Goal: Task Accomplishment & Management: Use online tool/utility

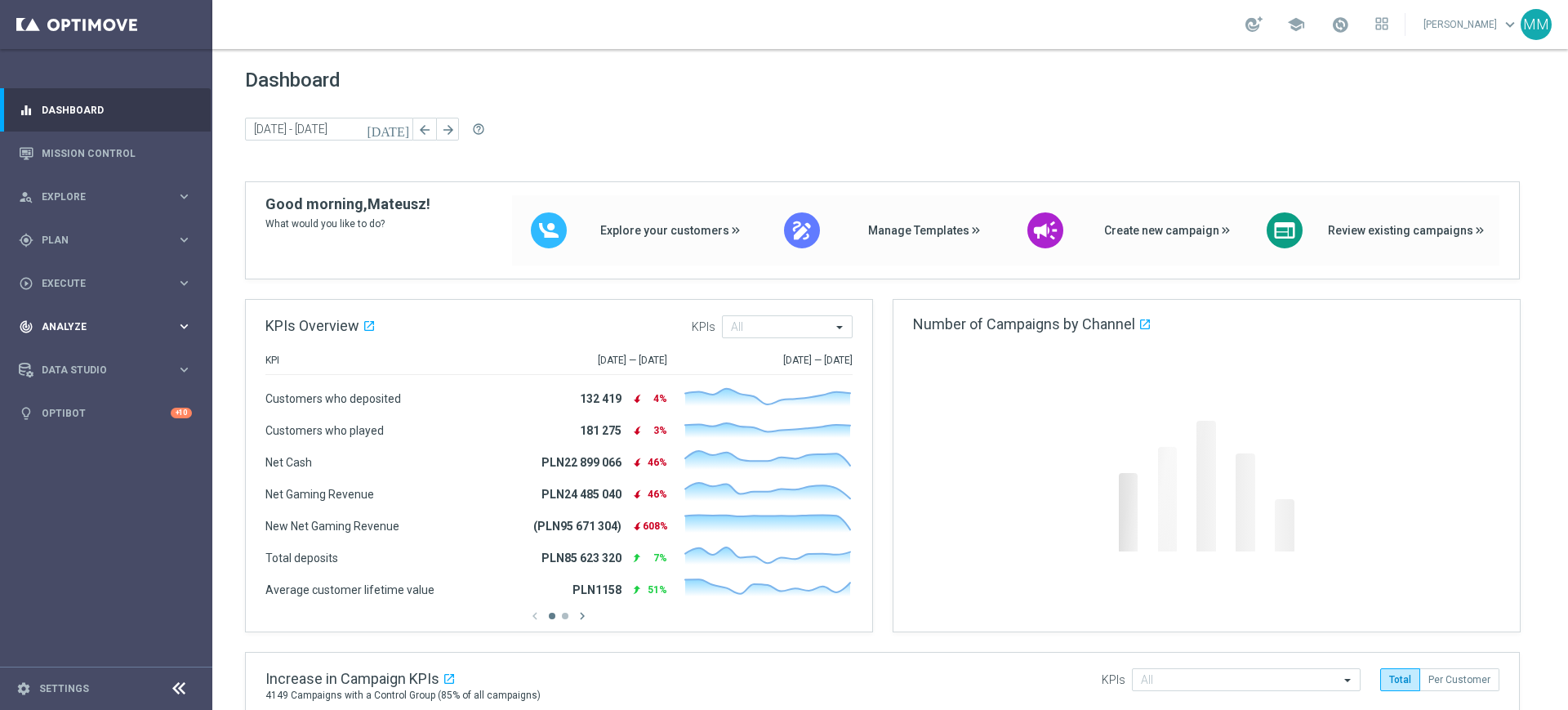
click at [89, 324] on span "Analyze" at bounding box center [109, 326] width 135 height 10
click at [81, 360] on link "Customer 360" at bounding box center [106, 359] width 127 height 13
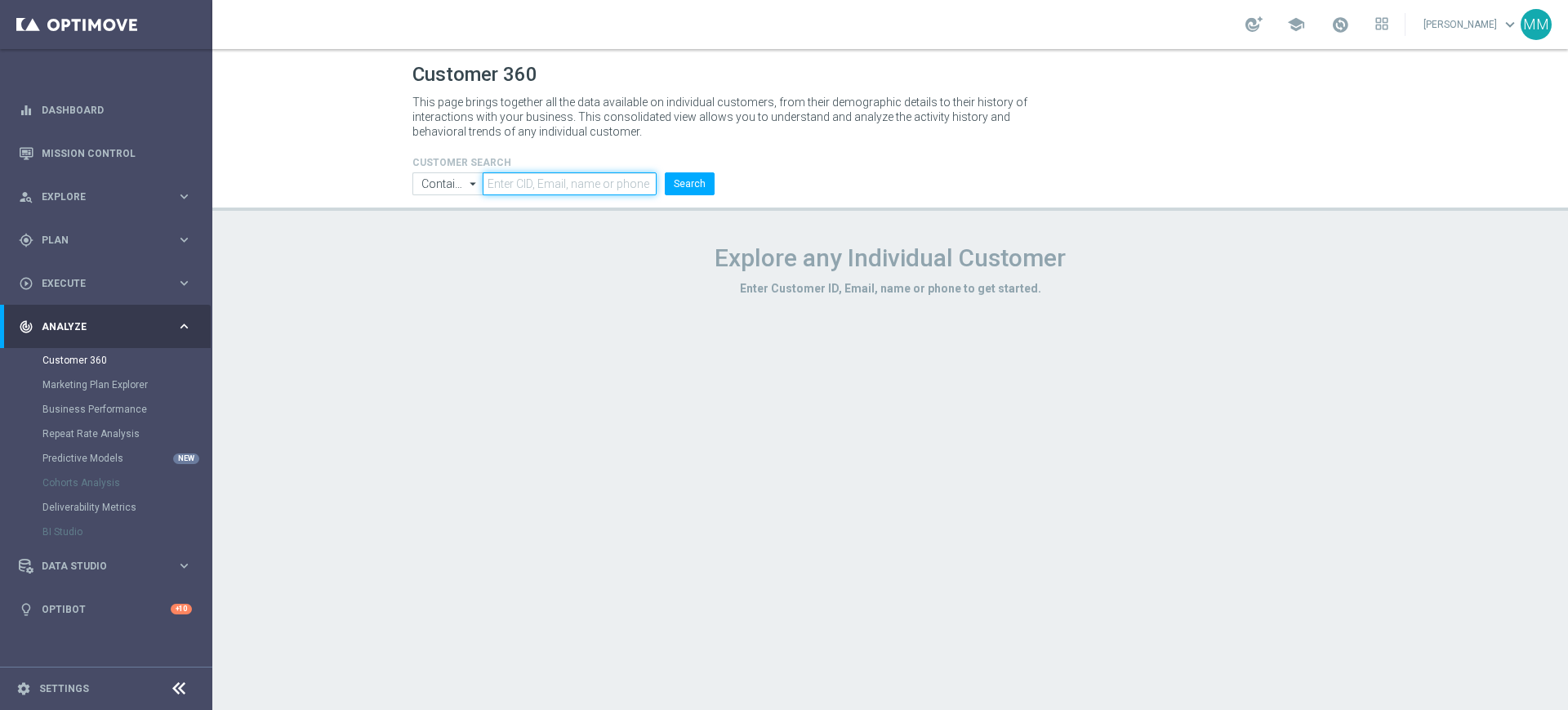
click at [559, 179] on input "text" at bounding box center [569, 184] width 174 height 23
paste input "623156"
paste input "text"
type input "623156"
click at [698, 185] on button "Search" at bounding box center [690, 184] width 49 height 23
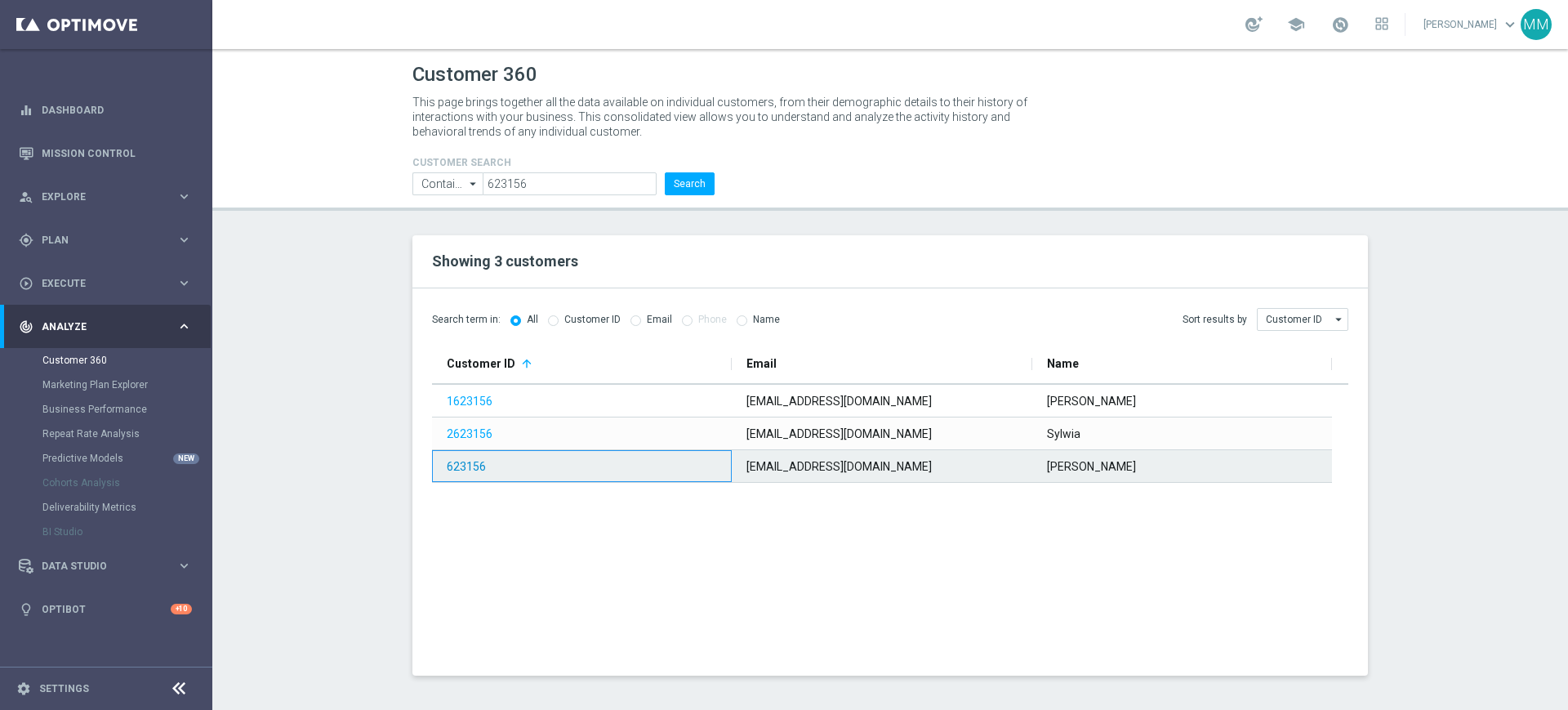
click at [472, 460] on link "623156" at bounding box center [466, 466] width 39 height 13
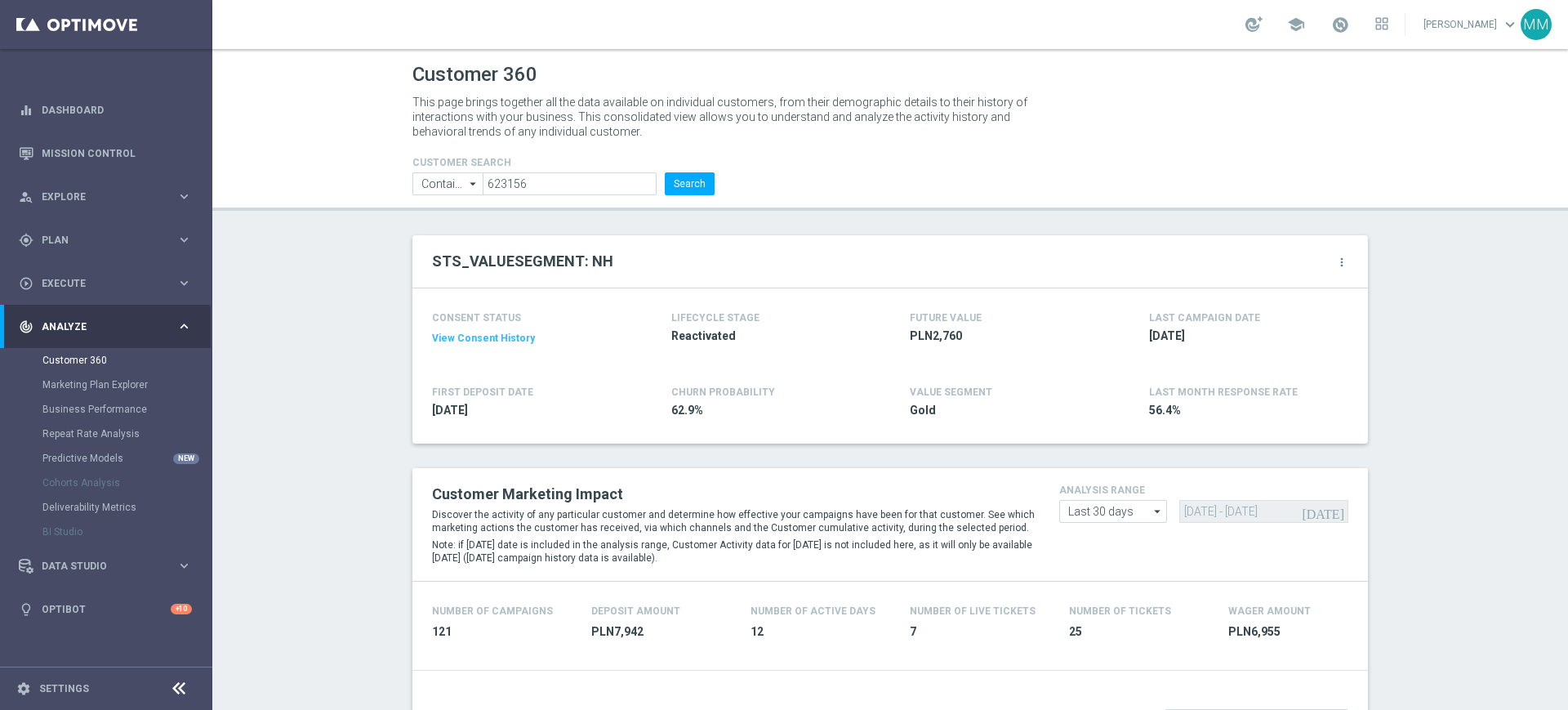
click at [588, 261] on h2 "STS_VALUESEGMENT: NH" at bounding box center [522, 261] width 181 height 19
click at [544, 256] on h2 "STS_VALUESEGMENT: NH" at bounding box center [522, 261] width 181 height 19
click at [1335, 255] on icon "more_vert" at bounding box center [1341, 261] width 13 height 13
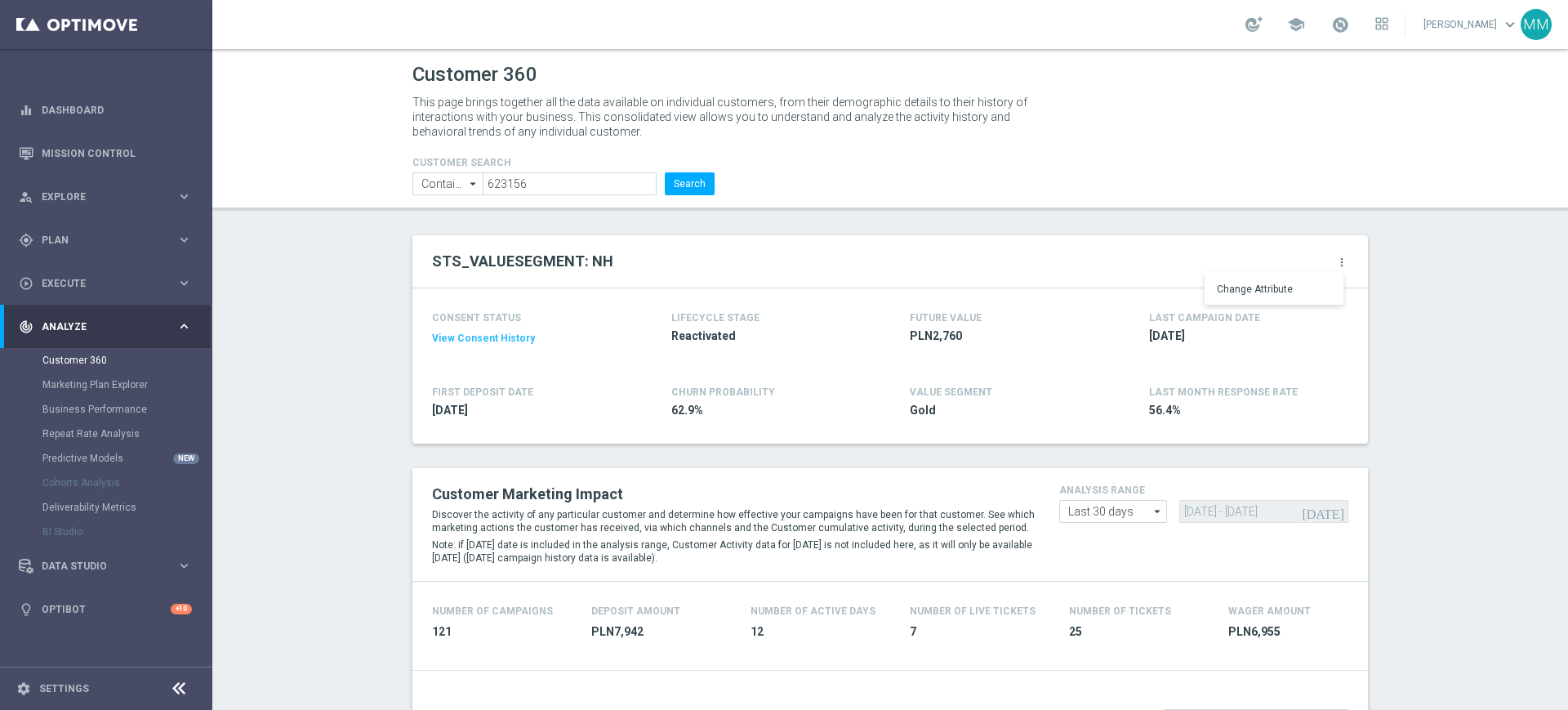
click at [1295, 240] on div "STS_VALUESEGMENT: NH more_vert Change Attribute" at bounding box center [890, 261] width 955 height 53
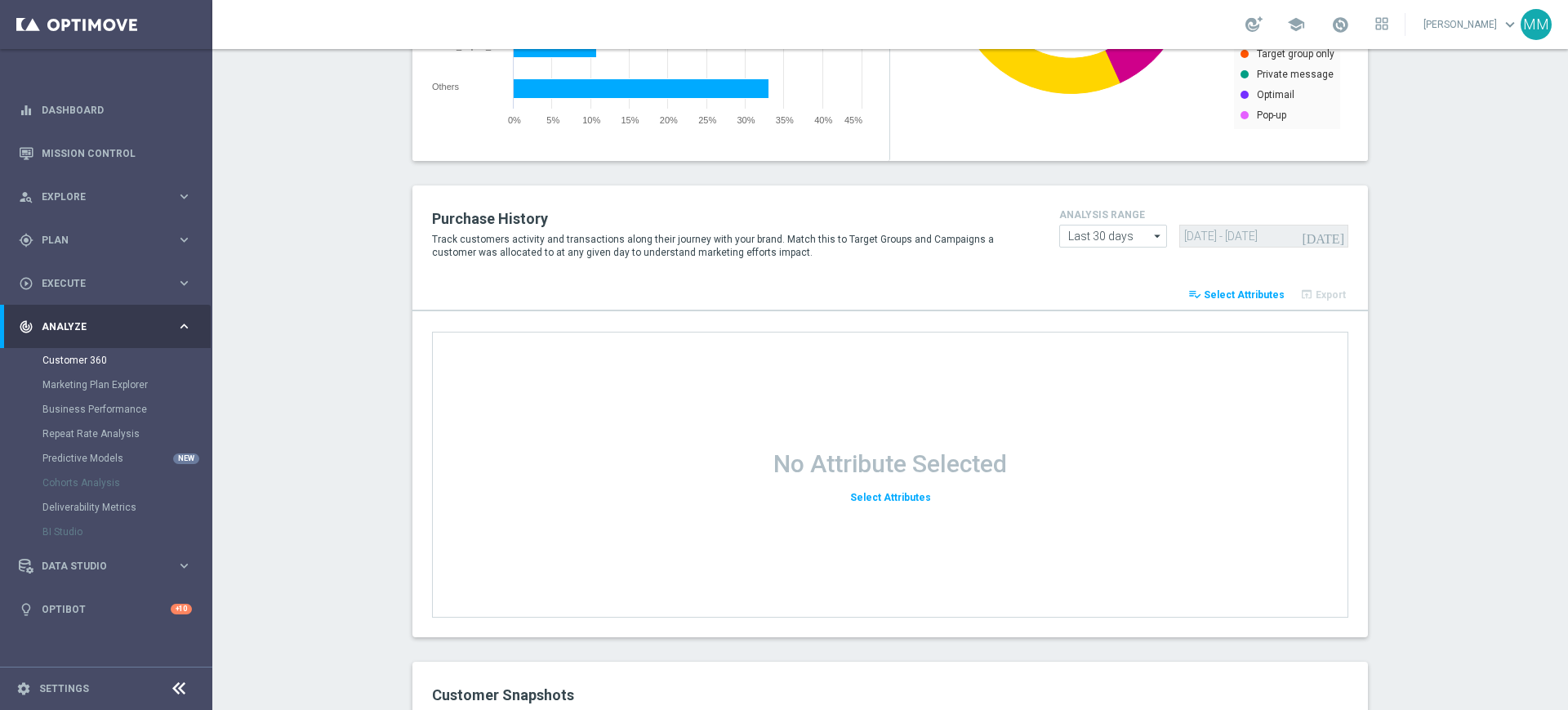
scroll to position [1735, 0]
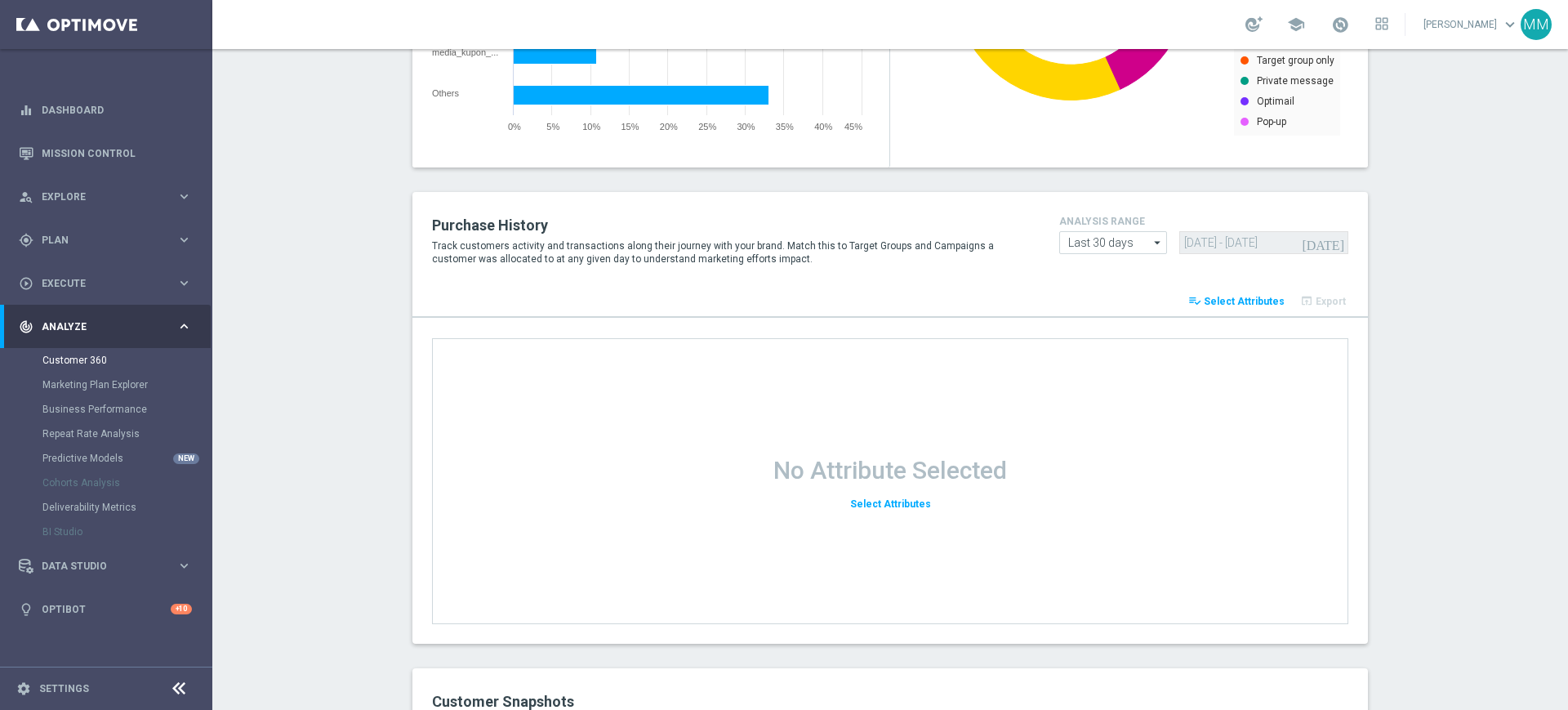
click at [1228, 300] on span "Select Attributes" at bounding box center [1244, 301] width 81 height 11
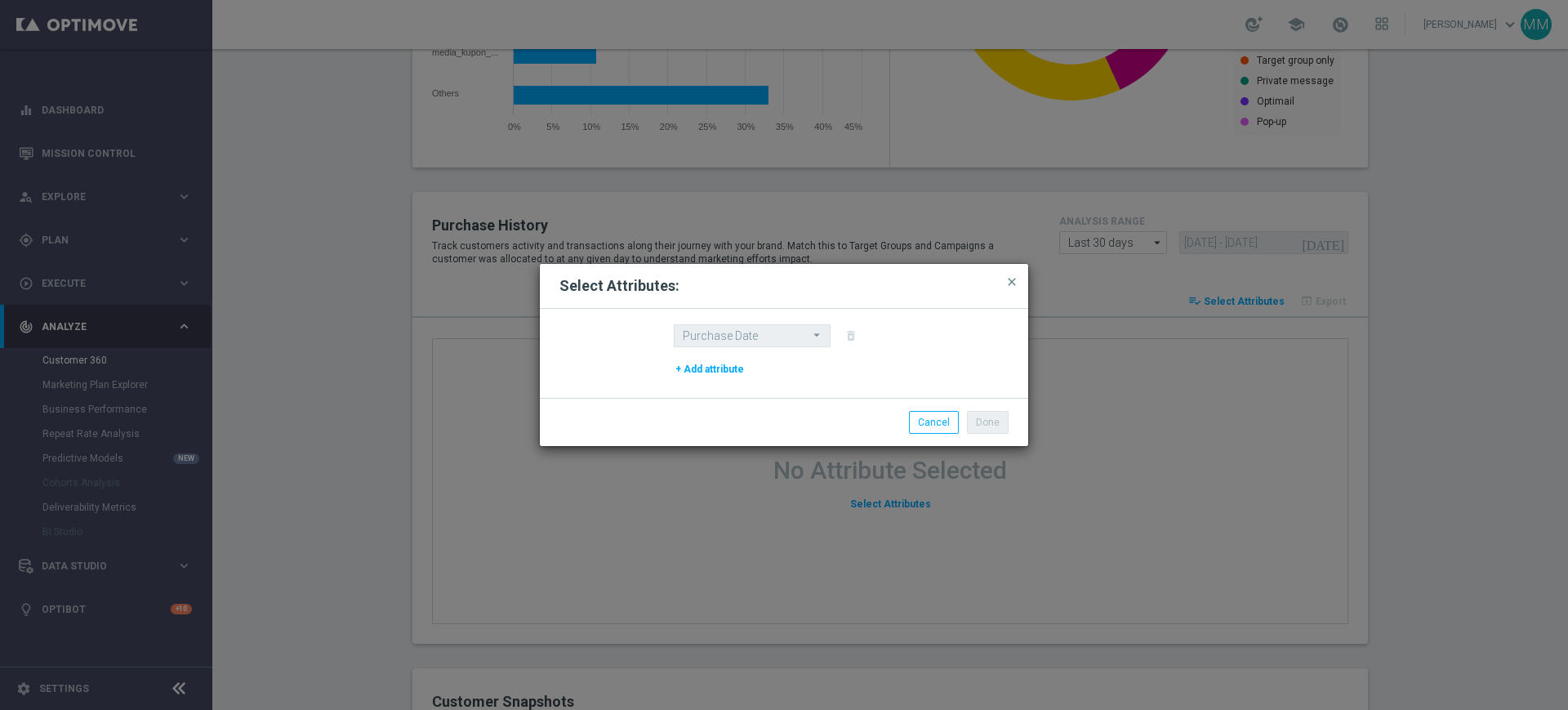
click at [712, 362] on button "+ Add attribute" at bounding box center [709, 369] width 72 height 18
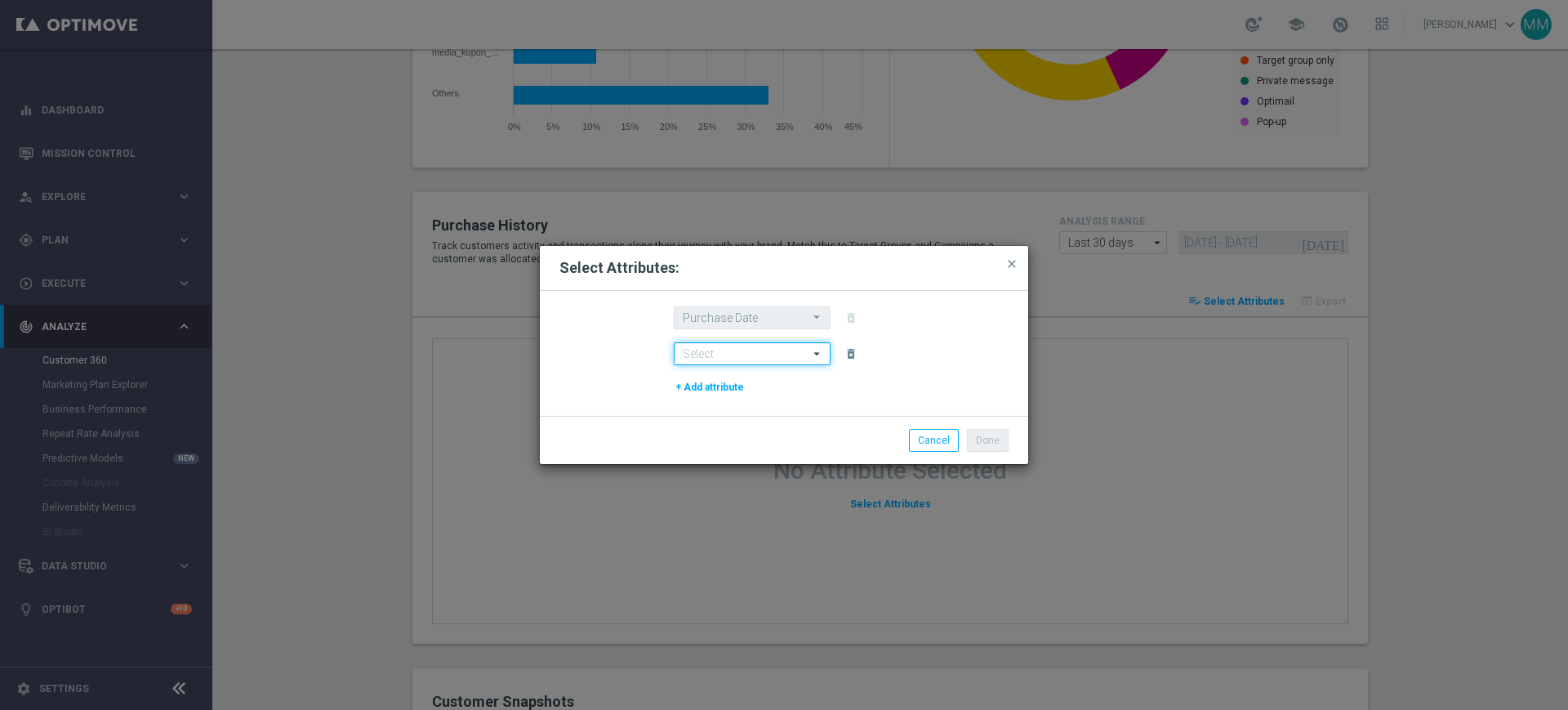
click at [712, 353] on input at bounding box center [752, 353] width 157 height 23
type input "va"
click at [956, 438] on button "Cancel" at bounding box center [933, 440] width 49 height 23
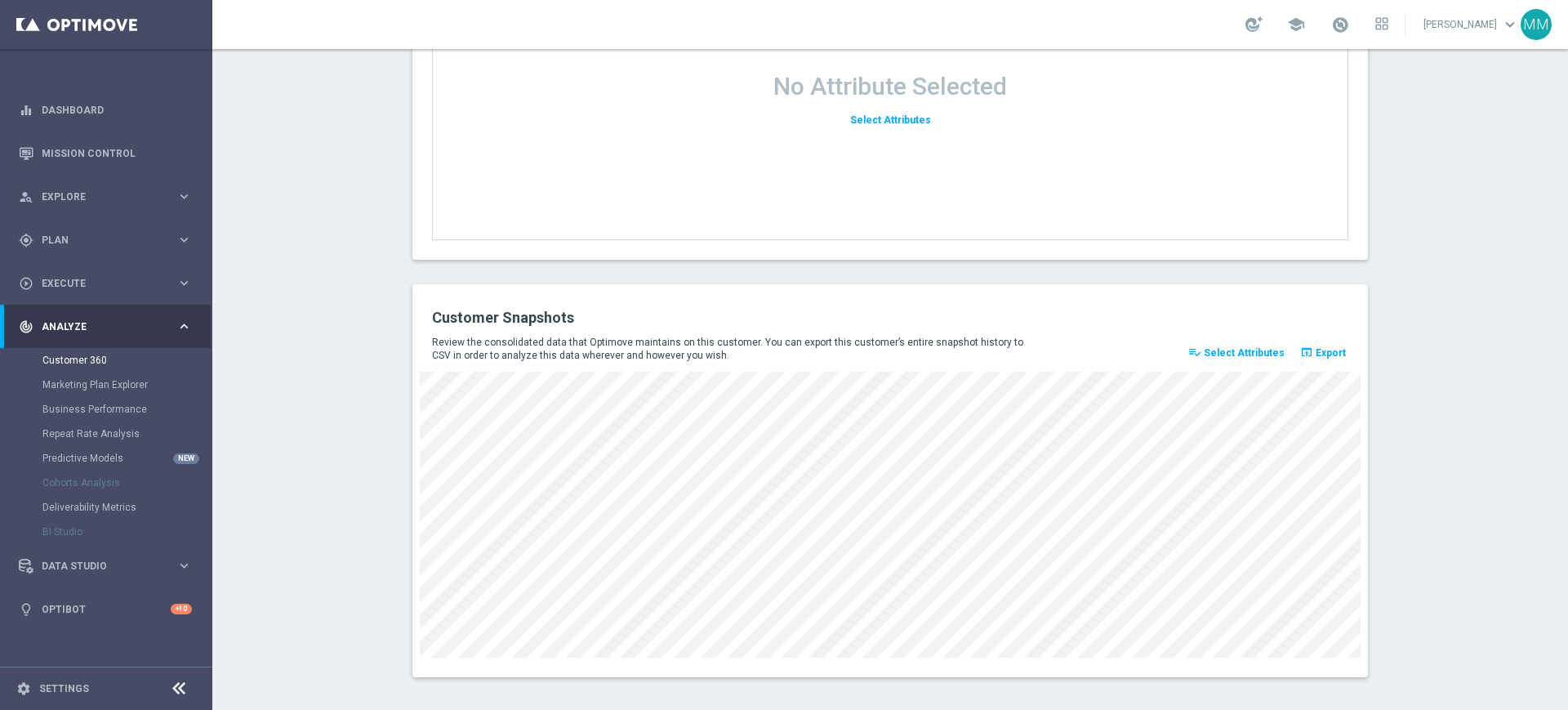
scroll to position [2129, 0]
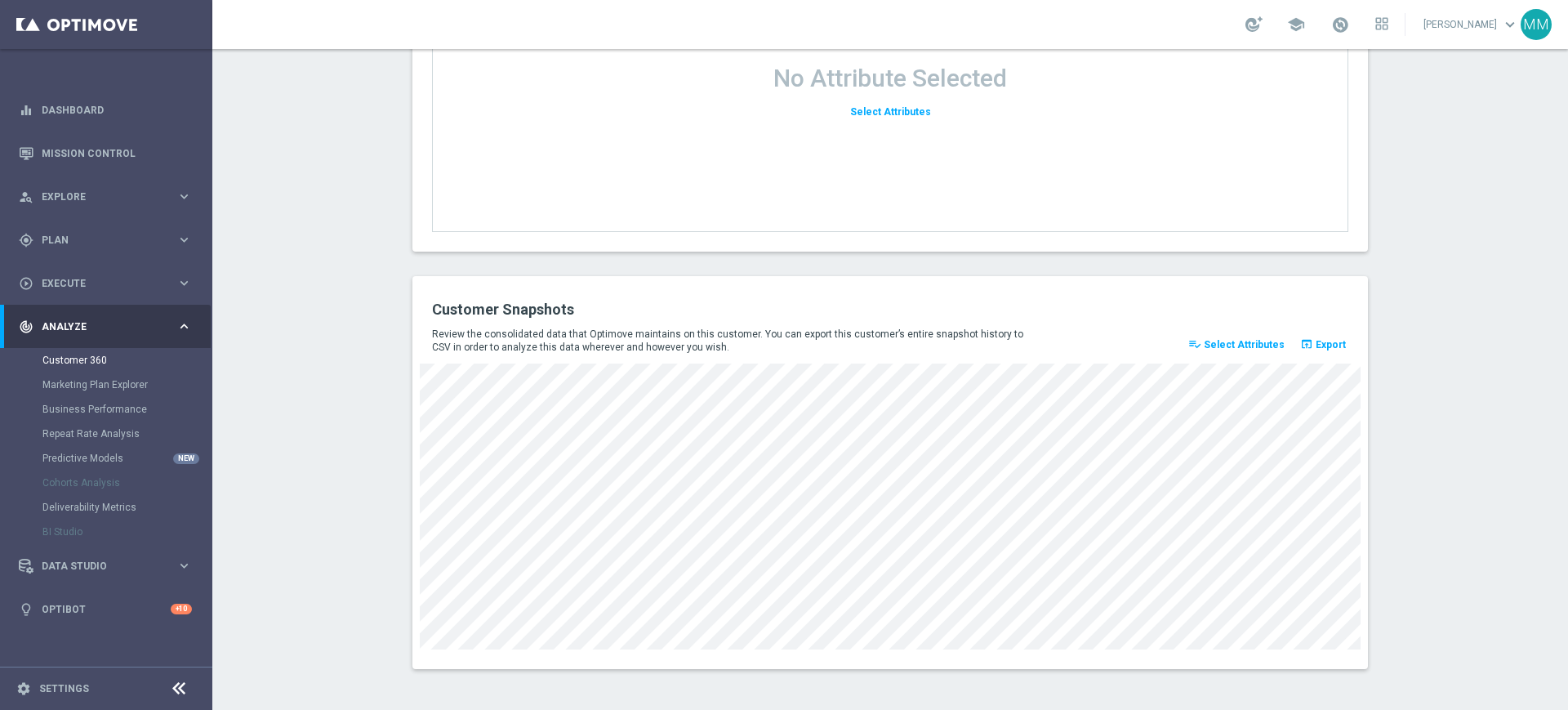
click at [1255, 343] on span "Select Attributes" at bounding box center [1244, 344] width 81 height 11
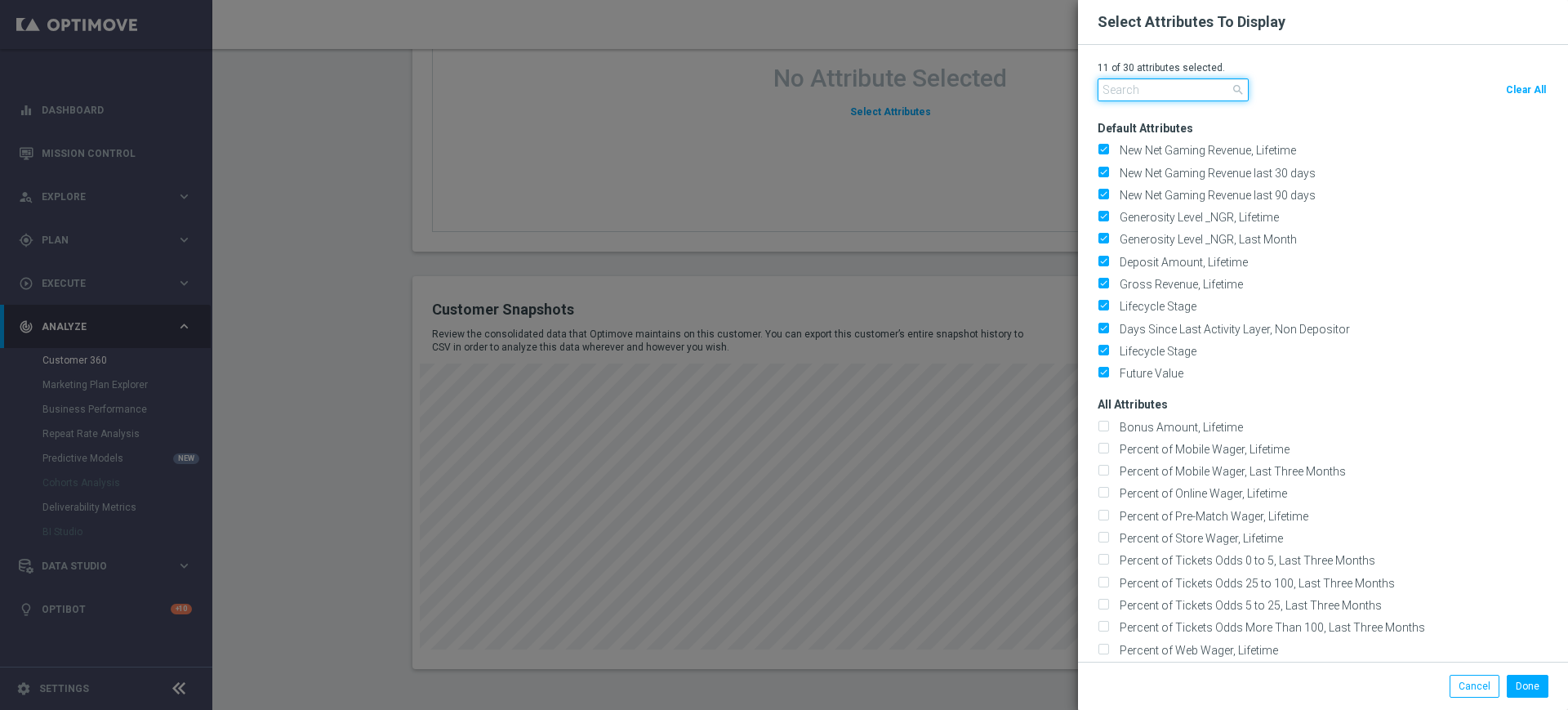
click at [1180, 81] on input "text" at bounding box center [1172, 90] width 151 height 23
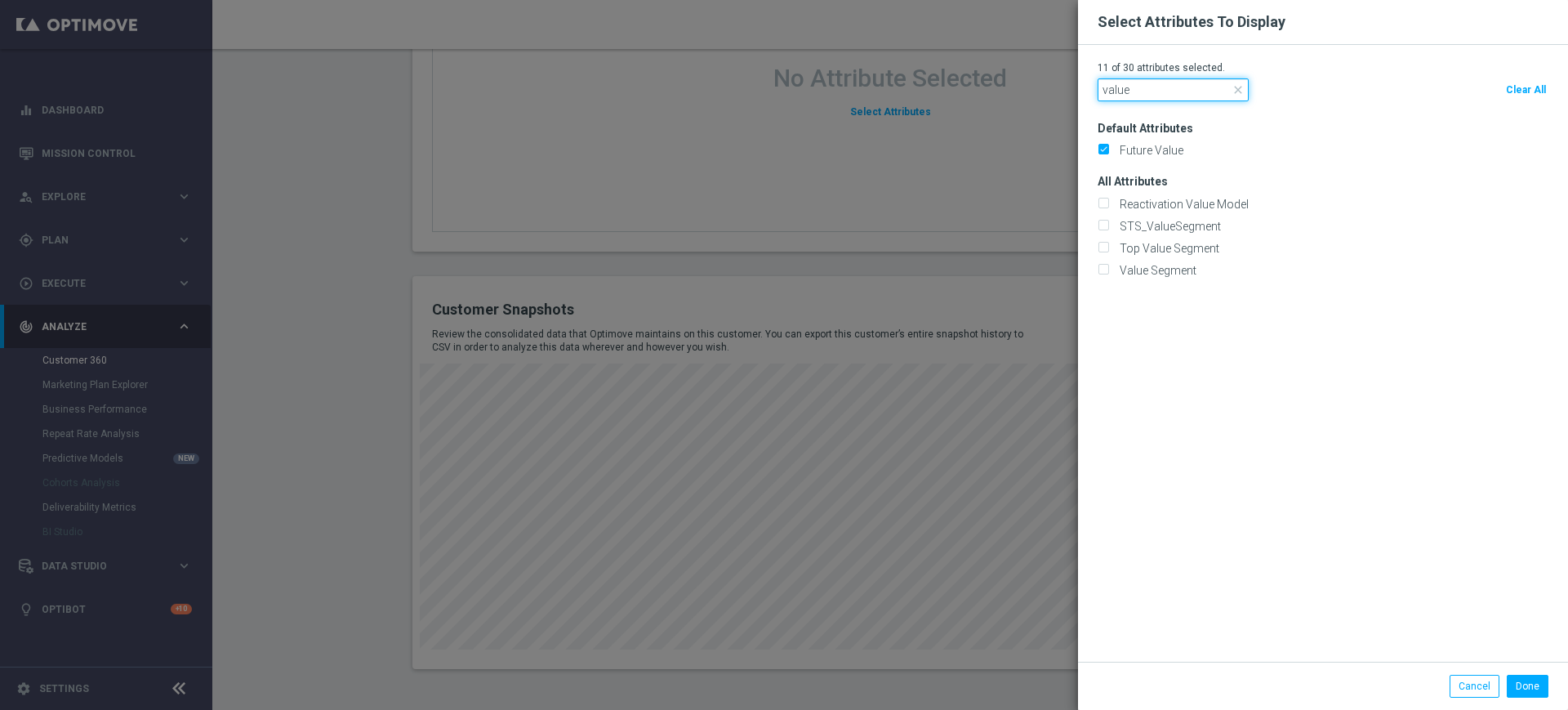
type input "value"
click at [1173, 215] on div "All Attributes" at bounding box center [1332, 219] width 471 height 117
click at [1171, 221] on label "STS_ValueSegment" at bounding box center [1166, 226] width 107 height 15
click at [1108, 223] on input "STS_ValueSegment" at bounding box center [1103, 228] width 11 height 11
checkbox input "true"
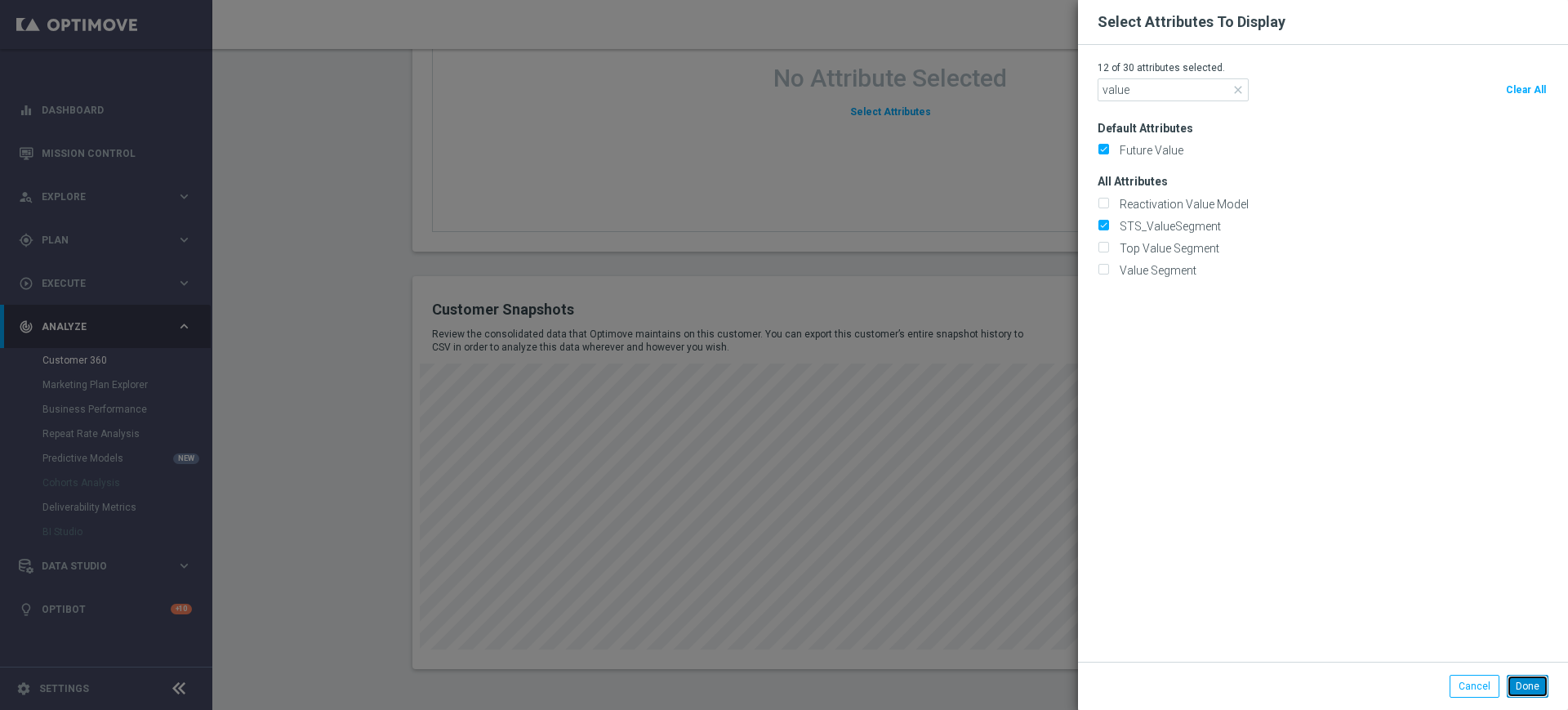
click at [1538, 676] on button "Done" at bounding box center [1527, 686] width 41 height 23
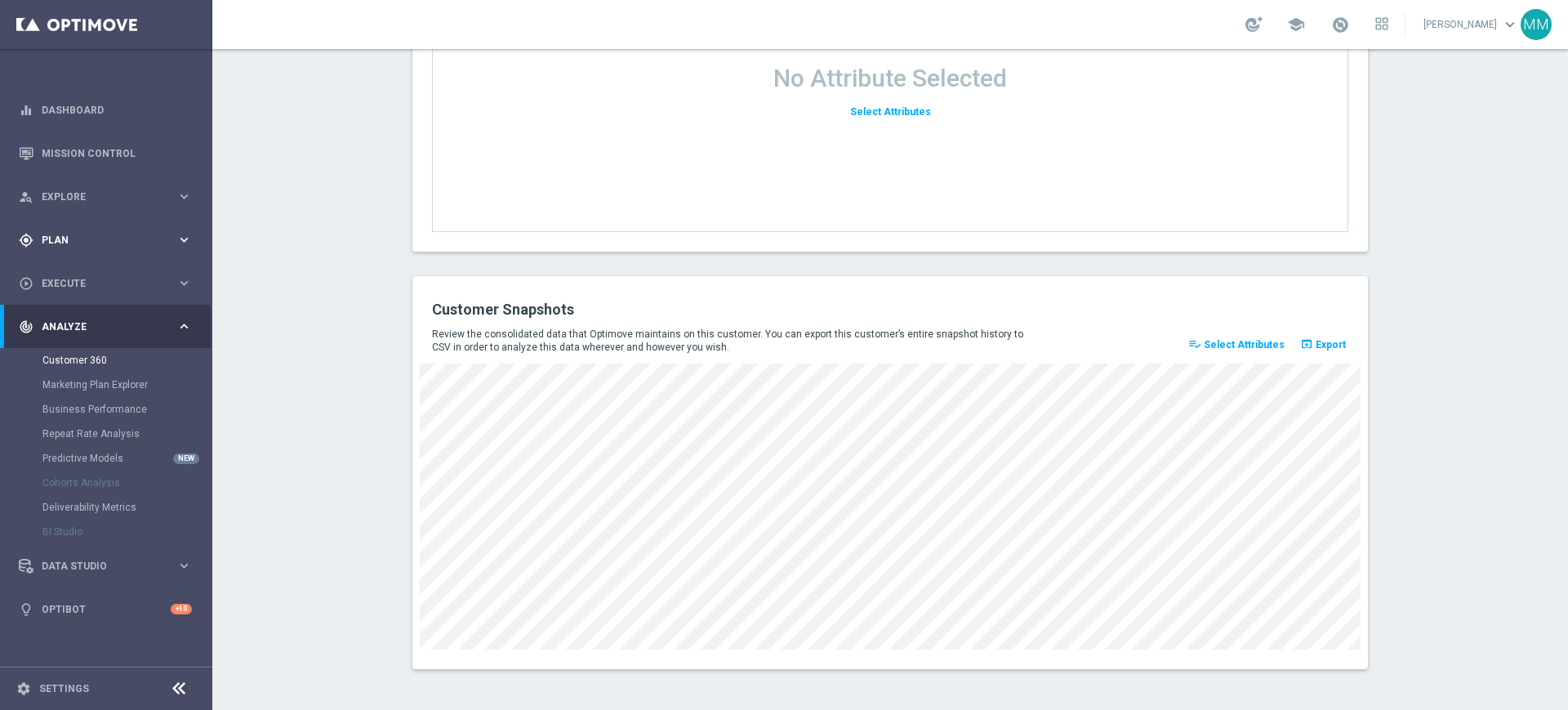
click at [115, 240] on span "Plan" at bounding box center [109, 239] width 135 height 10
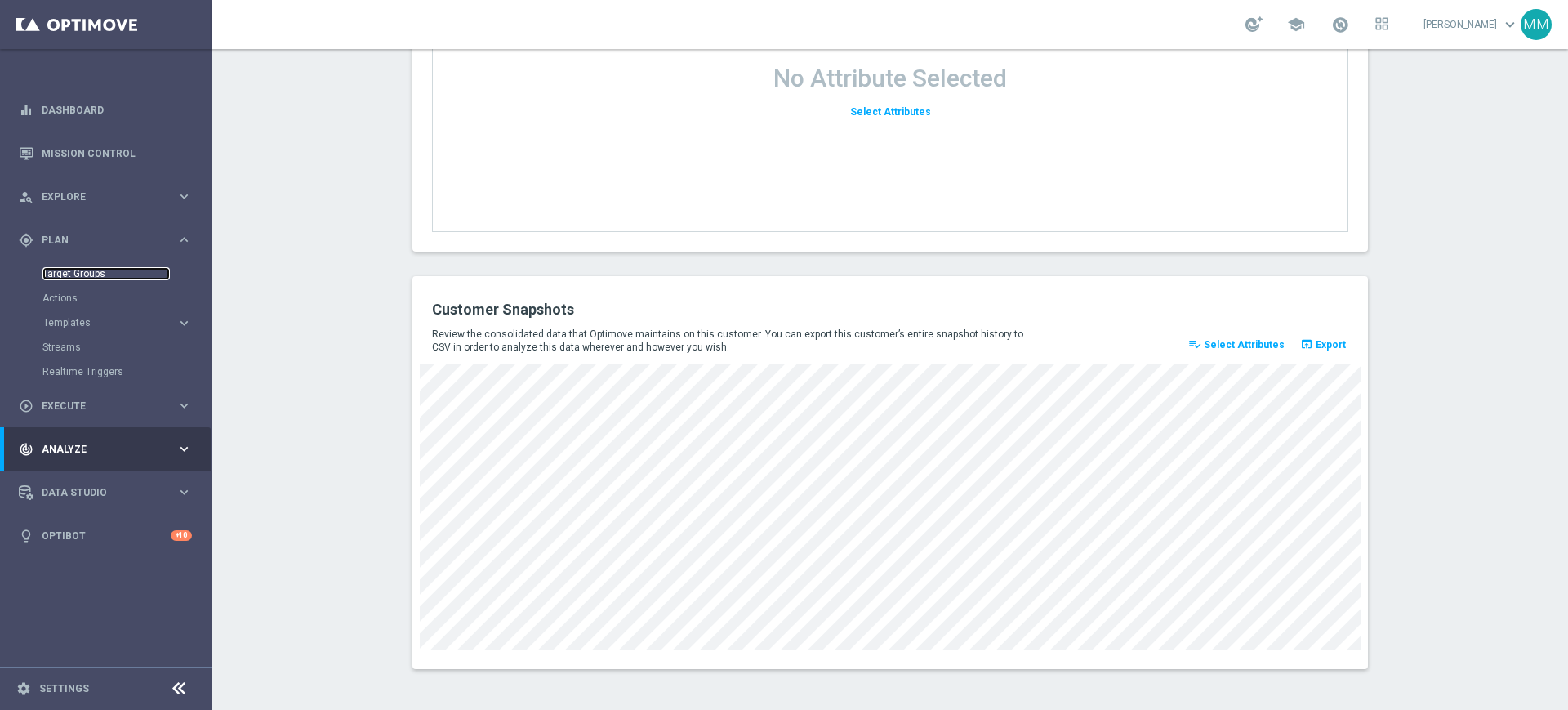
click at [92, 272] on link "Target Groups" at bounding box center [106, 273] width 127 height 13
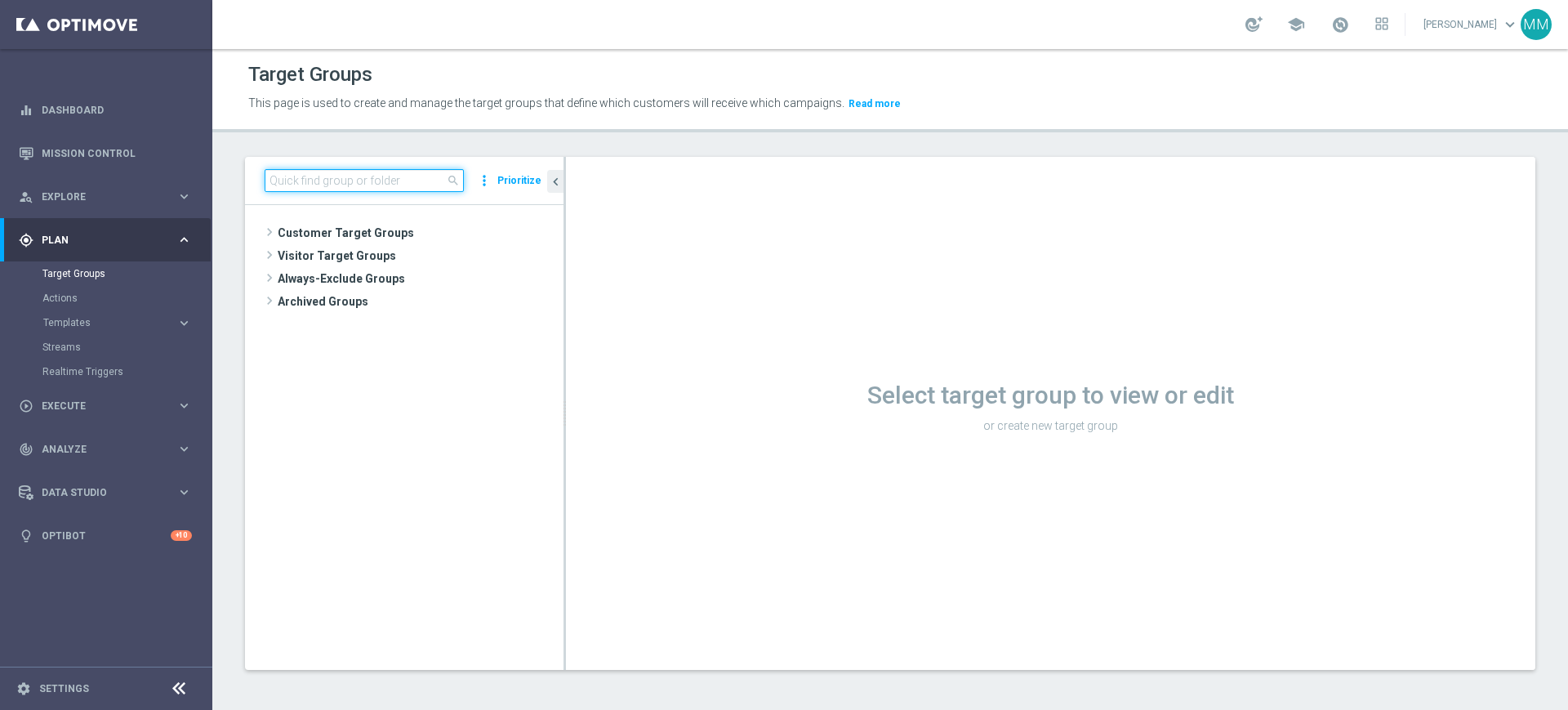
click at [386, 189] on input at bounding box center [365, 180] width 200 height 23
paste input "A_NH_TARGET_CASHBACK_EP_15DO100_011025"
type input "A_NH_TARGET_CASHBACK_EP_15DO100_011025"
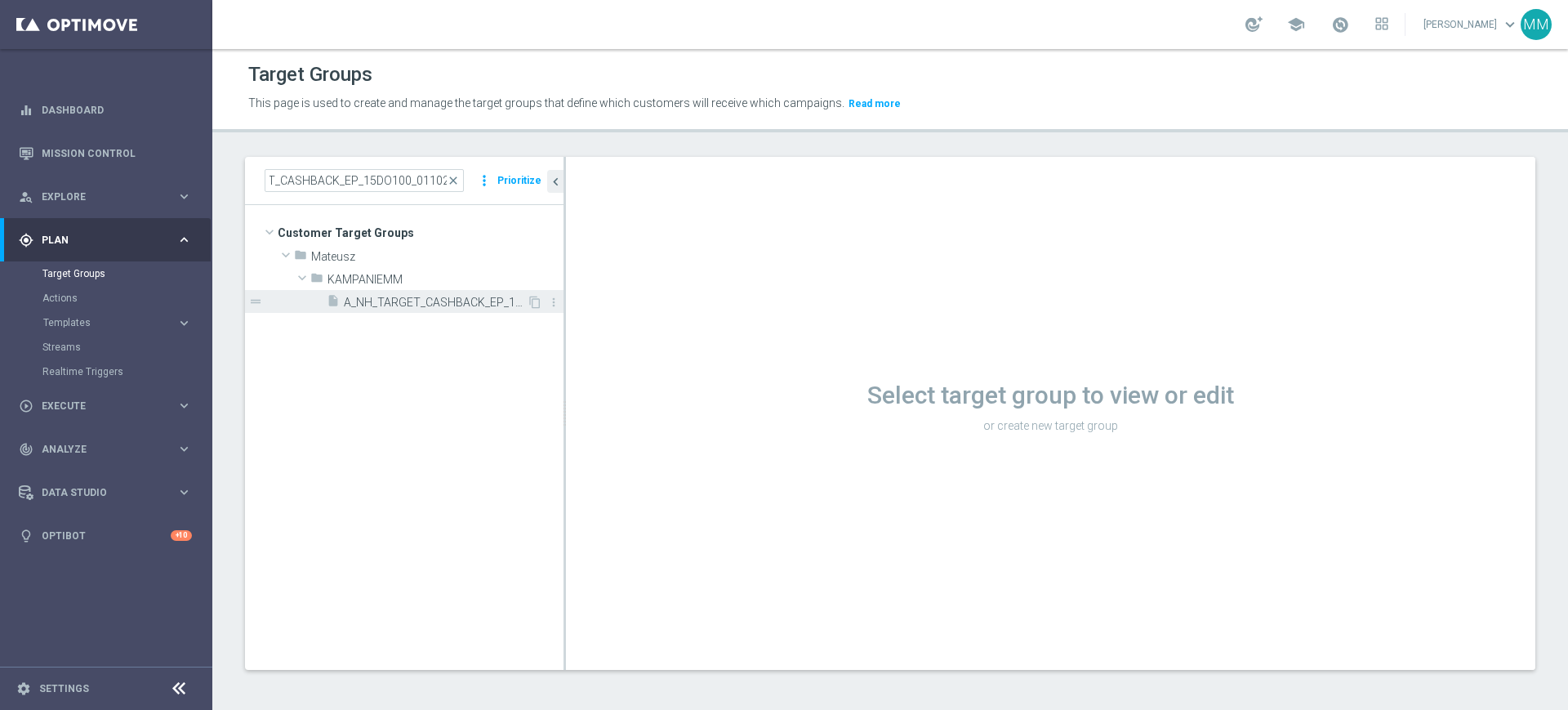
click at [416, 293] on div "insert_drive_file A_NH_TARGET_CASHBACK_EP_15DO100_011025" at bounding box center [426, 301] width 200 height 23
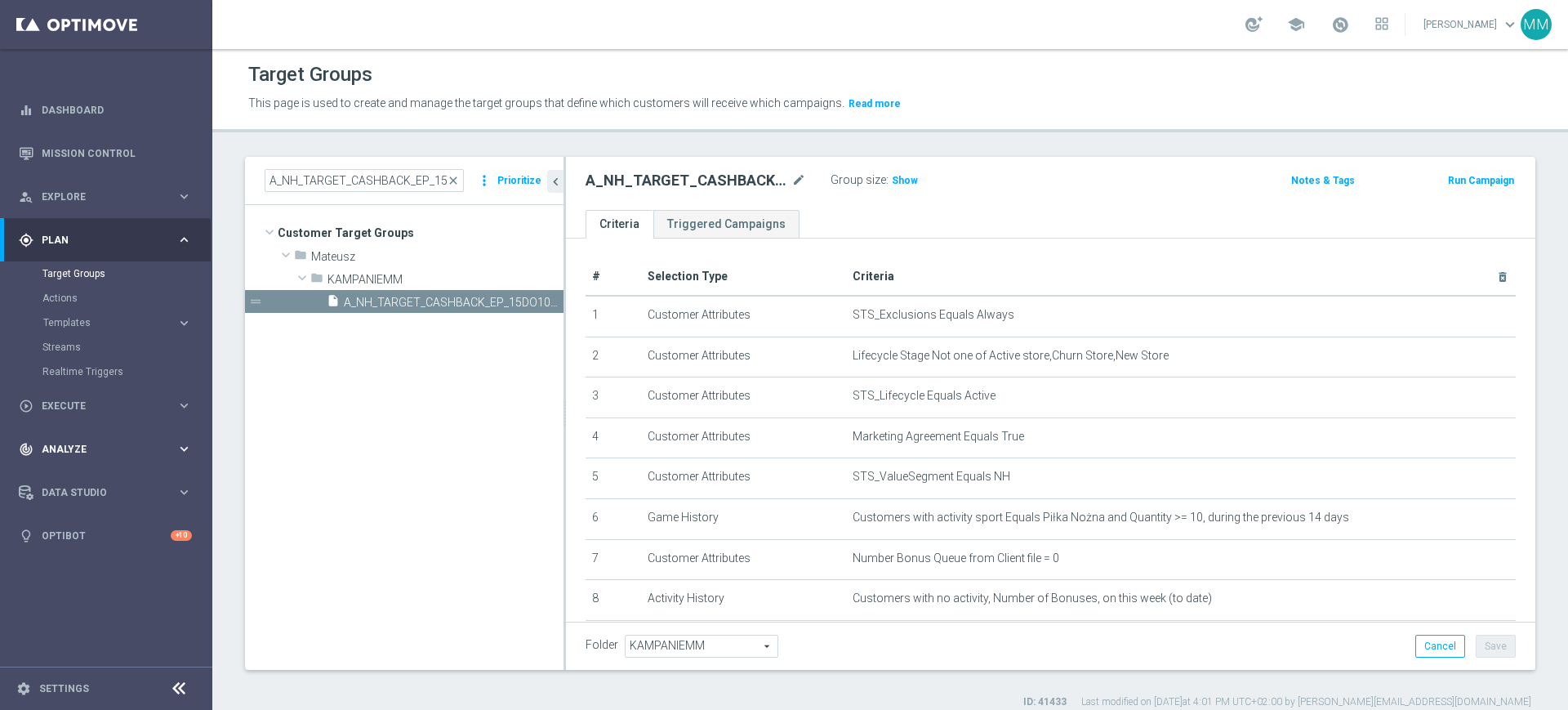
click at [90, 458] on div "track_changes Analyze keyboard_arrow_right" at bounding box center [105, 449] width 211 height 43
click at [90, 350] on div "Customer 360" at bounding box center [126, 360] width 168 height 25
click at [88, 356] on link "Customer 360" at bounding box center [106, 359] width 127 height 13
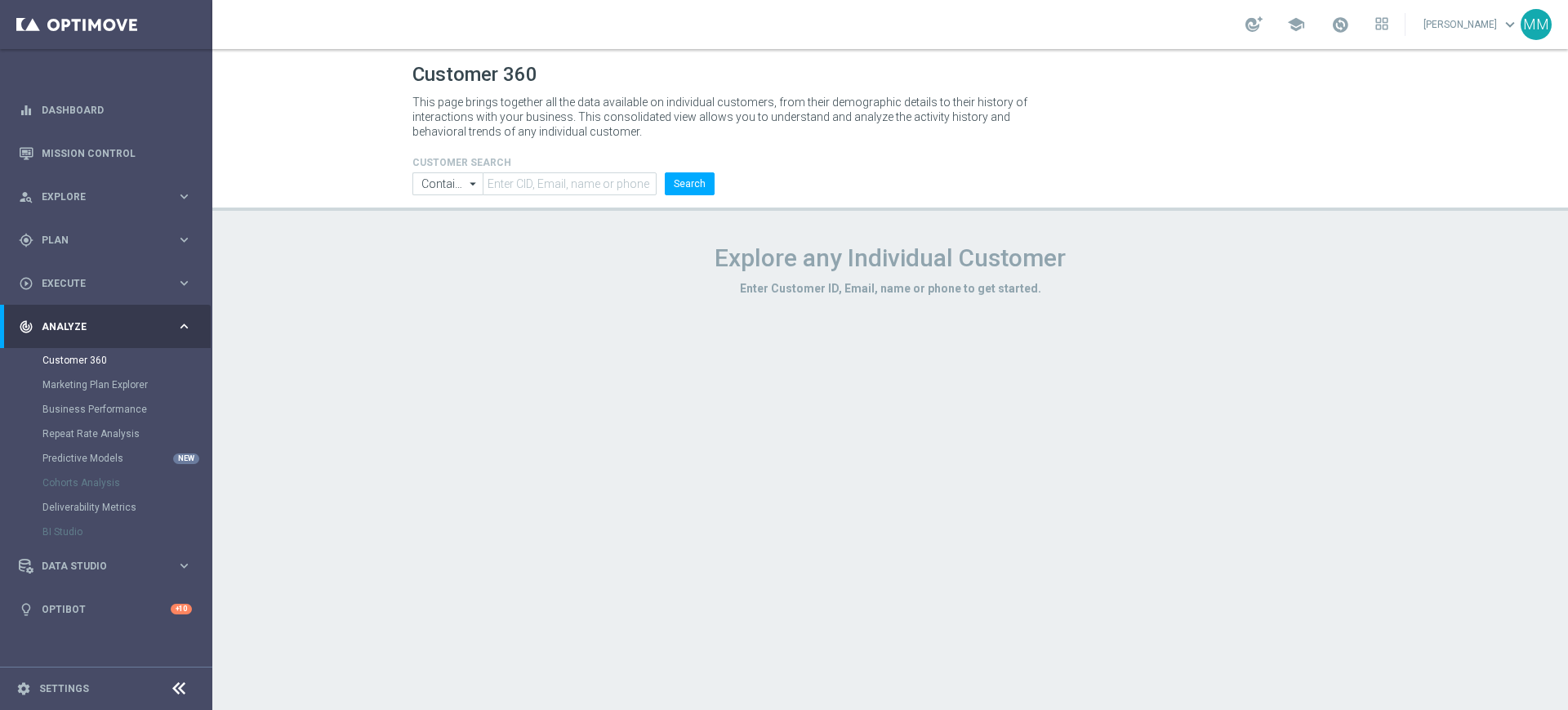
drag, startPoint x: 518, startPoint y: 202, endPoint x: 527, endPoint y: 187, distance: 17.5
click at [519, 202] on header "Customer 360 This page brings together all the data available on individual cus…" at bounding box center [889, 129] width 1355 height 162
click at [528, 185] on input "text" at bounding box center [569, 184] width 174 height 23
paste input "805624"
type input "805624"
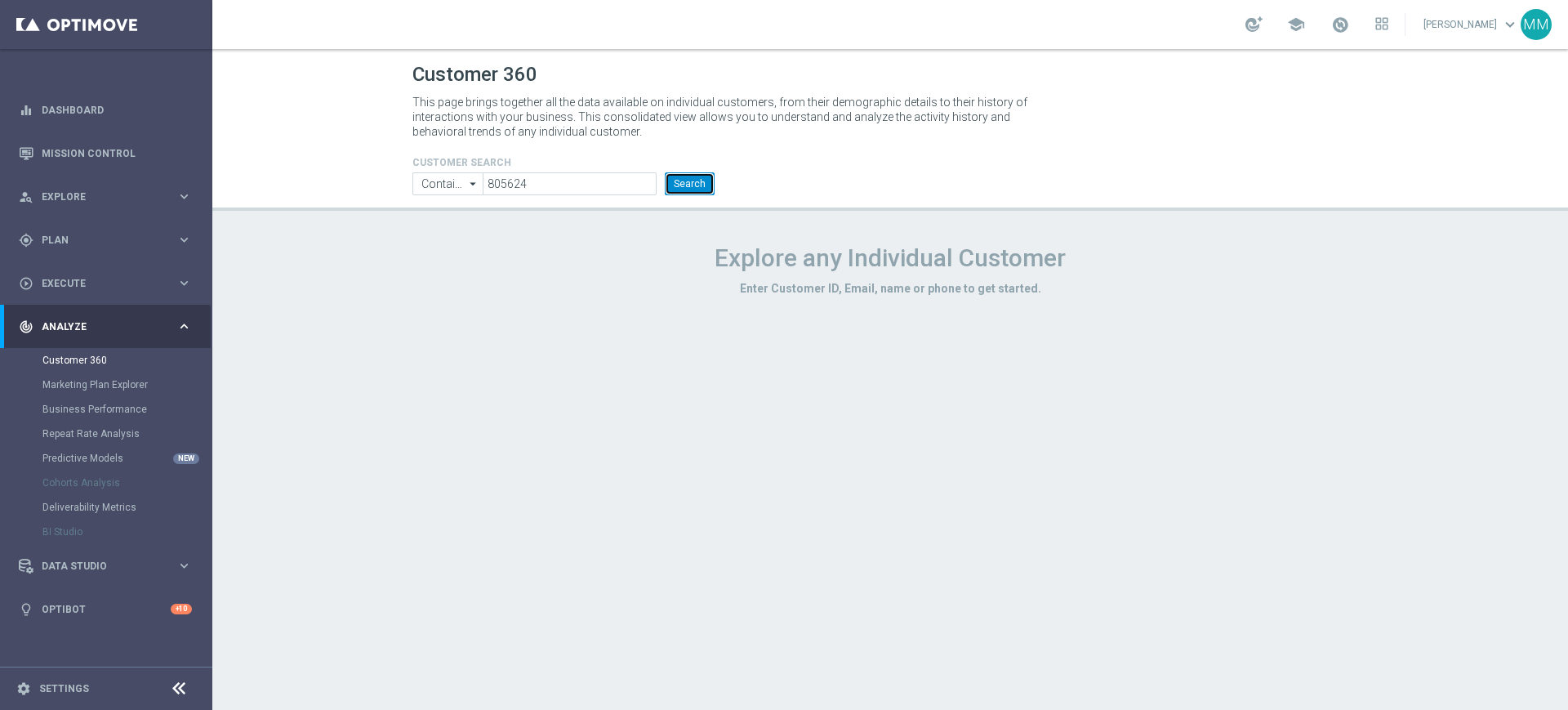
click at [682, 185] on button "Search" at bounding box center [690, 184] width 49 height 23
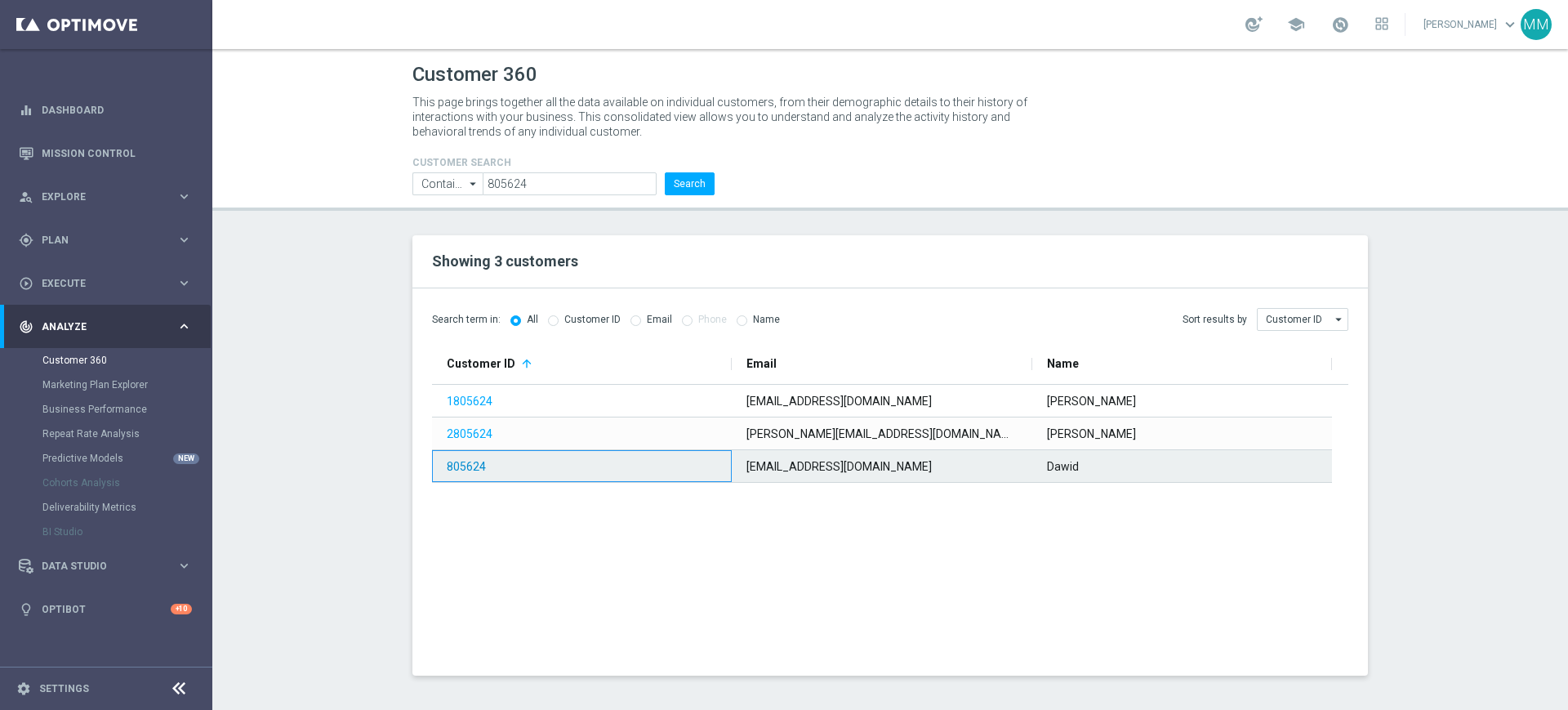
click at [473, 460] on link "805624" at bounding box center [466, 466] width 39 height 13
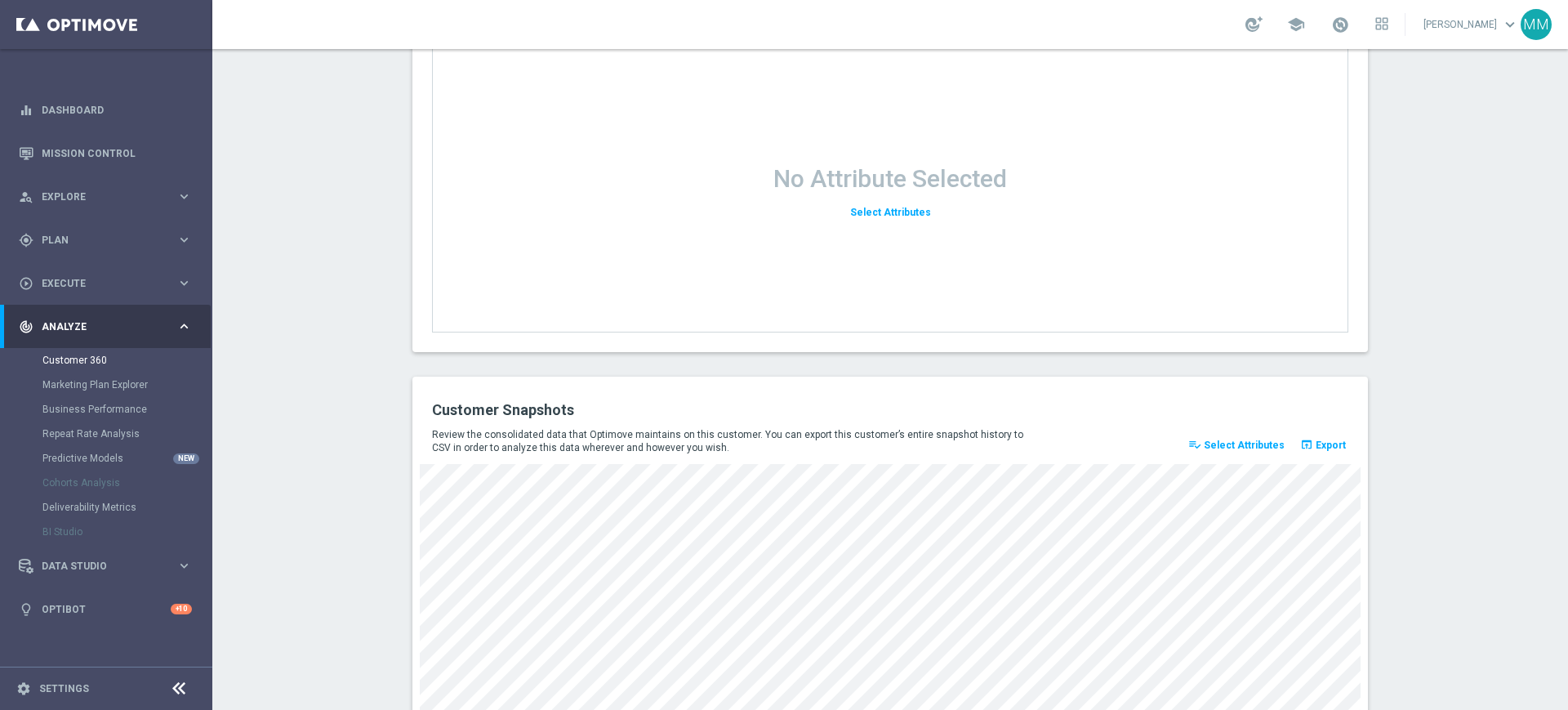
scroll to position [2129, 0]
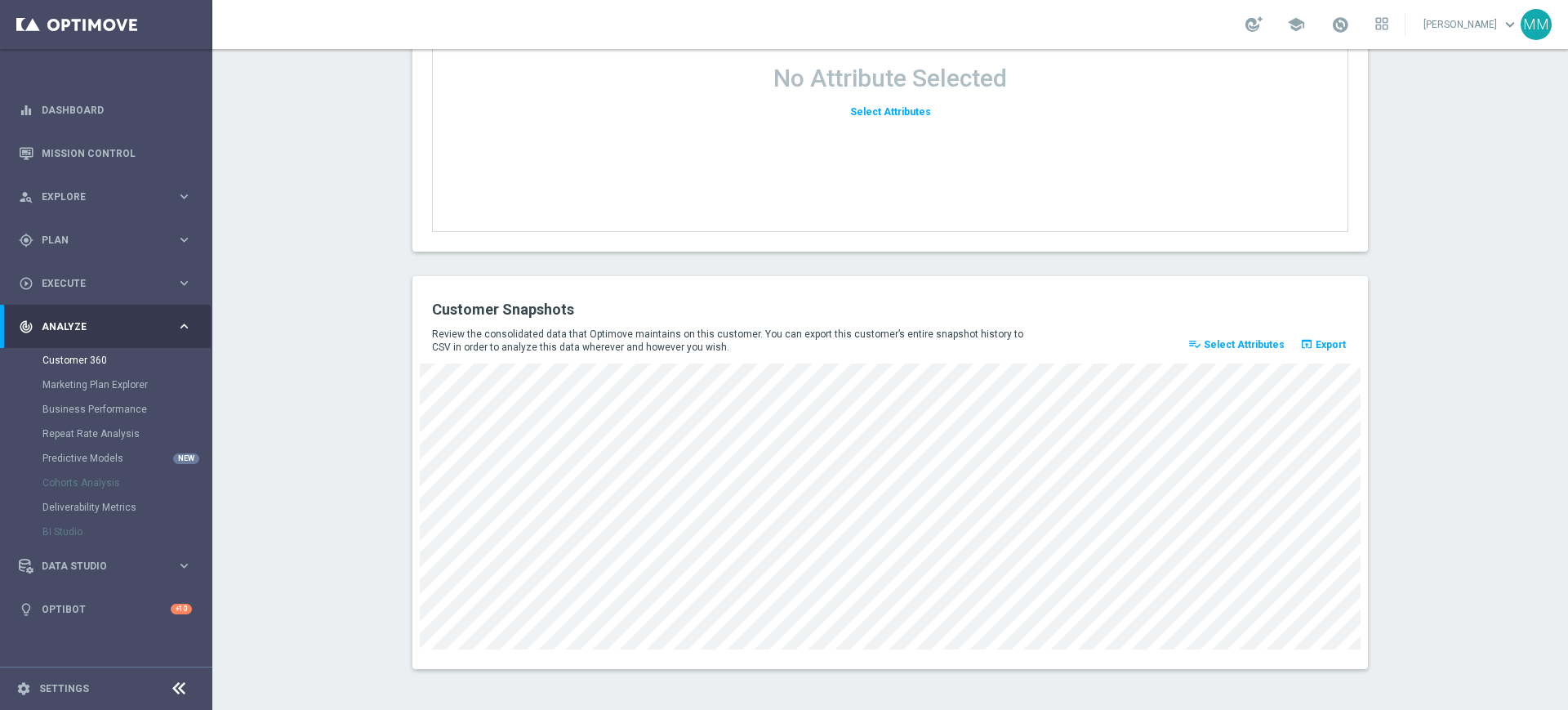
click at [1245, 348] on span "Select Attributes" at bounding box center [1244, 344] width 81 height 11
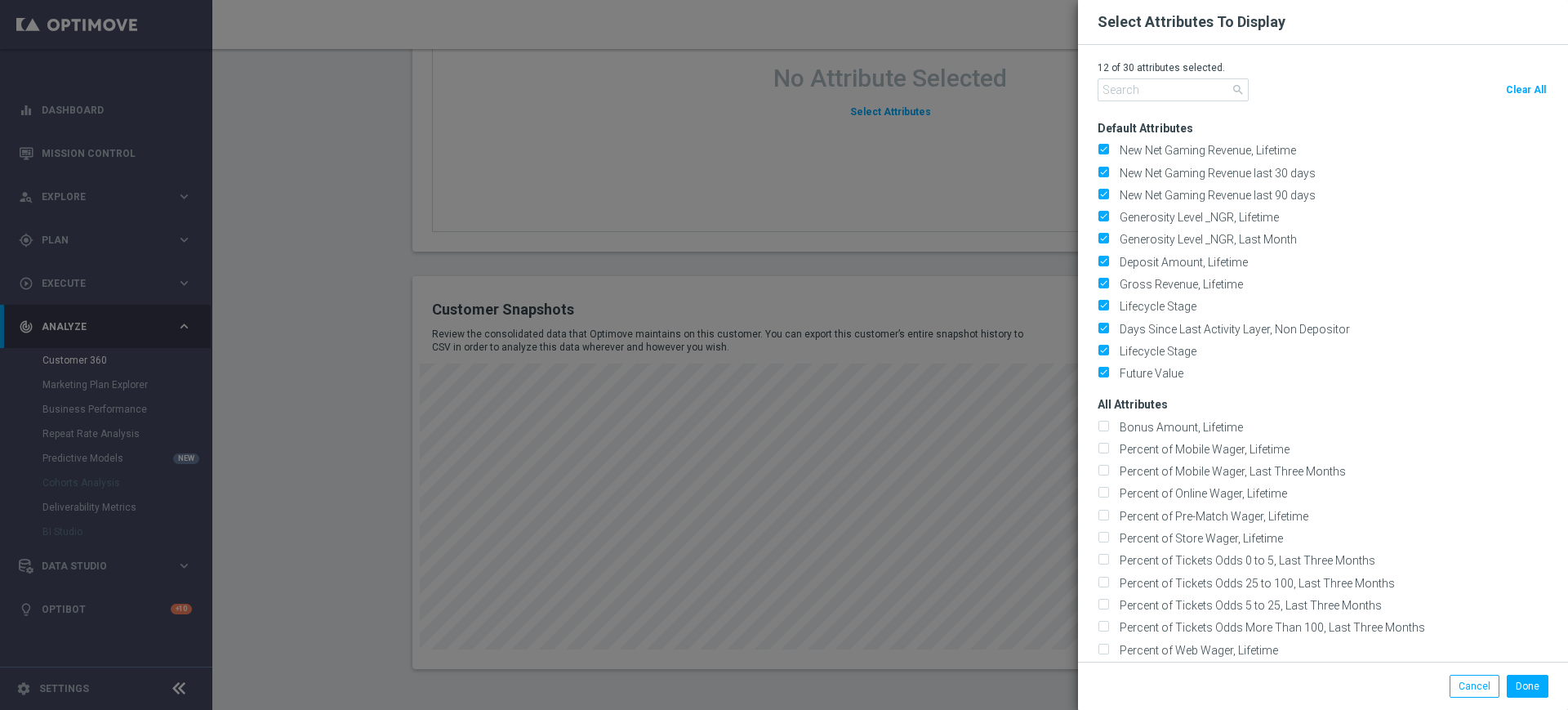
click at [1532, 84] on span "Clear All" at bounding box center [1525, 89] width 40 height 11
checkbox input "false"
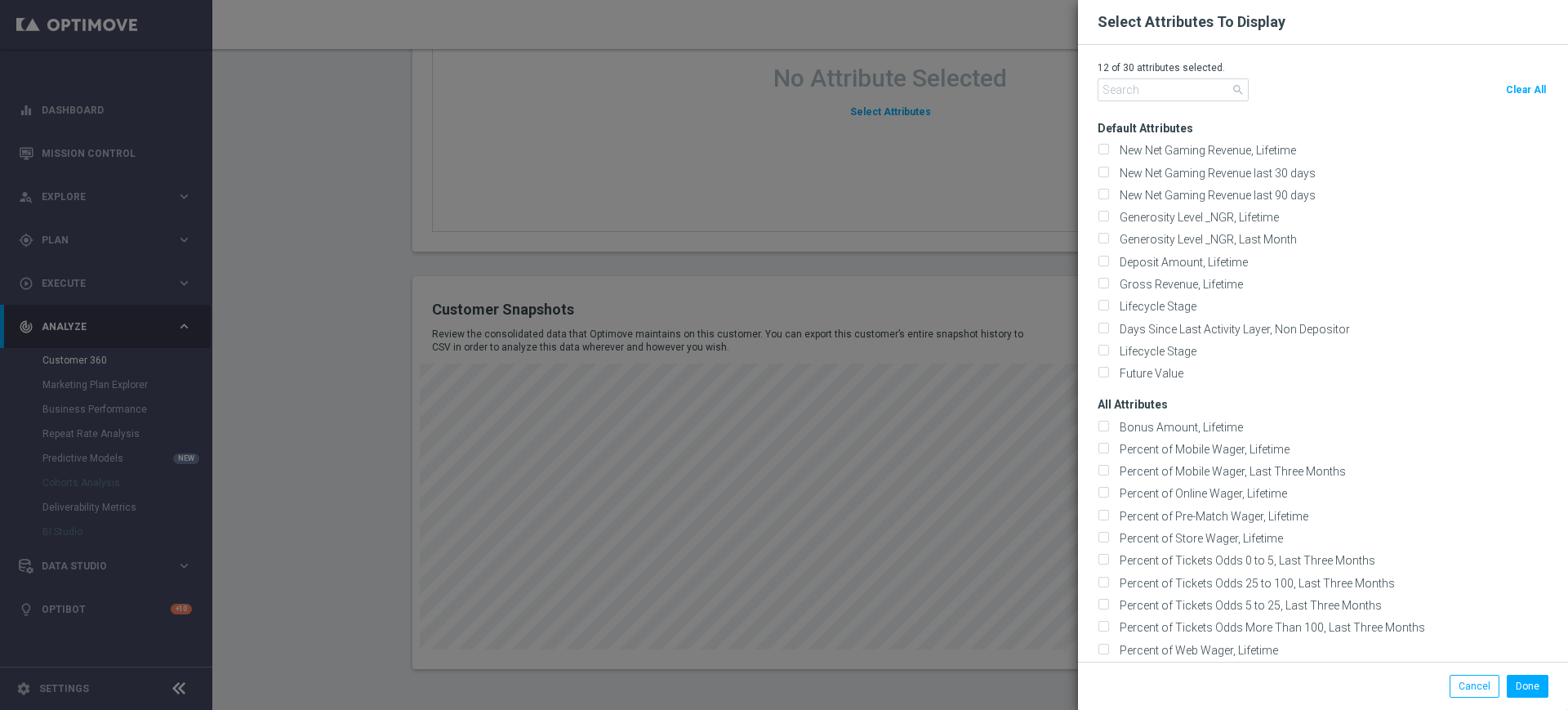
checkbox input "false"
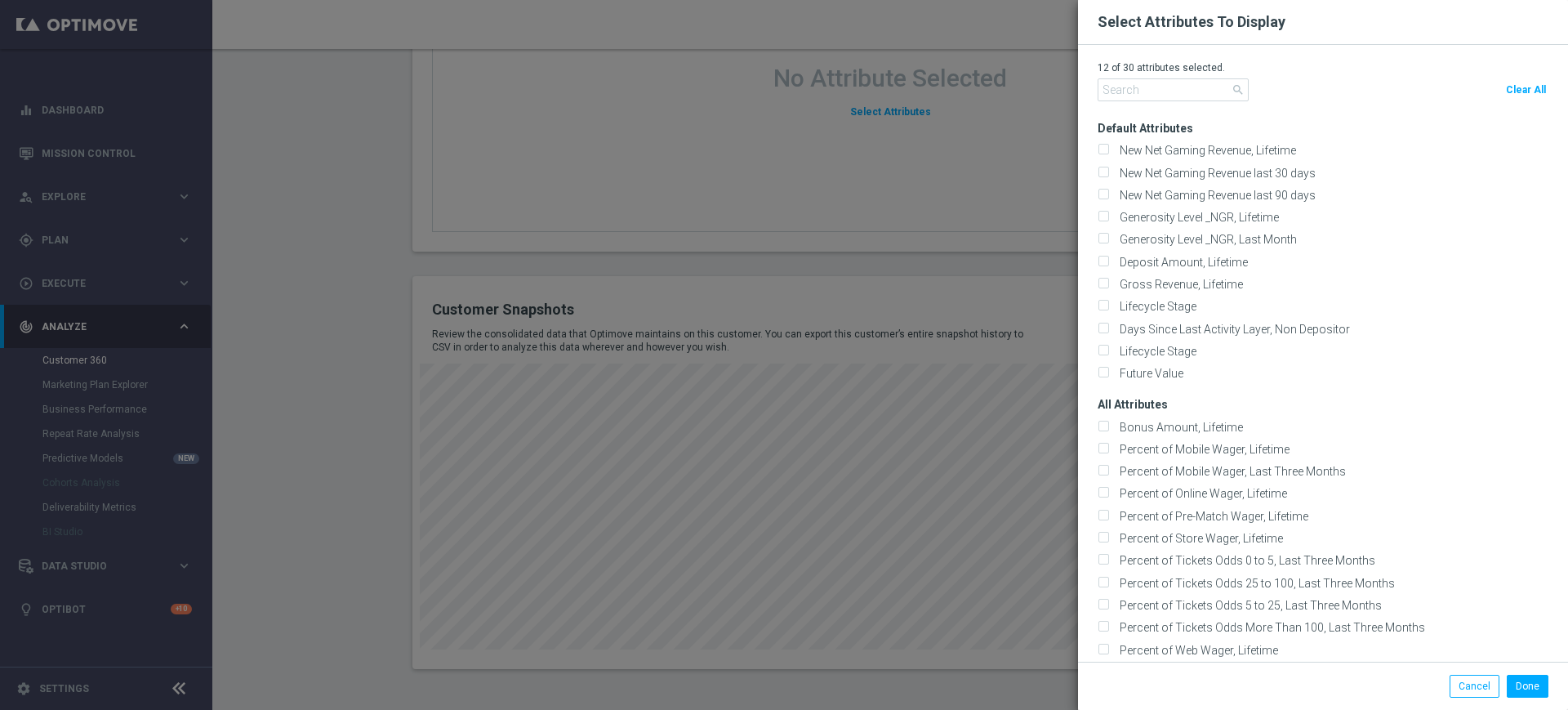
checkbox input "false"
click at [1201, 92] on input "text" at bounding box center [1172, 90] width 151 height 23
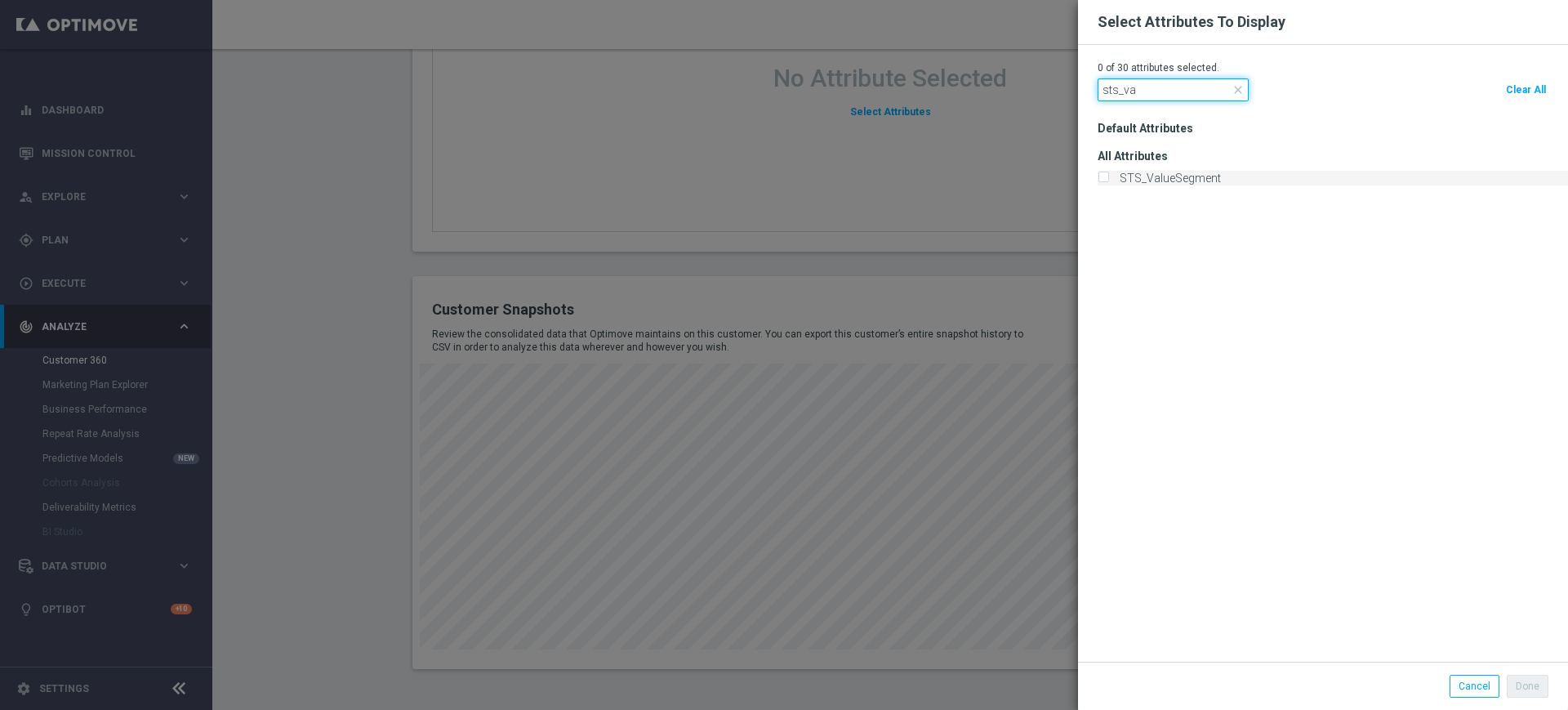
type input "sts_va"
click at [1180, 173] on label "STS_ValueSegment" at bounding box center [1166, 178] width 107 height 15
click at [1108, 174] on input "STS_ValueSegment" at bounding box center [1103, 179] width 11 height 11
checkbox input "true"
click at [1167, 89] on input "sts_va" at bounding box center [1172, 90] width 151 height 23
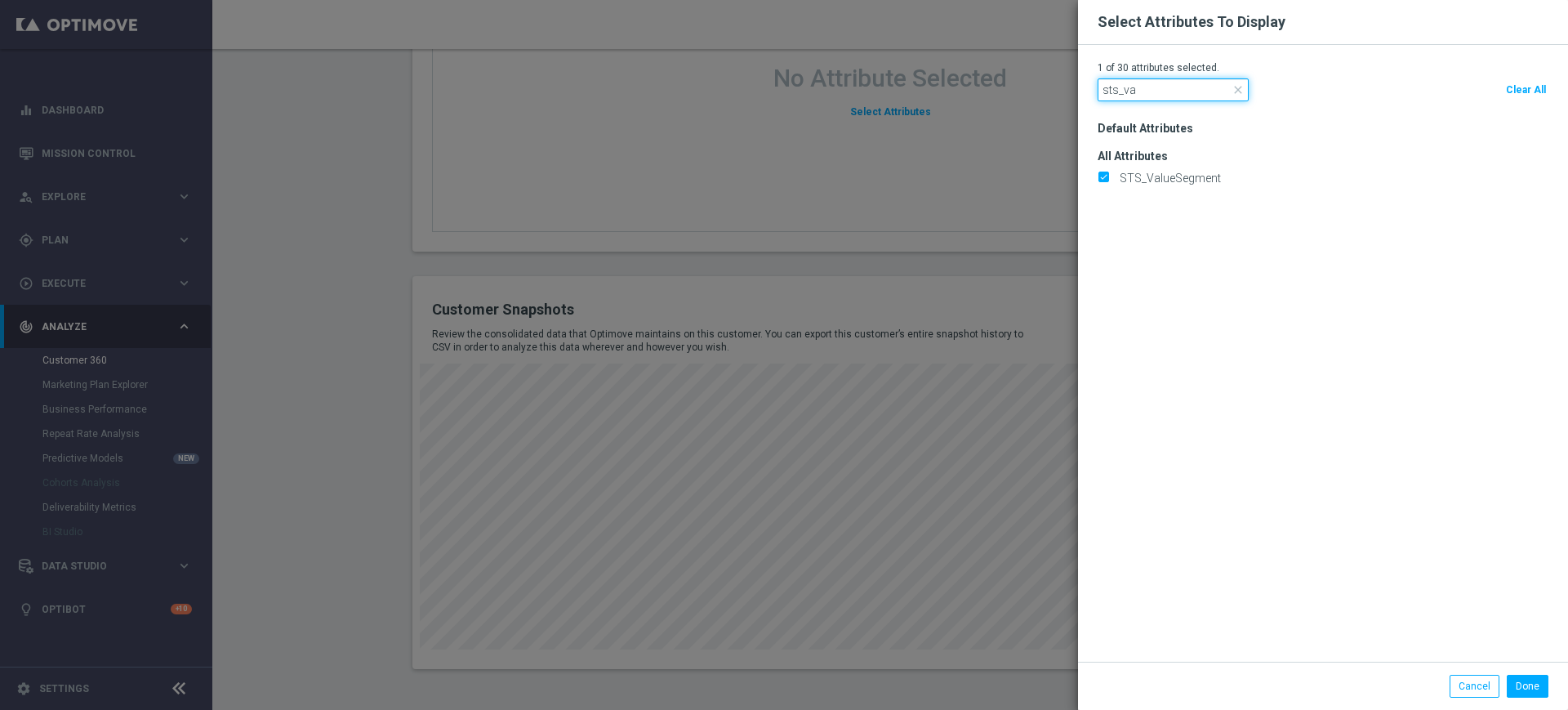
click at [1166, 89] on input "sts_va" at bounding box center [1172, 90] width 151 height 23
type input "NGR_ABB"
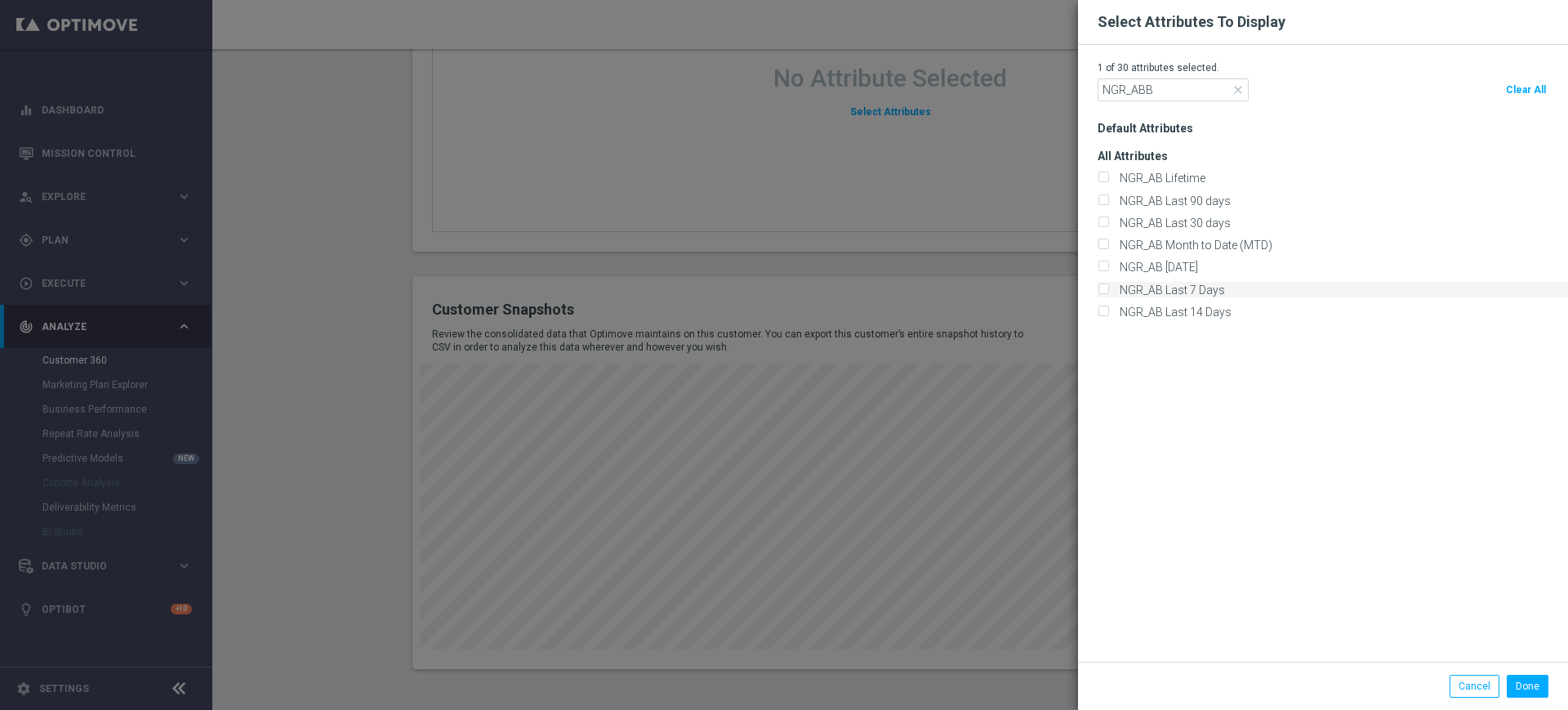
click at [1202, 288] on label "NGR_AB Last 7 Days" at bounding box center [1169, 290] width 111 height 15
click at [1108, 288] on input "NGR_AB Last 7 Days" at bounding box center [1103, 291] width 11 height 11
click at [1172, 284] on label "NGR_AB Last 7 Days" at bounding box center [1169, 290] width 111 height 15
click at [1108, 285] on input "NGR_AB Last 7 Days" at bounding box center [1103, 291] width 11 height 11
checkbox input "false"
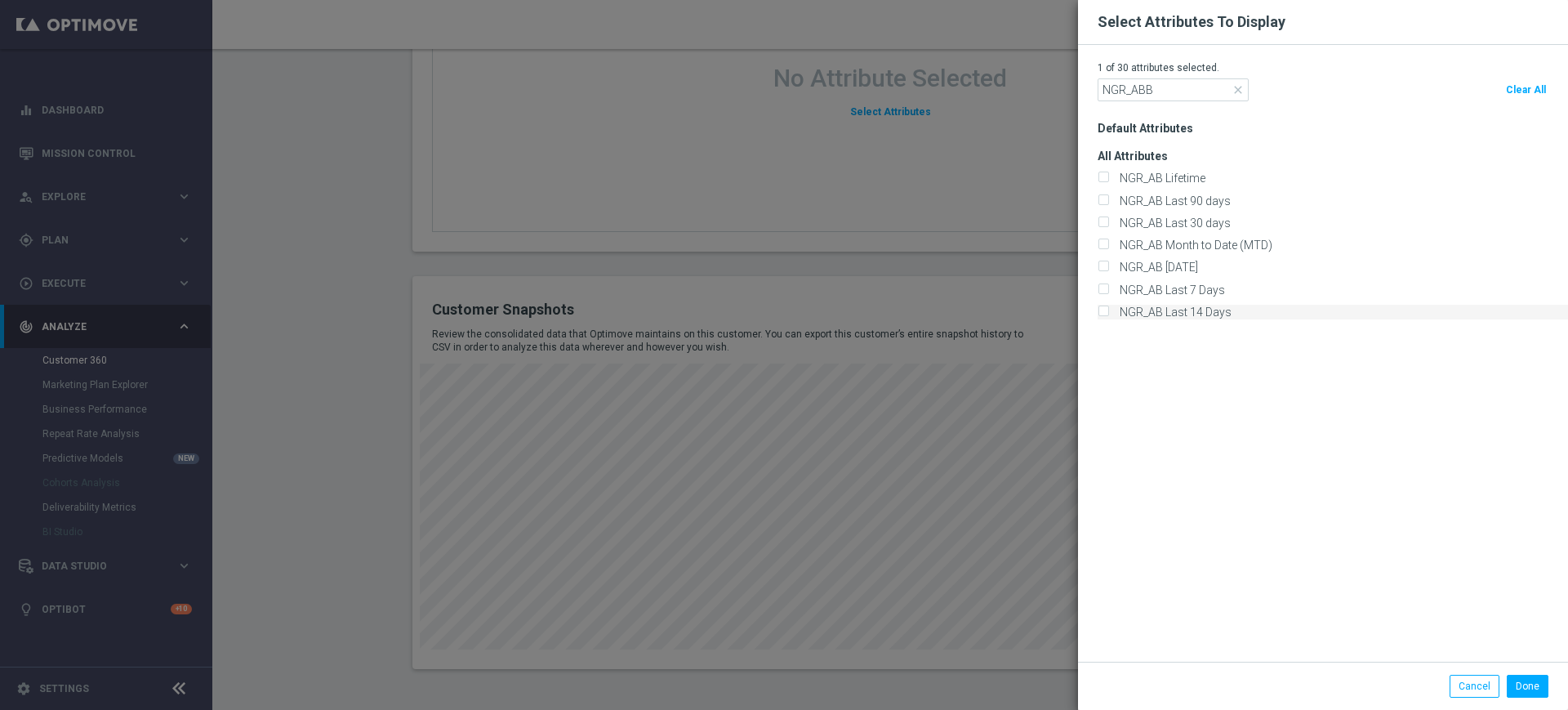
click at [1166, 306] on label "NGR_AB Last 14 Days" at bounding box center [1172, 312] width 117 height 15
click at [1108, 308] on input "NGR_AB Last 14 Days" at bounding box center [1103, 313] width 11 height 11
checkbox input "true"
click at [1174, 92] on input "NGR_ABB" at bounding box center [1172, 90] width 151 height 23
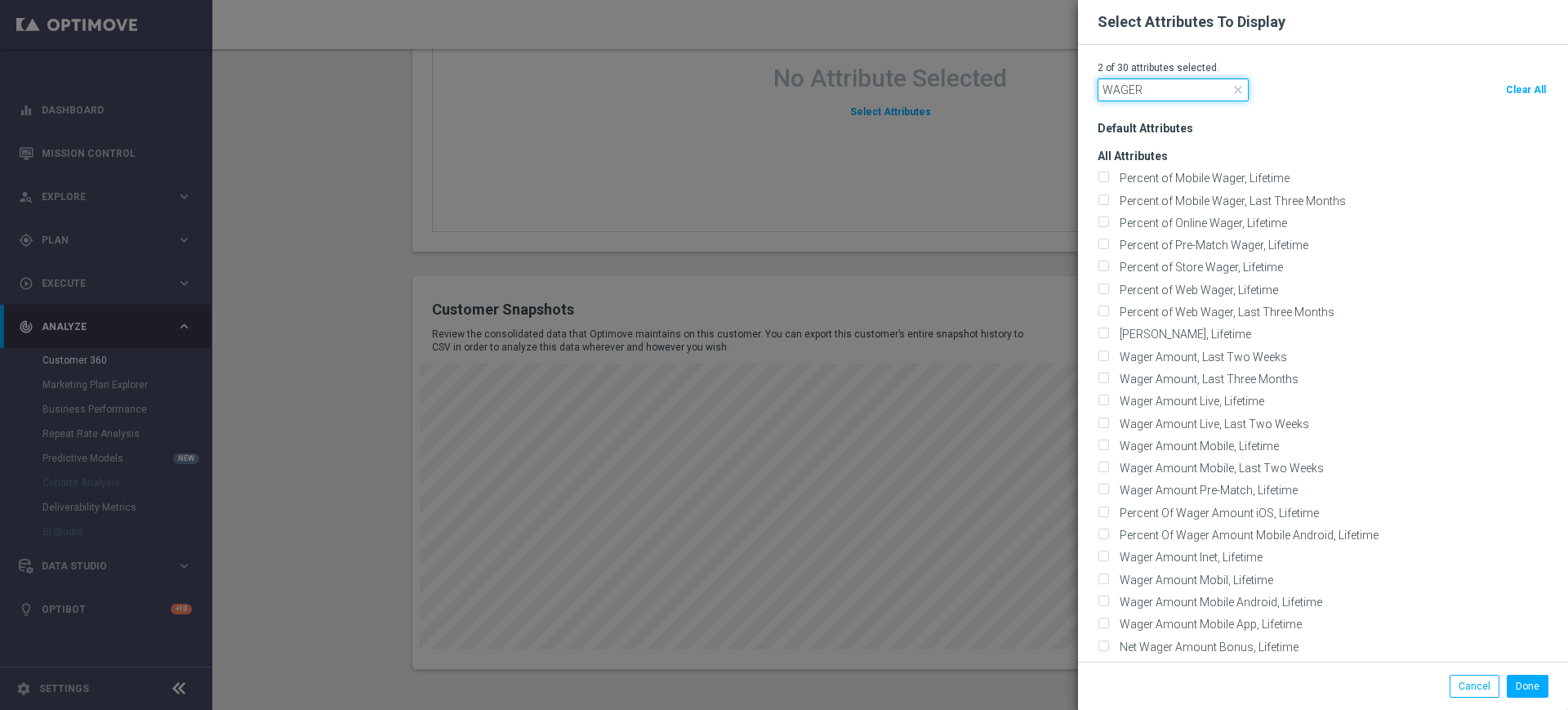
click at [1173, 88] on input "WAGER" at bounding box center [1172, 90] width 151 height 23
click at [1150, 87] on input "WAGER" at bounding box center [1172, 90] width 151 height 23
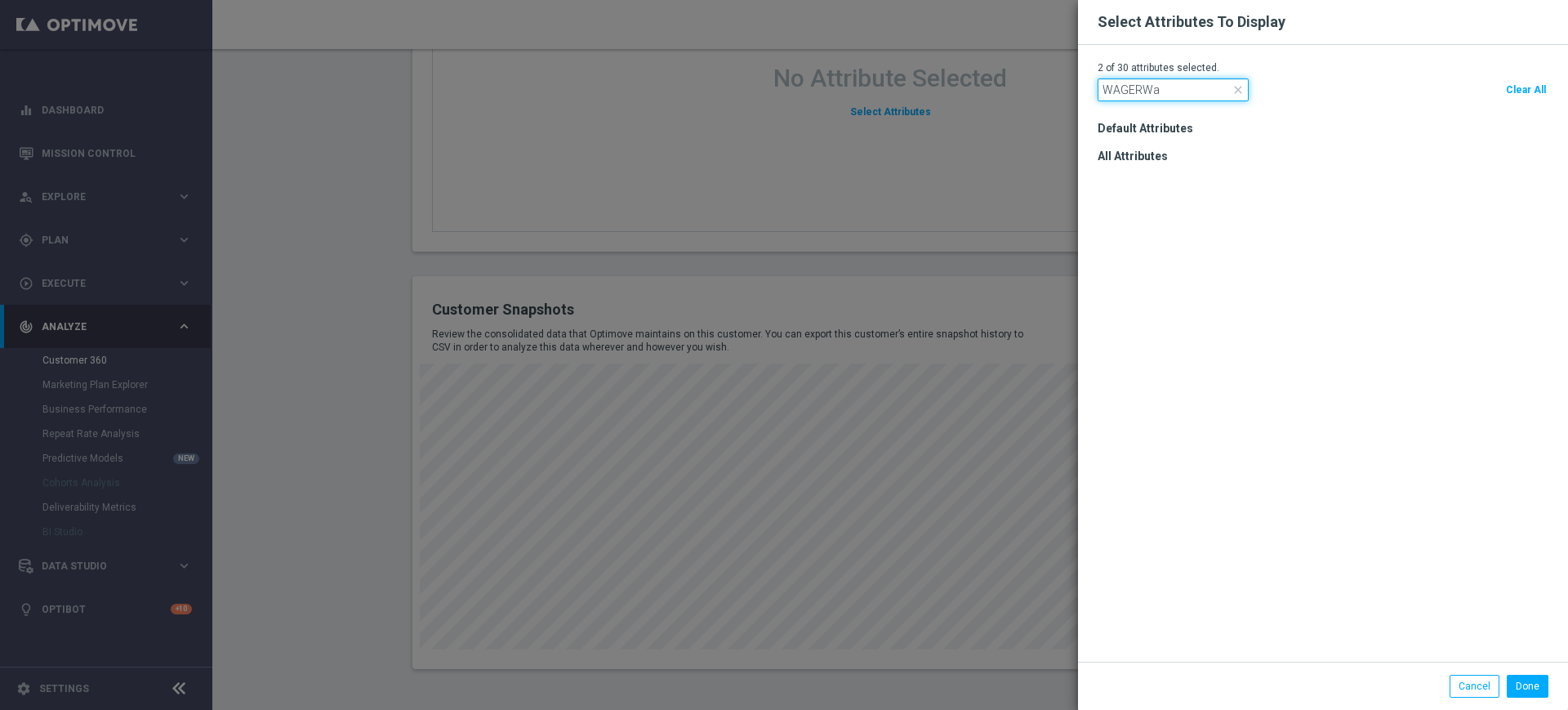
click at [1165, 91] on input "WAGERWa" at bounding box center [1172, 90] width 151 height 23
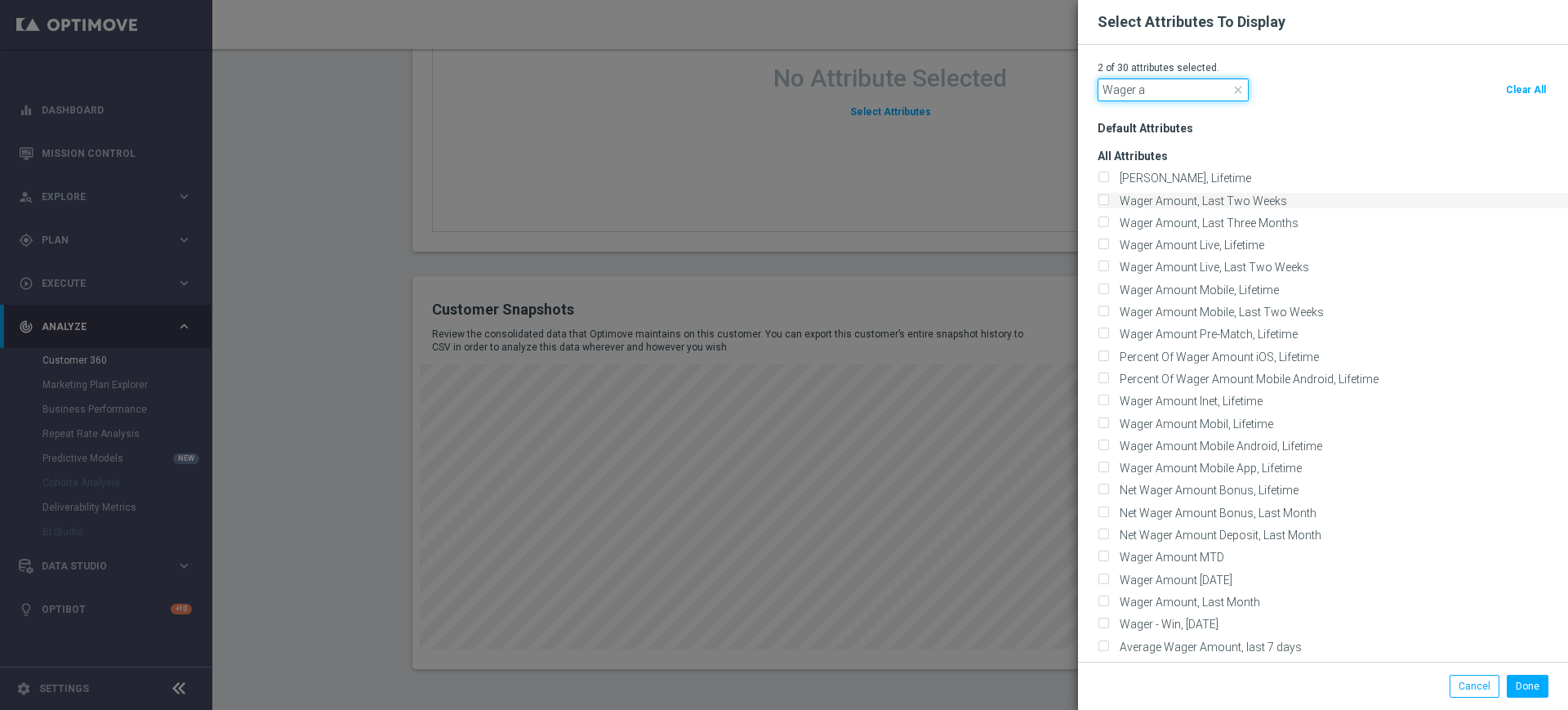
type input "Wager a"
click at [1180, 197] on label "Wager Amount, Last Two Weeks" at bounding box center [1200, 200] width 173 height 15
click at [1108, 197] on input "Wager Amount, Last Two Weeks" at bounding box center [1103, 201] width 11 height 11
checkbox input "true"
click at [1148, 93] on input "Wager a" at bounding box center [1172, 90] width 151 height 23
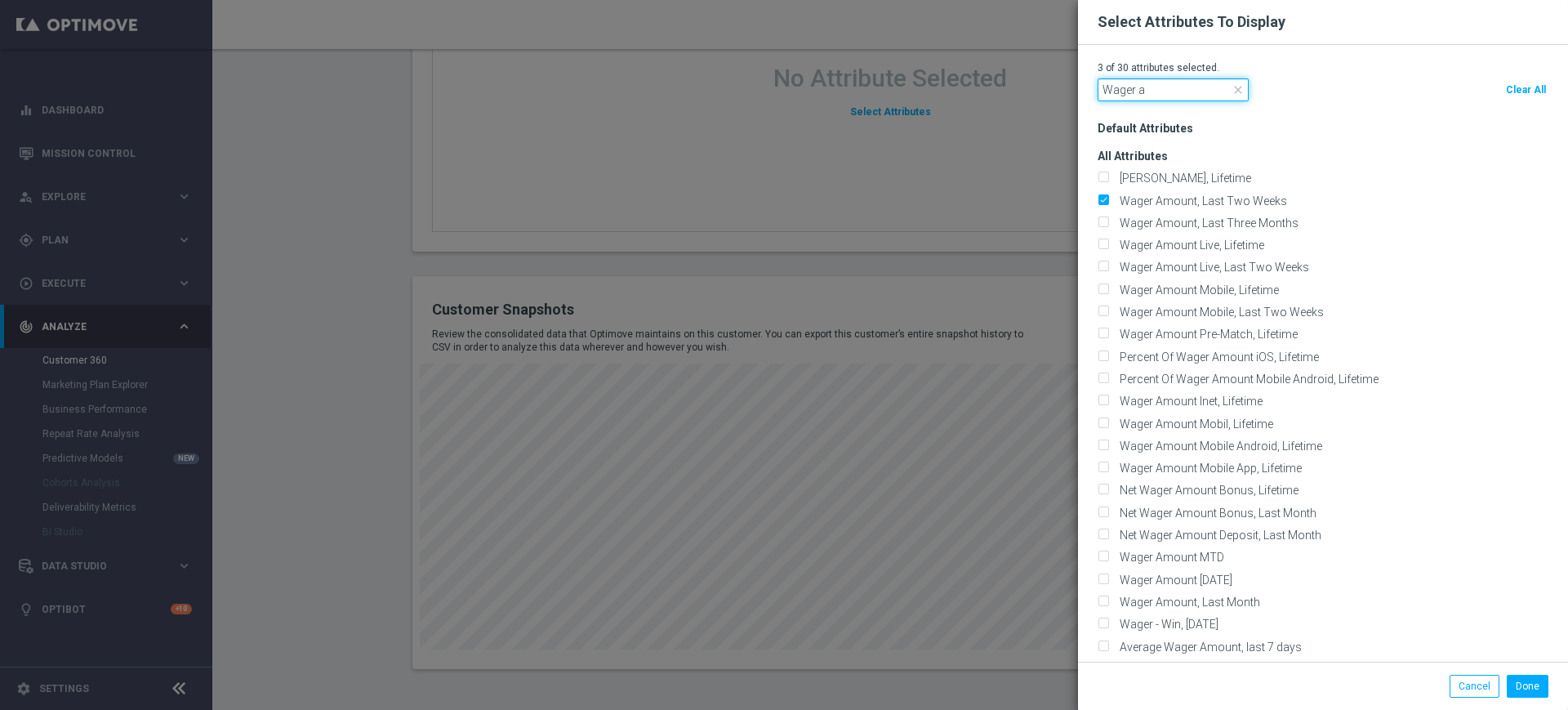
click at [1148, 93] on input "Wager a" at bounding box center [1172, 90] width 151 height 23
type input "A"
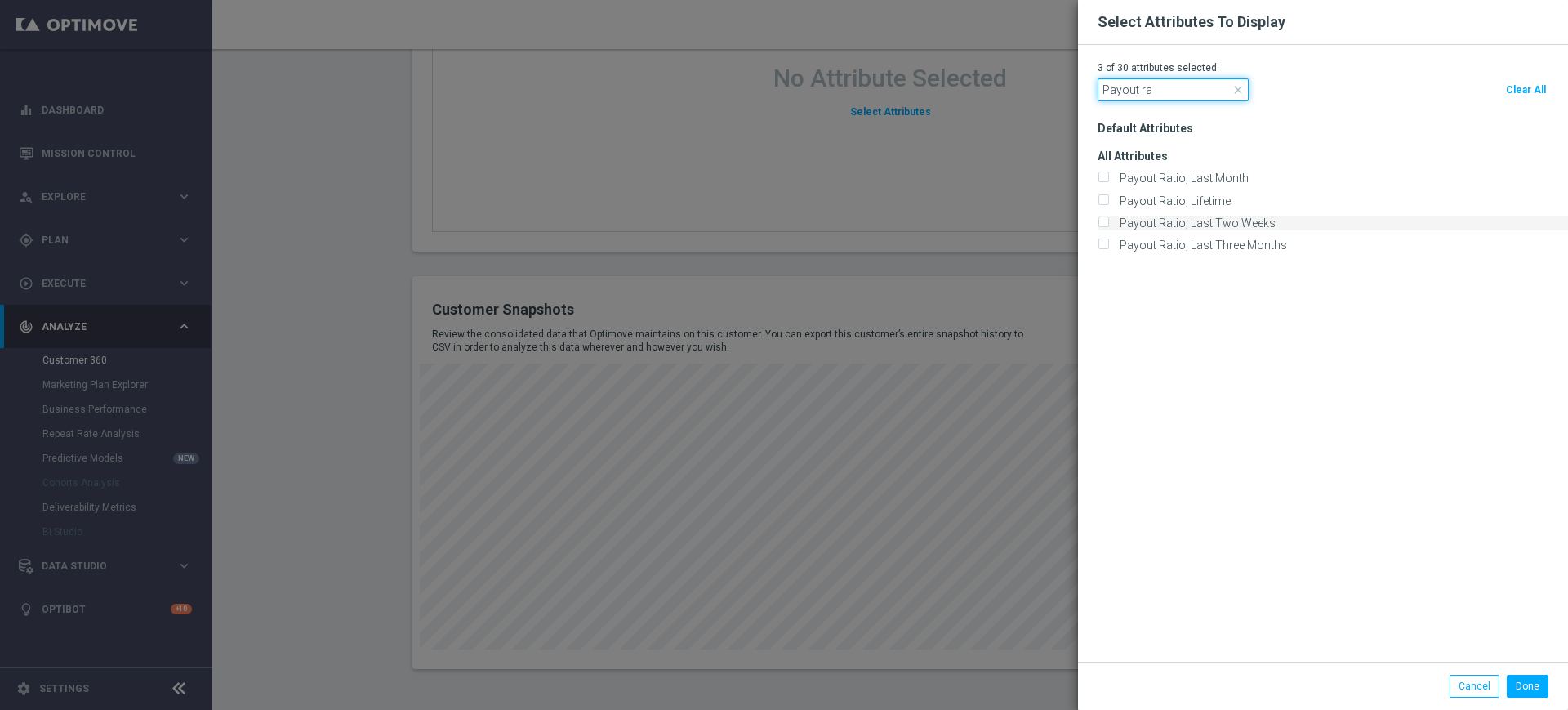
type input "Payout ra"
click at [1218, 215] on label "Payout Ratio, Last Two Weeks" at bounding box center [1194, 223] width 162 height 15
click at [1108, 219] on input "Payout Ratio, Last Two Weeks" at bounding box center [1103, 224] width 11 height 11
checkbox input "true"
click at [1541, 687] on button "Done" at bounding box center [1527, 686] width 41 height 23
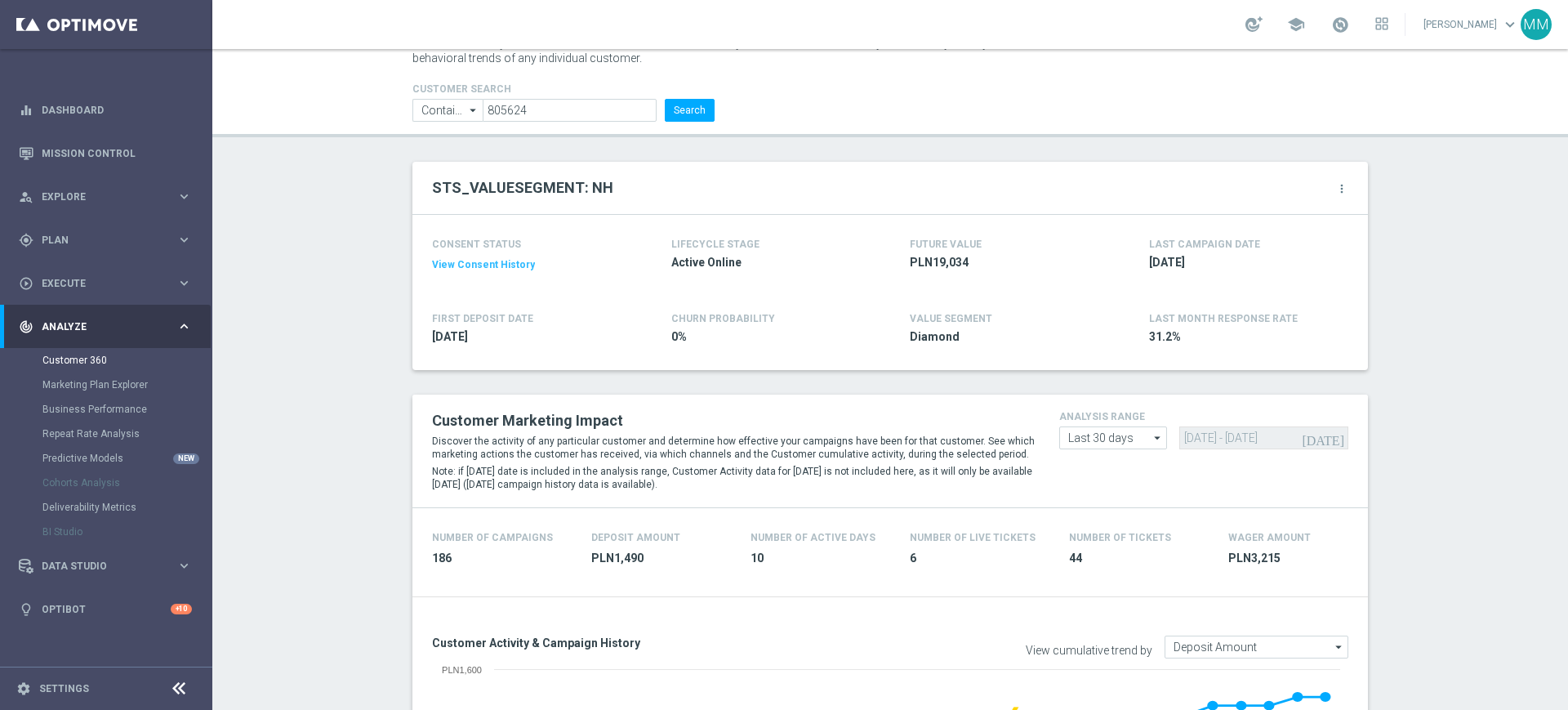
scroll to position [0, 0]
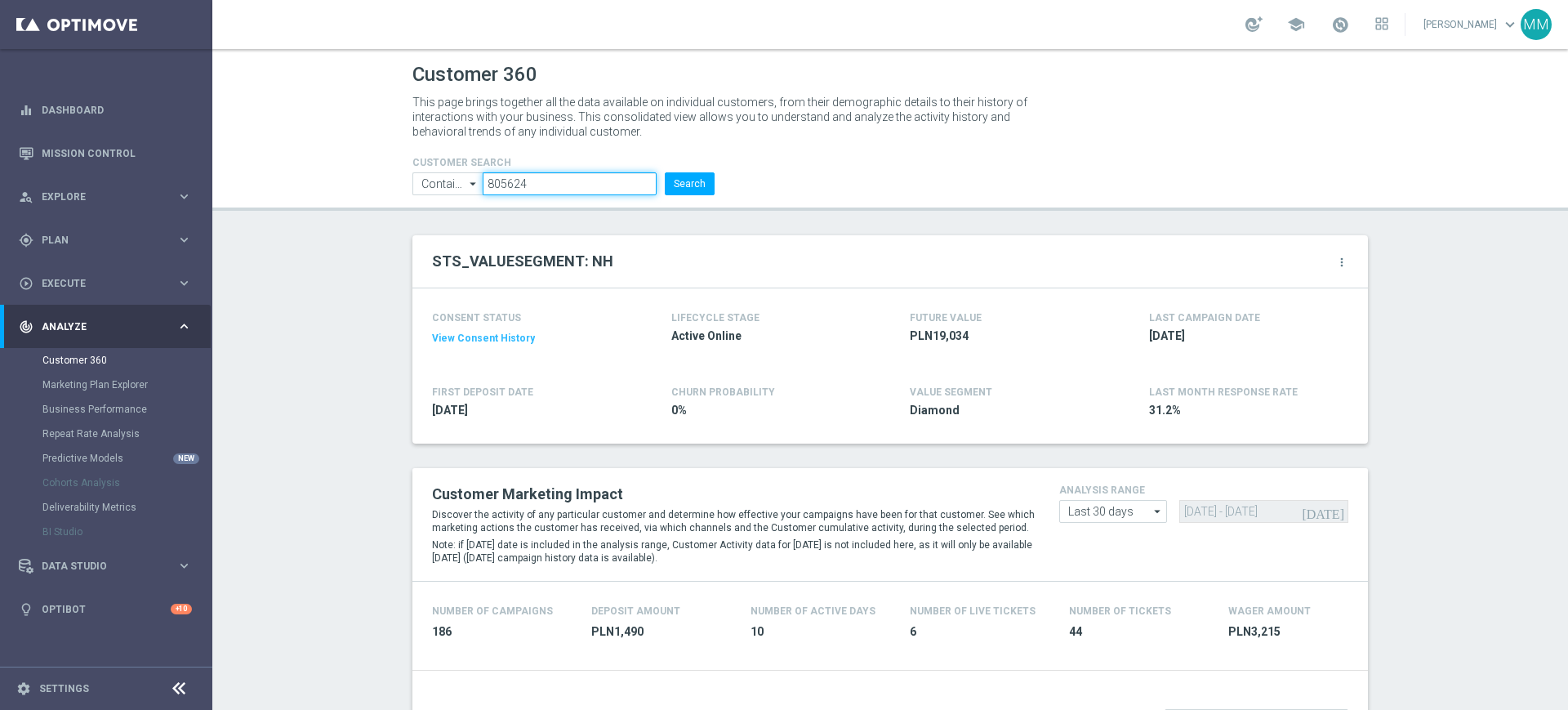
click at [548, 178] on input "805624" at bounding box center [569, 184] width 174 height 23
click at [569, 194] on input "805624" at bounding box center [569, 184] width 174 height 23
click at [572, 189] on input "805624" at bounding box center [569, 184] width 174 height 23
paste input "913649"
click at [678, 185] on button "Search" at bounding box center [690, 184] width 49 height 23
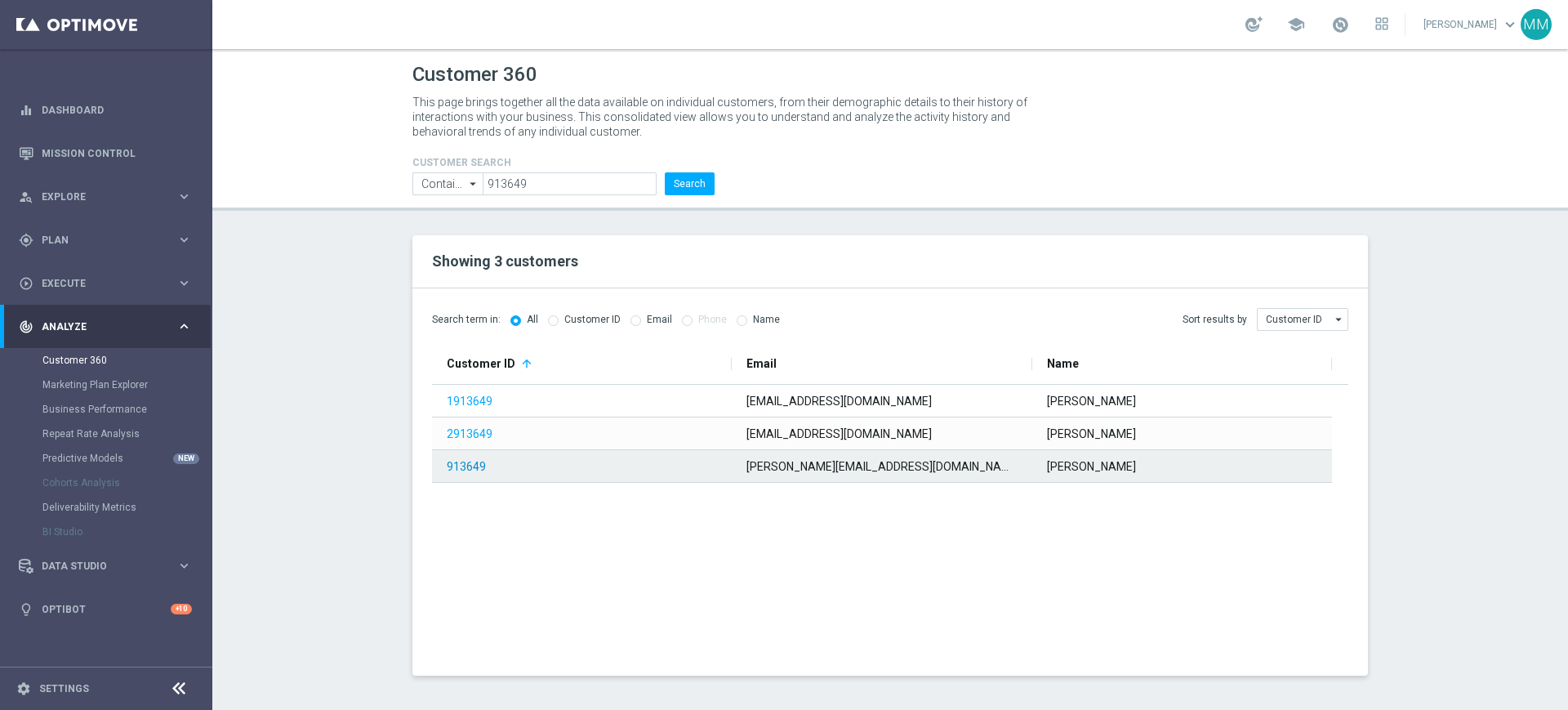
click at [471, 466] on link "913649" at bounding box center [466, 466] width 39 height 13
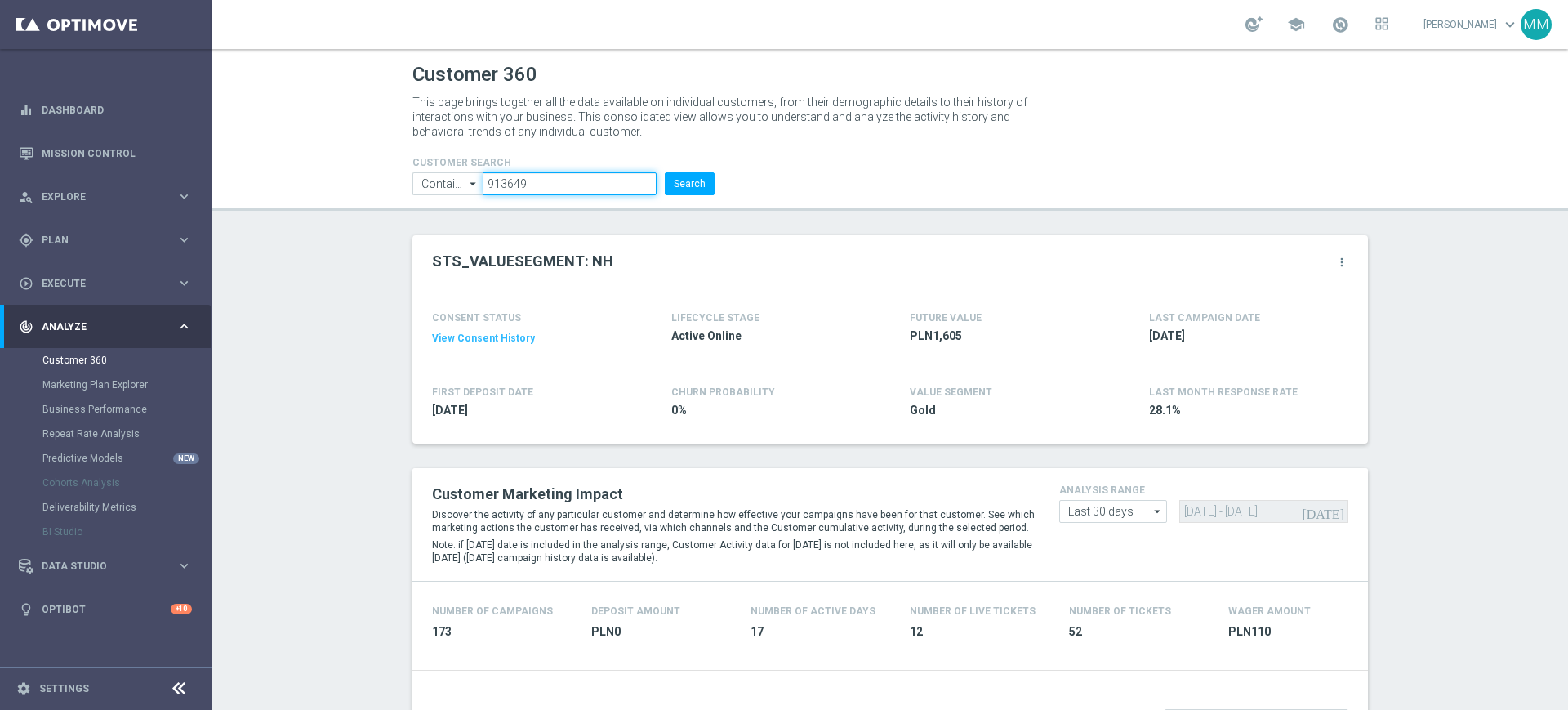
click at [580, 192] on input "913649" at bounding box center [569, 184] width 174 height 23
paste input "1041194"
type input "1041194"
click at [673, 180] on button "Search" at bounding box center [690, 184] width 49 height 23
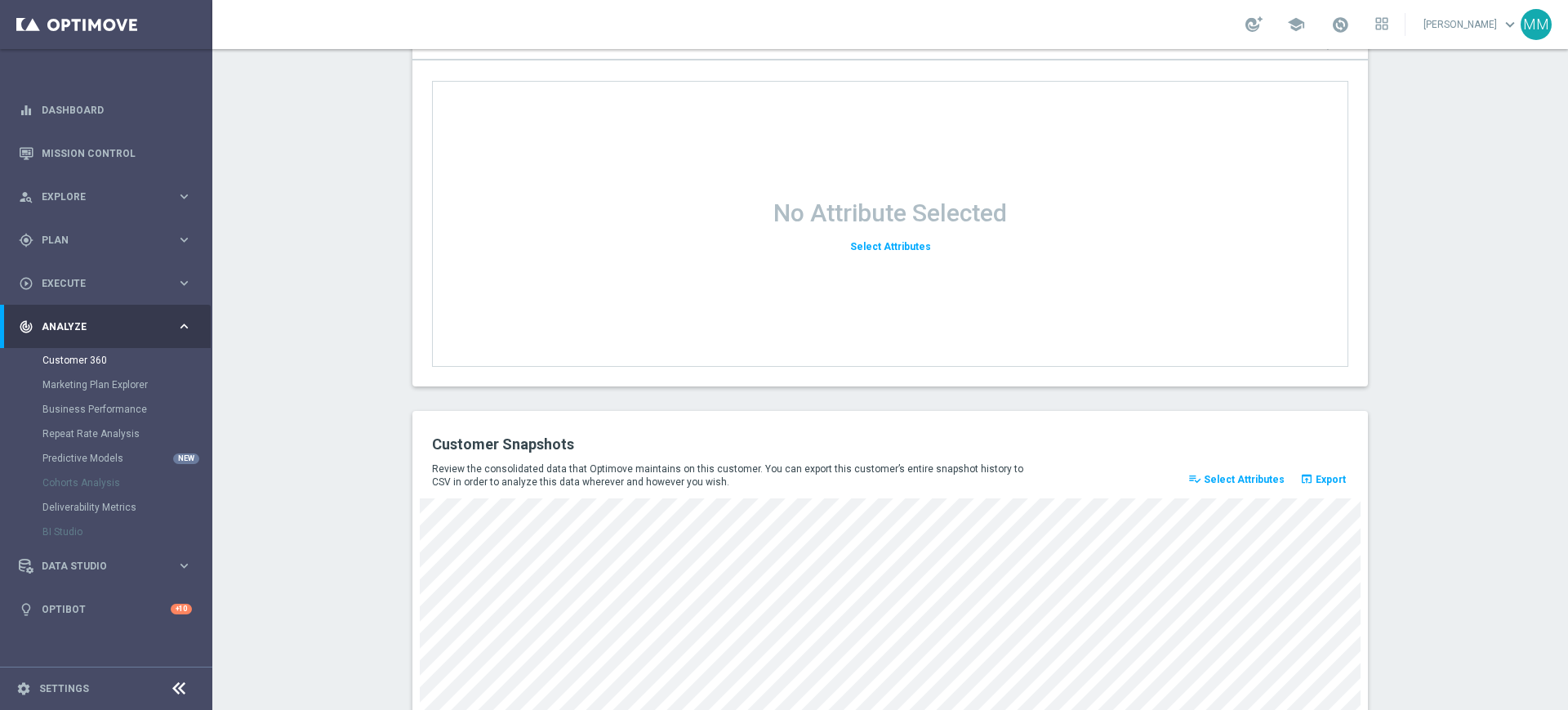
scroll to position [2129, 0]
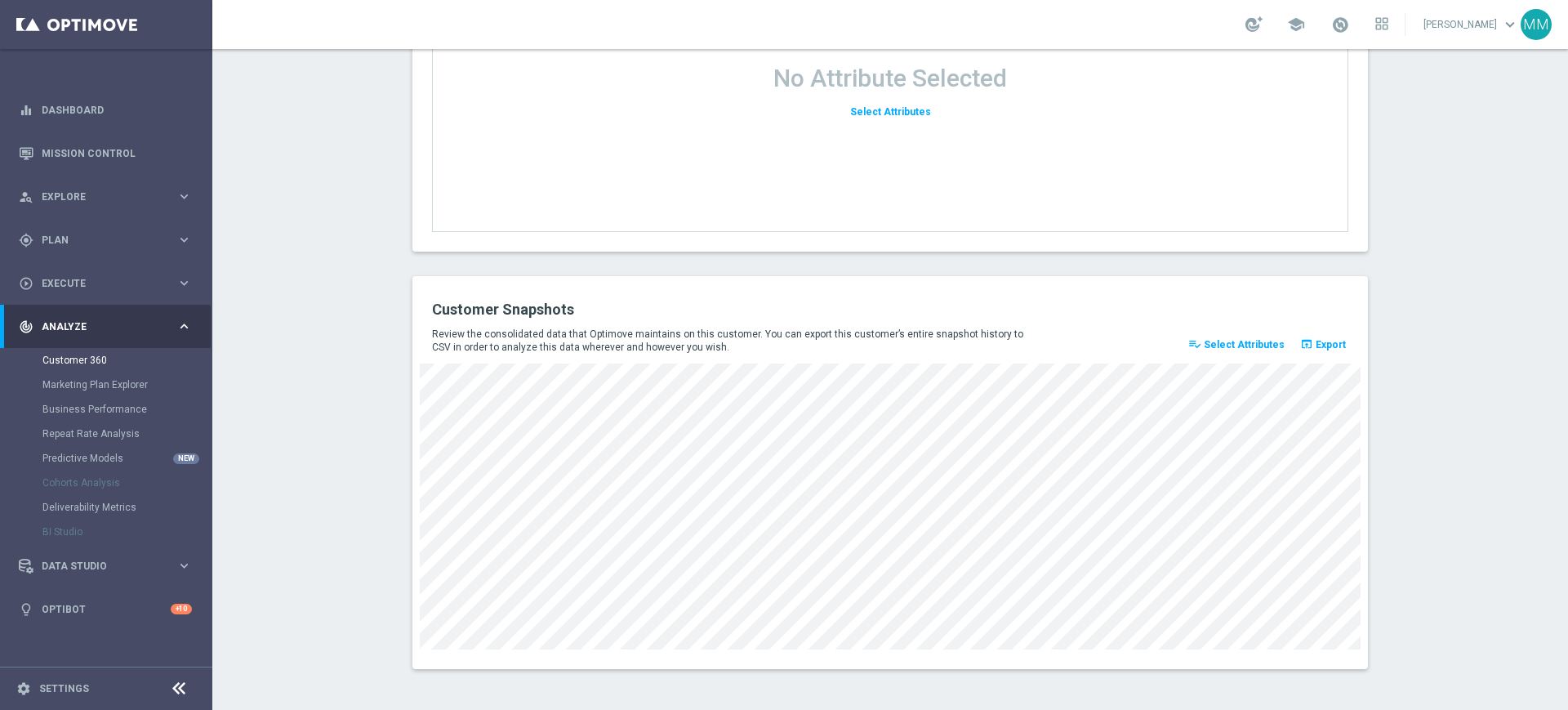
click at [1248, 347] on span "Select Attributes" at bounding box center [1244, 344] width 81 height 11
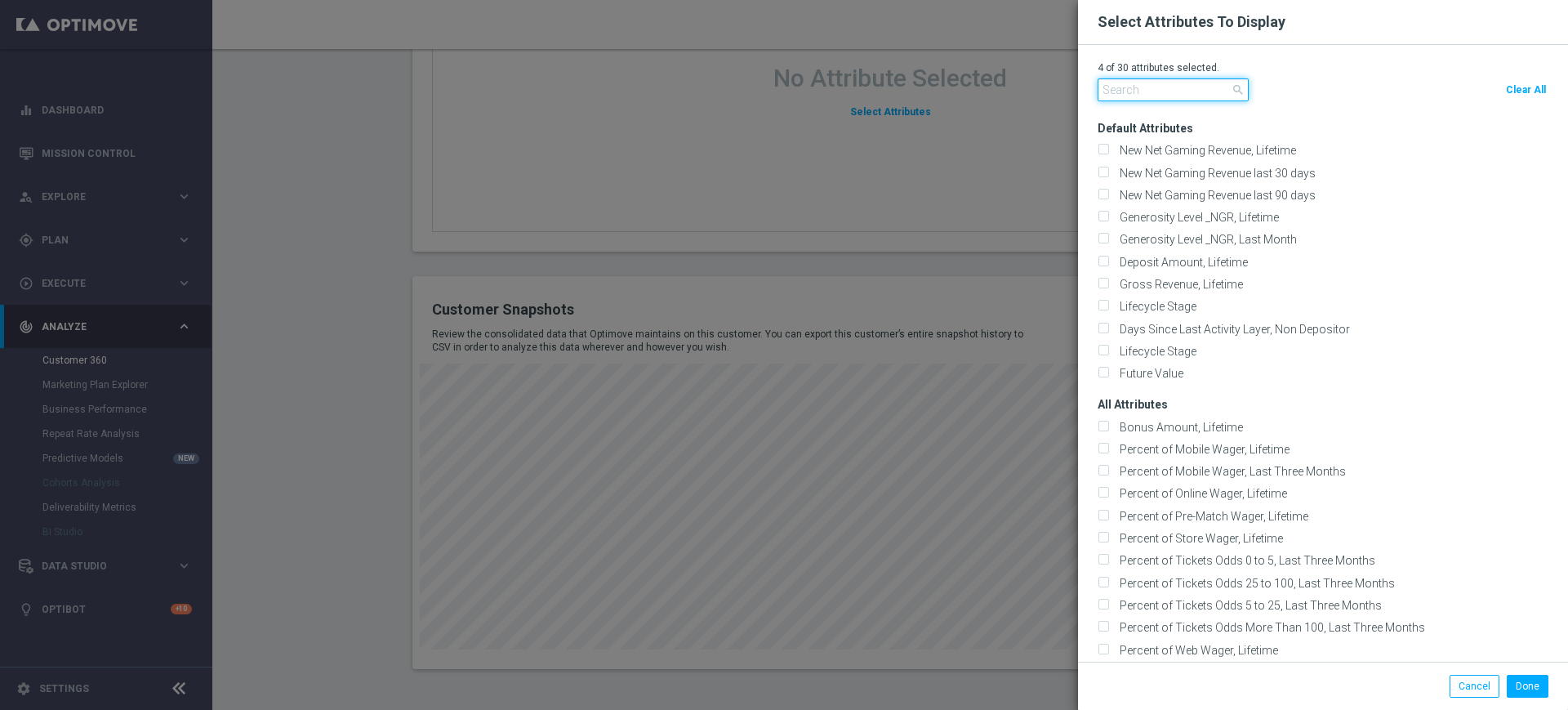
click at [1140, 91] on input "text" at bounding box center [1172, 90] width 151 height 23
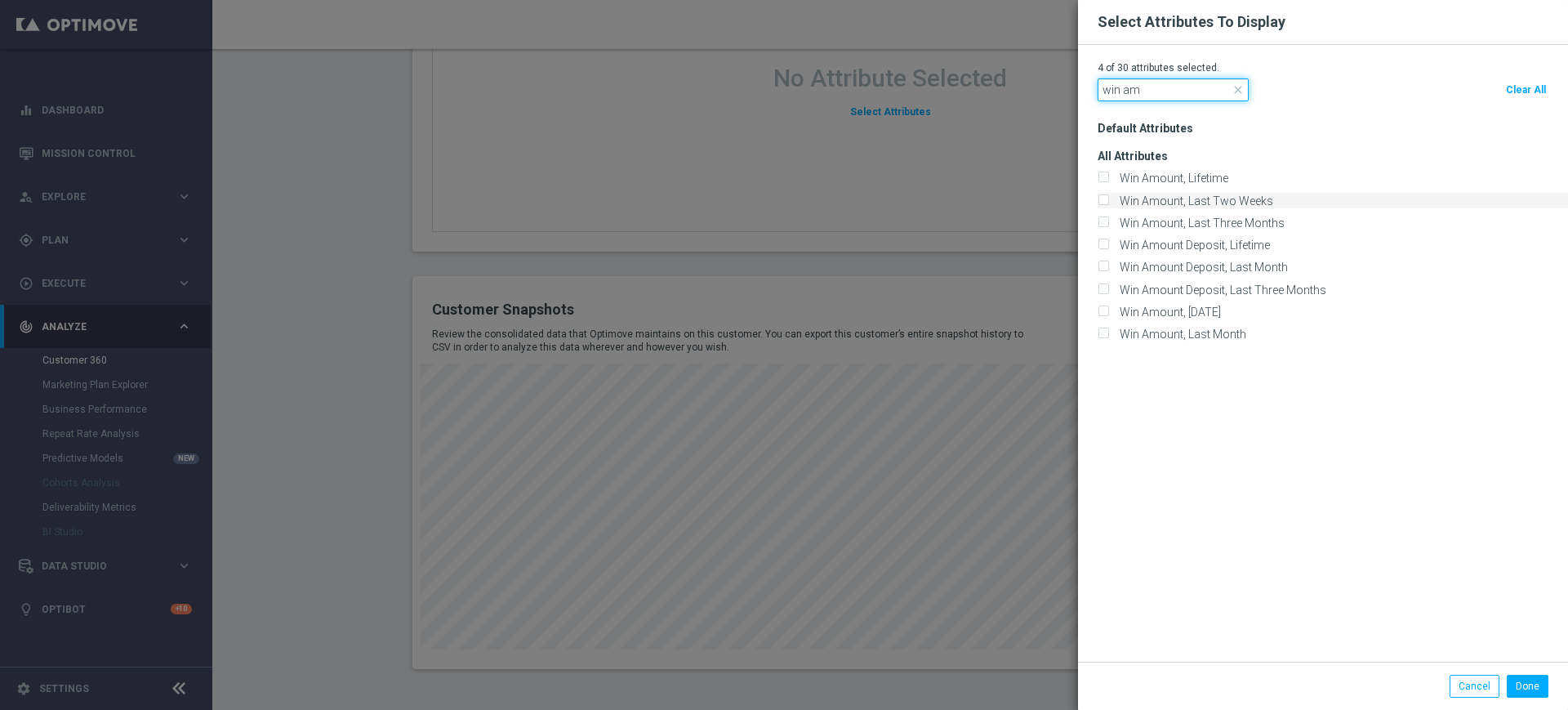
type input "win am"
click at [1222, 195] on label "Win Amount, Last Two Weeks" at bounding box center [1193, 200] width 159 height 15
click at [1108, 196] on input "Win Amount, Last Two Weeks" at bounding box center [1103, 201] width 11 height 11
checkbox input "true"
click at [1527, 688] on button "Done" at bounding box center [1527, 686] width 41 height 23
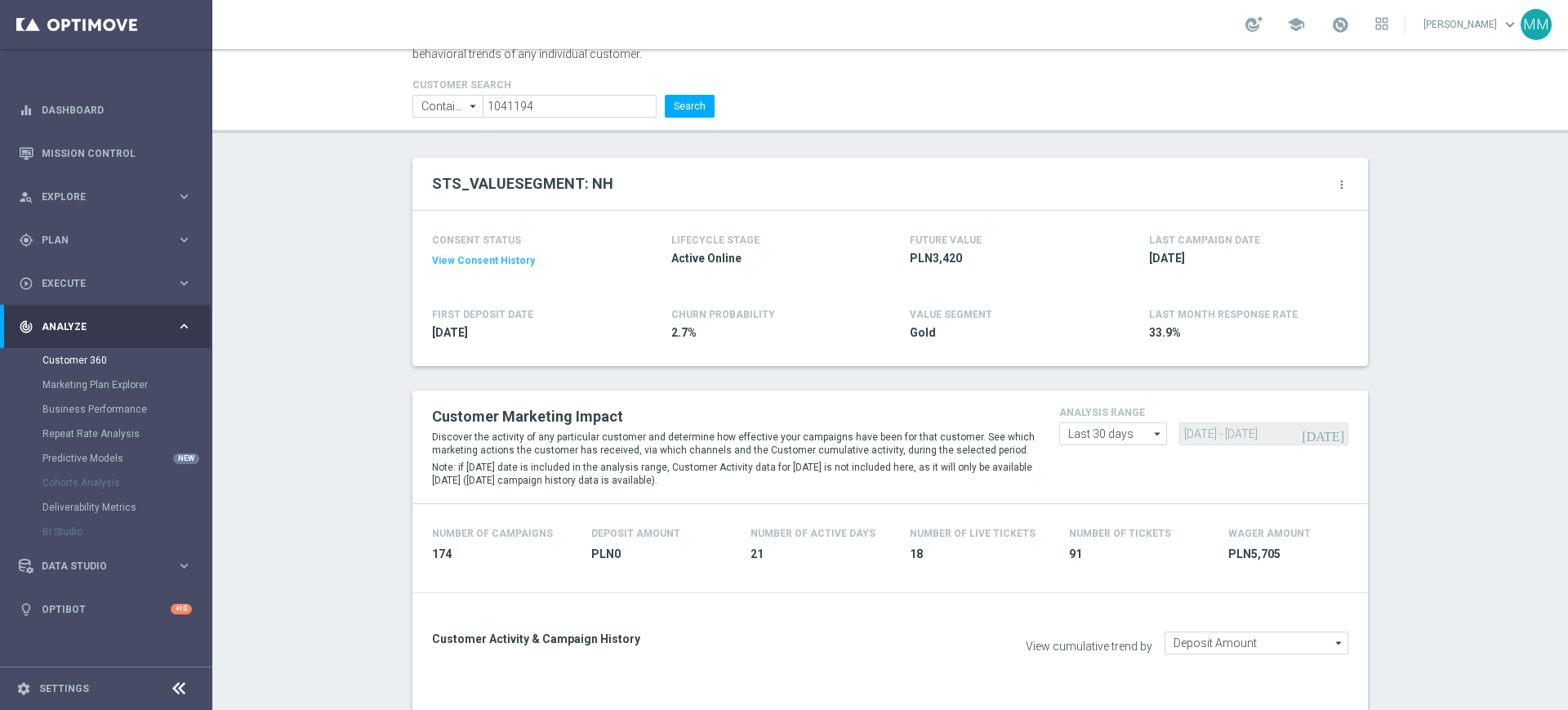
scroll to position [0, 0]
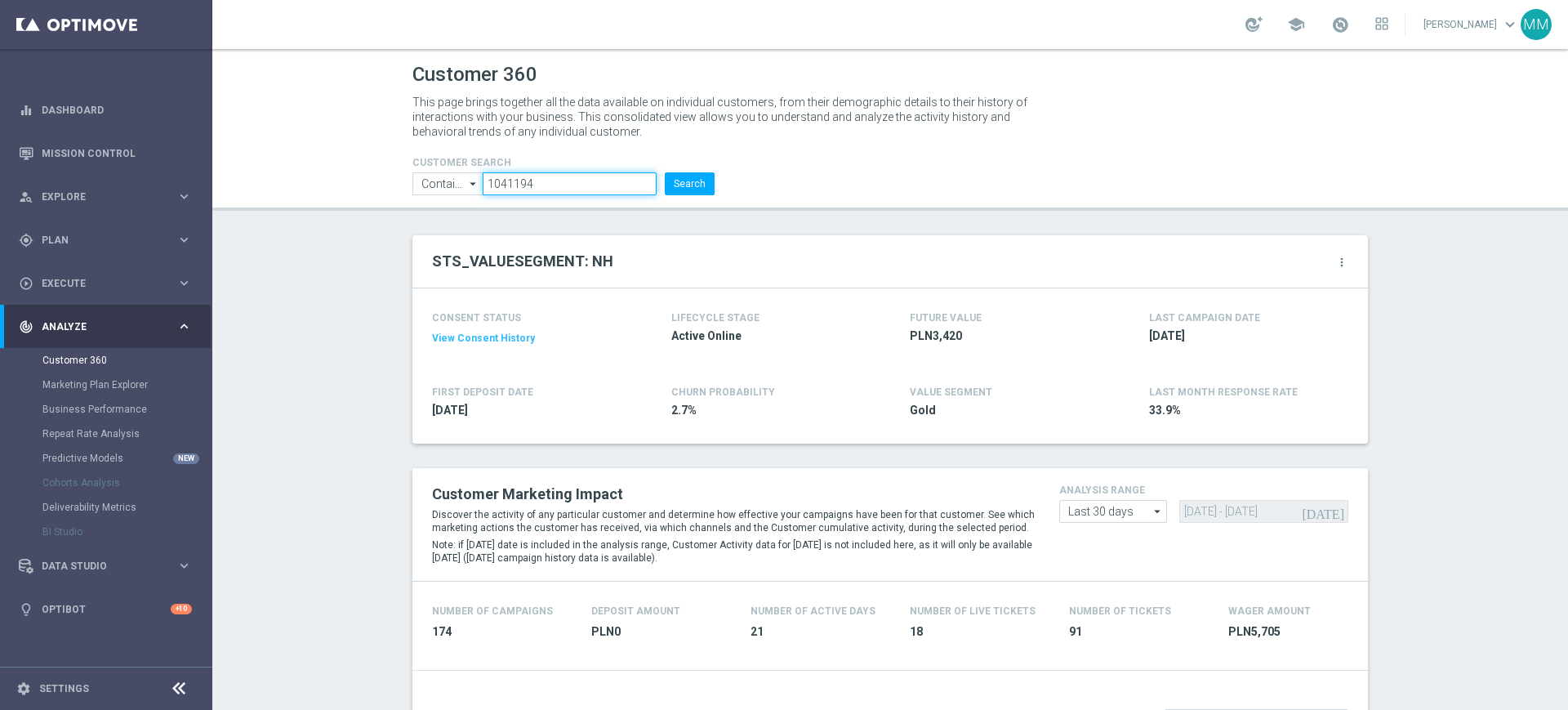
click at [543, 182] on input "1041194" at bounding box center [569, 184] width 174 height 23
paste input "2859409"
type input "2859409"
click at [678, 182] on button "Search" at bounding box center [690, 184] width 49 height 23
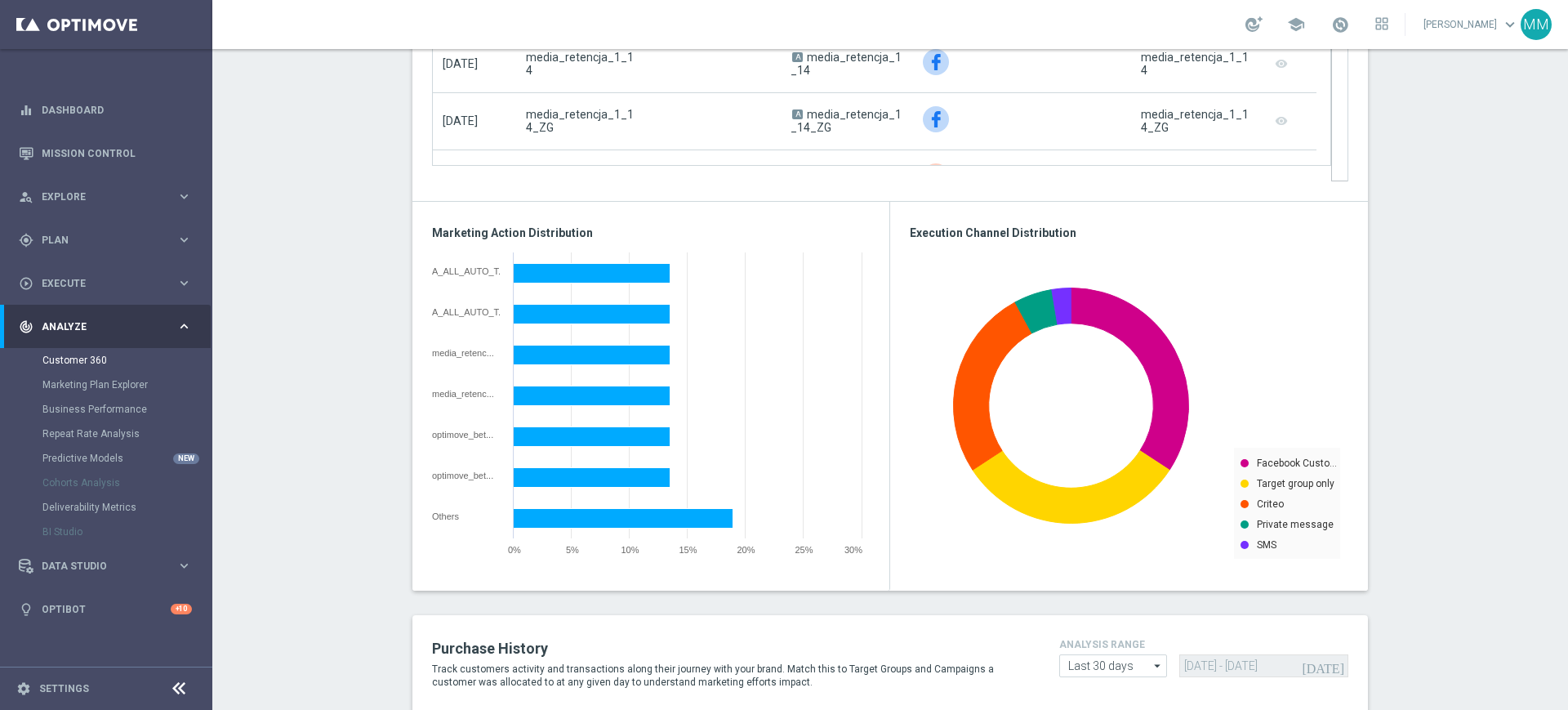
scroll to position [598, 0]
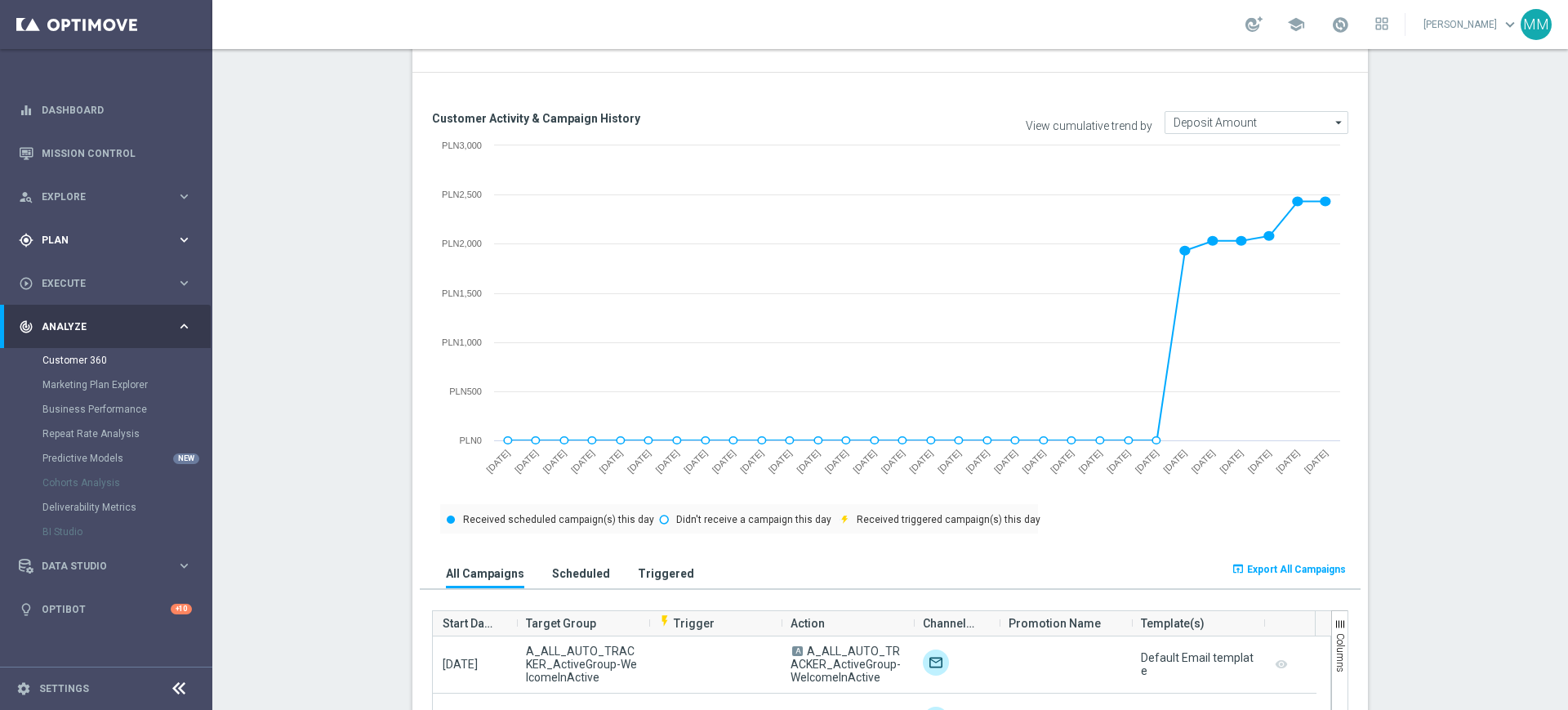
click at [84, 222] on div "gps_fixed Plan keyboard_arrow_right" at bounding box center [105, 239] width 211 height 43
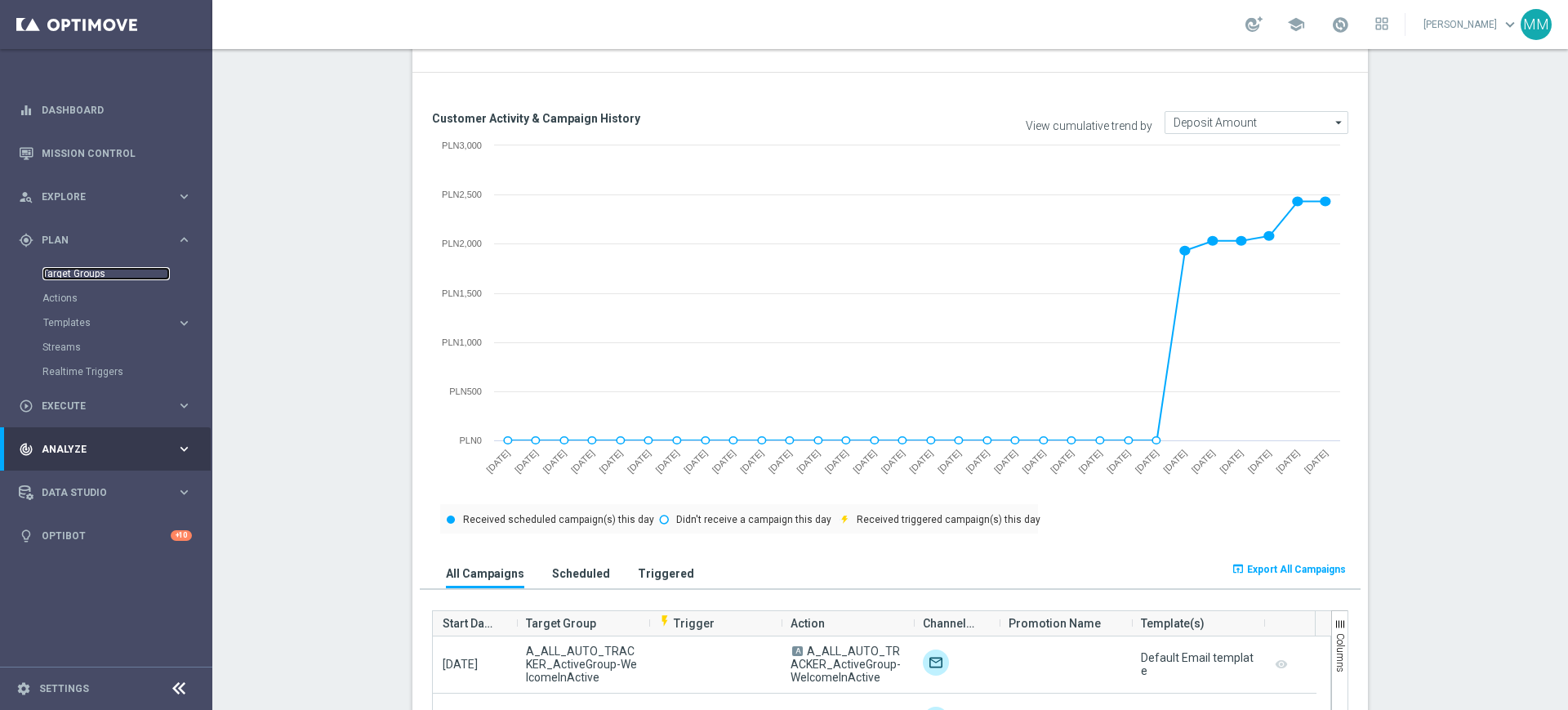
click at [74, 267] on link "Target Groups" at bounding box center [106, 273] width 127 height 13
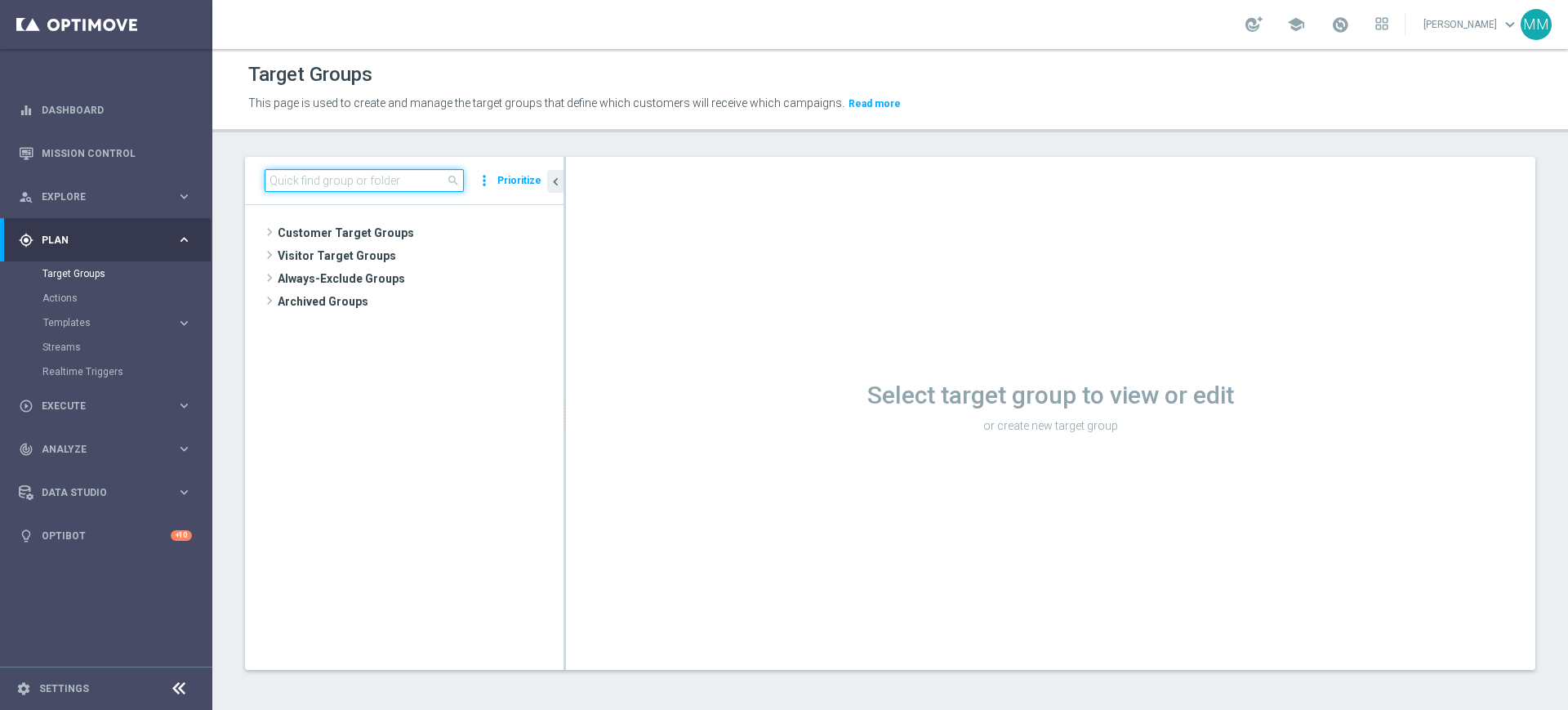
click at [376, 169] on input at bounding box center [365, 180] width 200 height 23
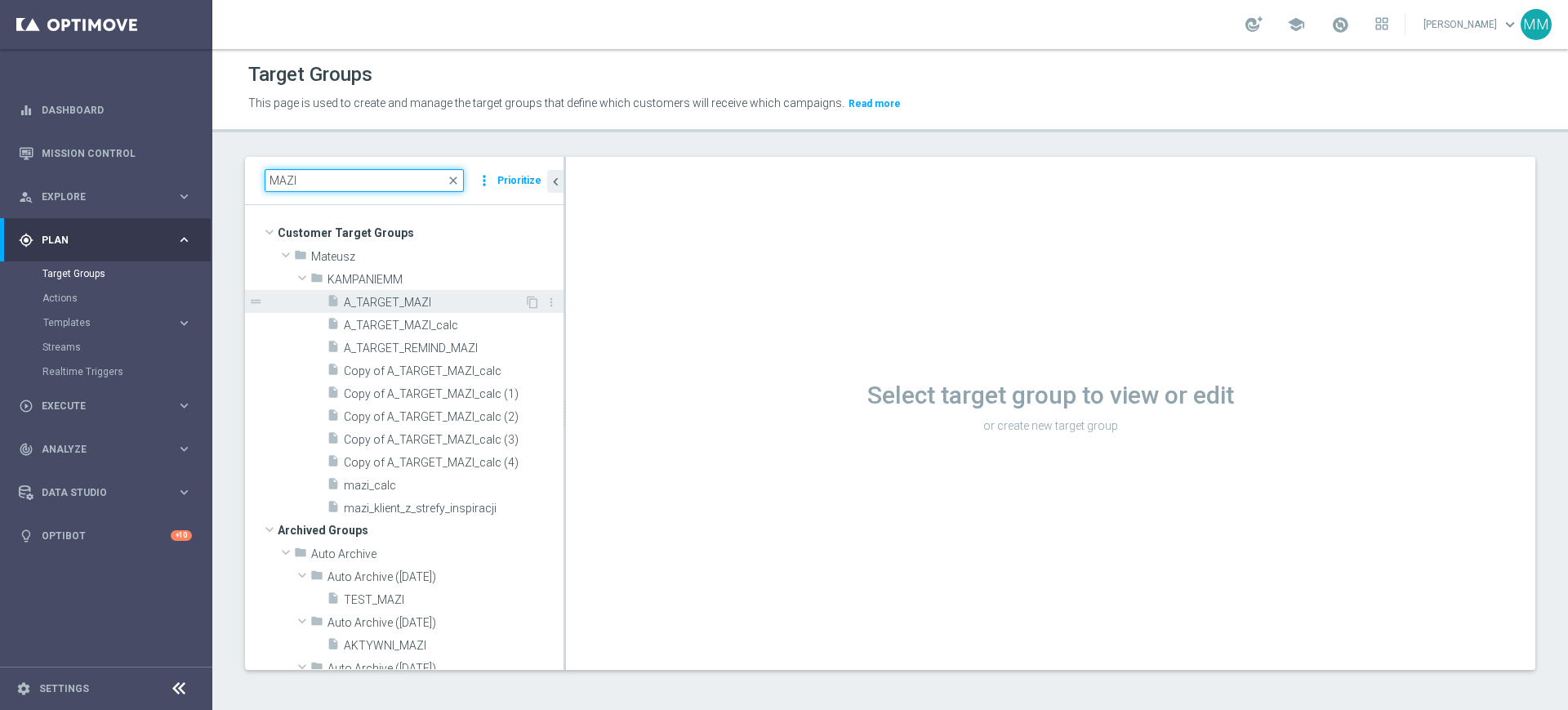
type input "MAZI"
click at [399, 305] on span "A_TARGET_MAZI" at bounding box center [433, 303] width 180 height 14
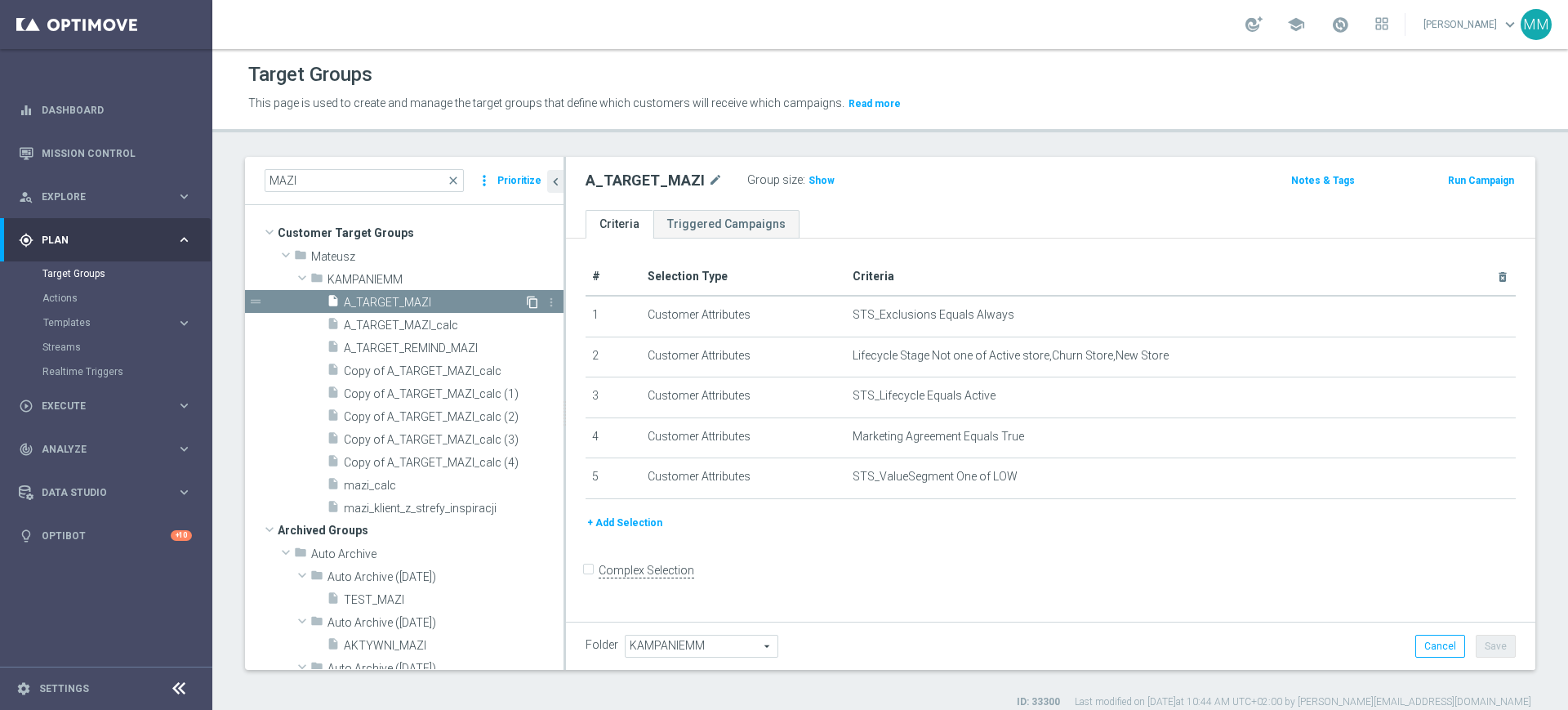
click at [526, 303] on icon "content_copy" at bounding box center [532, 302] width 13 height 13
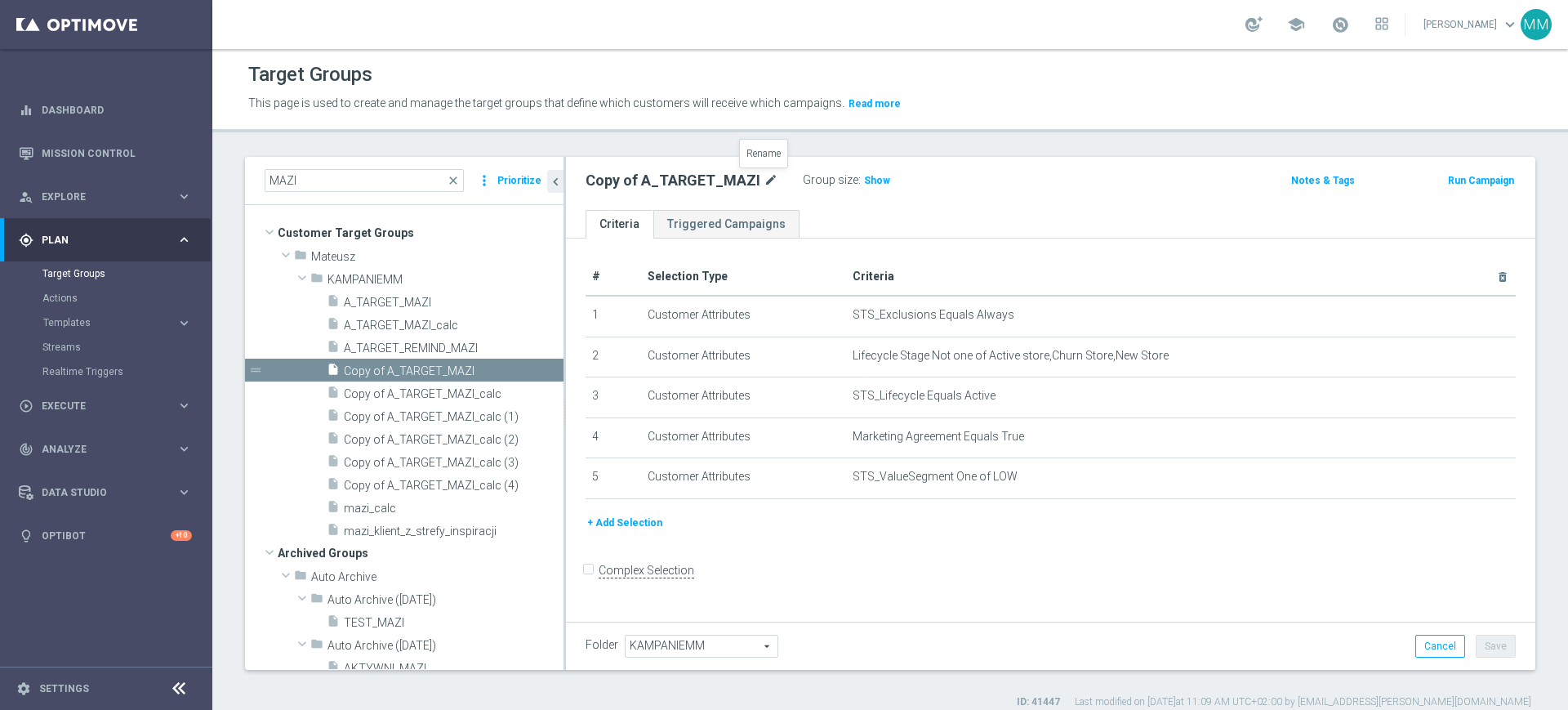
click at [767, 177] on icon "mode_edit" at bounding box center [771, 180] width 15 height 19
type input "A_PREM_TARGET_SCRATCH_POWROT_LKE_400_021025"
click at [848, 215] on ul "Criteria Triggered Campaigns" at bounding box center [1051, 224] width 969 height 28
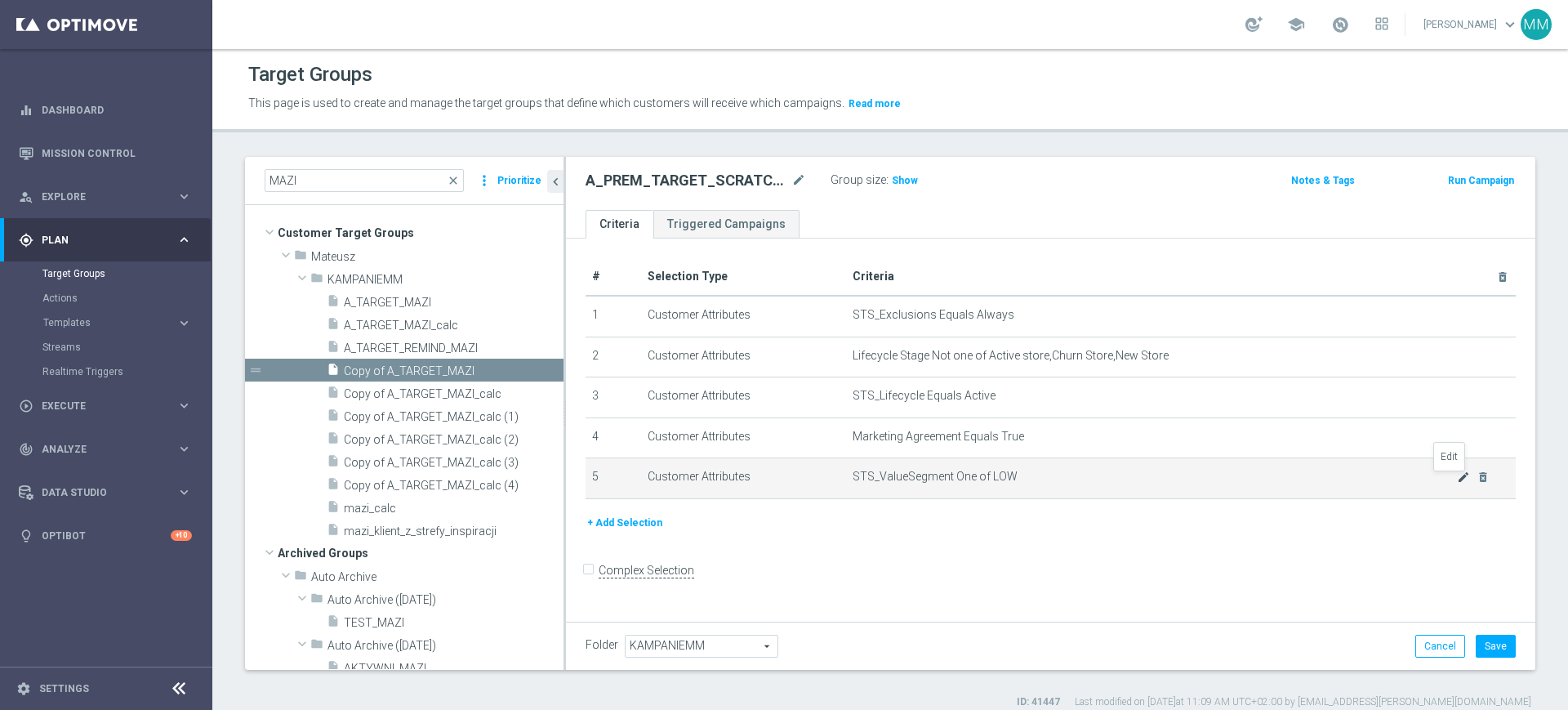
click at [1457, 482] on icon "mode_edit" at bounding box center [1463, 477] width 13 height 13
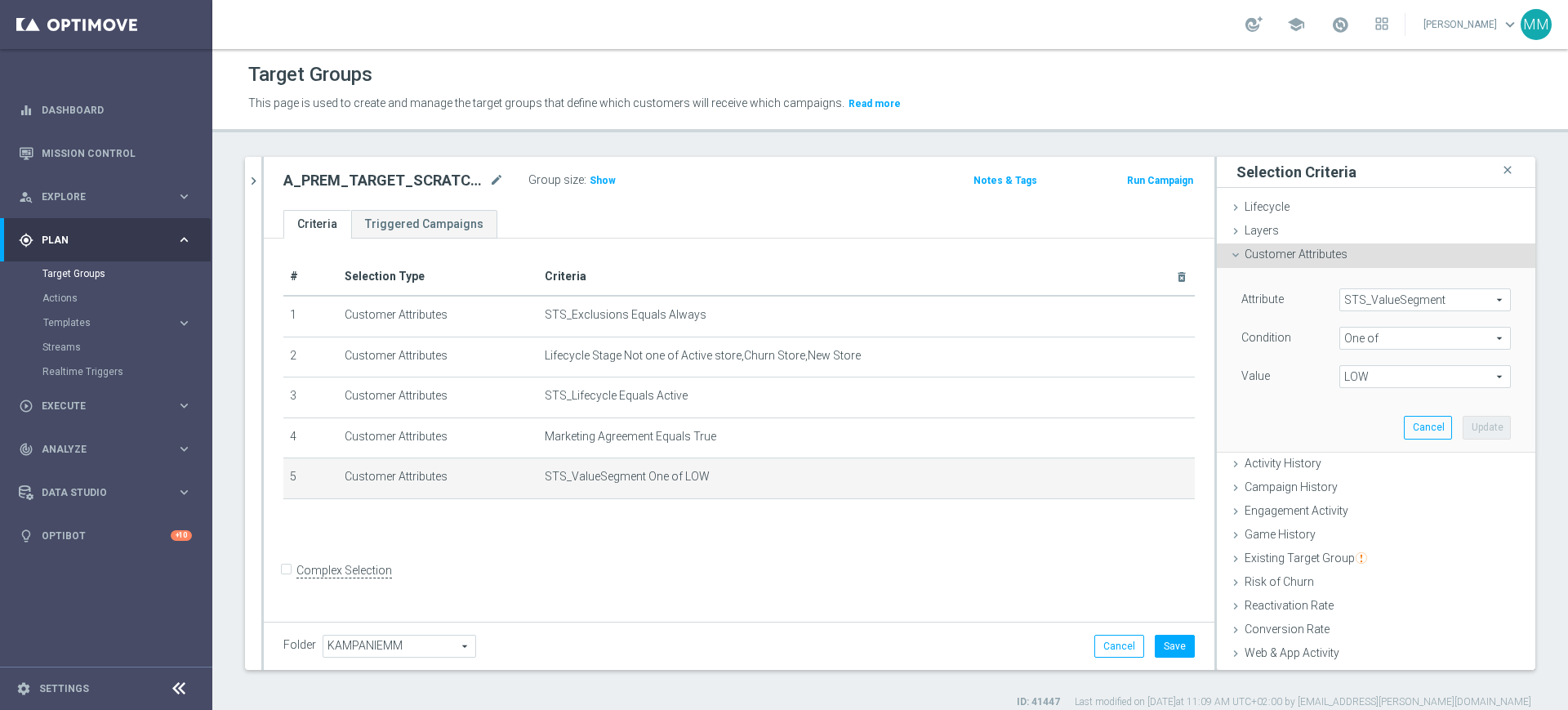
click at [1379, 380] on span "LOW" at bounding box center [1425, 376] width 170 height 21
click at [1362, 461] on span "LOW" at bounding box center [1436, 465] width 148 height 13
click at [1361, 461] on input "LOW" at bounding box center [1356, 465] width 11 height 11
checkbox input "false"
type input "Select"
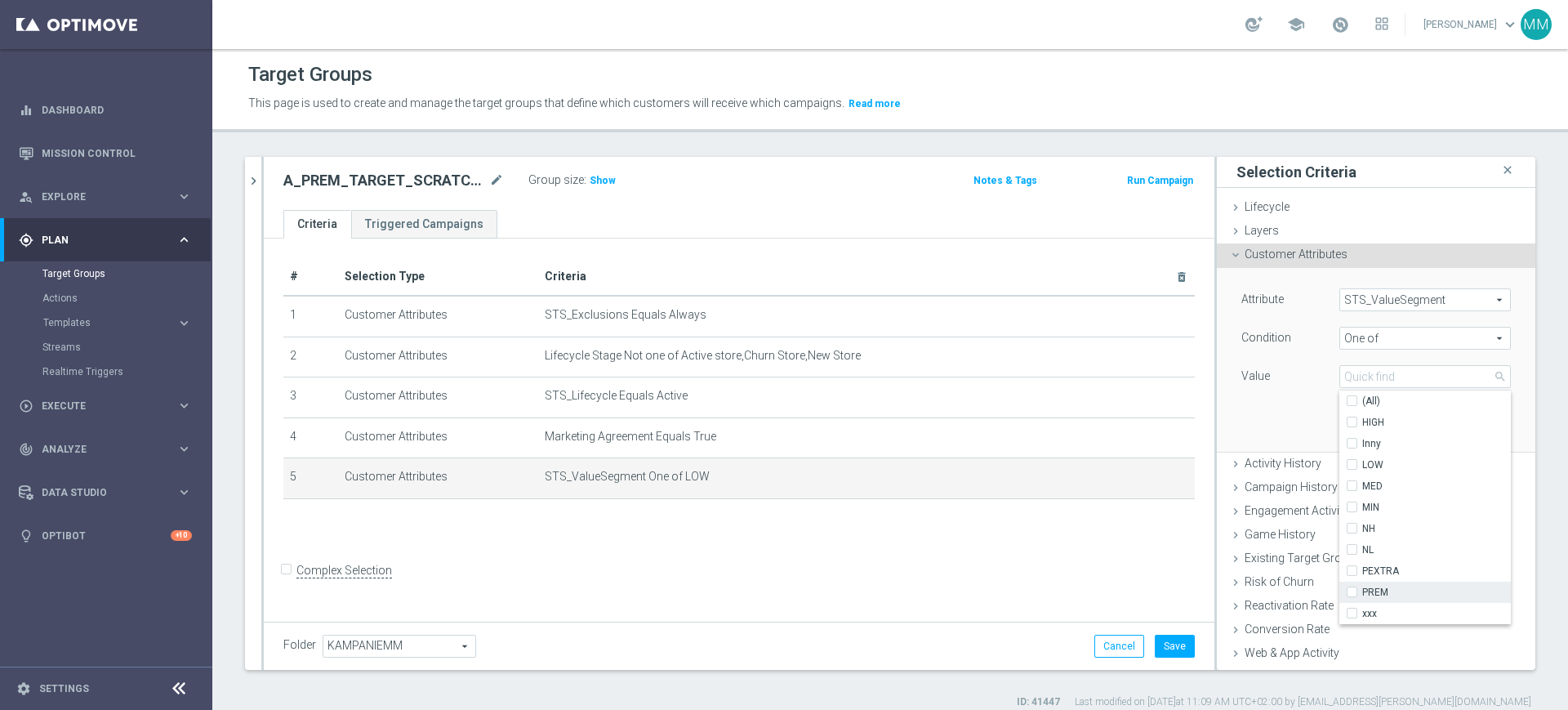
click at [1367, 591] on span "PREM" at bounding box center [1436, 592] width 148 height 13
click at [1361, 591] on input "PREM" at bounding box center [1356, 593] width 11 height 11
checkbox input "true"
type input "PREM"
click at [1275, 407] on div "Attribute STS_ValueSegment STS_ValueSegment arrow_drop_down search Condition On…" at bounding box center [1376, 359] width 294 height 183
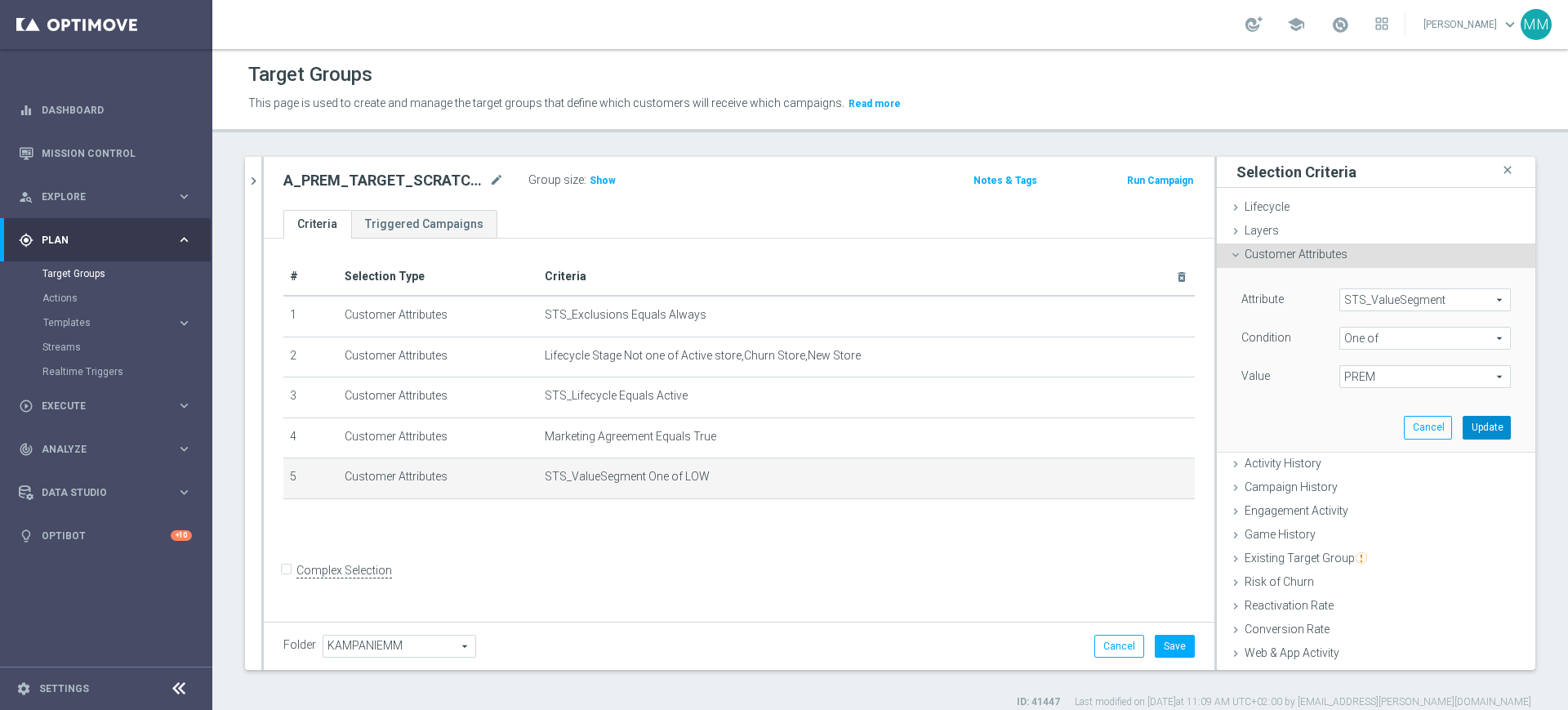
click at [1462, 427] on button "Update" at bounding box center [1486, 427] width 49 height 23
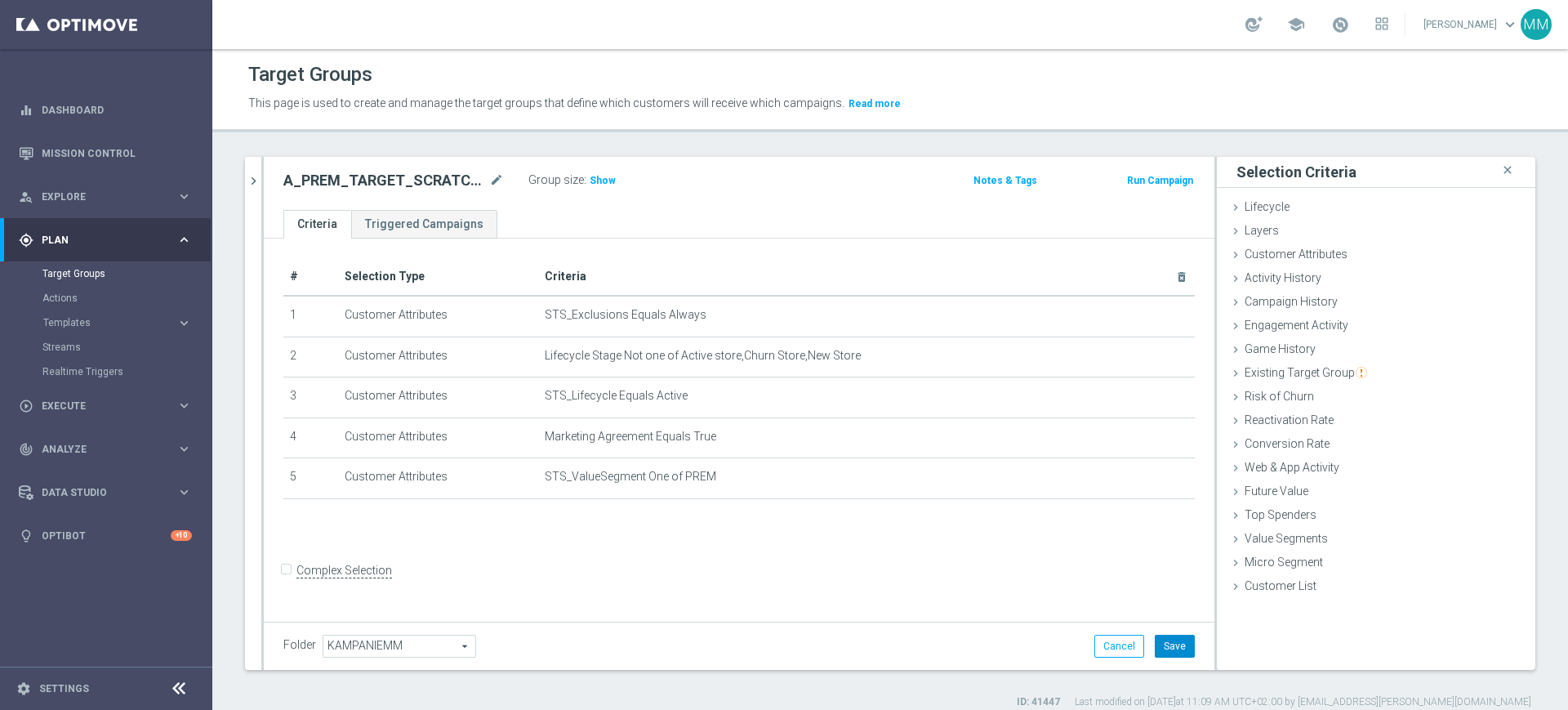
click at [1174, 646] on button "Save" at bounding box center [1174, 646] width 40 height 23
click at [599, 184] on span "Show" at bounding box center [603, 180] width 26 height 11
click at [364, 170] on h2 "A_PREM_TARGET_SCRATCH_POWROT_LKE_400_021025" at bounding box center [384, 180] width 202 height 19
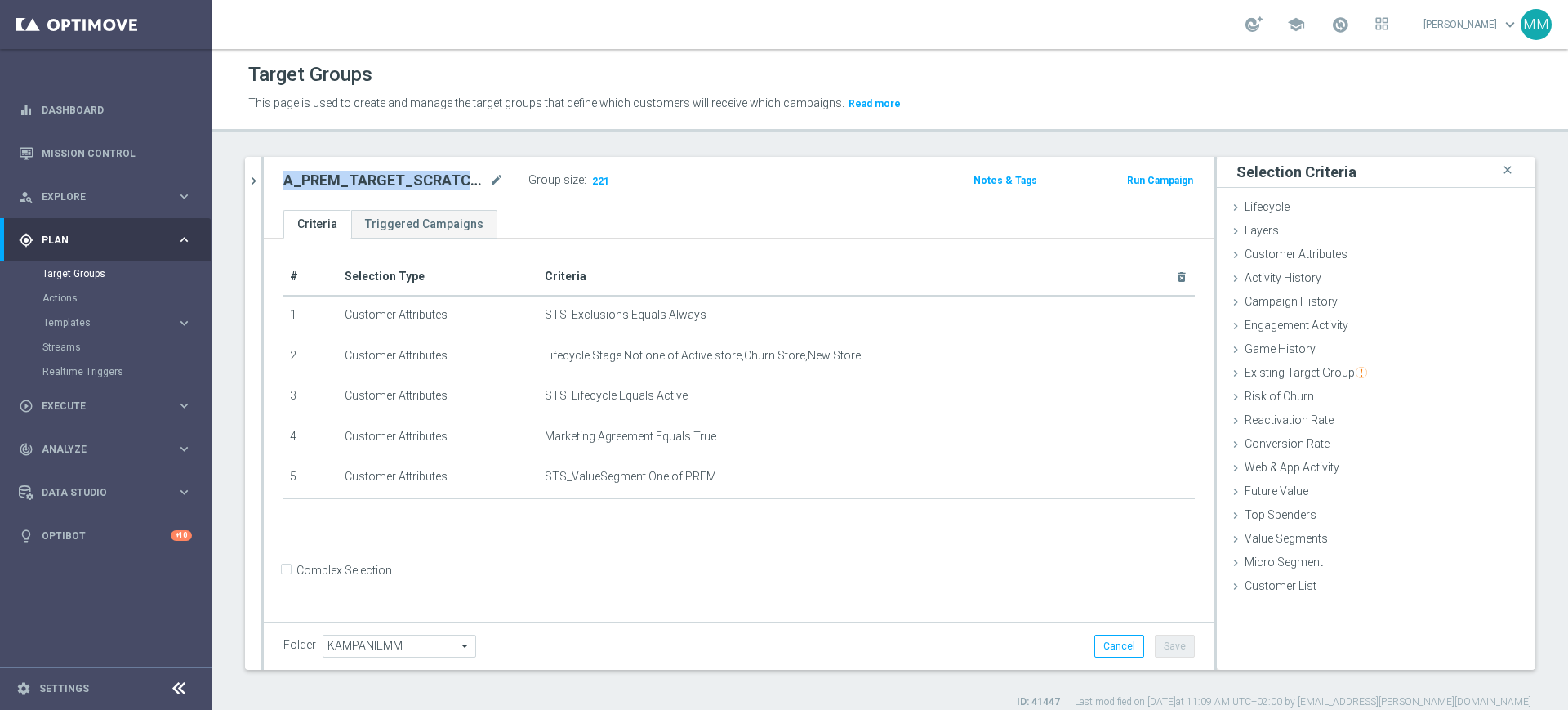
copy div "A_PREM_TARGET_SCRATCH_POWROT_LKE_400_021025"
click at [1125, 179] on button "Run Campaign" at bounding box center [1159, 180] width 70 height 18
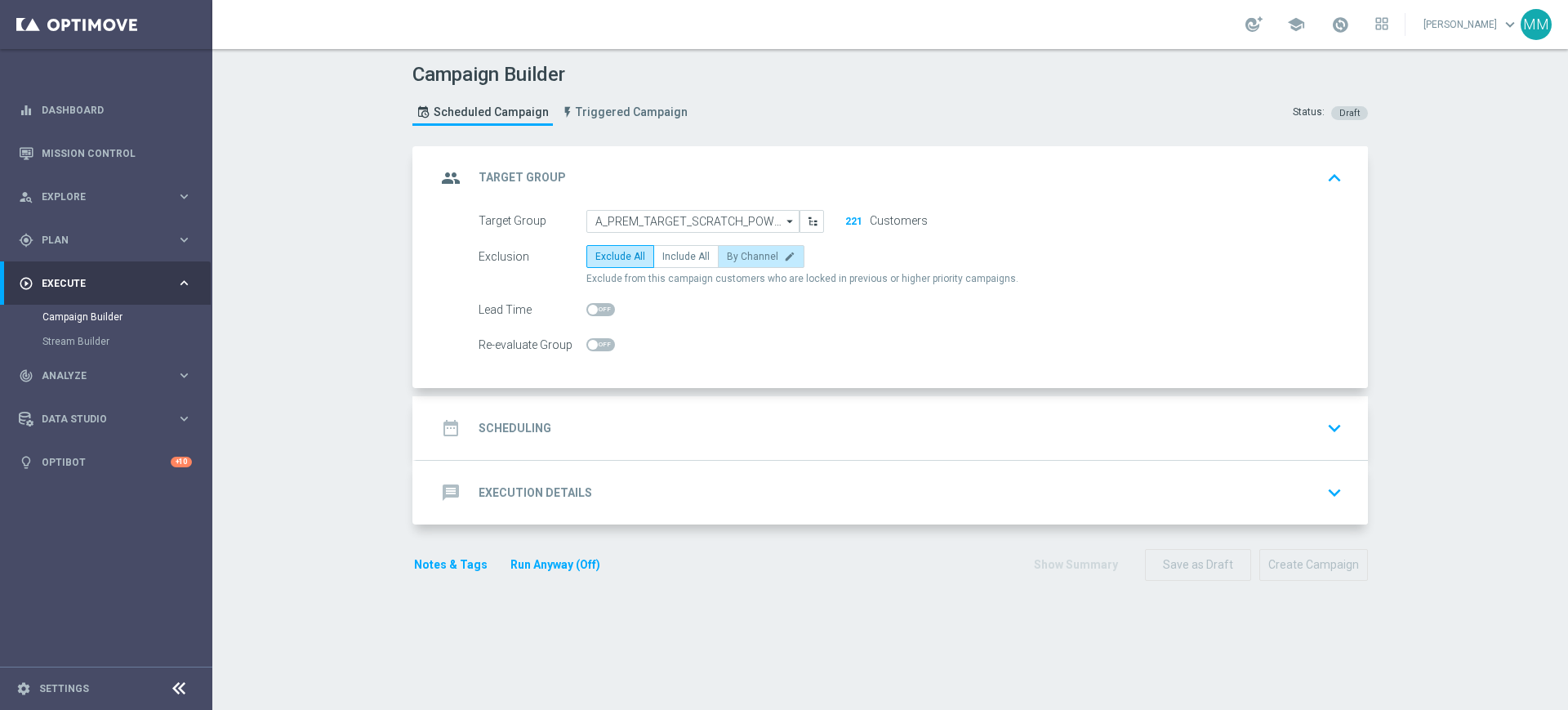
click at [739, 252] on span "By Channel" at bounding box center [752, 256] width 51 height 11
click at [737, 254] on input "By Channel edit" at bounding box center [732, 260] width 11 height 11
radio input "true"
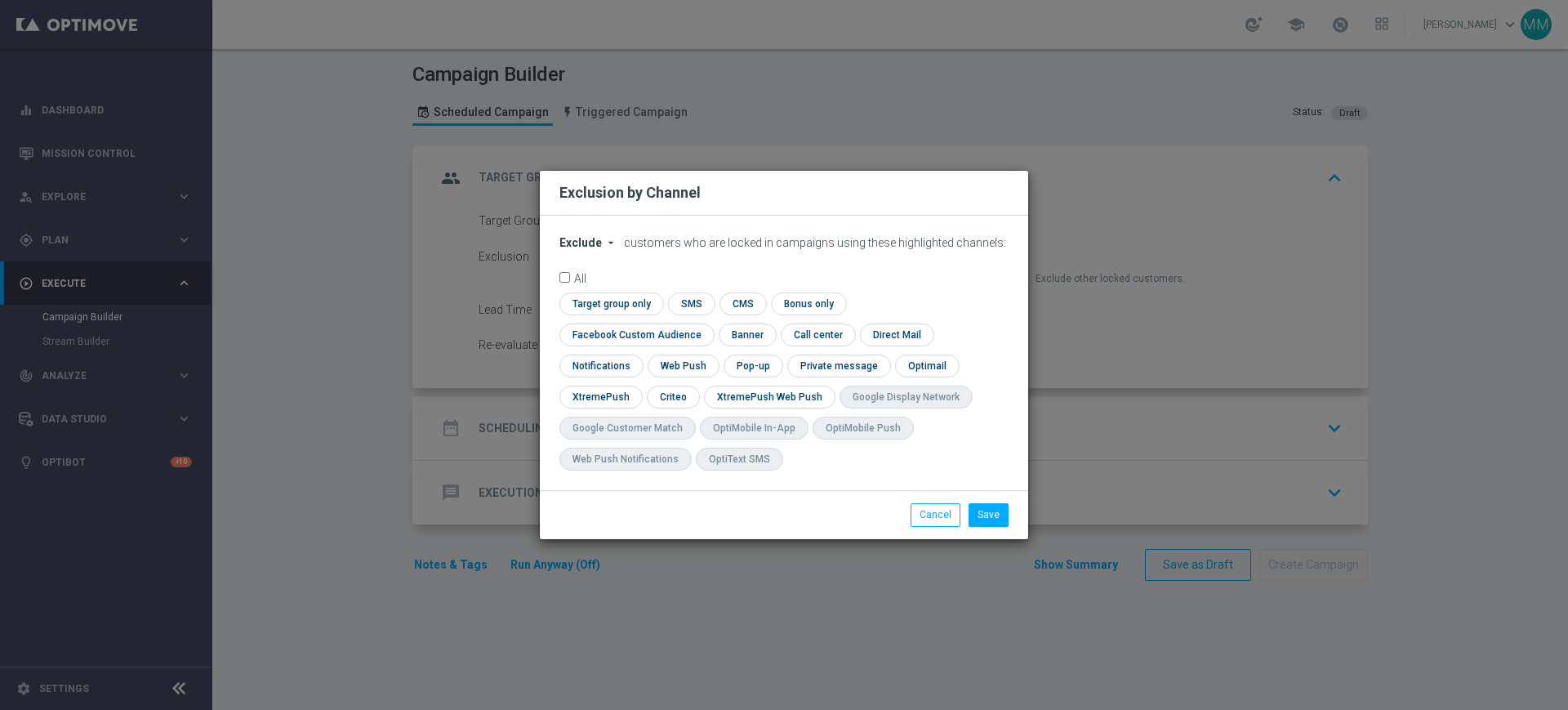
click at [604, 249] on icon "arrow_drop_down" at bounding box center [610, 242] width 13 height 13
click at [0, 0] on span "Include" at bounding box center [0, 0] width 0 height 0
click at [927, 503] on button "Cancel" at bounding box center [935, 515] width 49 height 23
radio input "true"
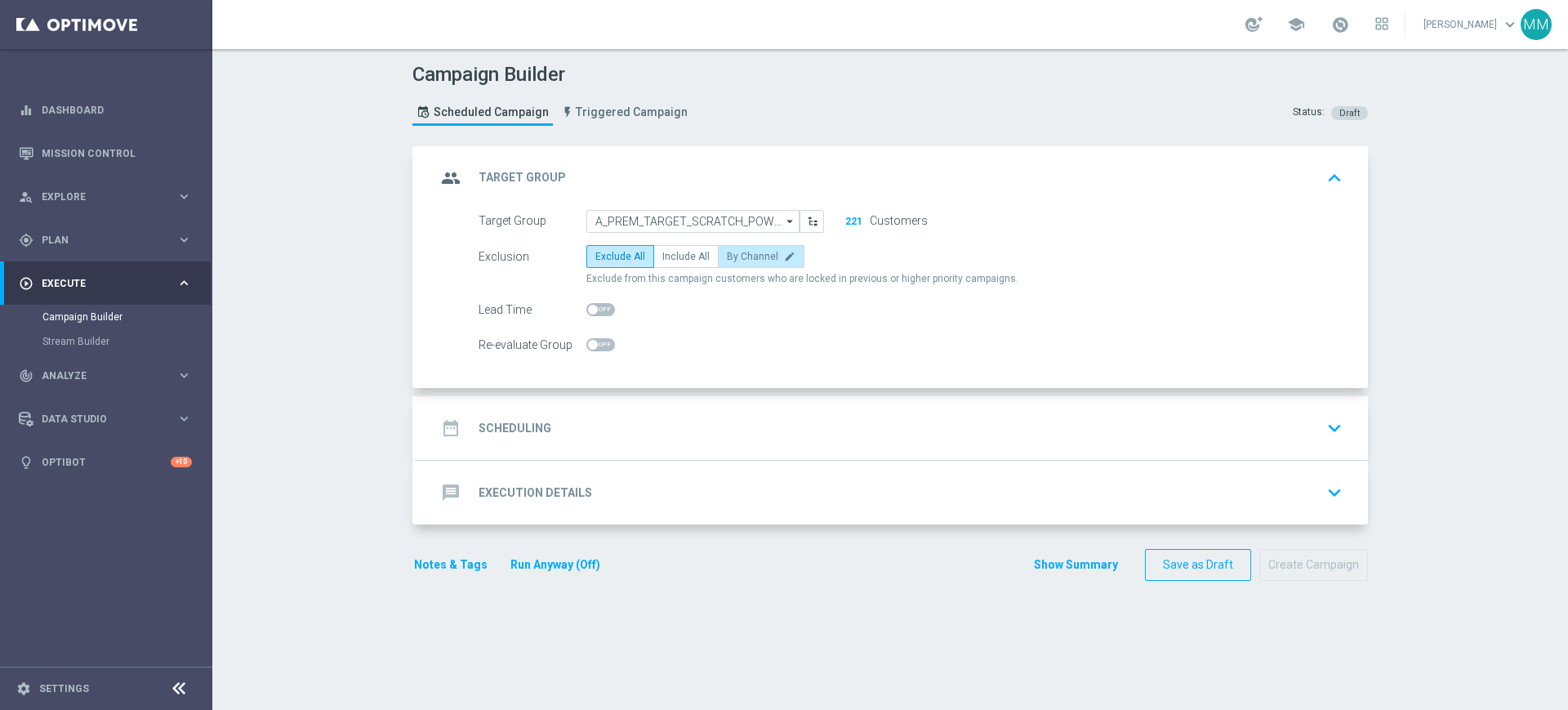
click at [760, 253] on span "By Channel" at bounding box center [752, 256] width 51 height 11
click at [737, 254] on input "By Channel edit" at bounding box center [732, 260] width 11 height 11
radio input "true"
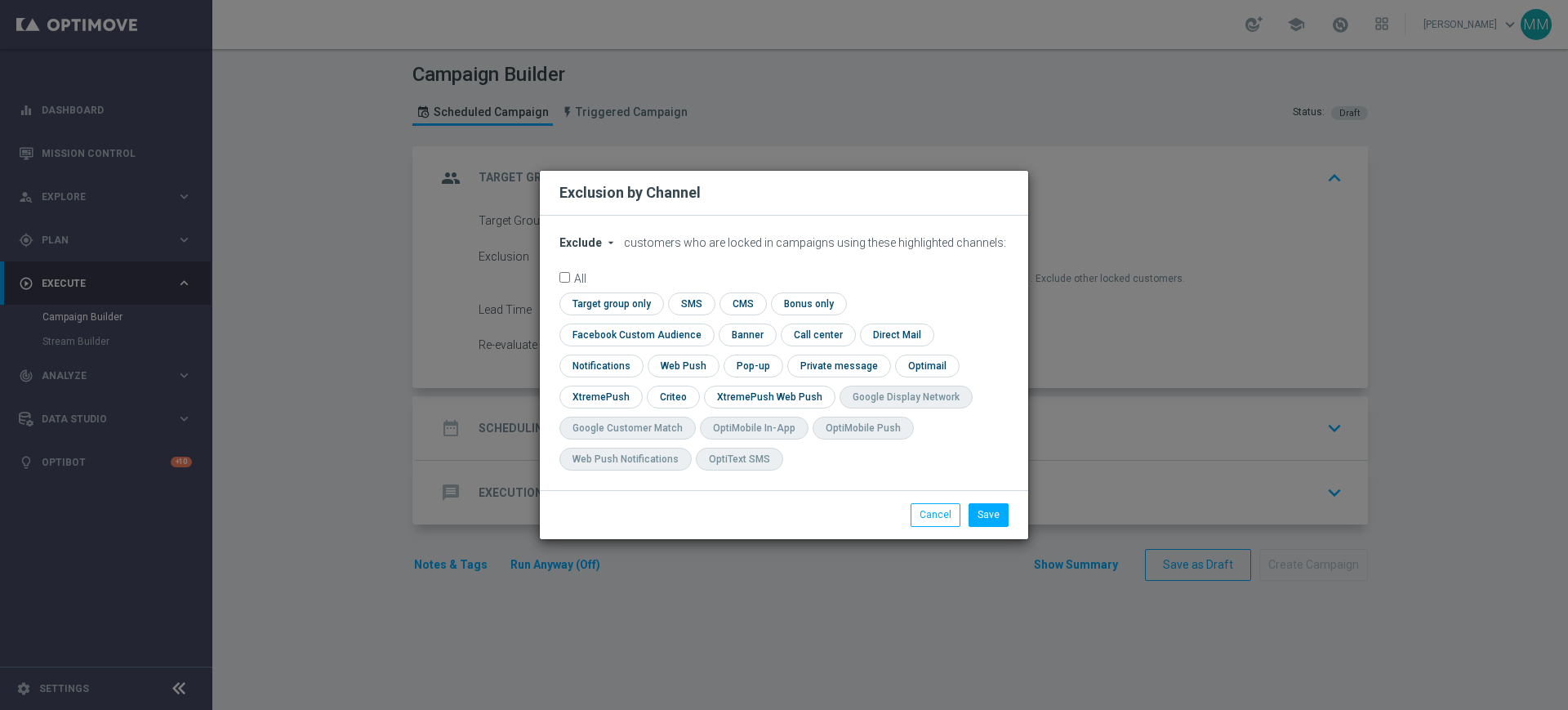
click at [584, 247] on div "Exclude arrow_drop_down × Exclude customers who are locked in campaigns using t…" at bounding box center [783, 352] width 488 height 275
click at [584, 249] on span "Exclude" at bounding box center [580, 242] width 42 height 13
click at [594, 287] on div "Include" at bounding box center [590, 280] width 60 height 19
click at [602, 314] on input "checkbox" at bounding box center [608, 303] width 100 height 22
checkbox input "true"
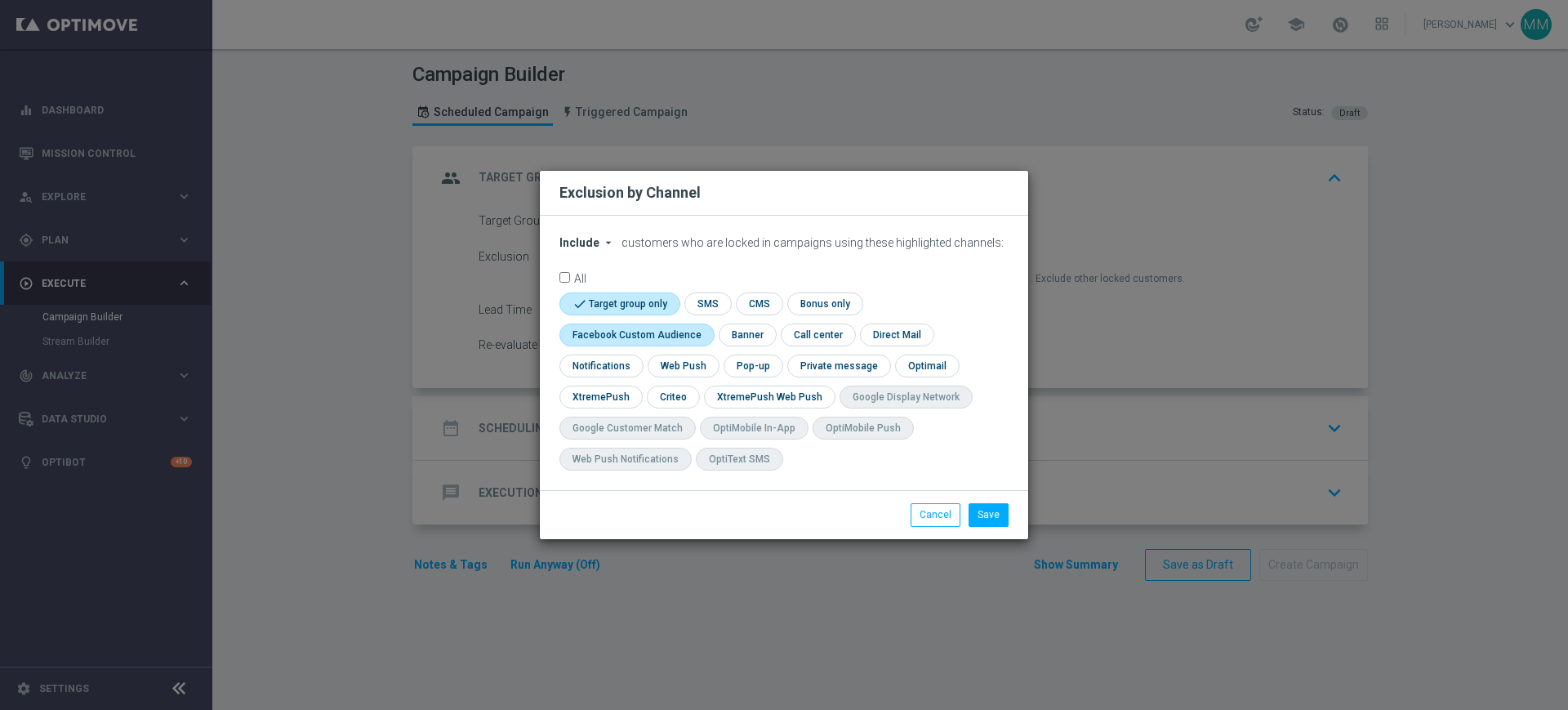
click at [657, 337] on input "checkbox" at bounding box center [632, 334] width 147 height 22
checkbox input "true"
click at [680, 402] on input "checkbox" at bounding box center [671, 396] width 50 height 22
checkbox input "true"
click at [988, 511] on button "Save" at bounding box center [988, 515] width 40 height 23
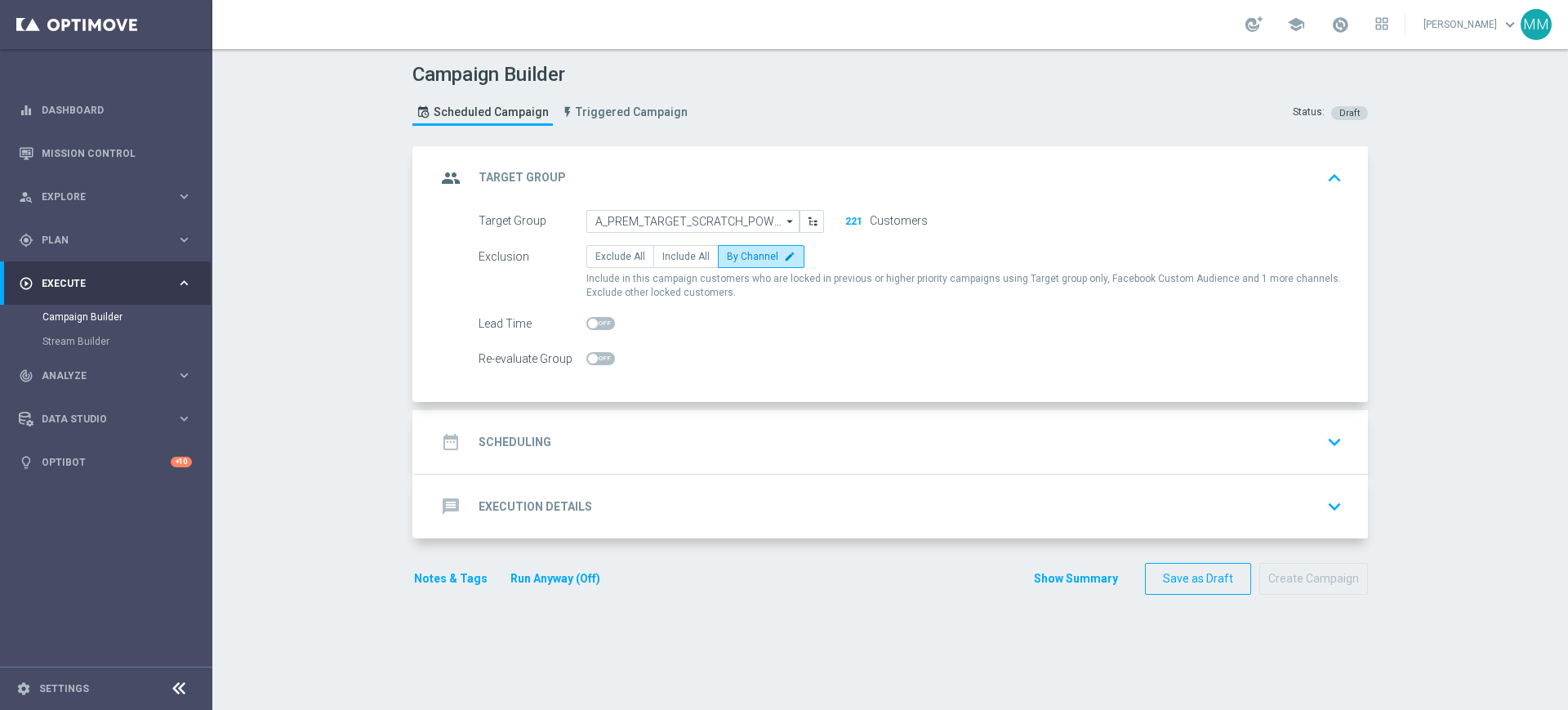
click at [690, 424] on div "date_range Scheduling keyboard_arrow_down" at bounding box center [892, 442] width 951 height 64
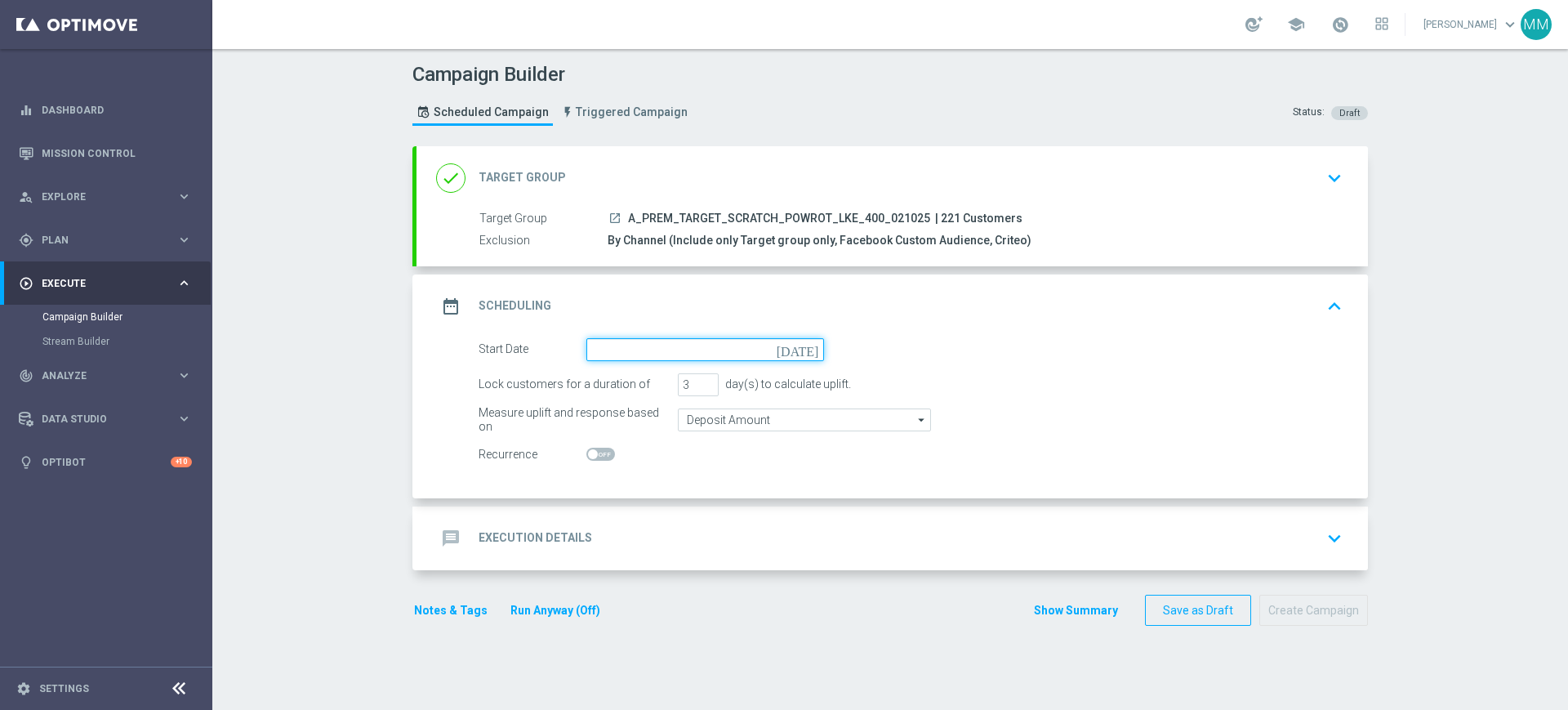
click at [638, 350] on input at bounding box center [705, 350] width 237 height 23
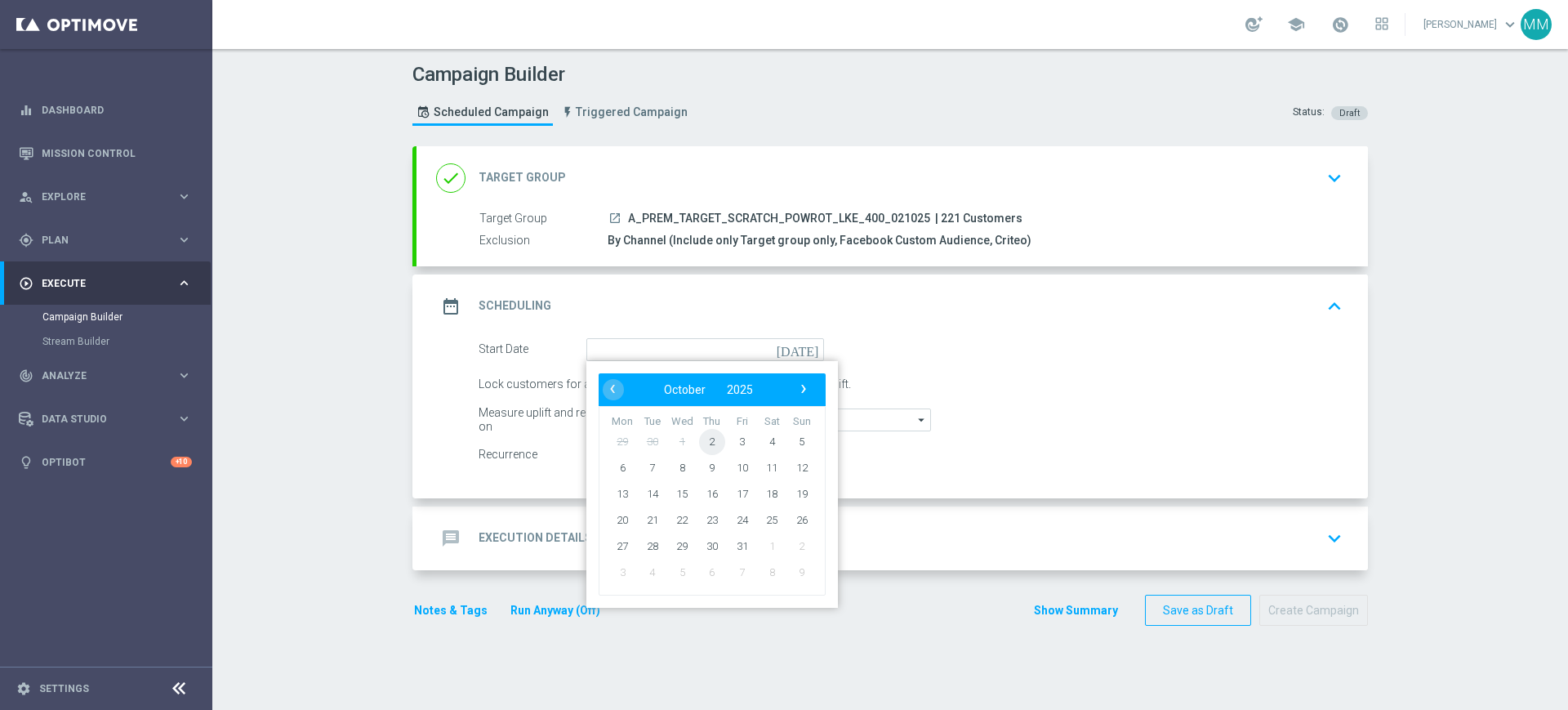
click at [709, 442] on span "2" at bounding box center [712, 442] width 26 height 26
type input "02 Oct 2025"
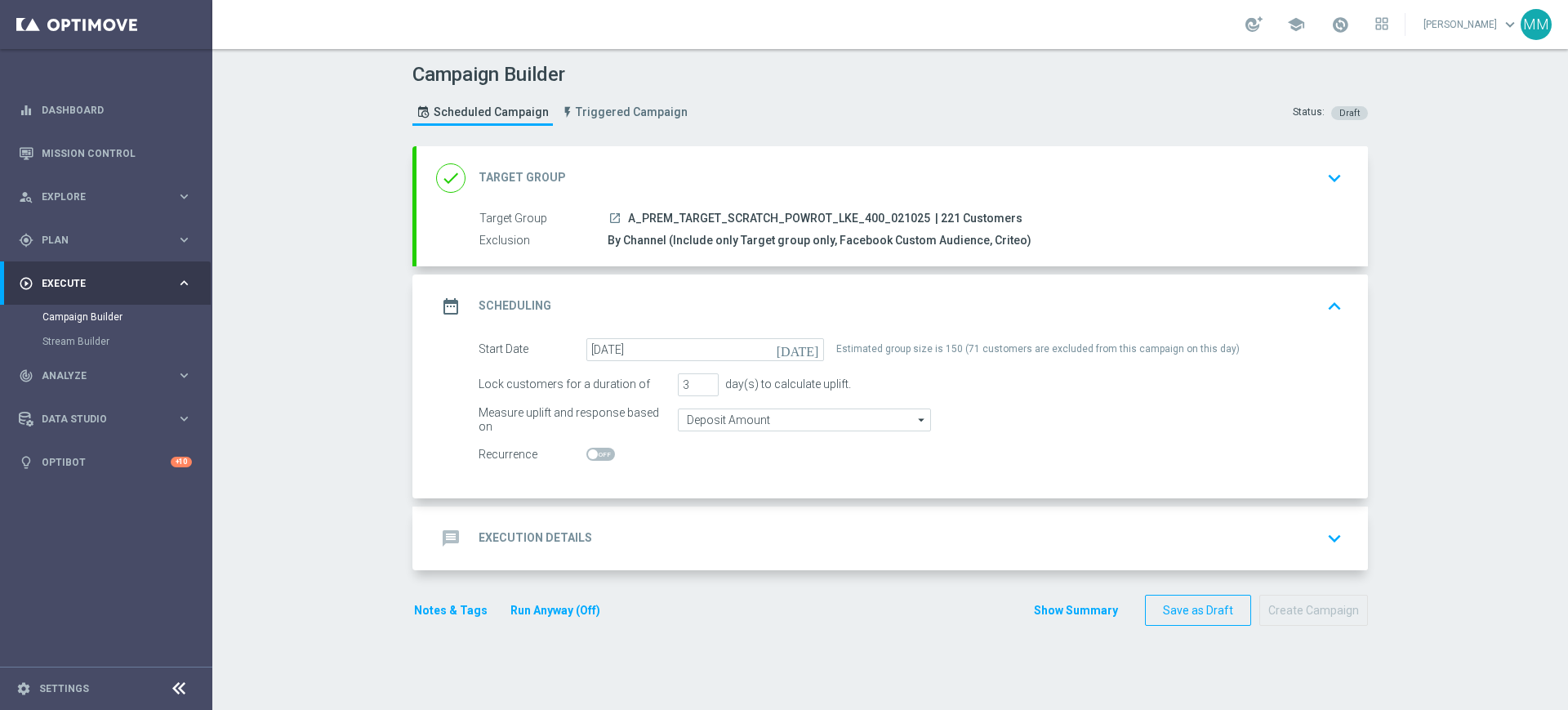
click at [662, 548] on div "message Execution Details keyboard_arrow_down" at bounding box center [892, 538] width 912 height 31
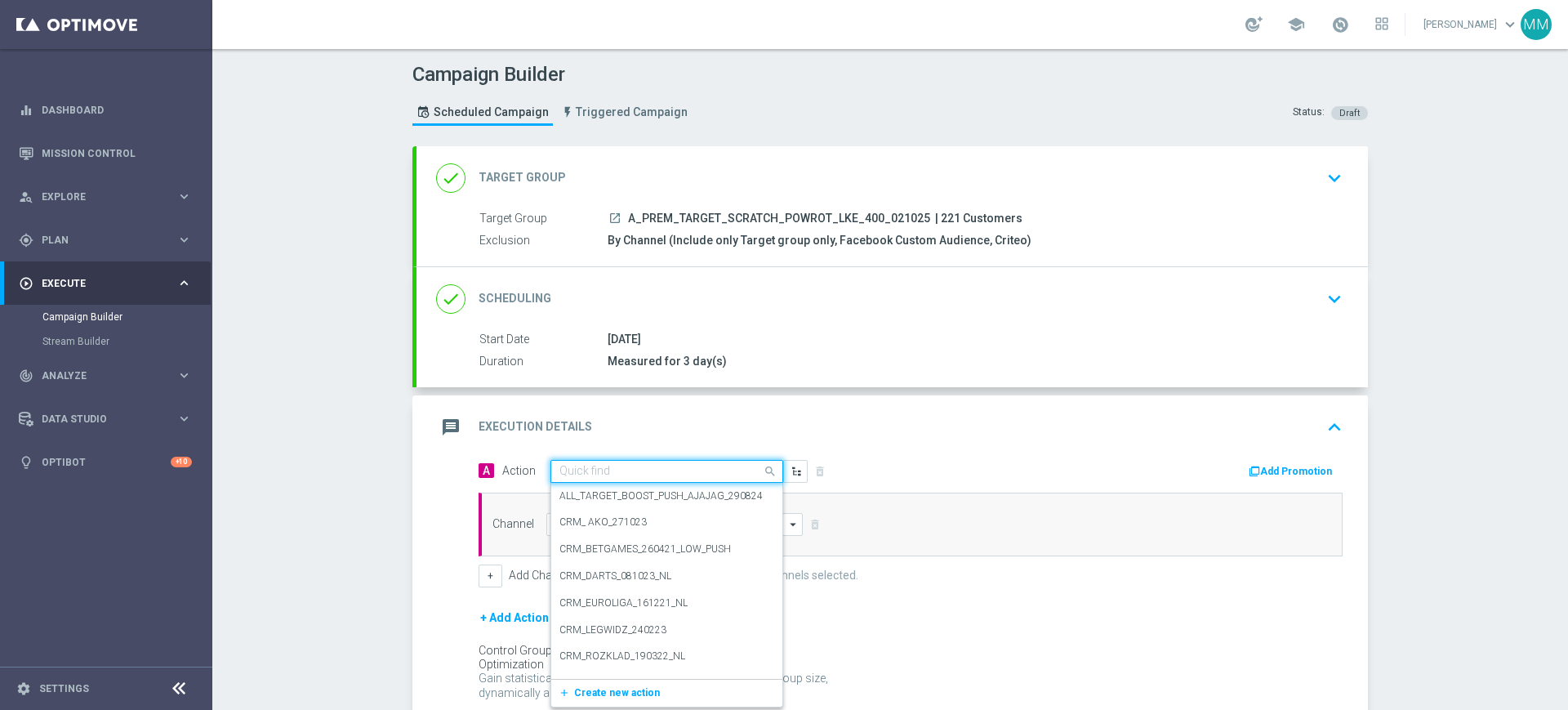
click at [593, 473] on input "text" at bounding box center [650, 472] width 182 height 14
click at [615, 689] on span "Create new action" at bounding box center [616, 692] width 86 height 11
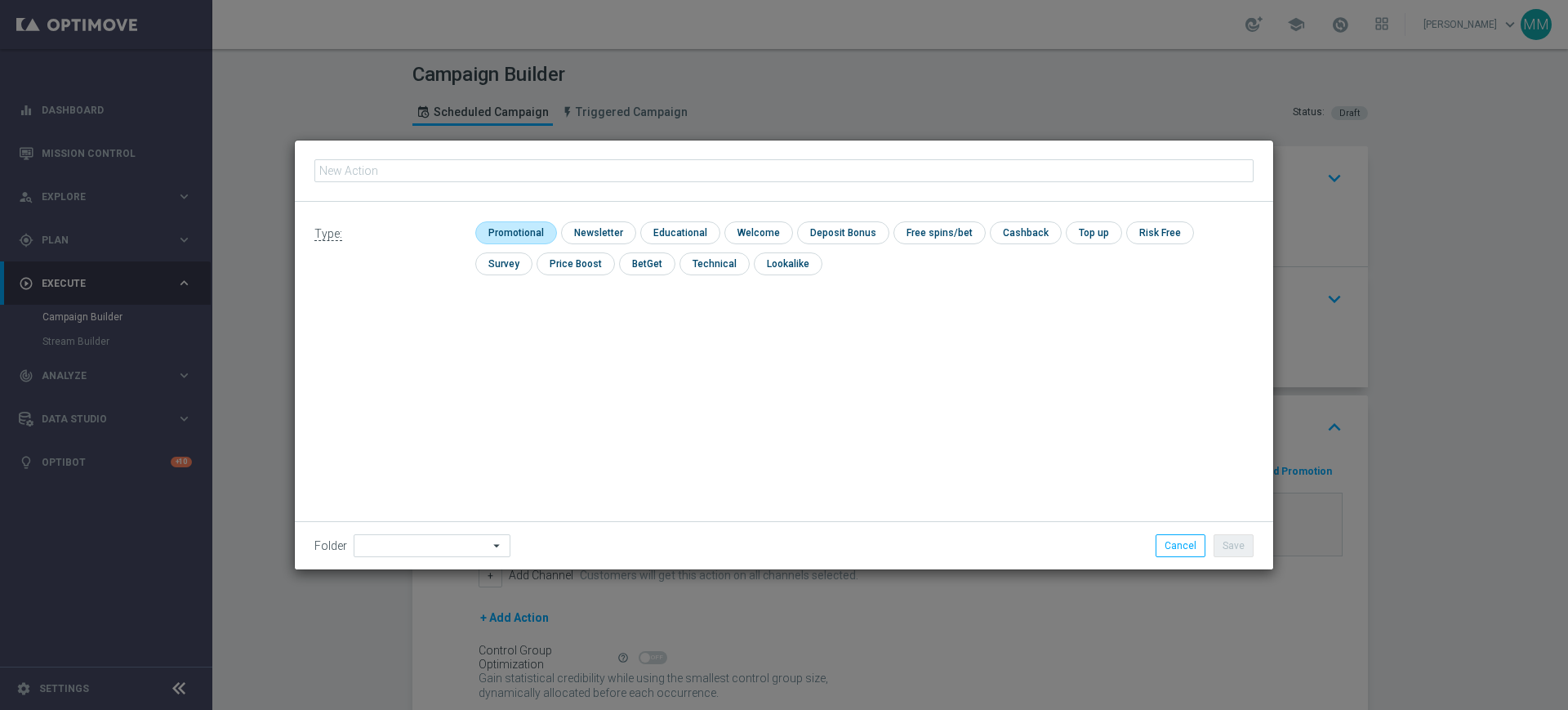
type input "A_PREM_TARGET_SCRATCH_POWROT_LKE_400_021025"
click at [508, 236] on input "checkbox" at bounding box center [514, 232] width 78 height 22
checkbox input "true"
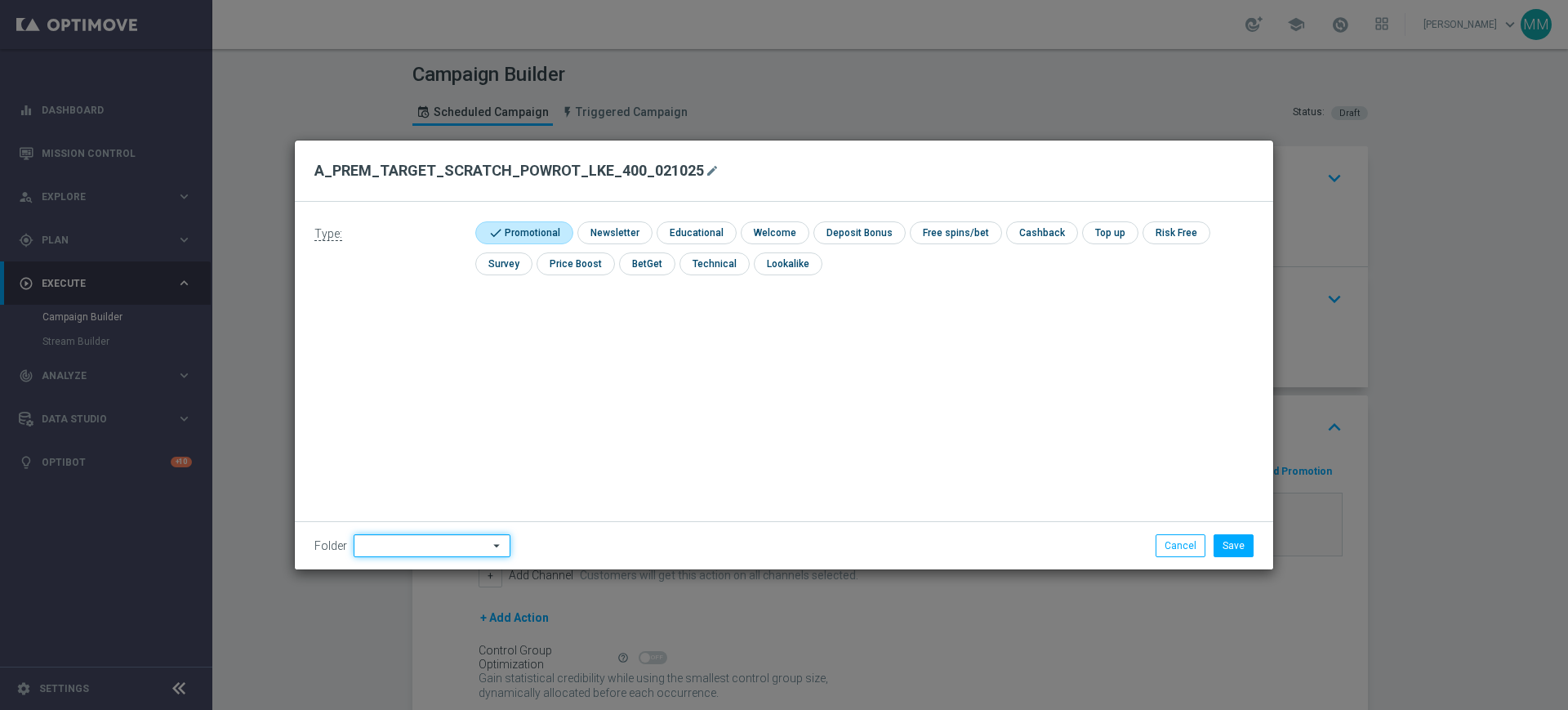
click at [411, 541] on input at bounding box center [432, 546] width 157 height 23
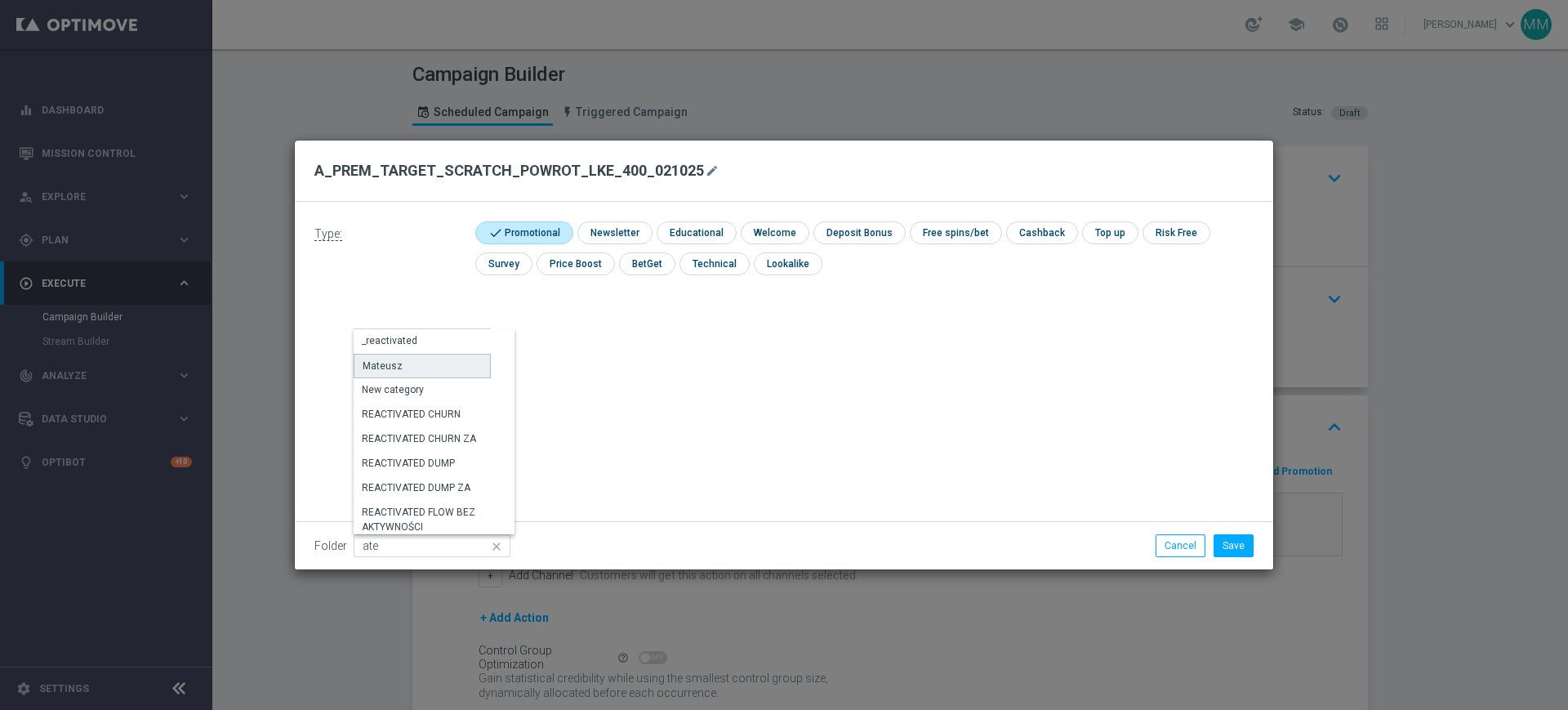
click at [422, 374] on div "Mateusz" at bounding box center [421, 366] width 137 height 25
type input "Mateusz"
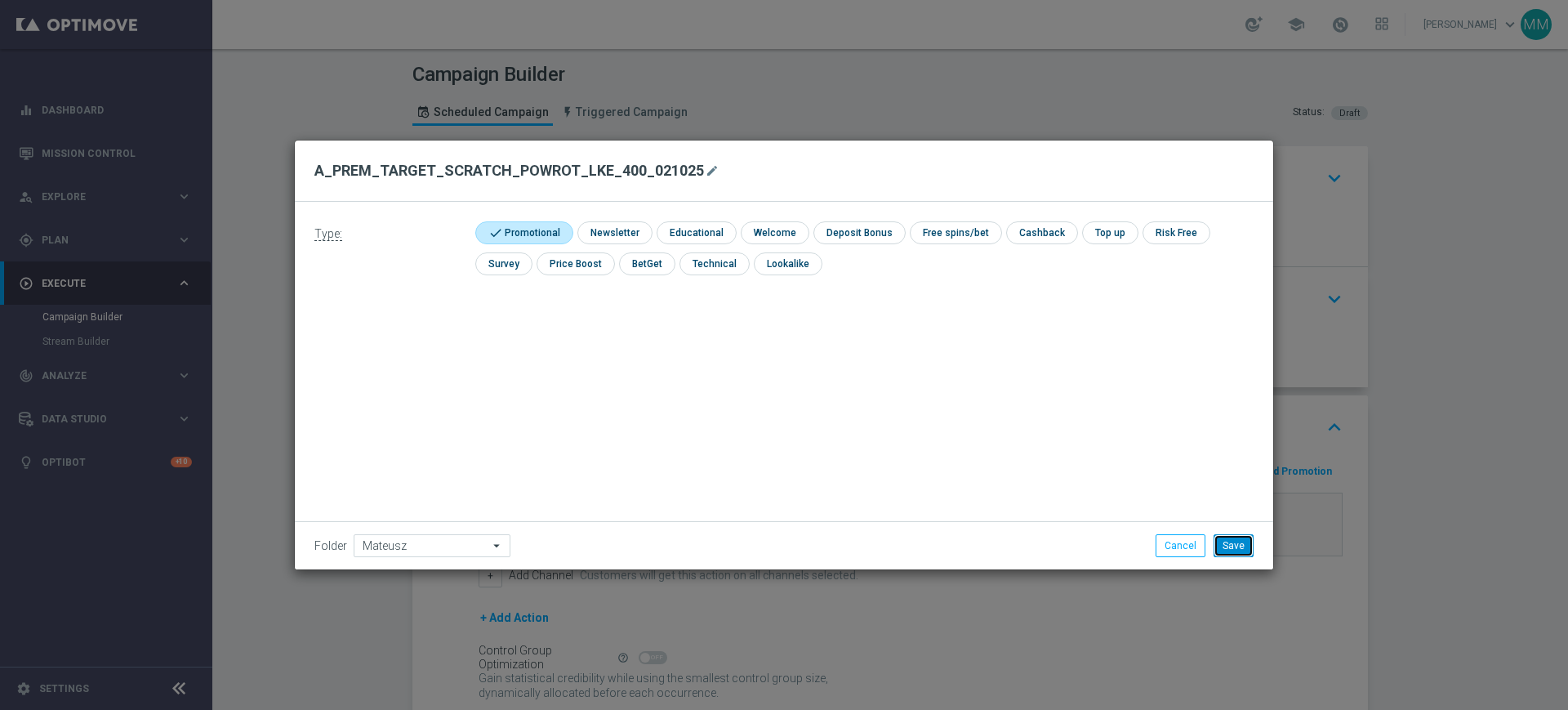
click at [1243, 550] on button "Save" at bounding box center [1233, 546] width 40 height 23
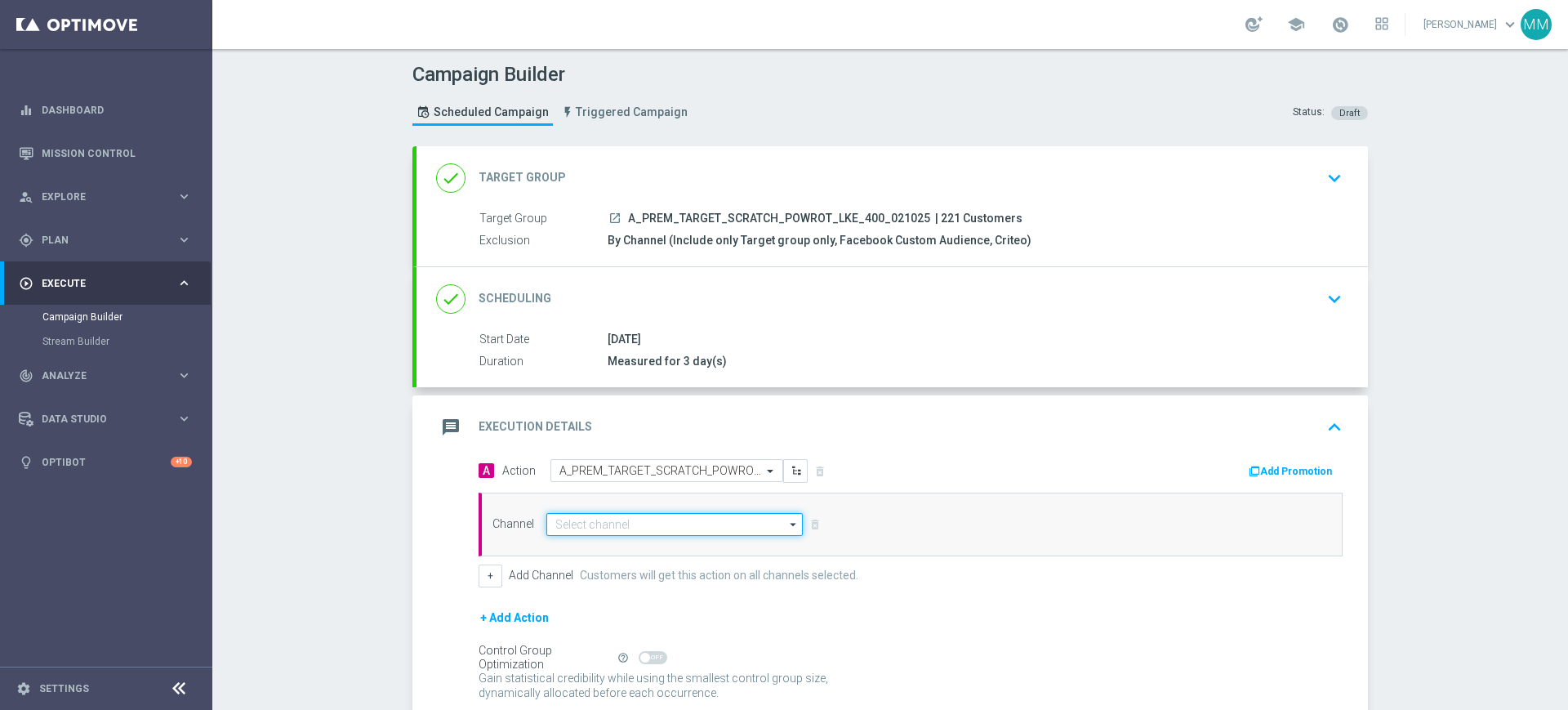
click at [725, 529] on input at bounding box center [675, 525] width 256 height 23
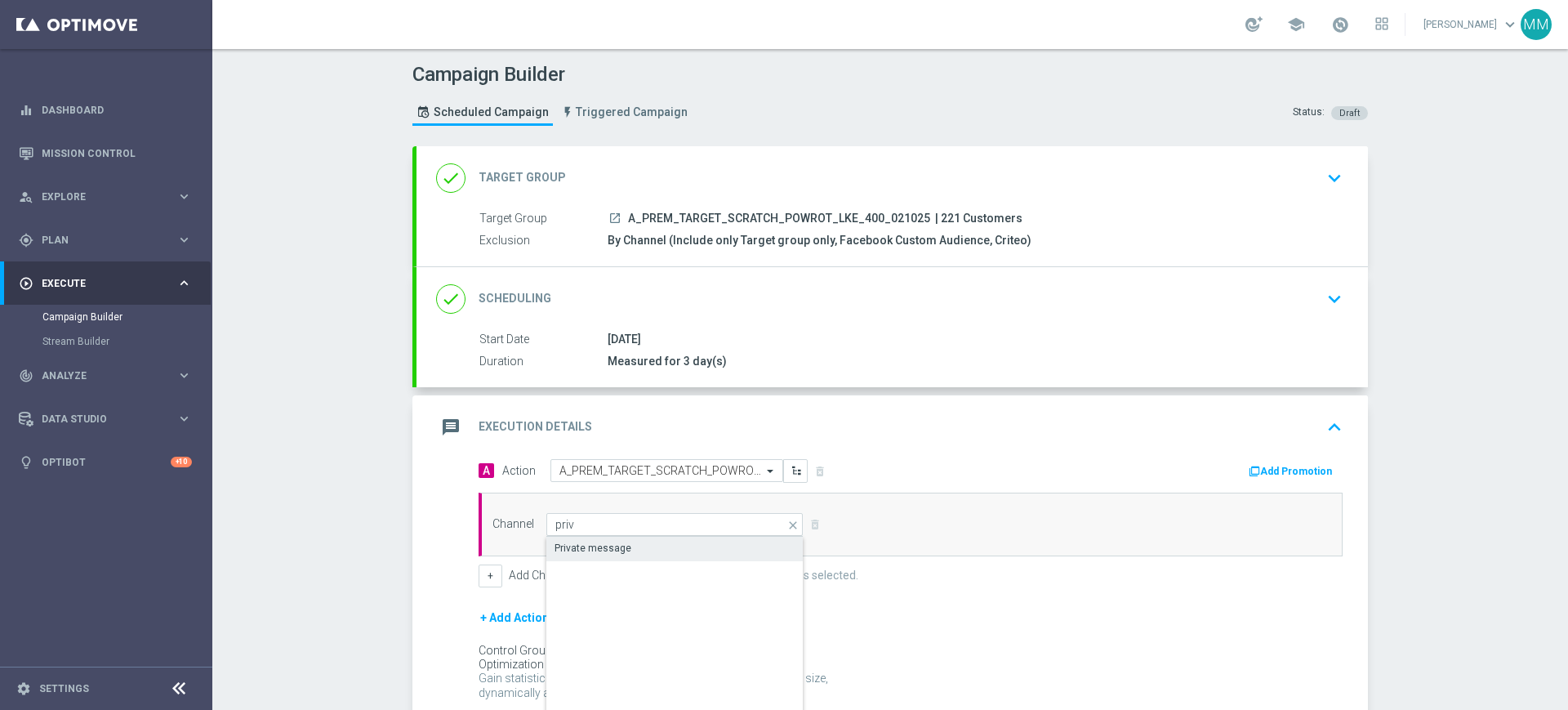
click at [614, 537] on div "Private message" at bounding box center [675, 548] width 257 height 23
type input "Private message"
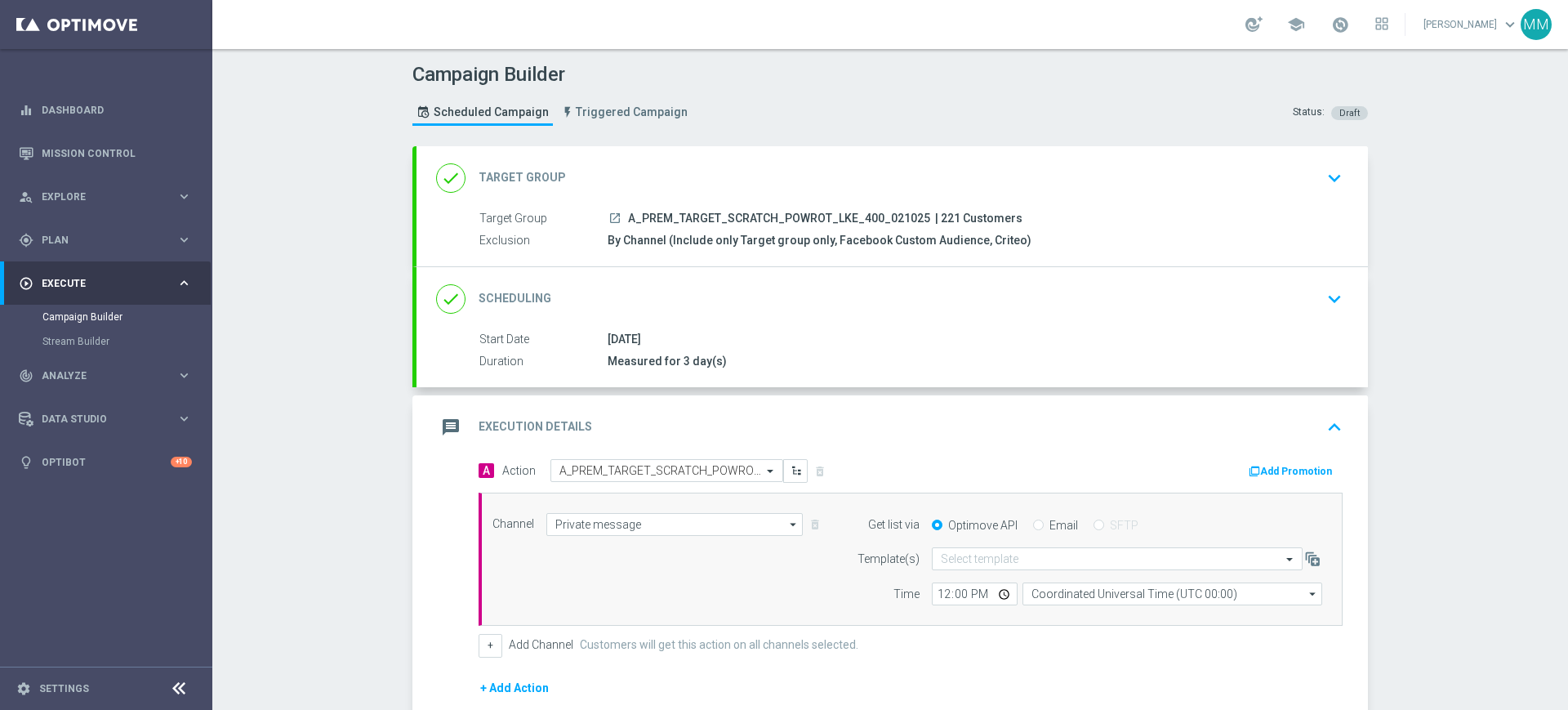
scroll to position [102, 0]
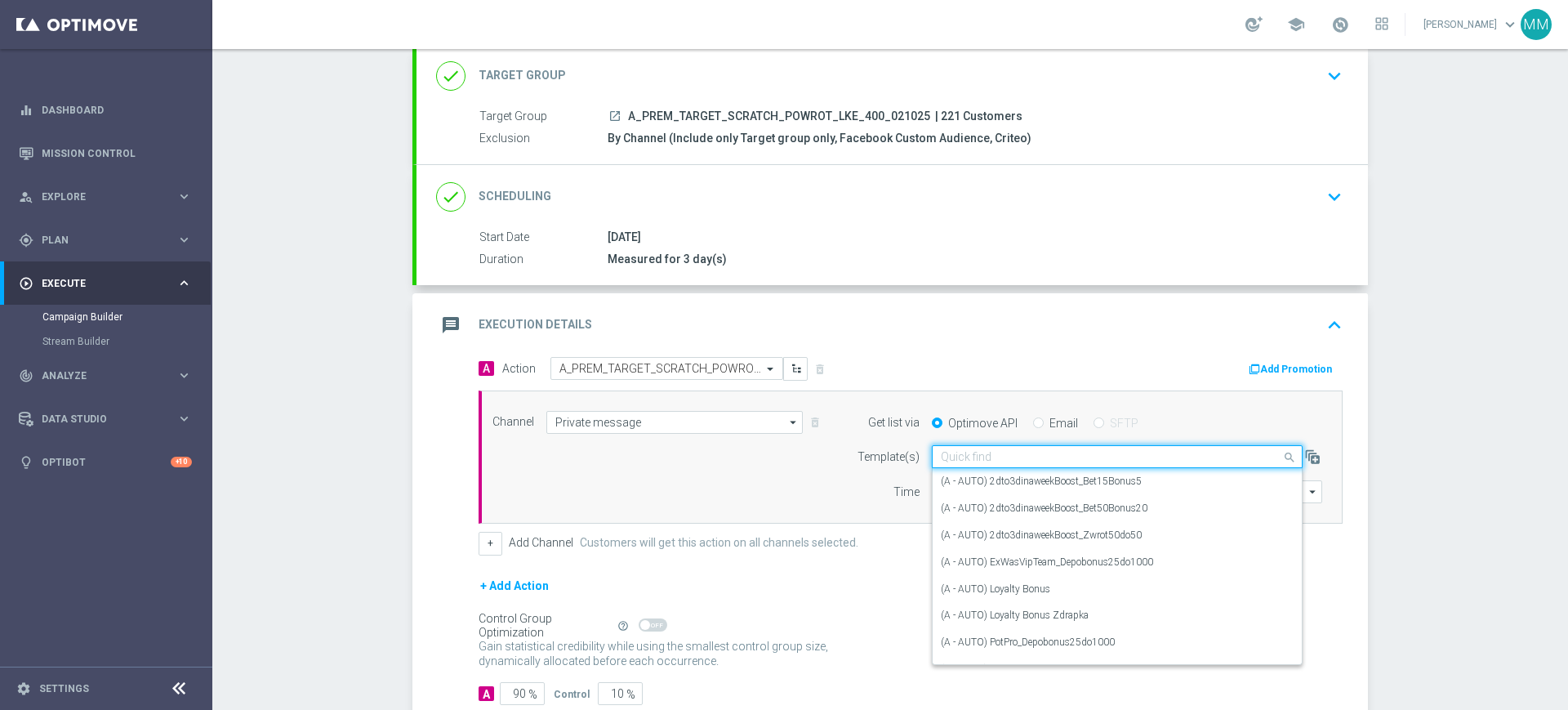
click at [999, 452] on input "text" at bounding box center [1100, 457] width 320 height 14
paste input "A_PREM_TARGET_SCRATCH_POWROT_LKE_400_021025"
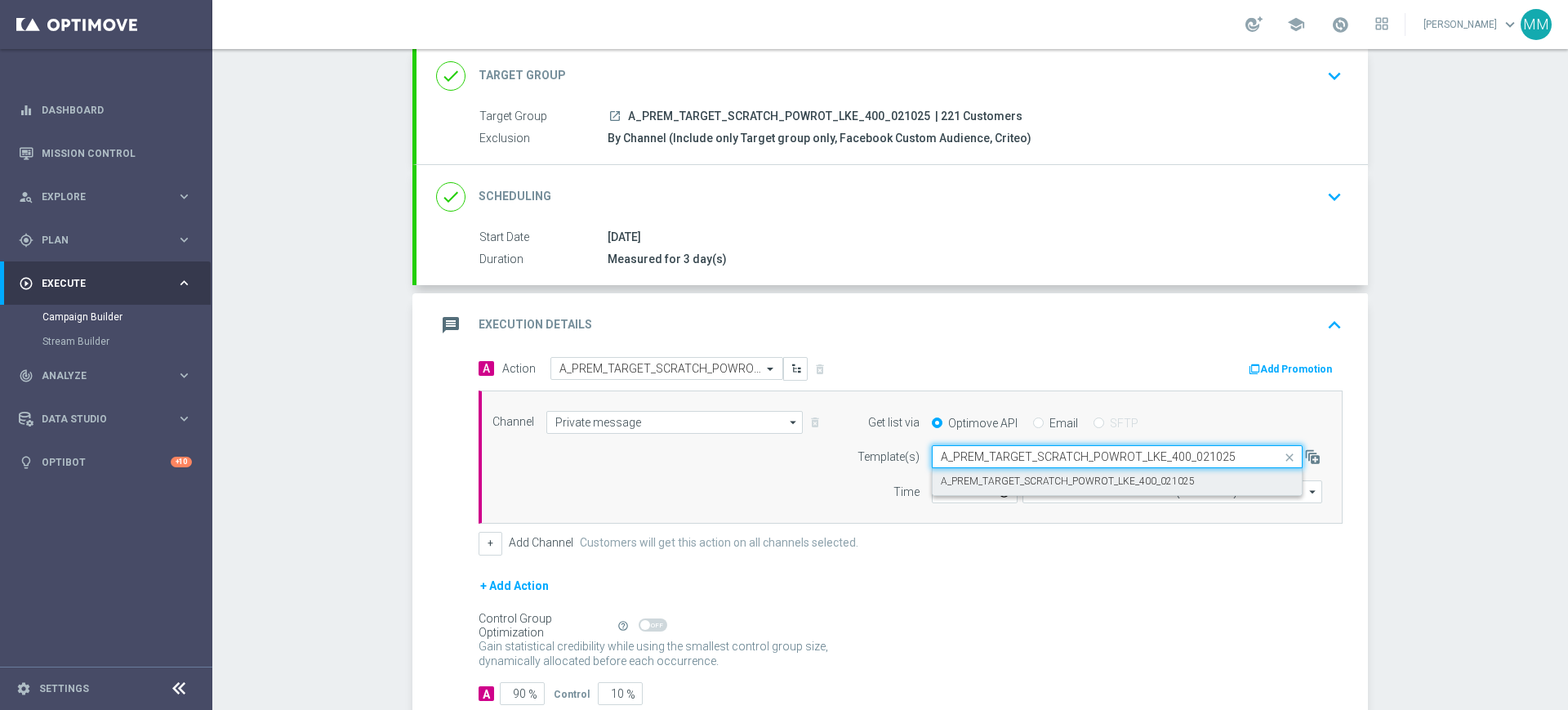
click at [996, 476] on label "A_PREM_TARGET_SCRATCH_POWROT_LKE_400_021025" at bounding box center [1067, 481] width 254 height 14
type input "A_PREM_TARGET_SCRATCH_POWROT_LKE_400_021025"
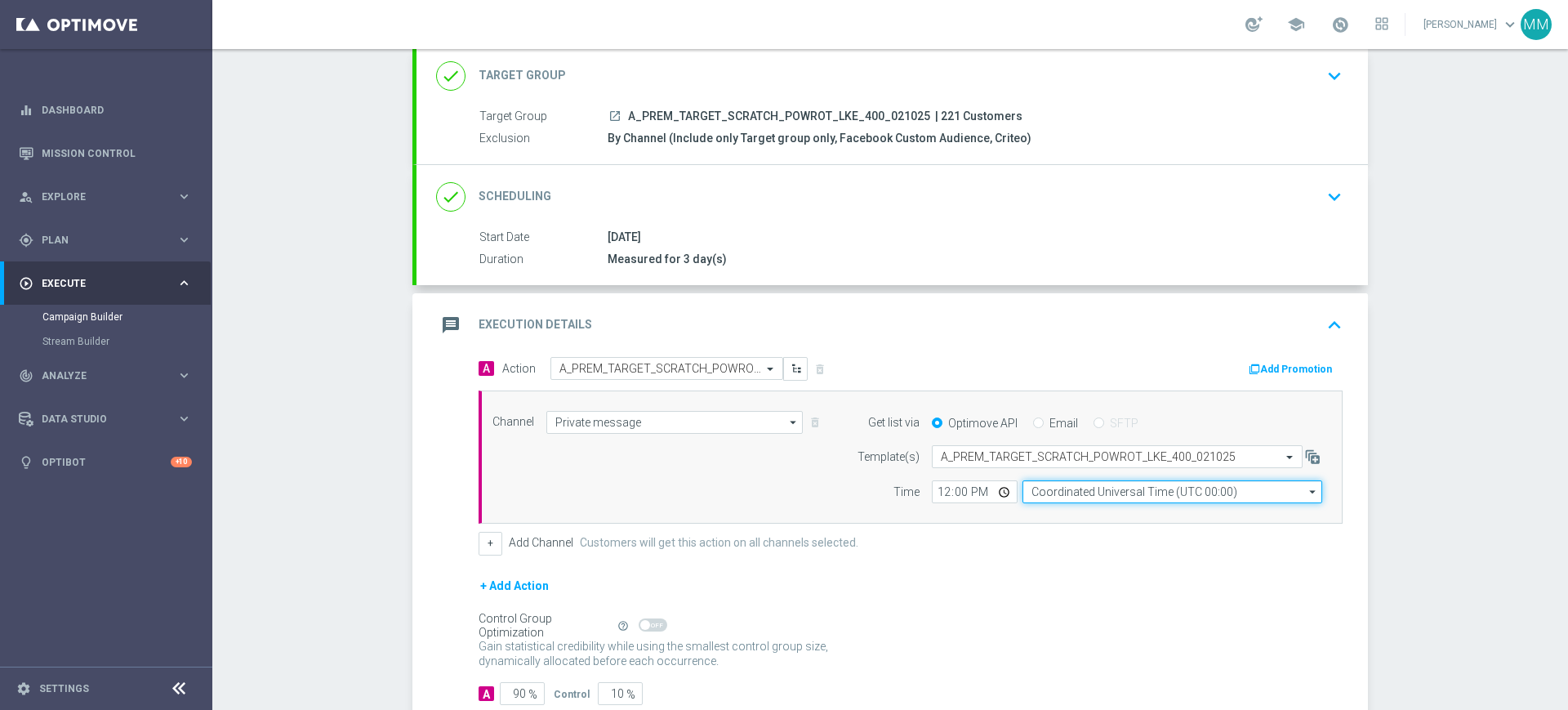
click at [1069, 486] on input "Coordinated Universal Time (UTC 00:00)" at bounding box center [1172, 492] width 299 height 23
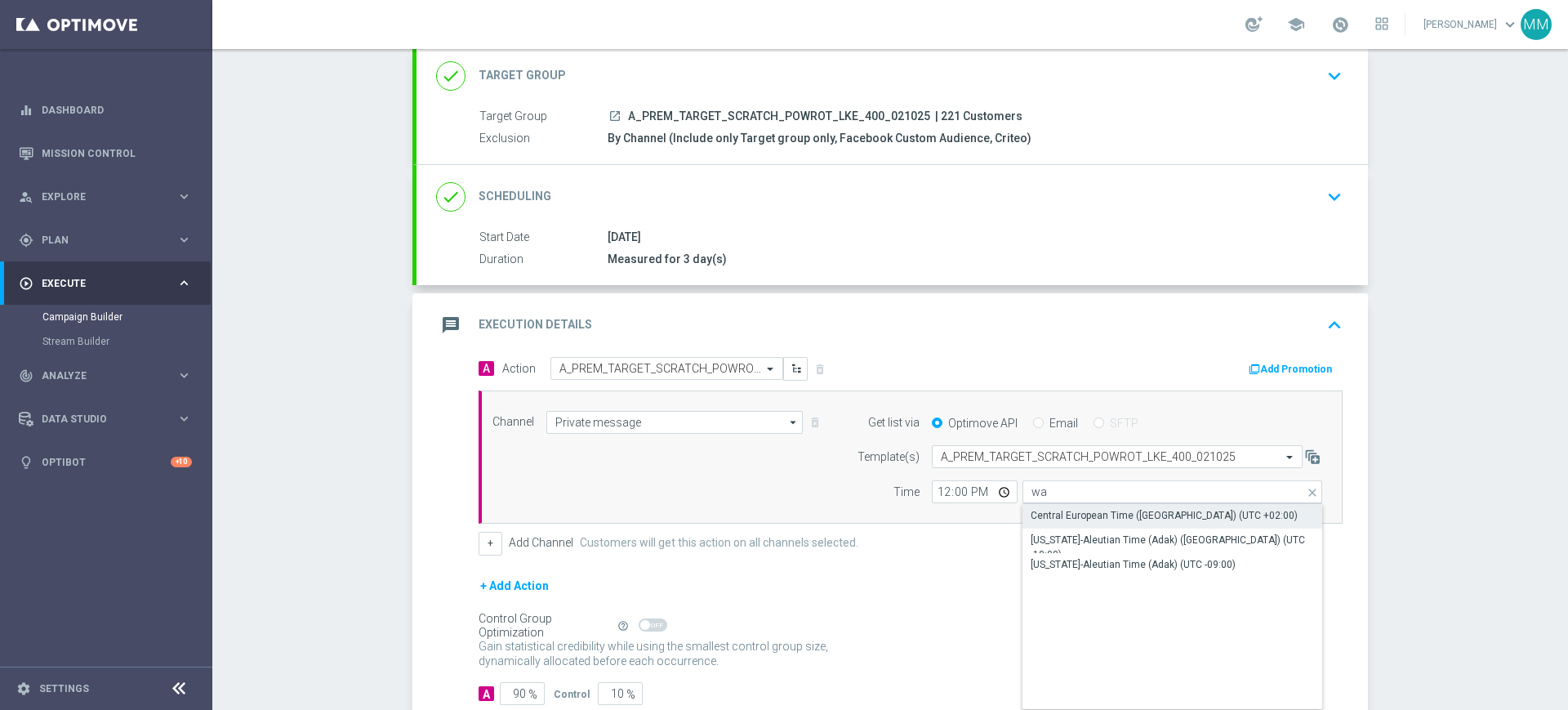
click at [1061, 512] on div "Central European Time (Warsaw) (UTC +02:00)" at bounding box center [1164, 515] width 267 height 15
type input "Central European Time (Warsaw) (UTC +02:00)"
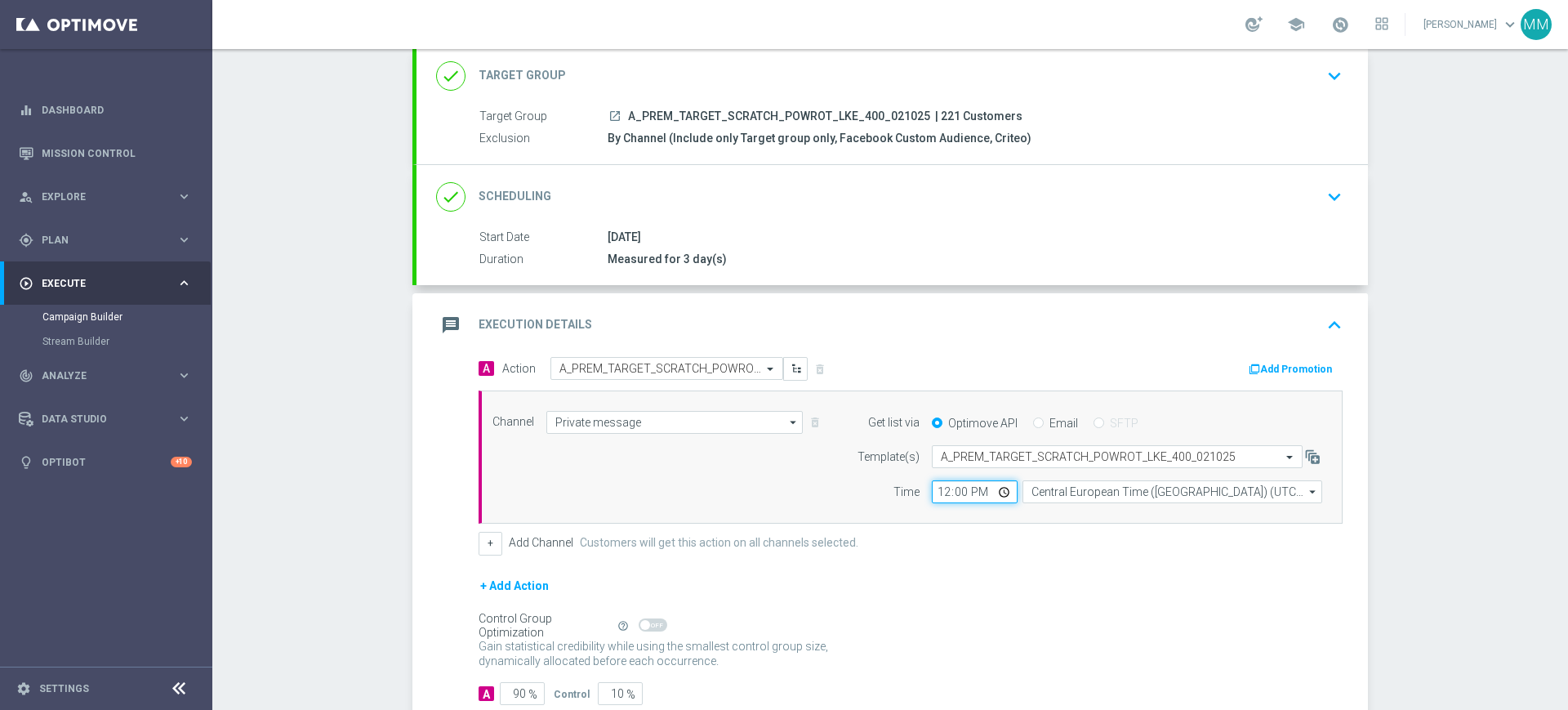
click at [939, 489] on input "12:00" at bounding box center [974, 492] width 86 height 23
type input "12:06"
click at [1278, 363] on button "Add Promotion" at bounding box center [1292, 369] width 91 height 18
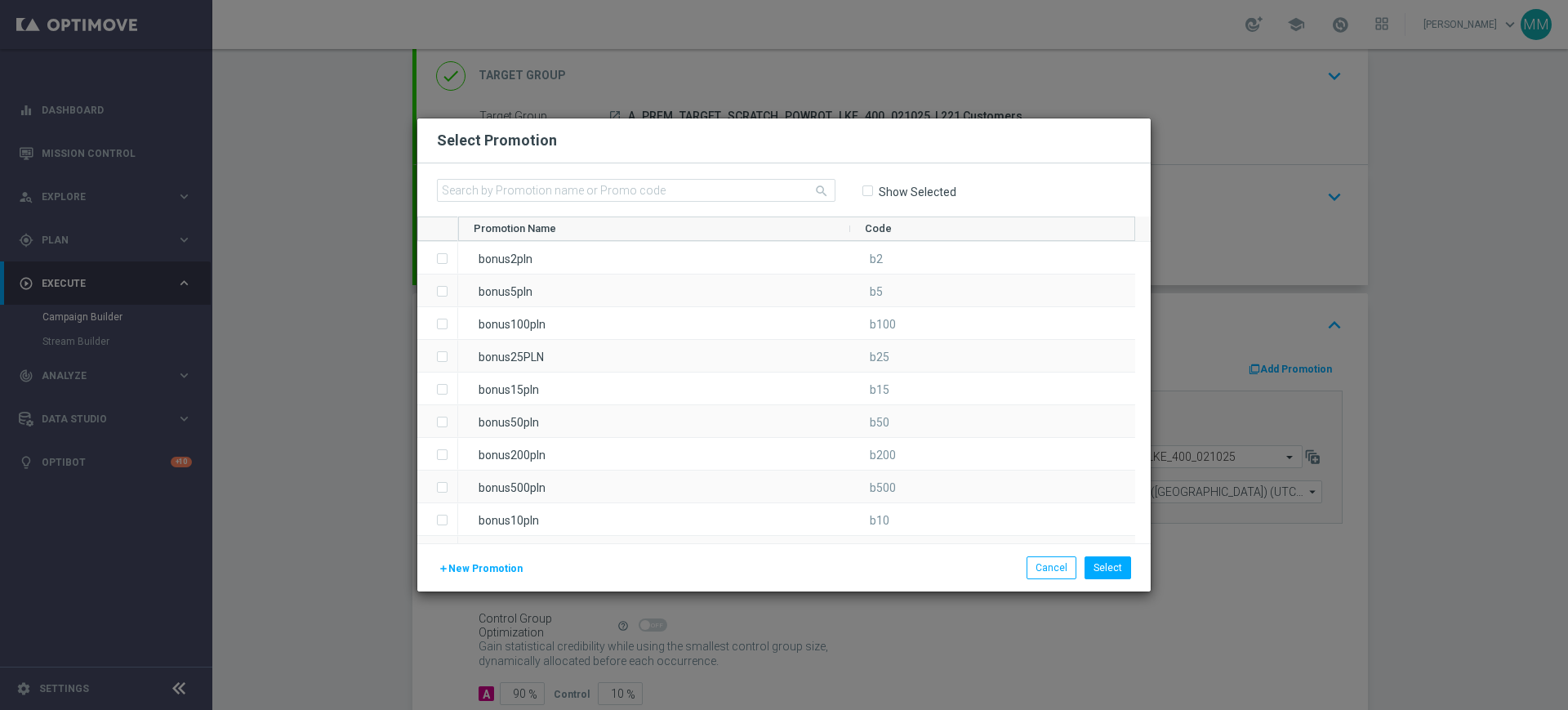
click at [493, 573] on span "New Promotion" at bounding box center [486, 568] width 74 height 11
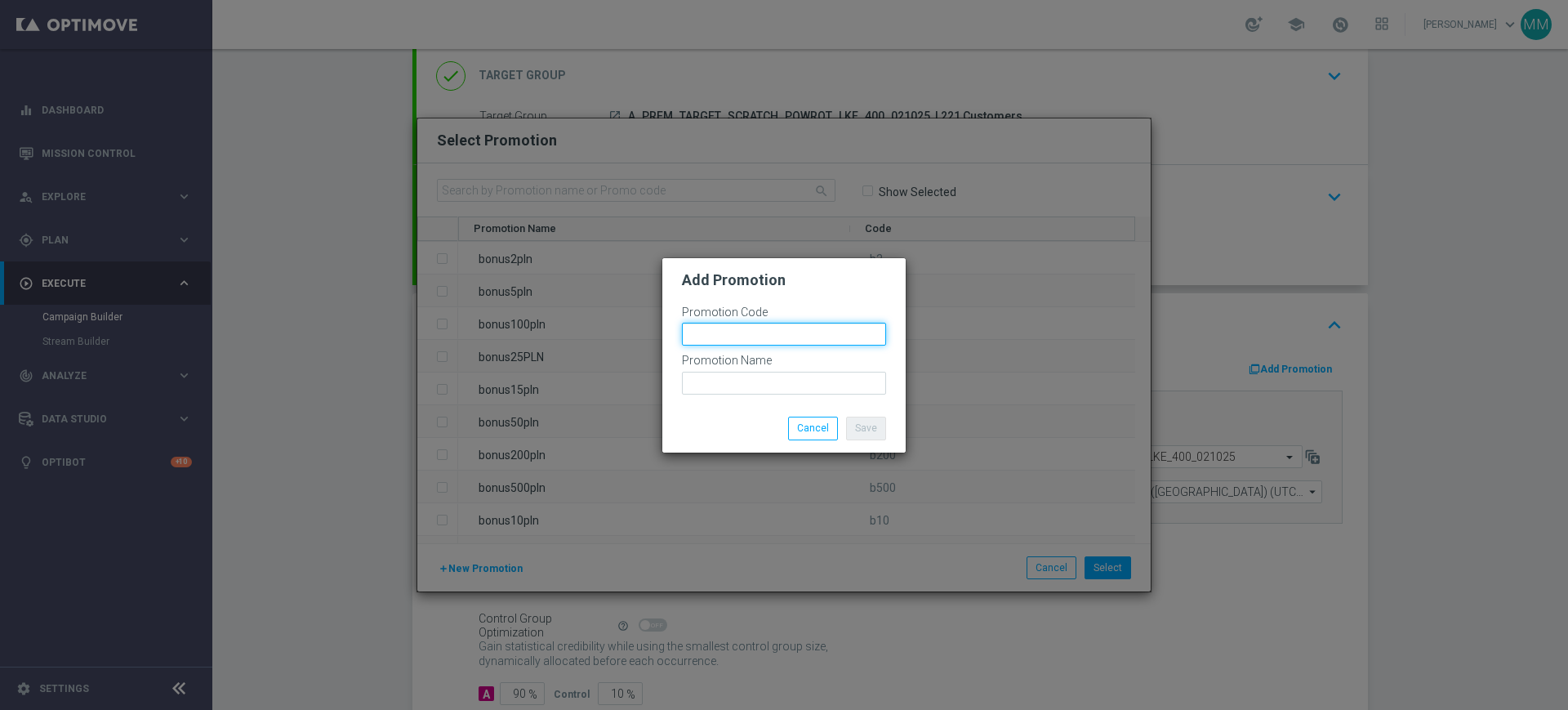
click at [732, 330] on input "text" at bounding box center [783, 334] width 204 height 23
paste input "186112"
type input "bonusapi_z-186112"
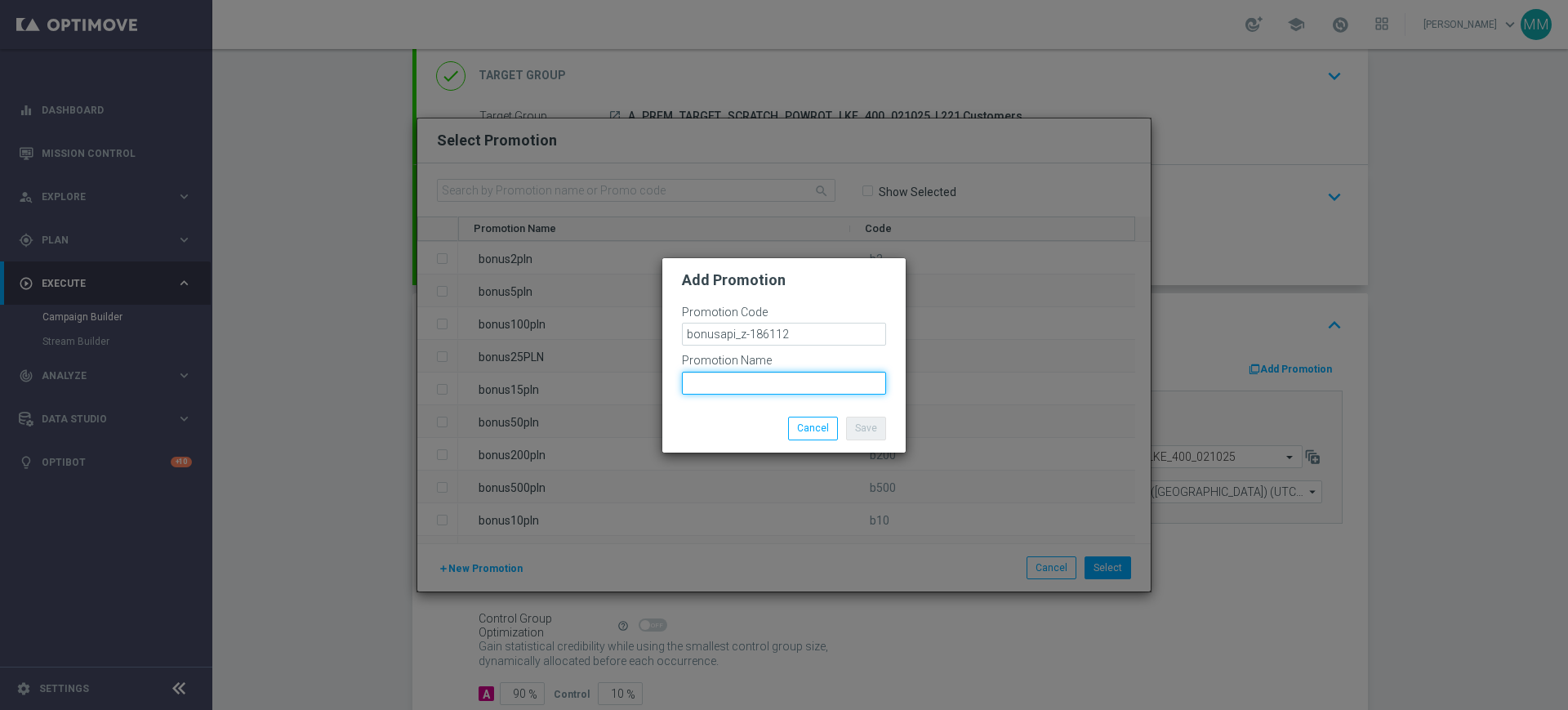
click at [818, 373] on input "text" at bounding box center [783, 383] width 204 height 23
paste input "bonusapi_z-186112"
type input "bonusapi_z-186112"
click at [874, 427] on button "Save" at bounding box center [865, 428] width 40 height 23
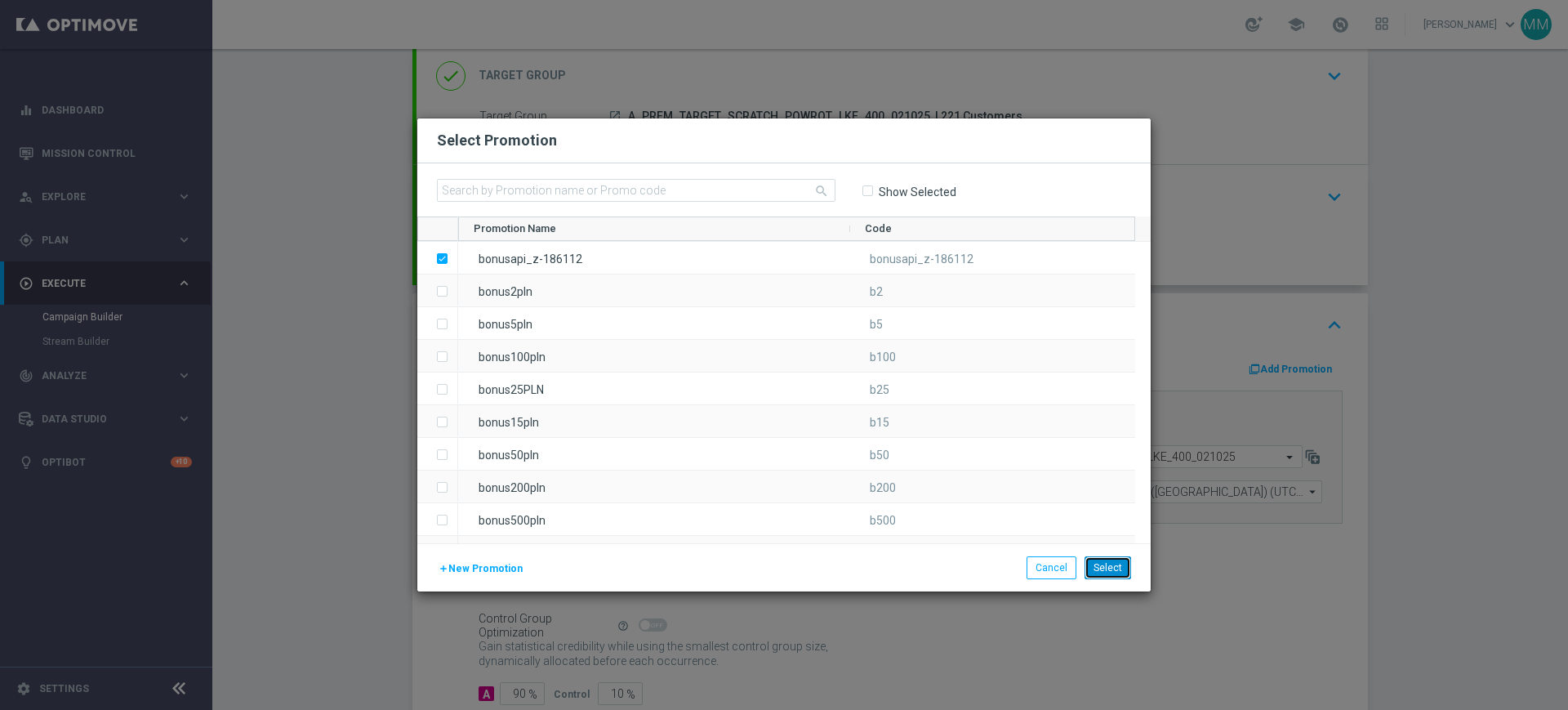
click at [1123, 566] on button "Select" at bounding box center [1107, 568] width 47 height 23
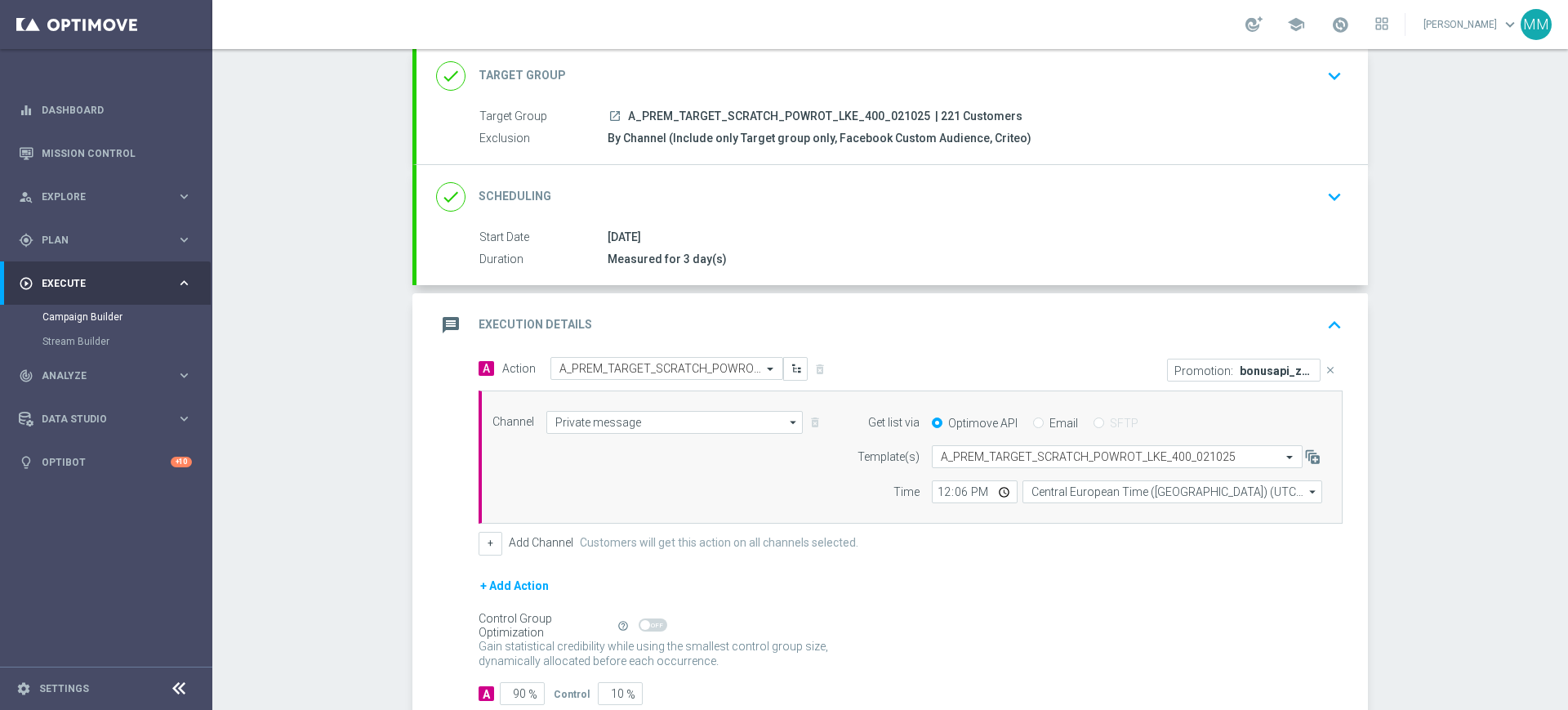
click at [836, 309] on div "message Execution Details keyboard_arrow_up" at bounding box center [892, 324] width 912 height 31
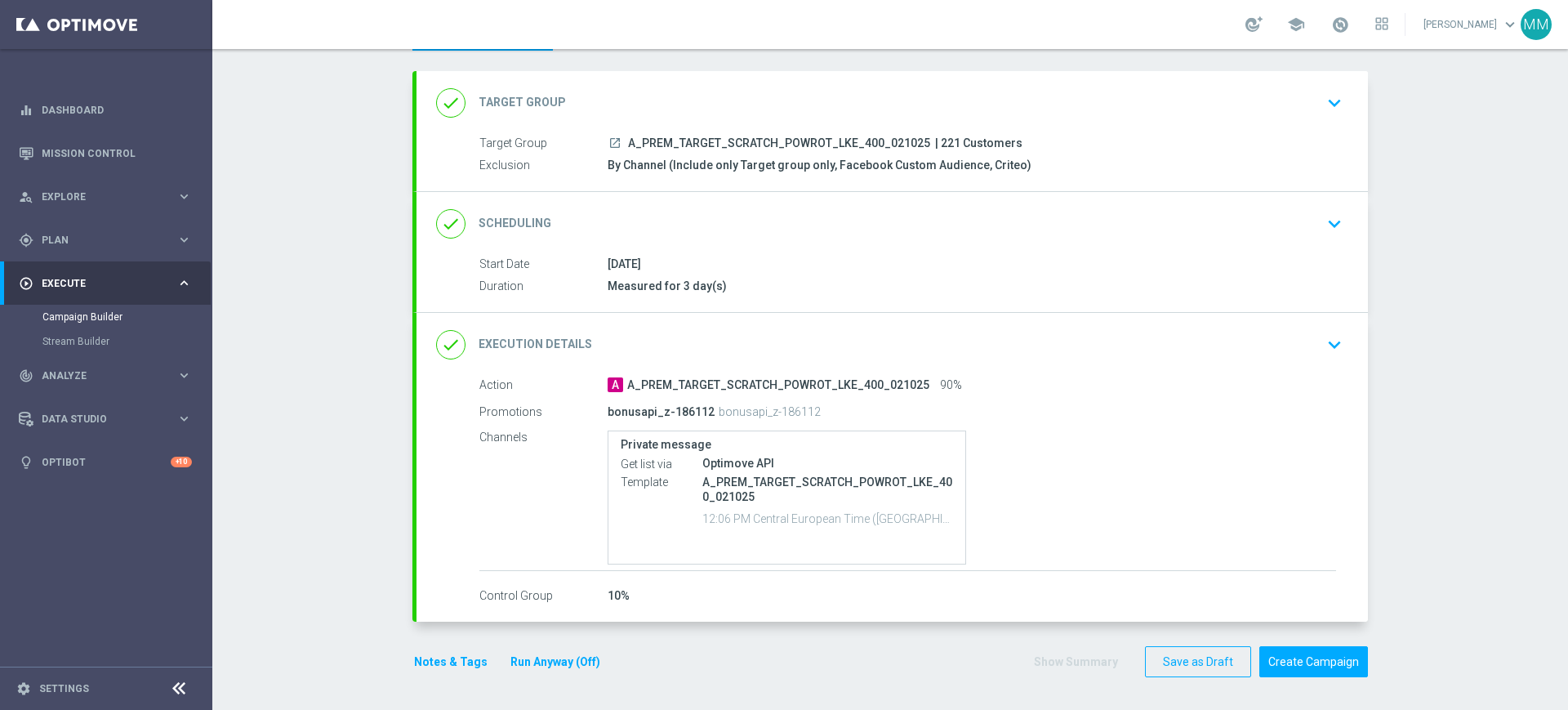
scroll to position [75, 0]
click at [455, 665] on button "Notes & Tags" at bounding box center [450, 661] width 77 height 20
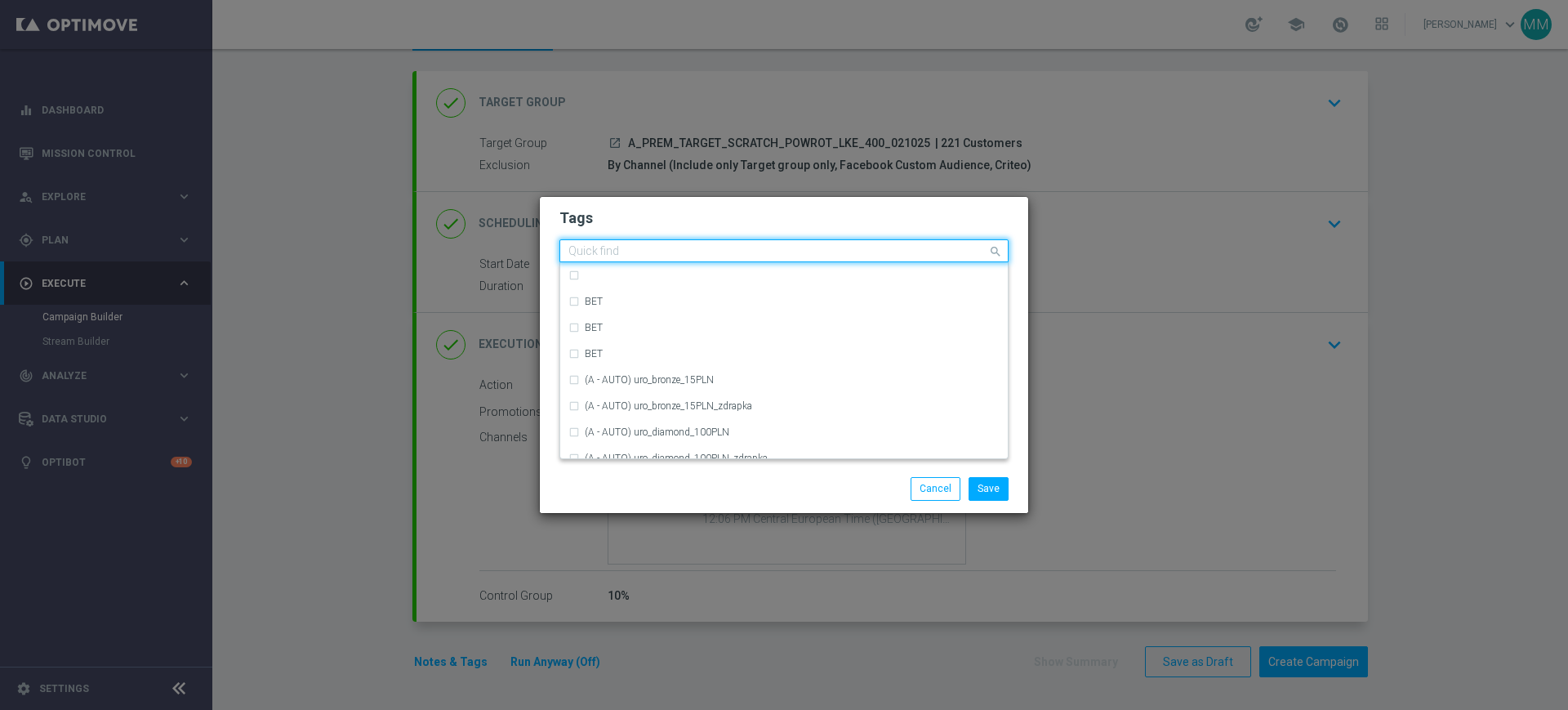
click at [739, 250] on input "text" at bounding box center [778, 252] width 418 height 14
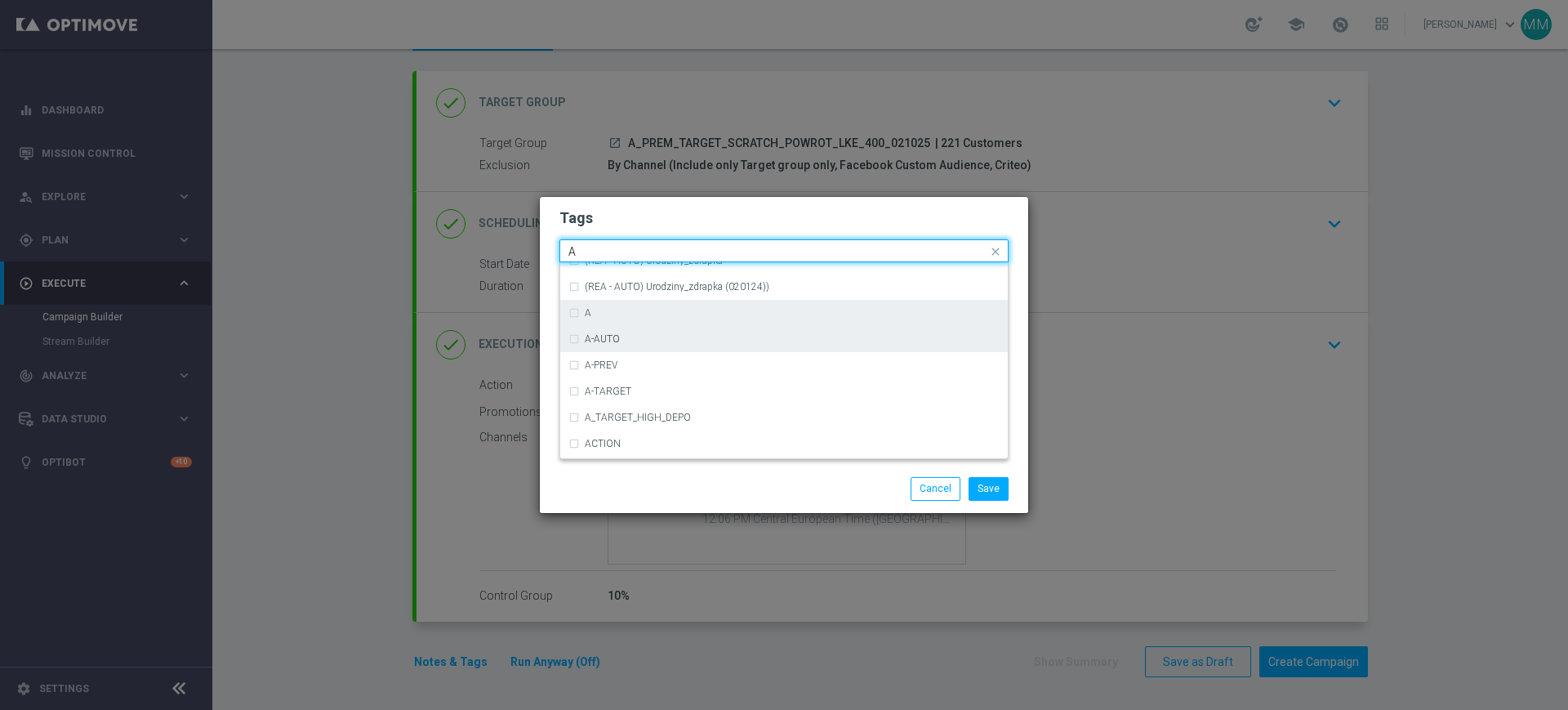
scroll to position [1939, 0]
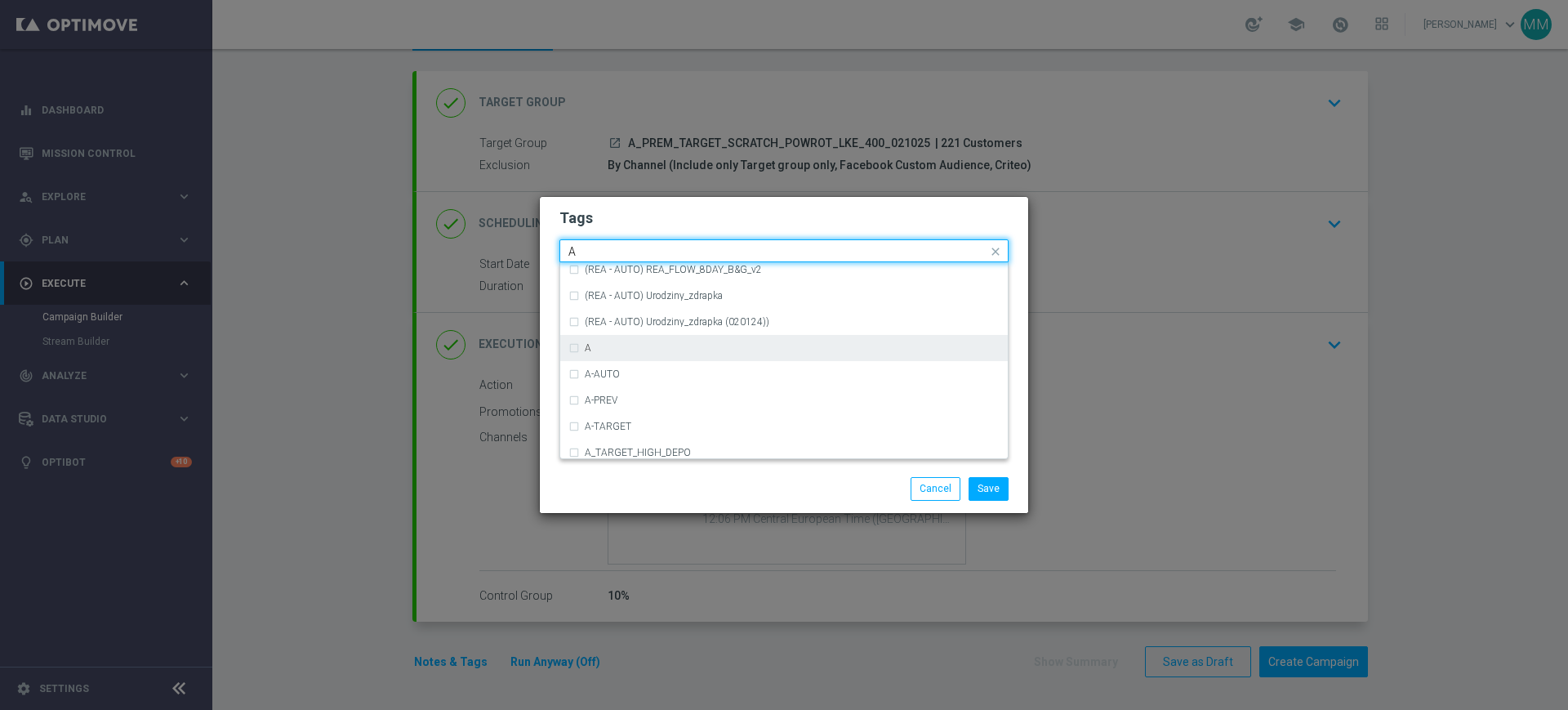
click at [602, 349] on div "A" at bounding box center [792, 347] width 415 height 10
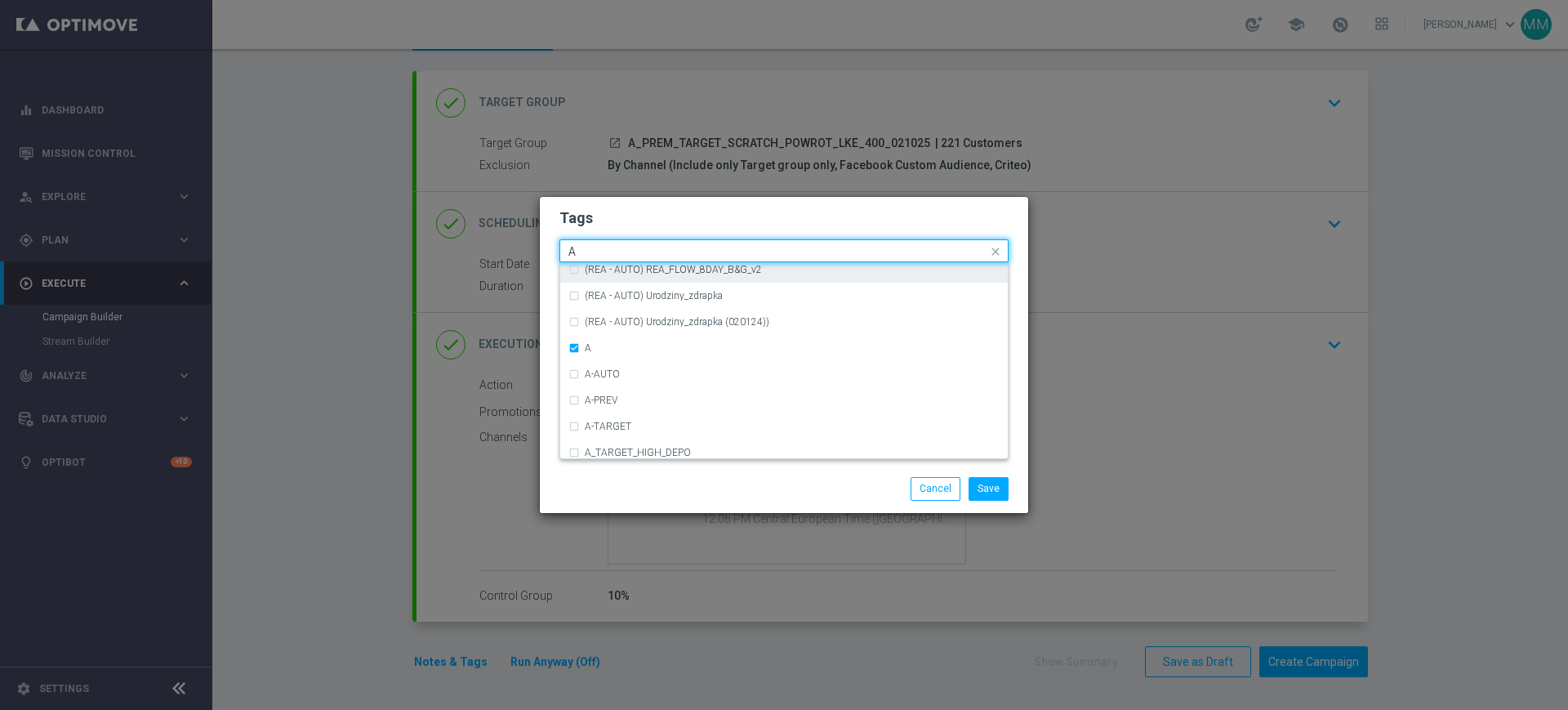
click at [602, 248] on input "A" at bounding box center [778, 252] width 418 height 14
click at [612, 268] on div "PREM" at bounding box center [784, 276] width 431 height 26
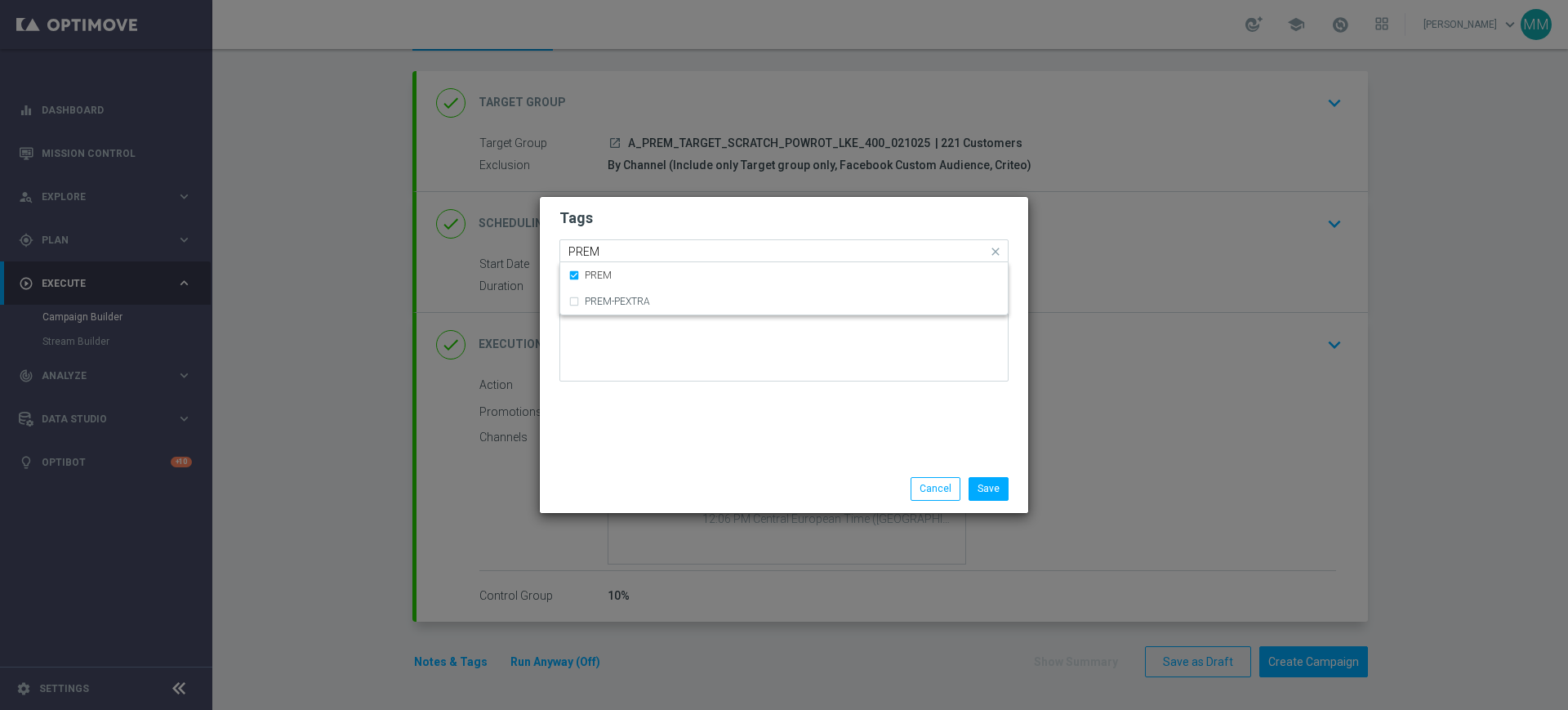
click at [613, 256] on input "PREM" at bounding box center [778, 252] width 418 height 14
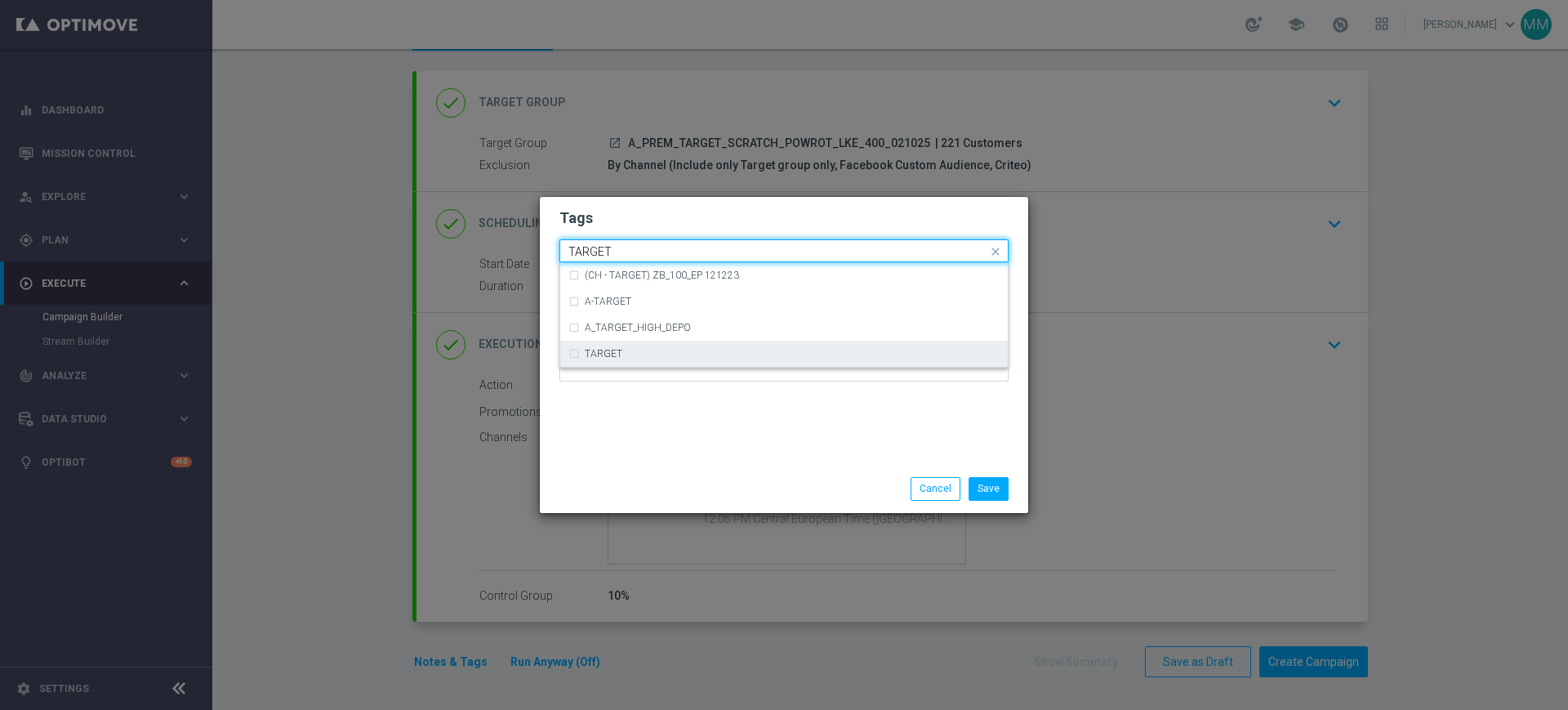
click at [614, 350] on label "TARGET" at bounding box center [603, 353] width 38 height 10
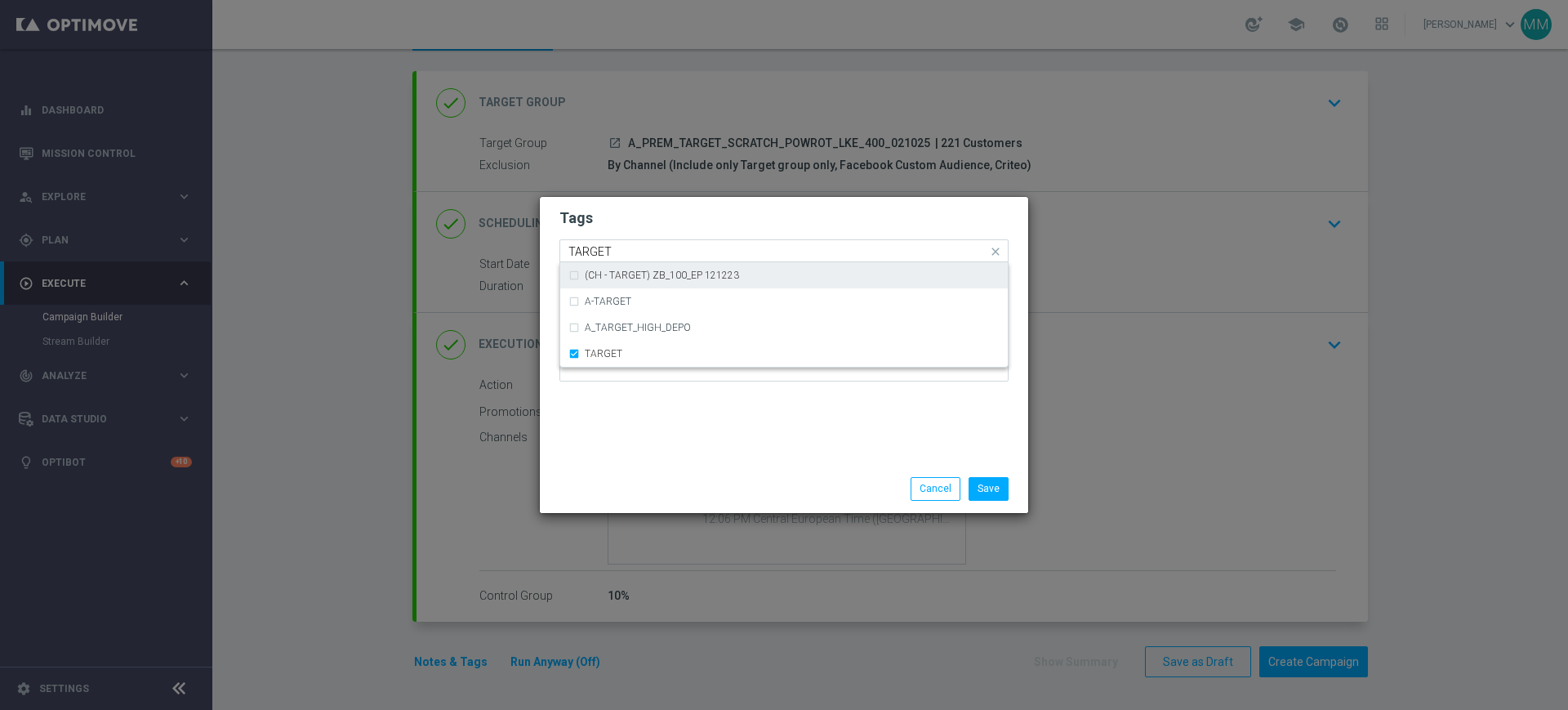
click at [613, 249] on input "TARGET" at bounding box center [778, 252] width 418 height 14
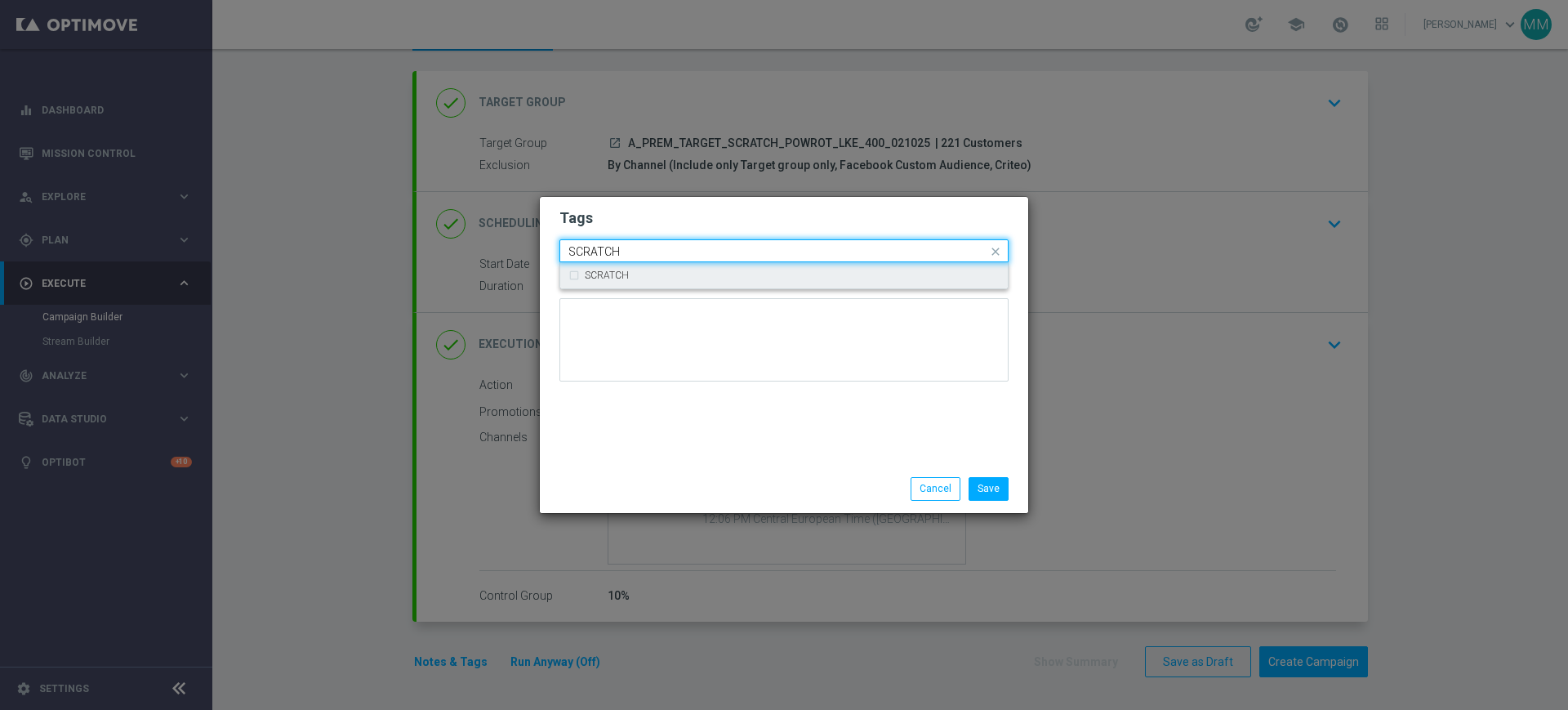
click at [629, 273] on div "SCRATCH" at bounding box center [792, 275] width 415 height 10
type input "SCRATCH"
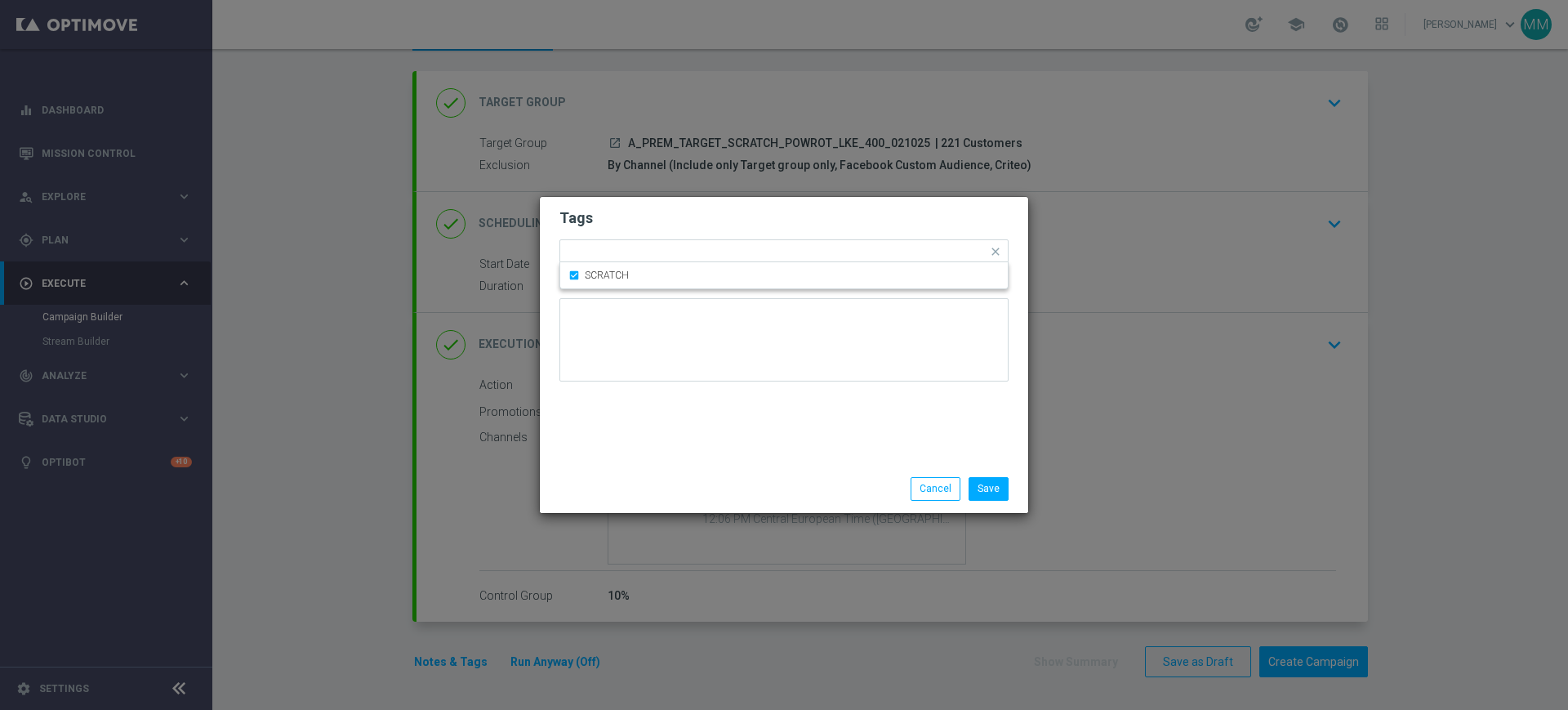
click at [645, 219] on h2 "Tags" at bounding box center [783, 218] width 449 height 19
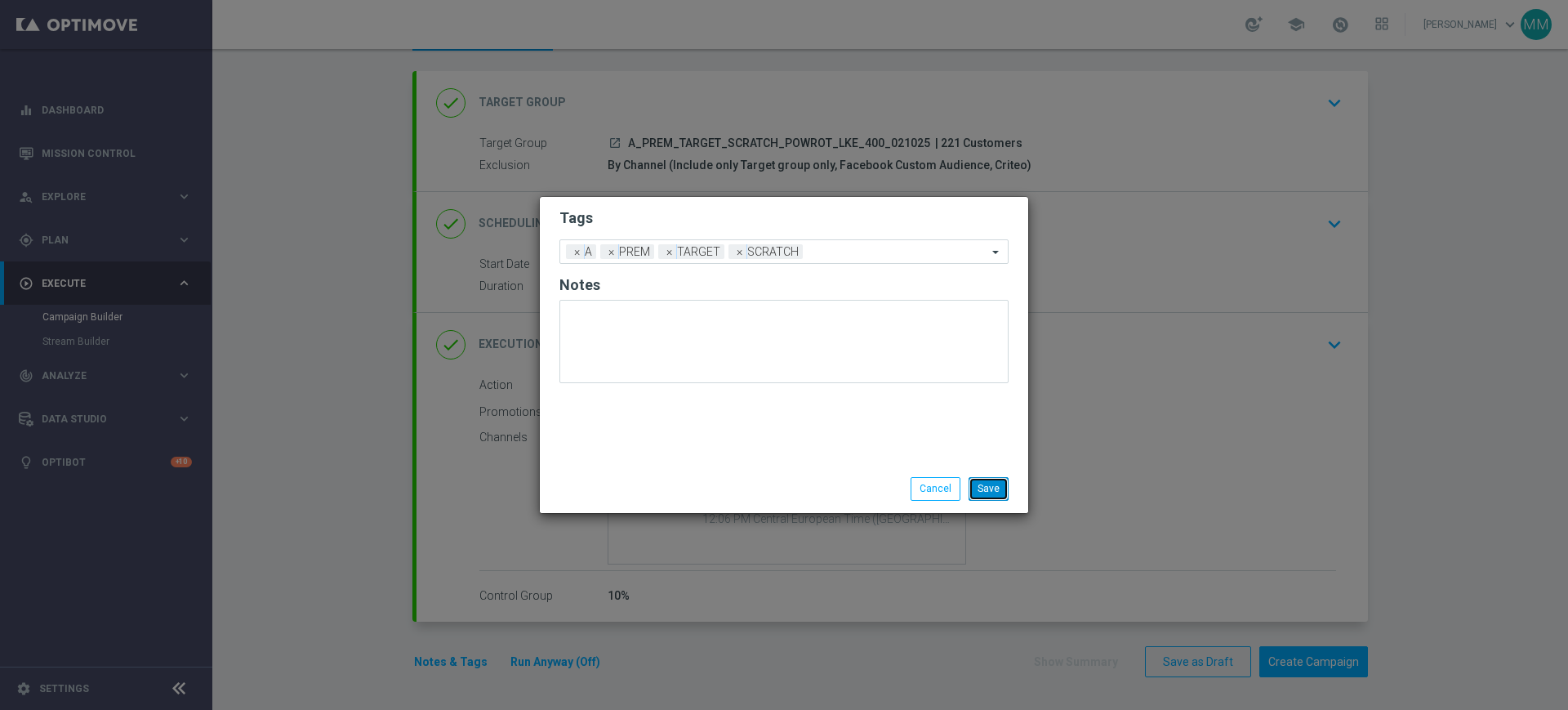
click at [992, 483] on button "Save" at bounding box center [988, 488] width 40 height 23
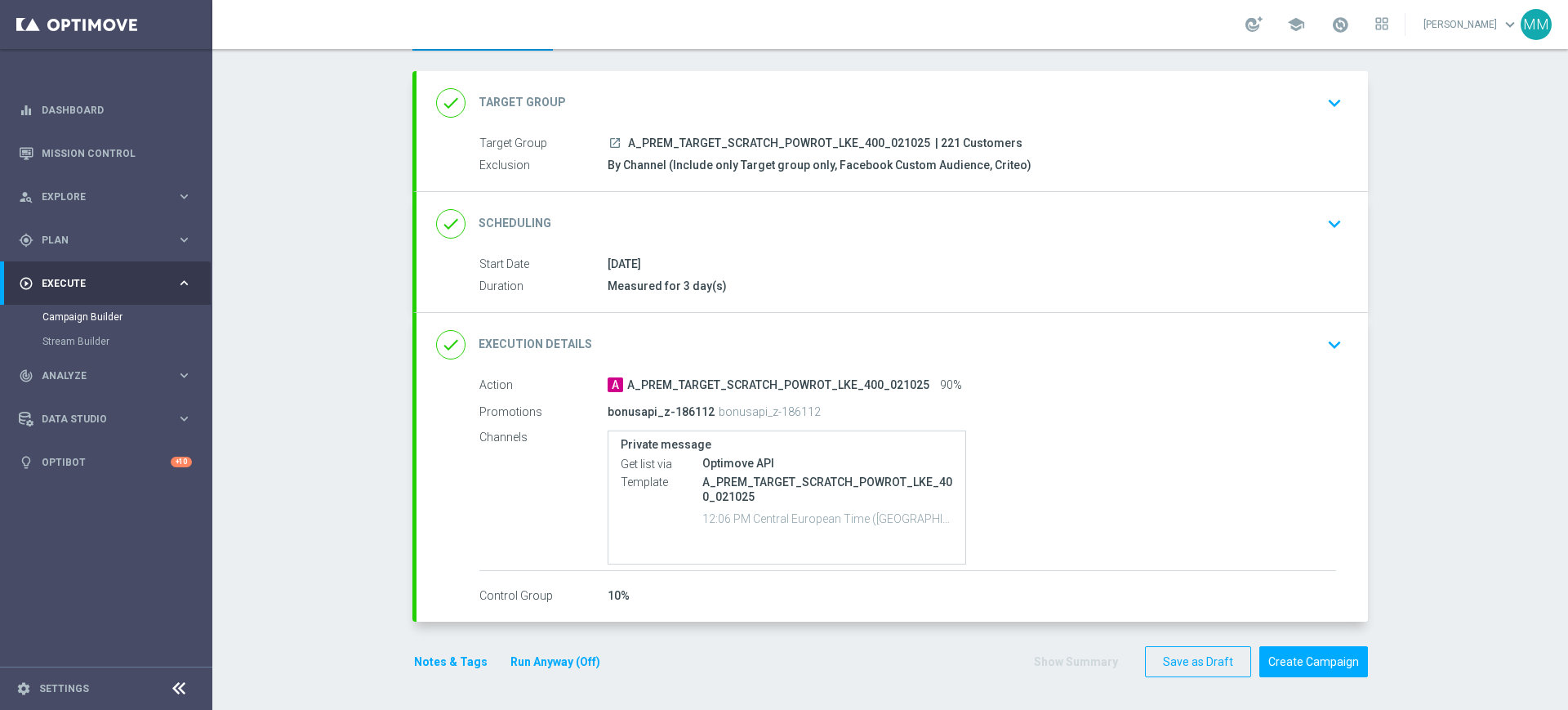
click at [428, 662] on button "Notes & Tags" at bounding box center [450, 661] width 77 height 20
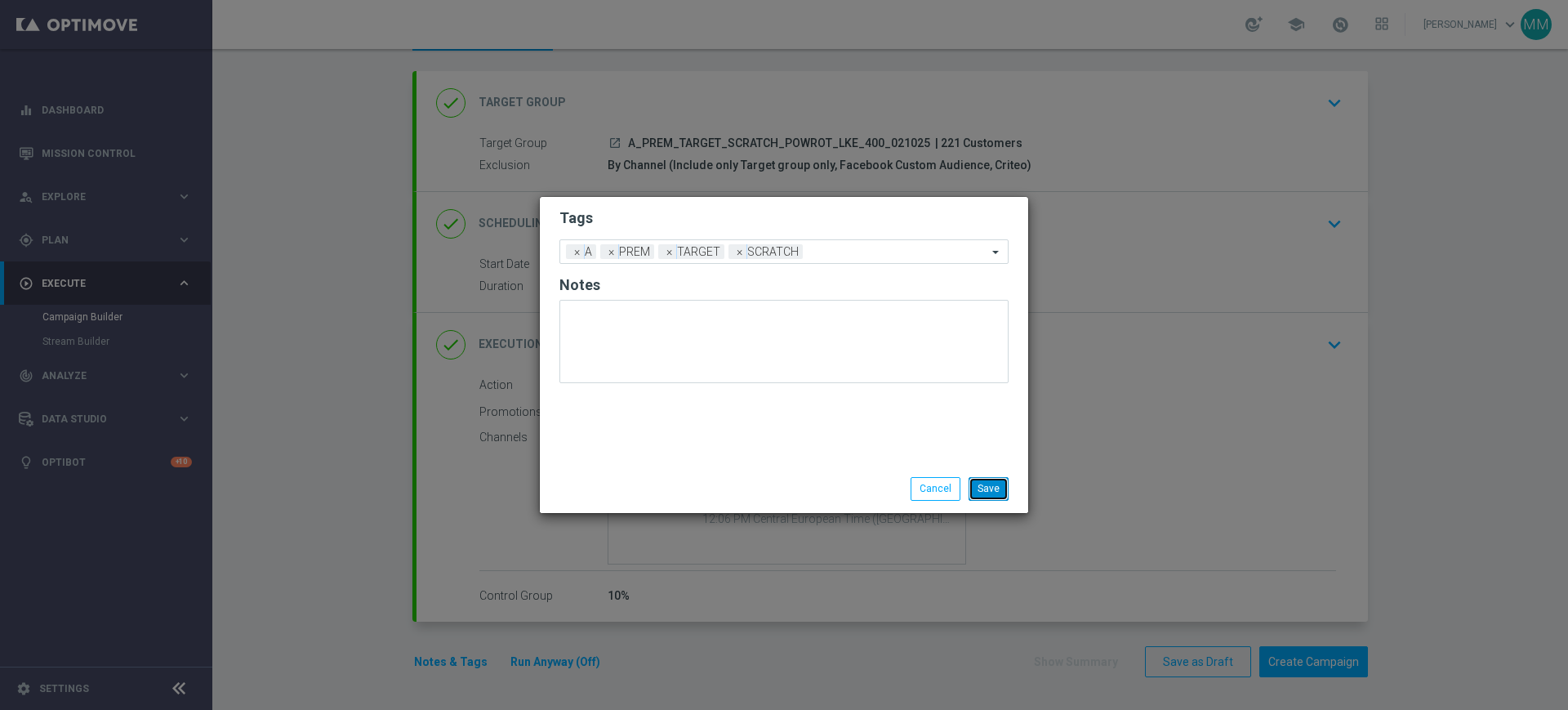
click at [993, 480] on button "Save" at bounding box center [988, 488] width 40 height 23
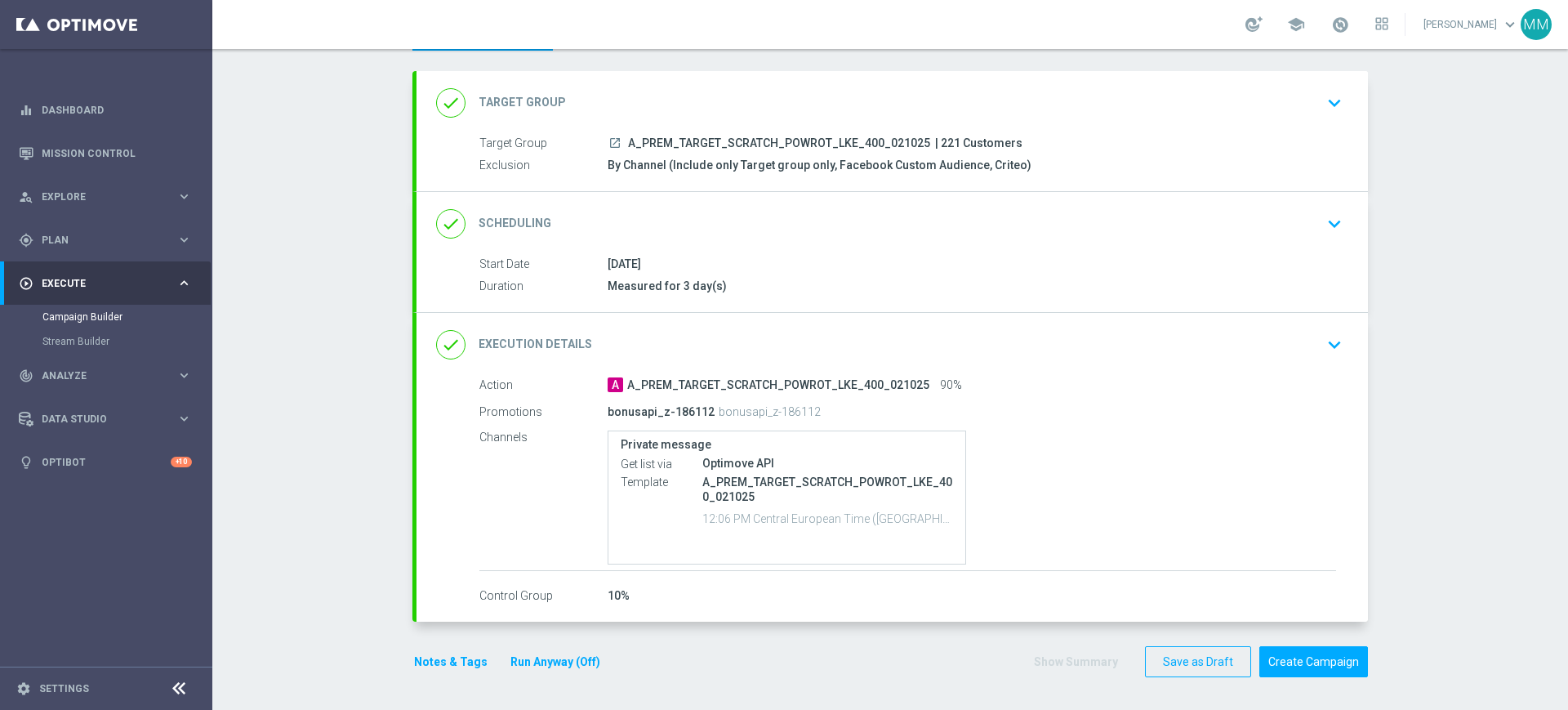
click at [694, 197] on div "done Scheduling keyboard_arrow_down" at bounding box center [892, 223] width 951 height 64
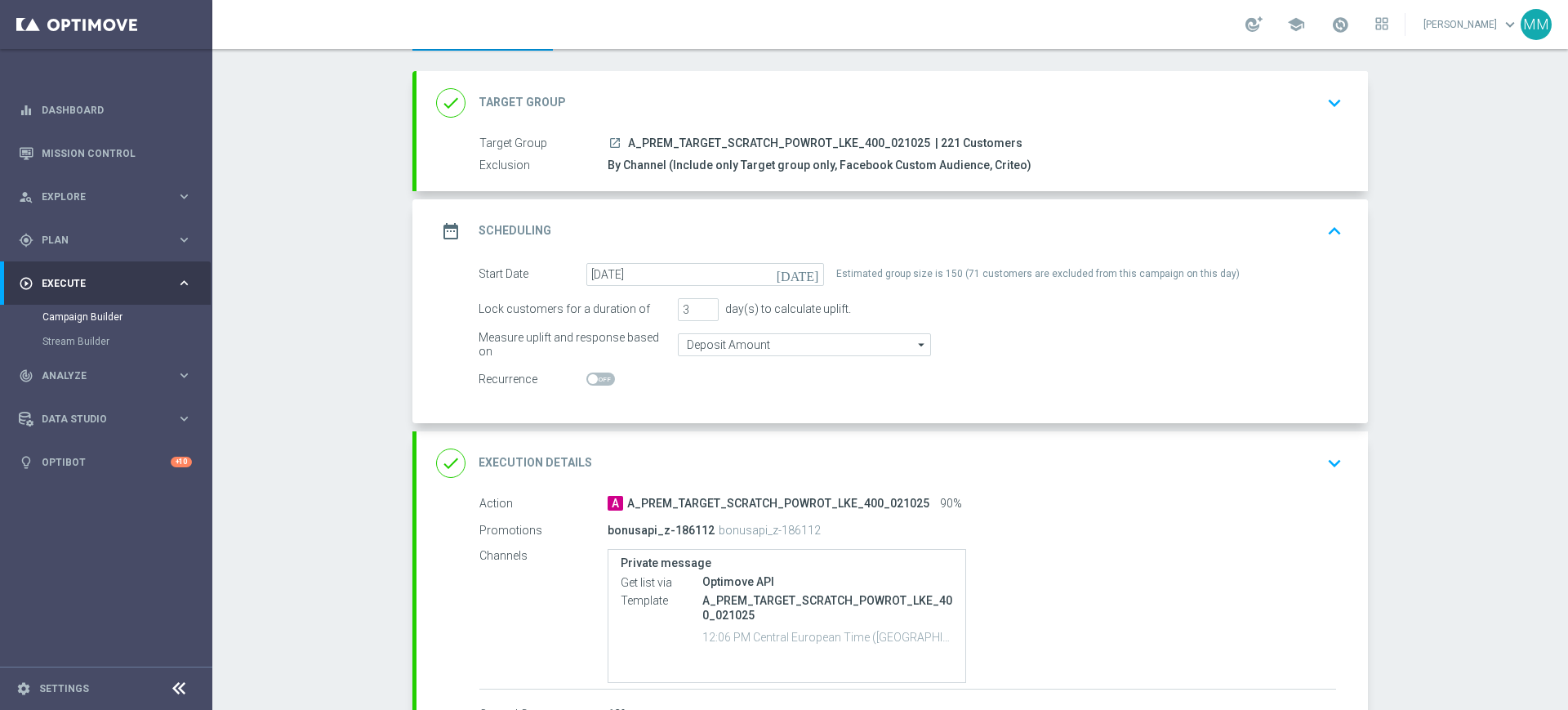
scroll to position [75, 0]
click at [723, 233] on div "date_range Scheduling keyboard_arrow_up" at bounding box center [892, 230] width 912 height 31
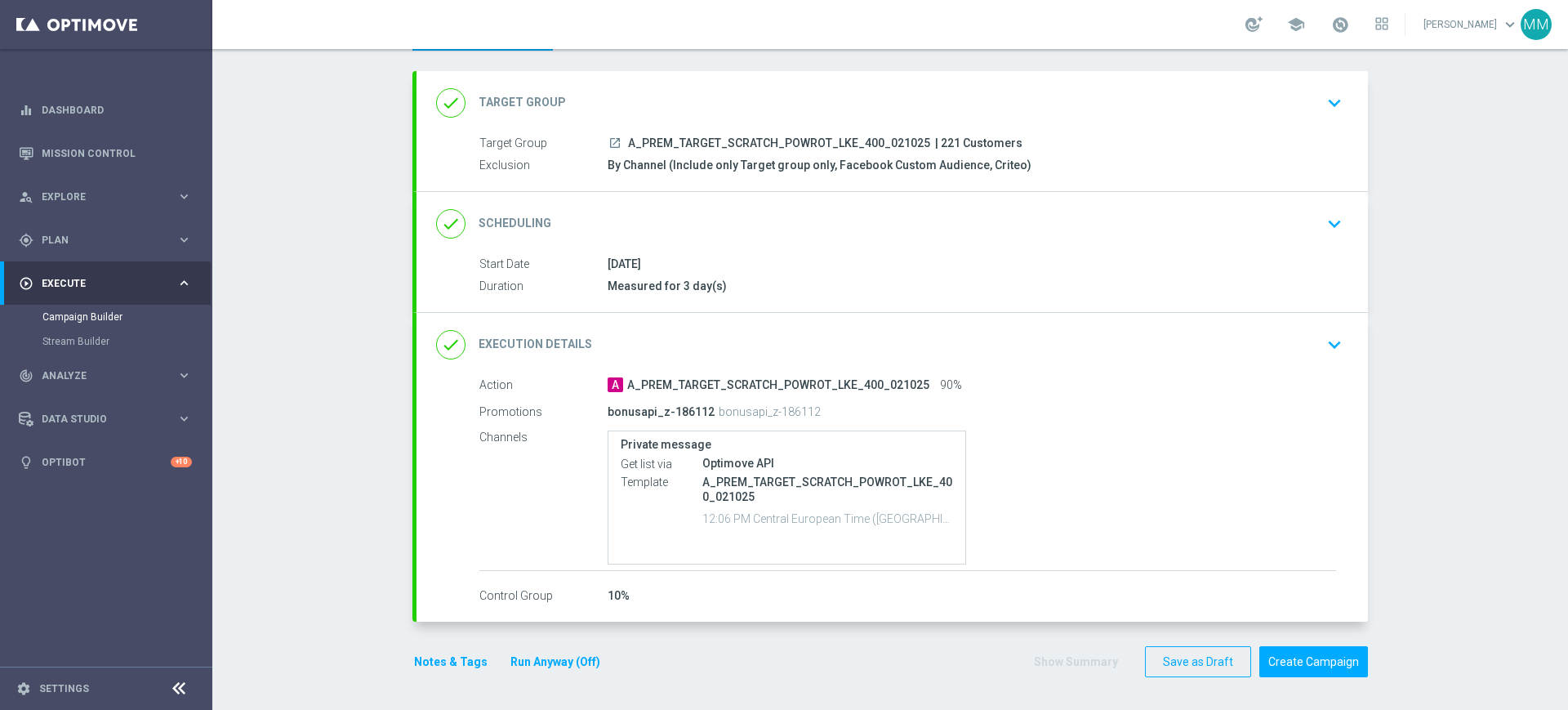
click at [695, 108] on div "done Target Group keyboard_arrow_down" at bounding box center [892, 102] width 912 height 31
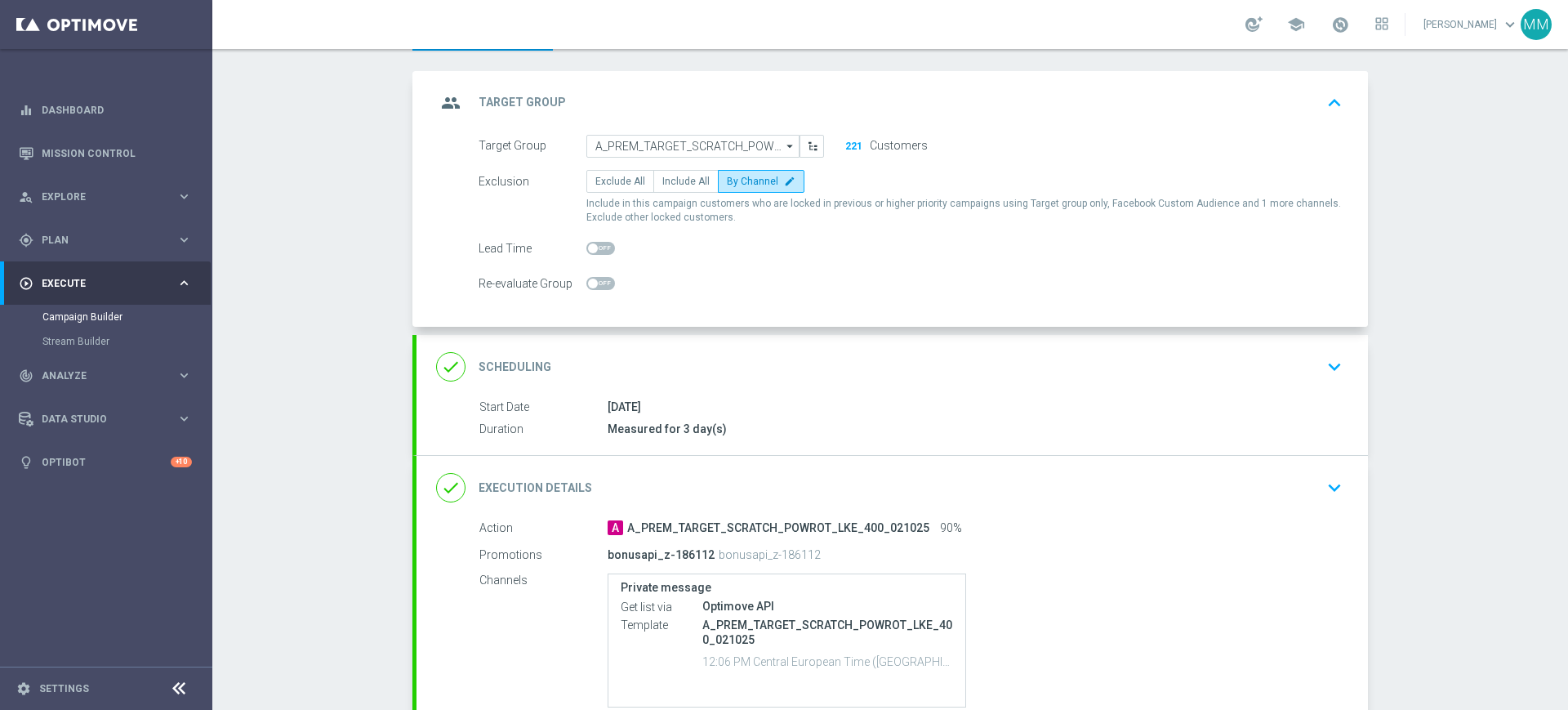
click at [808, 95] on div "group Target Group keyboard_arrow_up" at bounding box center [892, 102] width 912 height 31
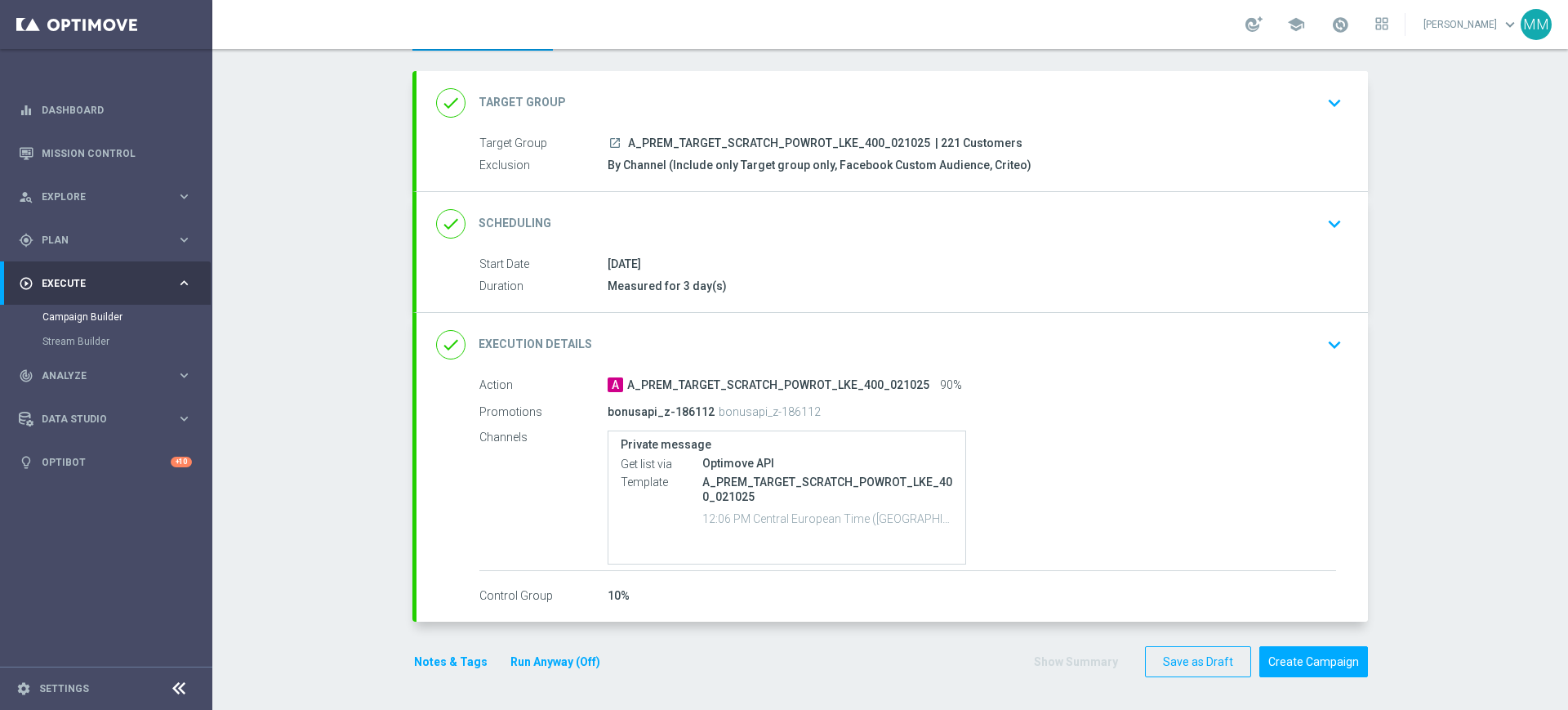
click at [448, 661] on button "Notes & Tags" at bounding box center [450, 661] width 77 height 20
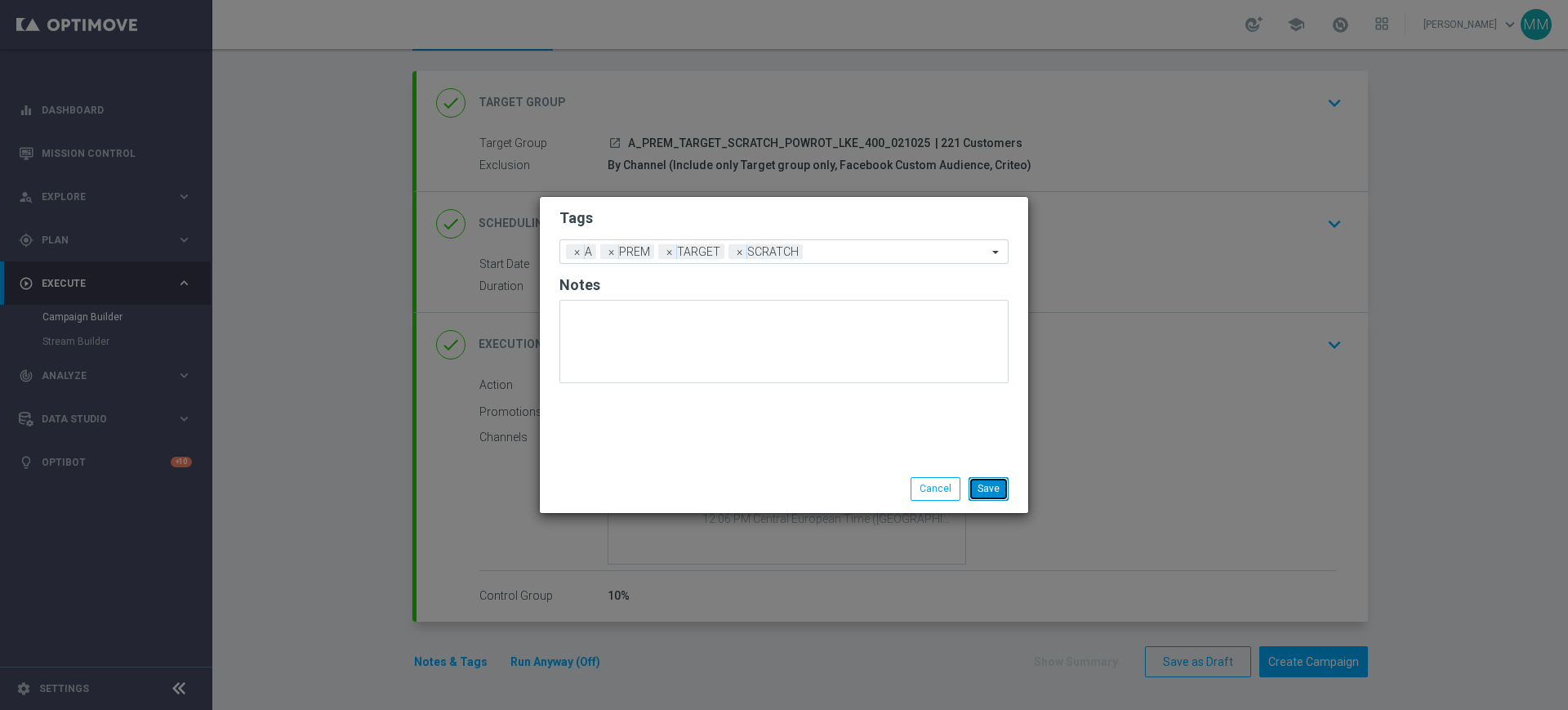
click at [1006, 486] on button "Save" at bounding box center [988, 488] width 40 height 23
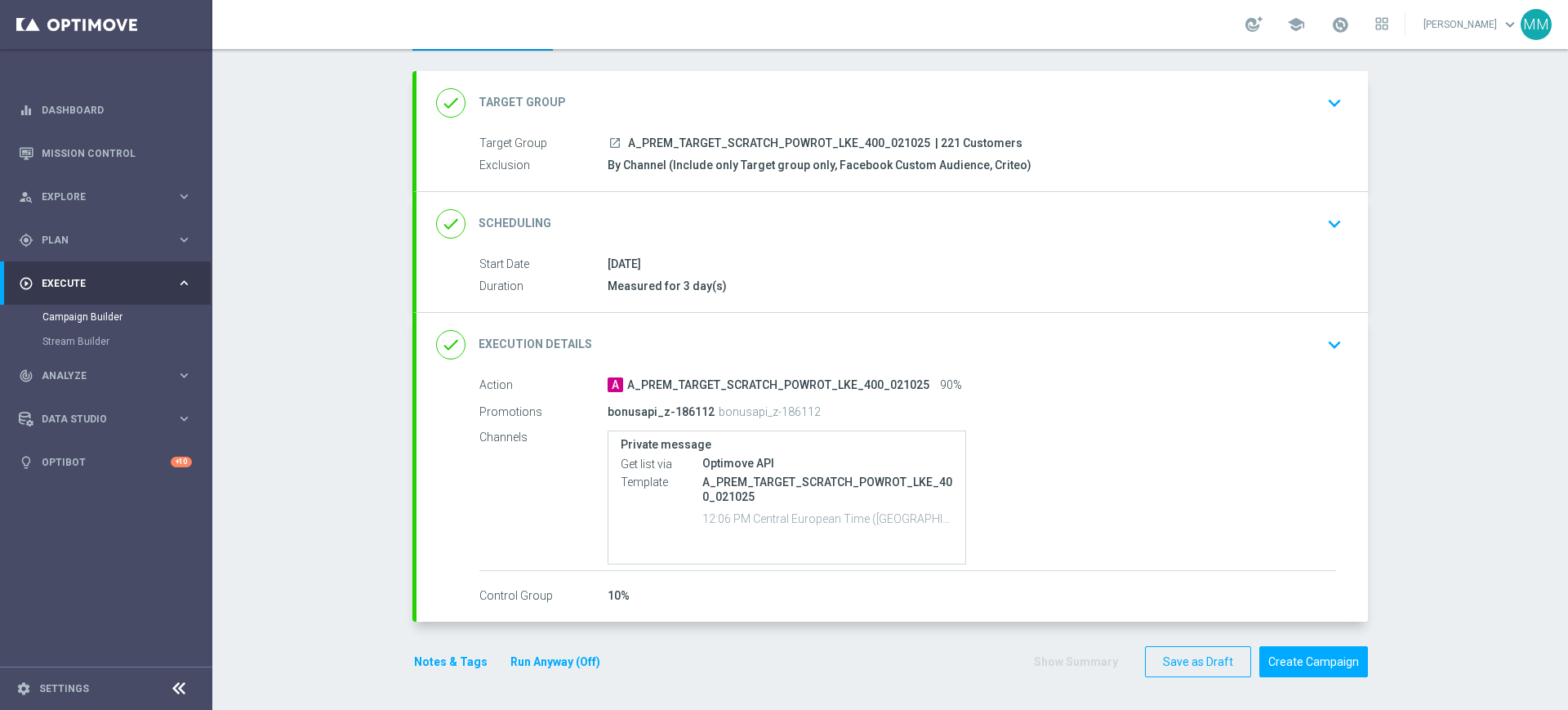
click at [773, 200] on div "done Scheduling keyboard_arrow_down" at bounding box center [892, 223] width 951 height 64
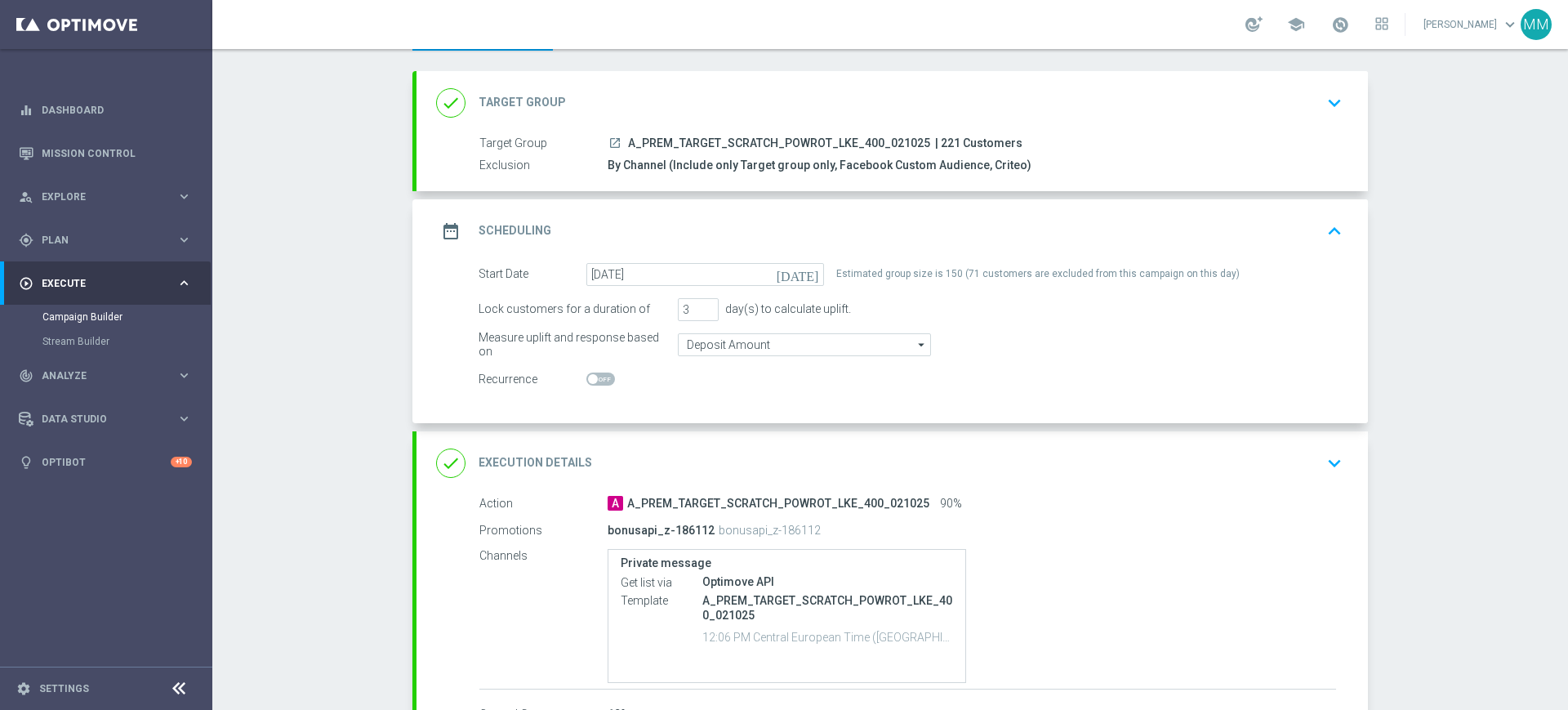
click at [757, 213] on div "date_range Scheduling keyboard_arrow_up" at bounding box center [892, 231] width 951 height 64
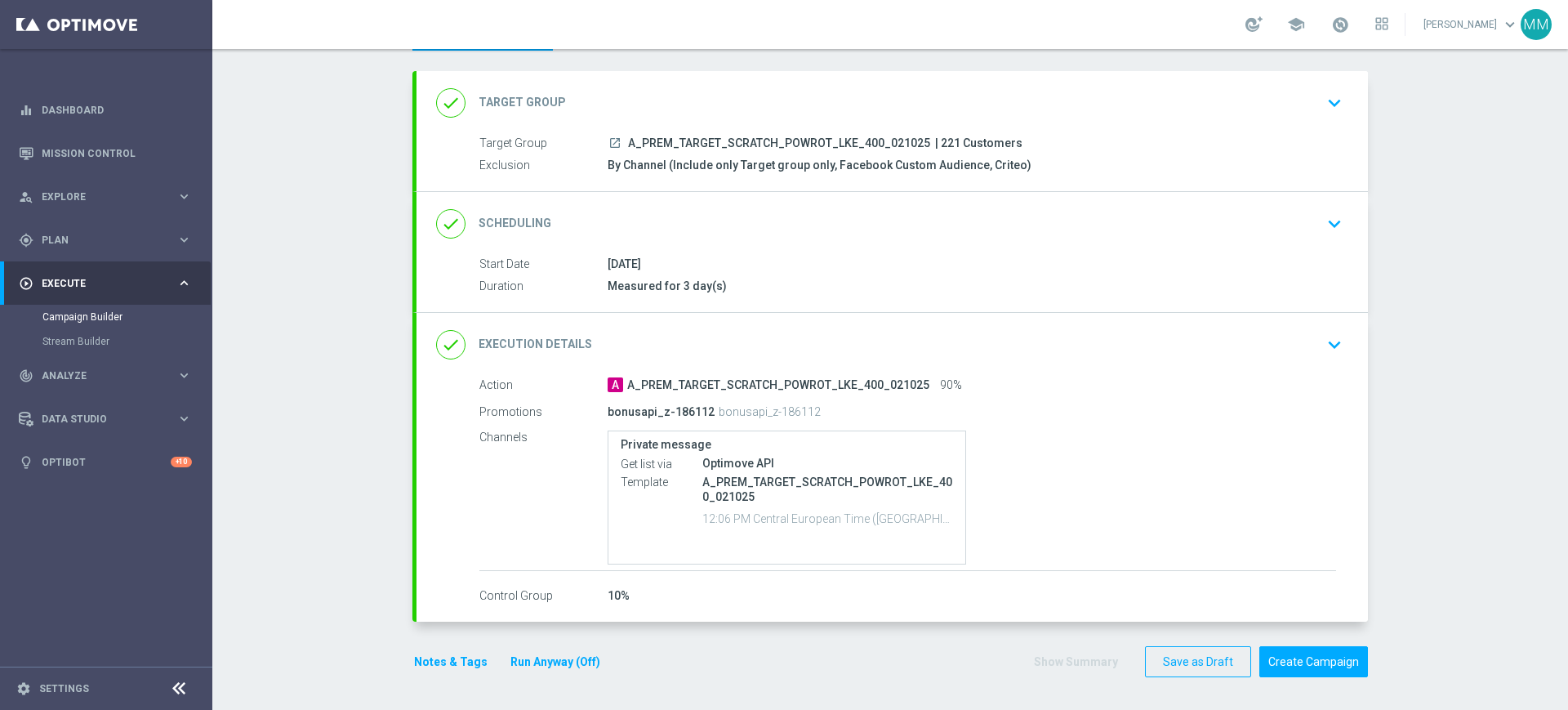
click at [634, 108] on div "done Target Group keyboard_arrow_down" at bounding box center [892, 102] width 912 height 31
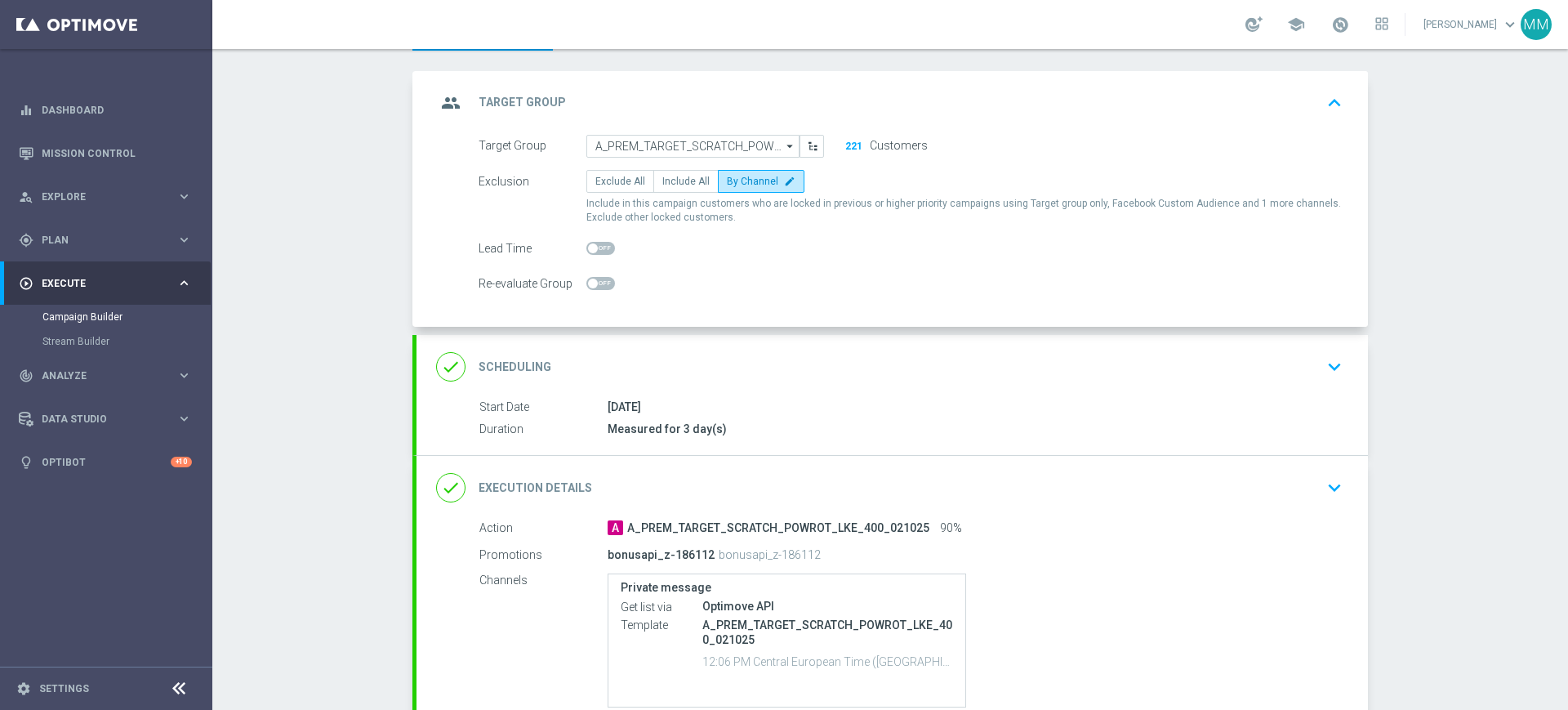
click at [698, 98] on div "group Target Group keyboard_arrow_up" at bounding box center [892, 102] width 912 height 31
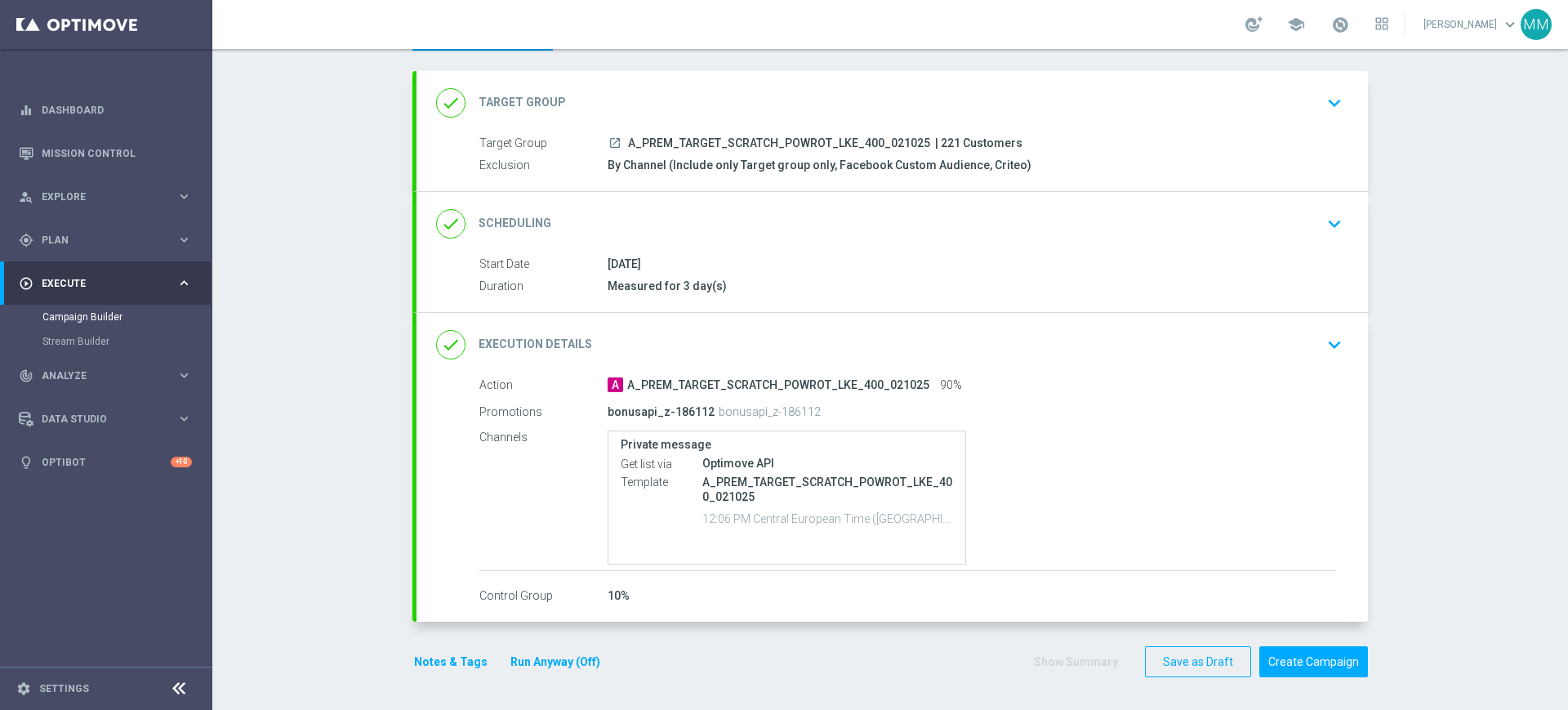
click at [464, 657] on button "Notes & Tags" at bounding box center [450, 661] width 77 height 20
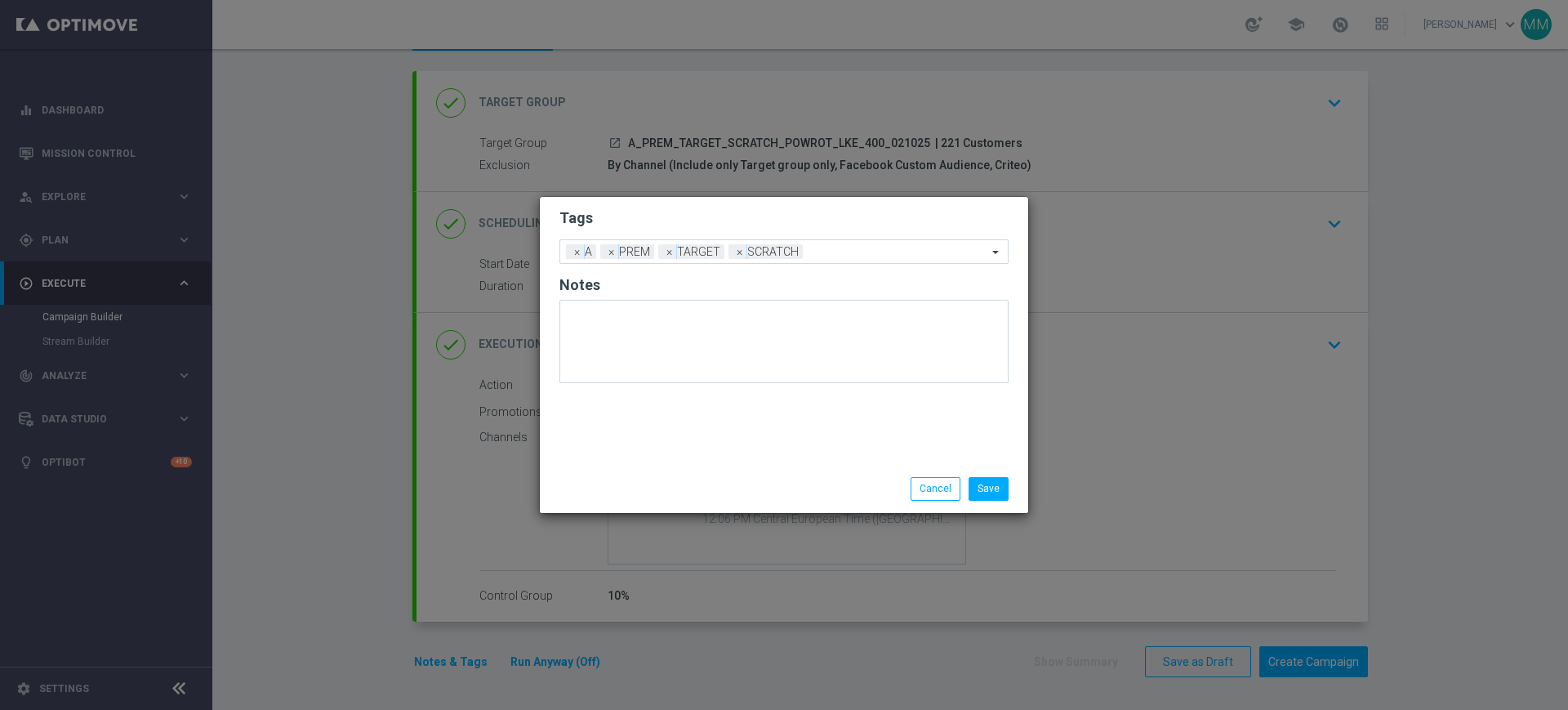
click at [989, 473] on div "Save Cancel" at bounding box center [783, 488] width 488 height 48
click at [989, 491] on button "Save" at bounding box center [988, 488] width 40 height 23
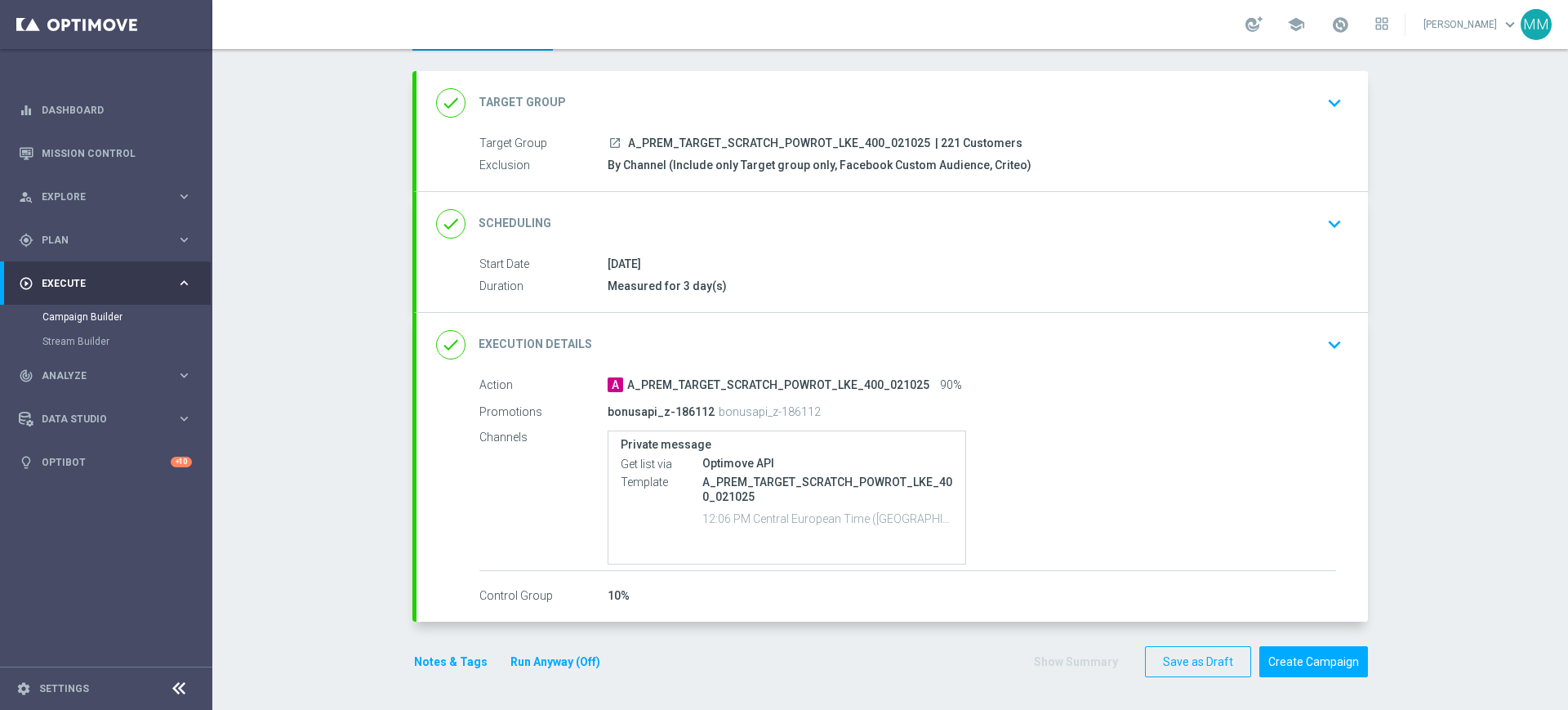
click at [400, 660] on section "done Target Group keyboard_arrow_down Target Group launch A_PREM_TARGET_SCRATCH…" at bounding box center [890, 382] width 980 height 623
click at [412, 660] on button "Notes & Tags" at bounding box center [450, 661] width 77 height 20
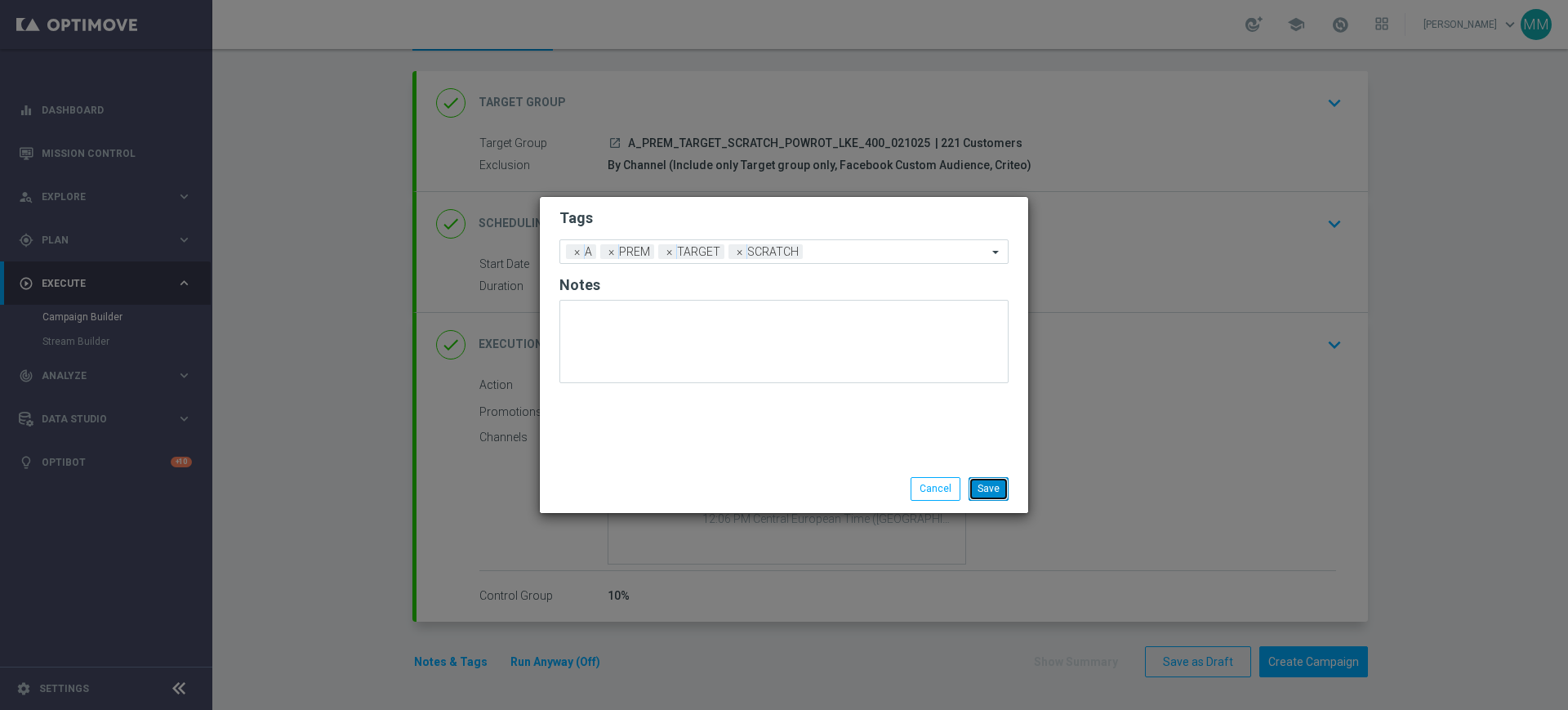
click at [991, 483] on button "Save" at bounding box center [988, 488] width 40 height 23
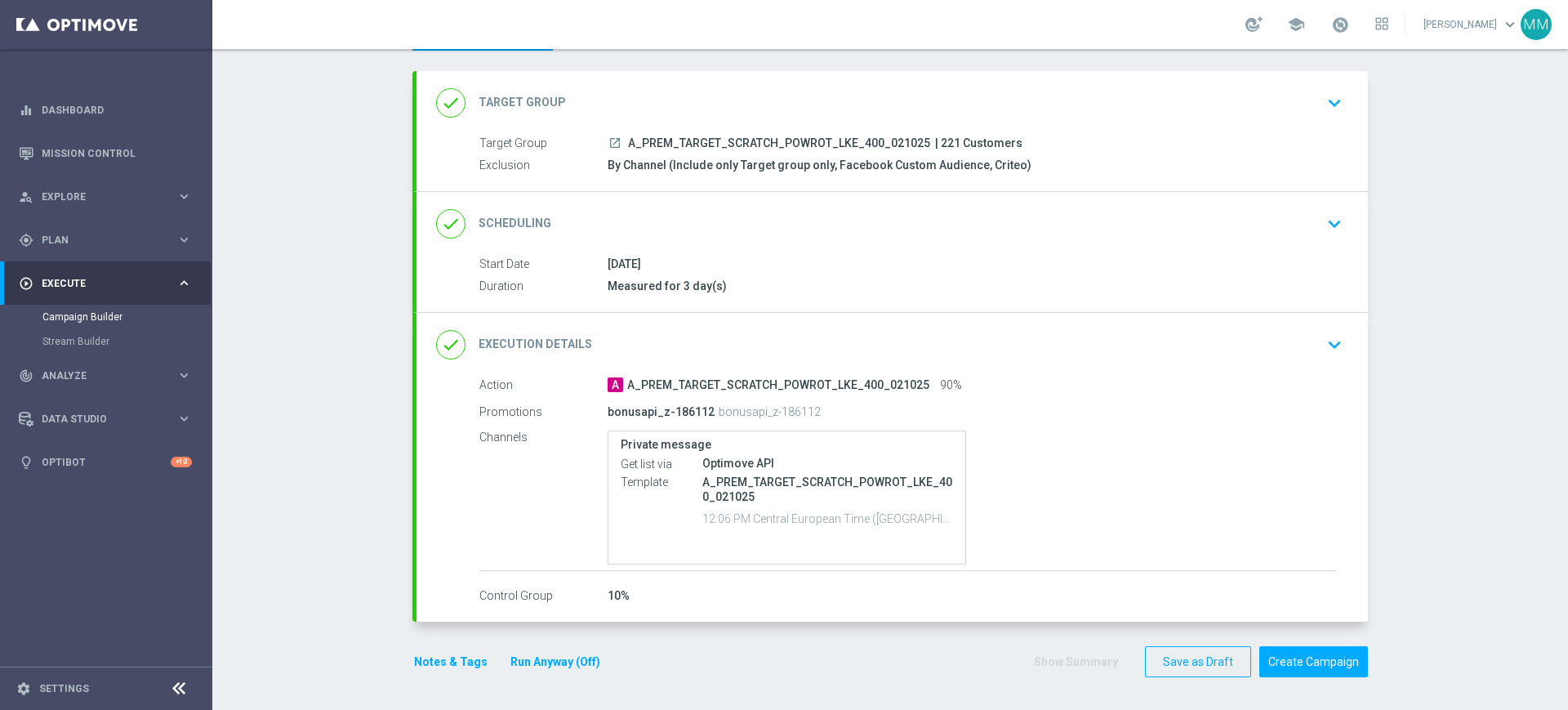
click at [673, 223] on div "done Scheduling keyboard_arrow_down" at bounding box center [892, 223] width 912 height 31
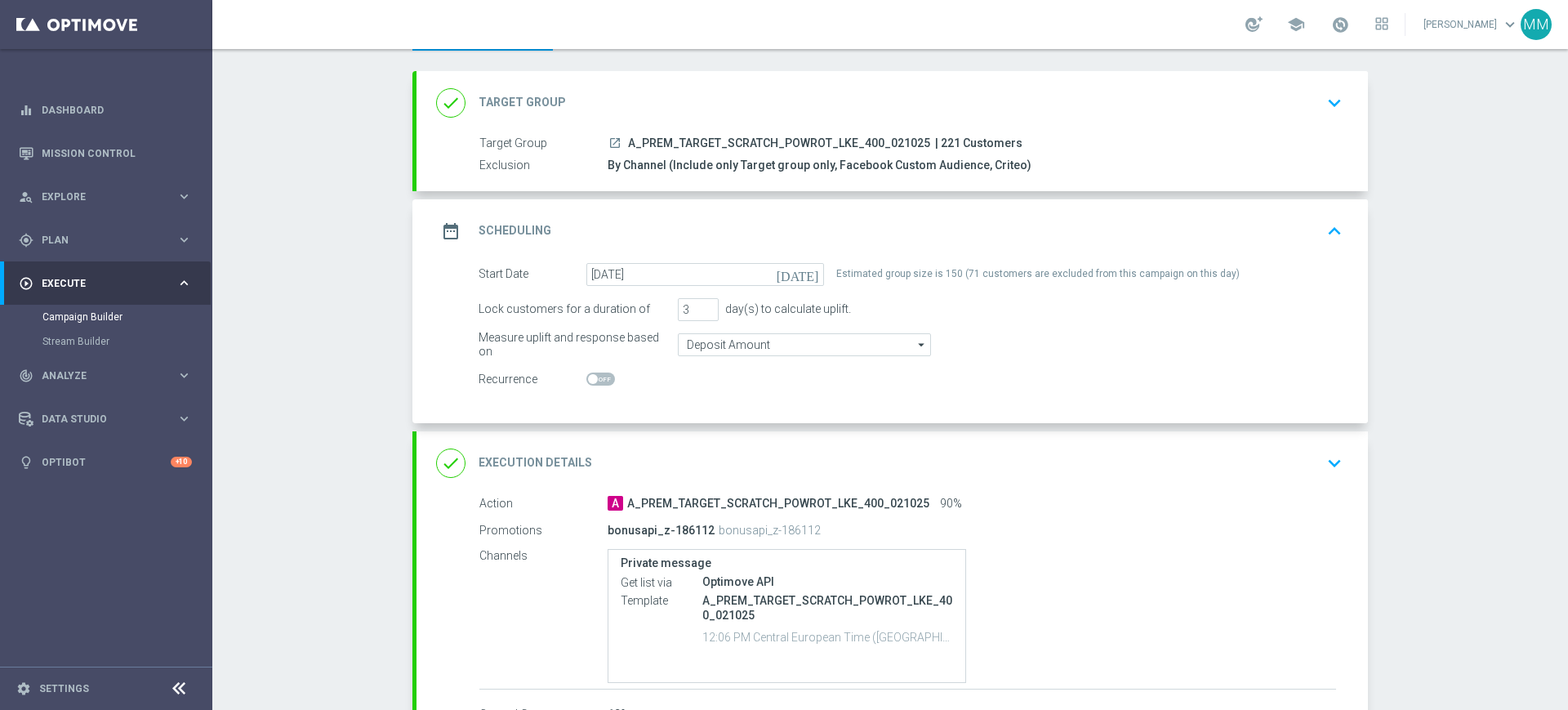
click at [830, 229] on div "date_range Scheduling keyboard_arrow_up" at bounding box center [892, 230] width 912 height 31
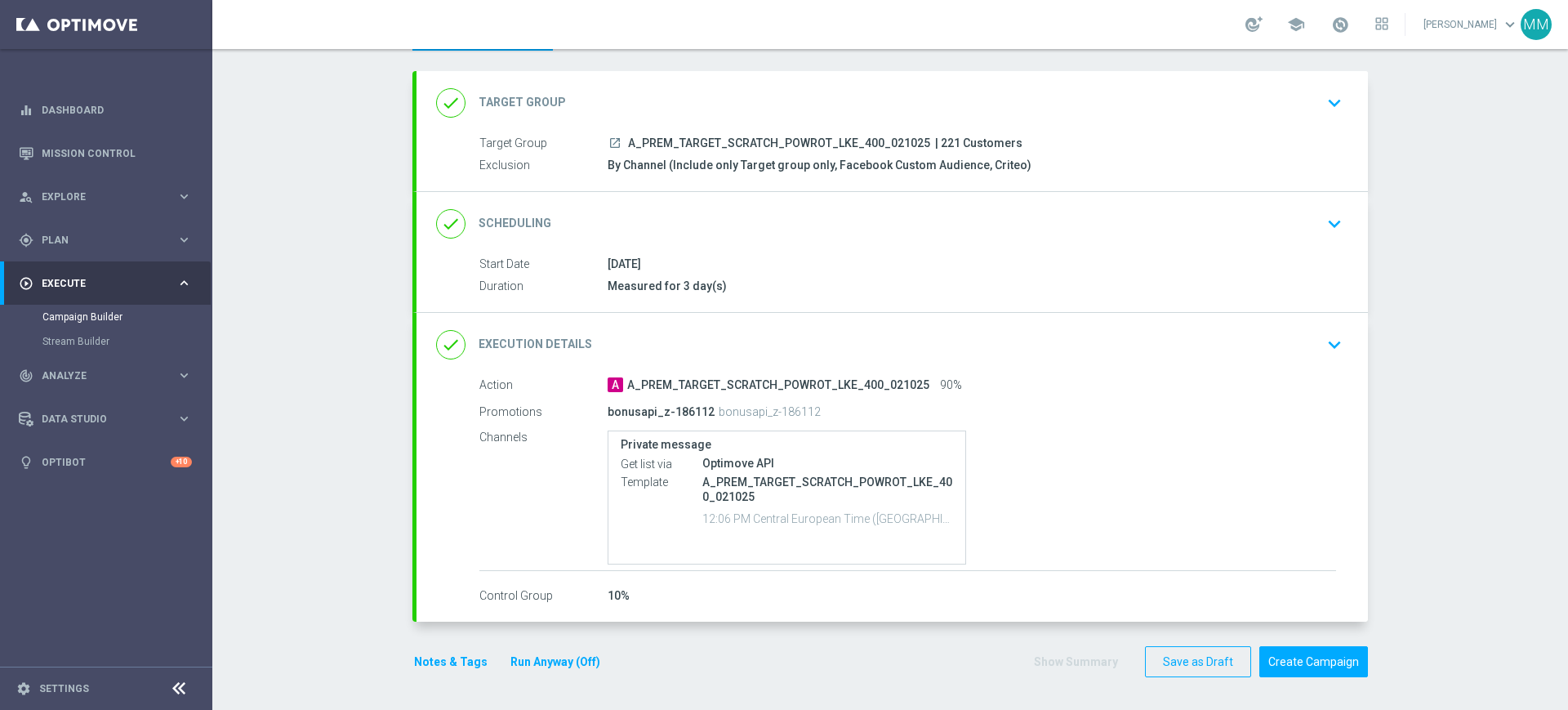
drag, startPoint x: 653, startPoint y: 103, endPoint x: 663, endPoint y: 101, distance: 10.2
click at [657, 103] on div "done Target Group keyboard_arrow_down" at bounding box center [892, 102] width 912 height 31
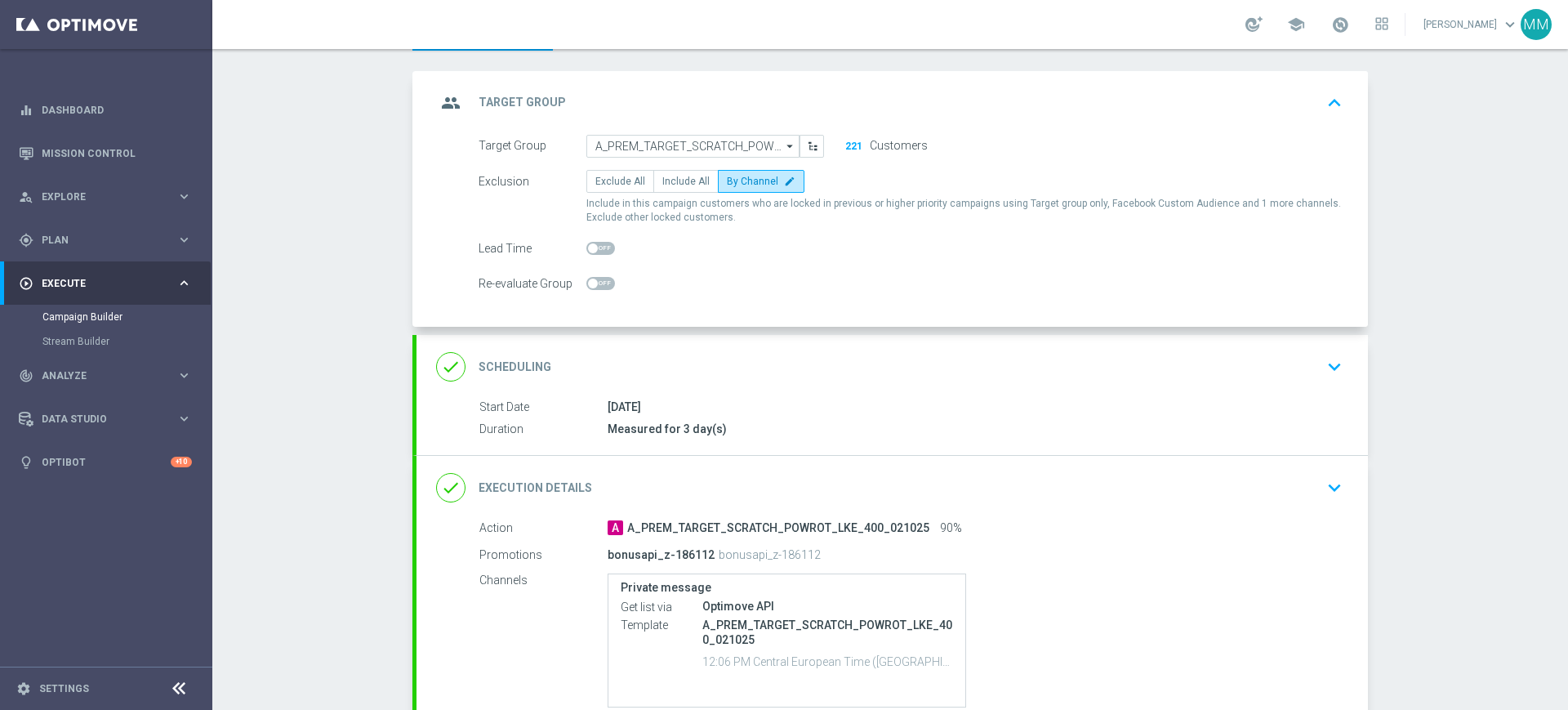
click at [784, 85] on div "group Target Group keyboard_arrow_up" at bounding box center [892, 102] width 951 height 64
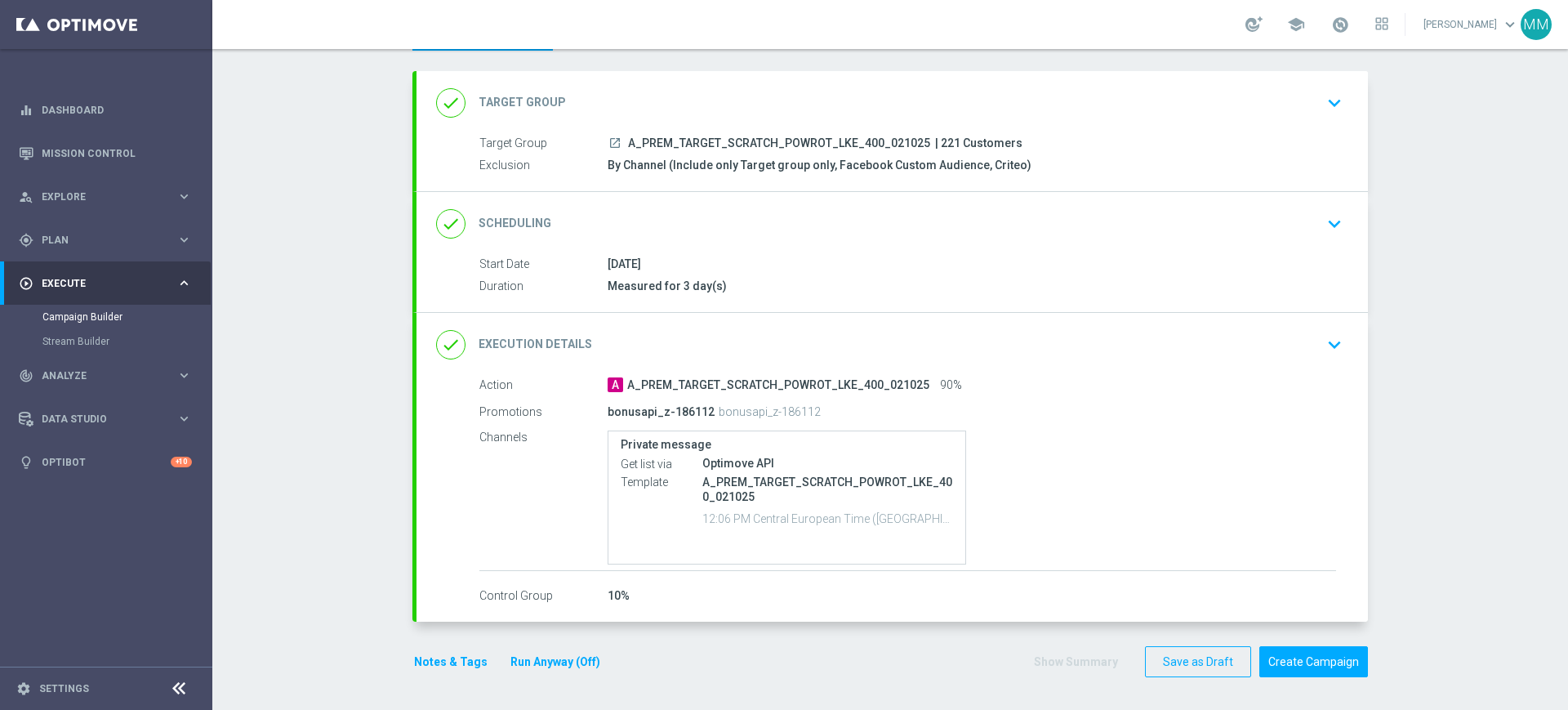
click at [455, 652] on button "Notes & Tags" at bounding box center [450, 661] width 77 height 20
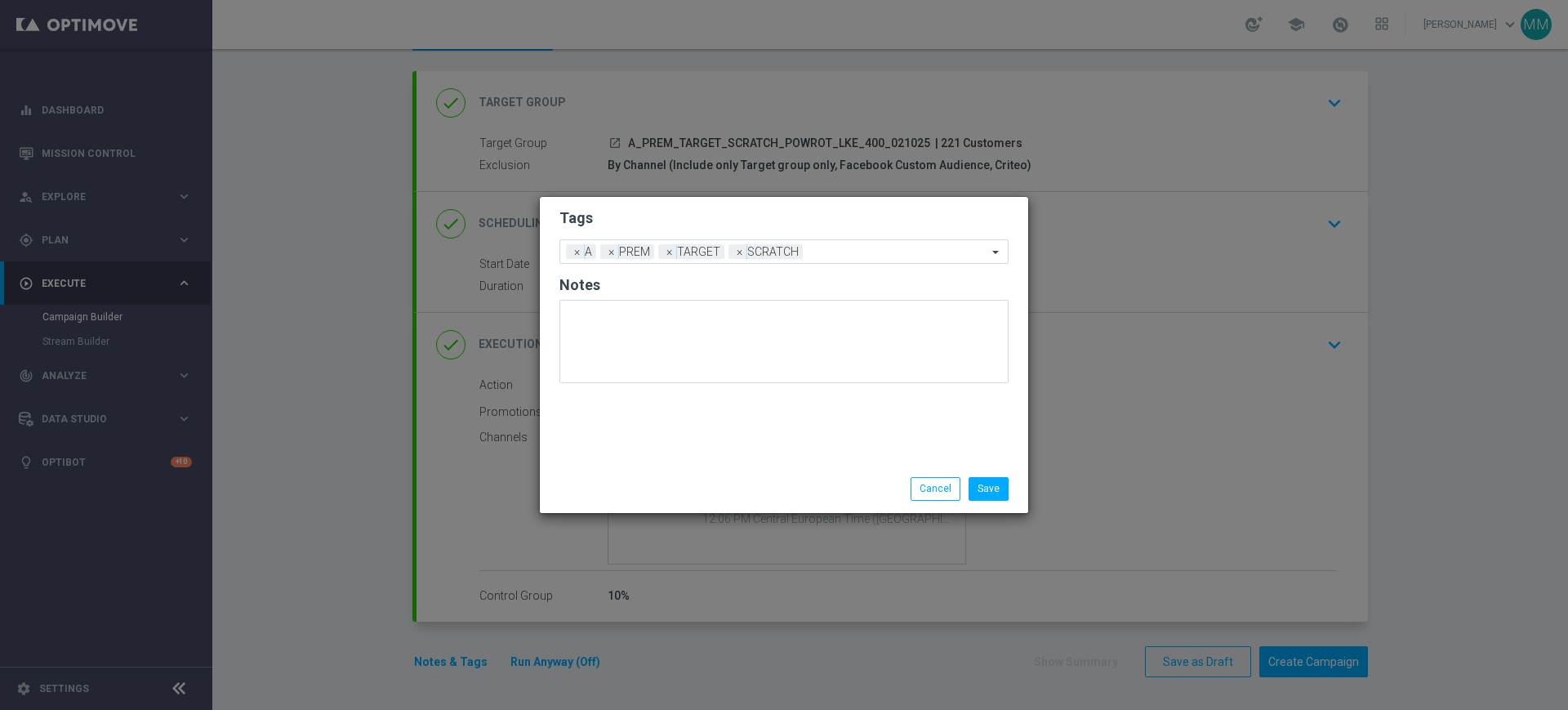
click at [976, 473] on div "Save Cancel" at bounding box center [783, 488] width 488 height 48
click at [982, 487] on button "Save" at bounding box center [988, 488] width 40 height 23
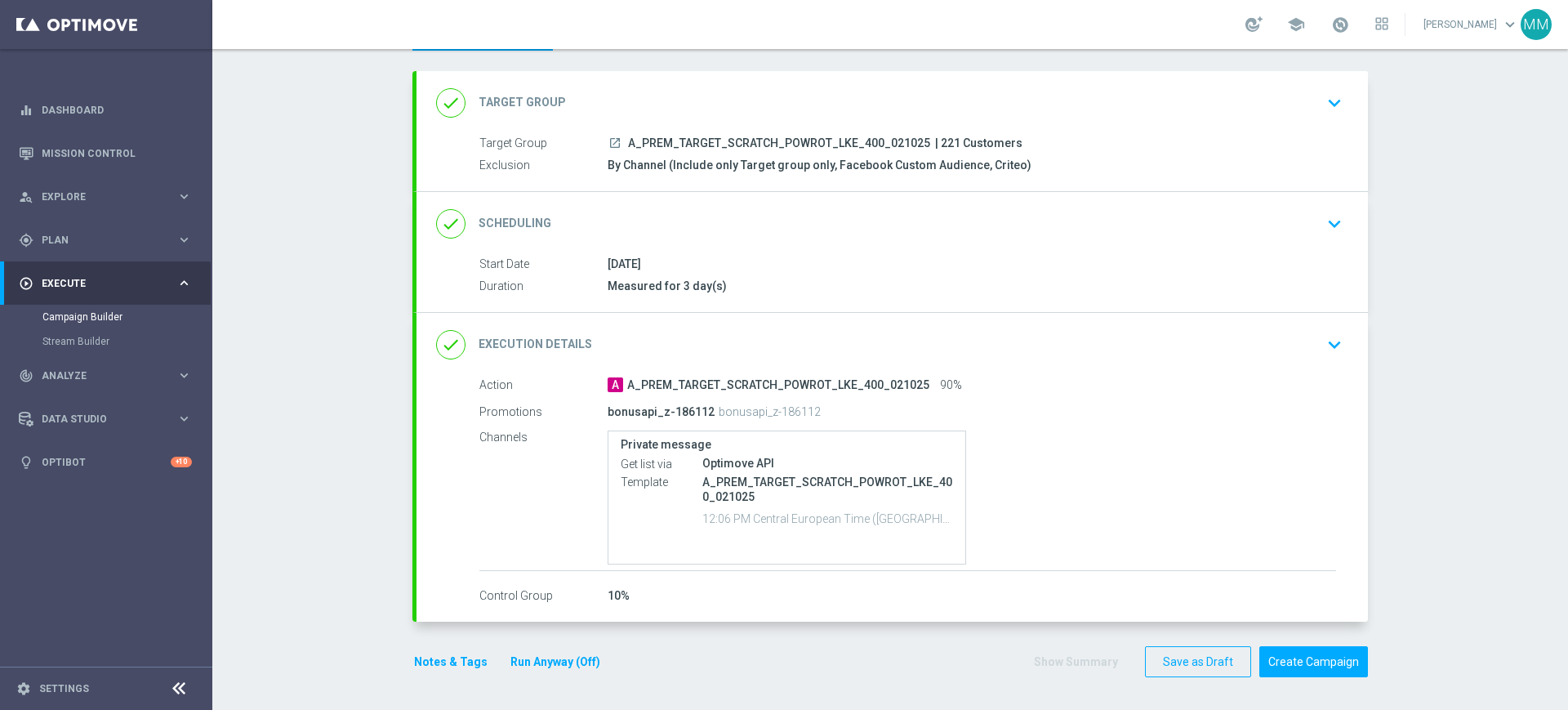
click at [430, 656] on button "Notes & Tags" at bounding box center [450, 661] width 77 height 20
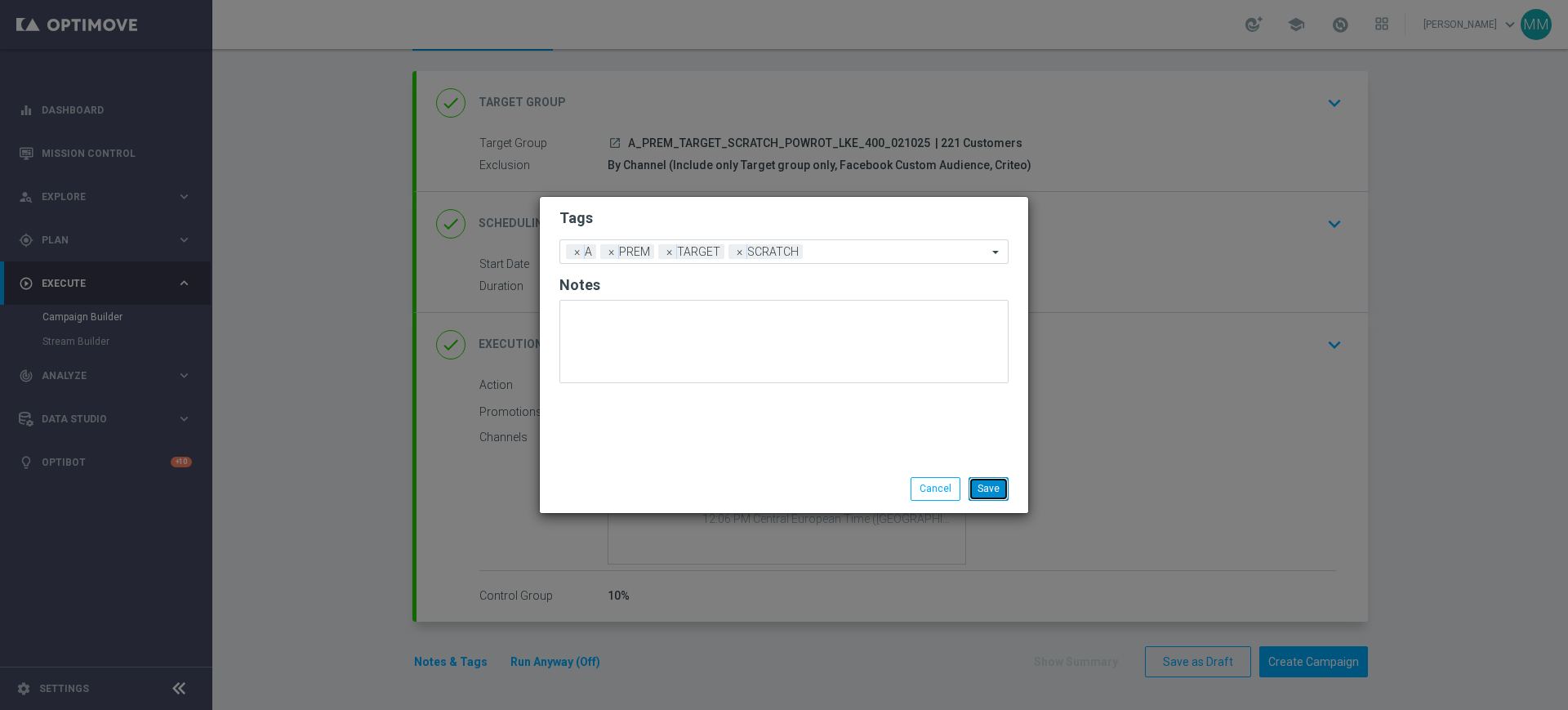
click at [984, 487] on button "Save" at bounding box center [988, 488] width 40 height 23
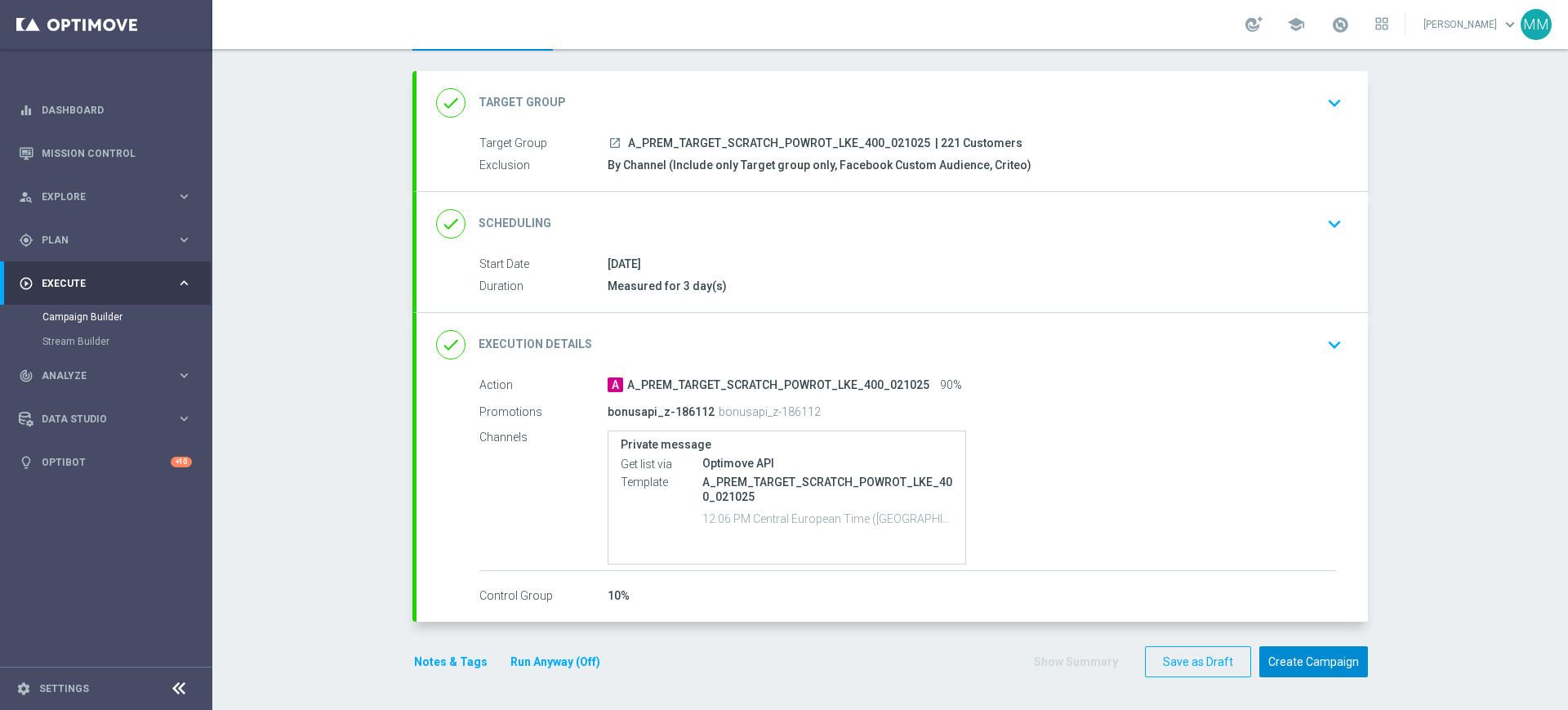
click at [1315, 654] on button "Create Campaign" at bounding box center [1313, 661] width 109 height 32
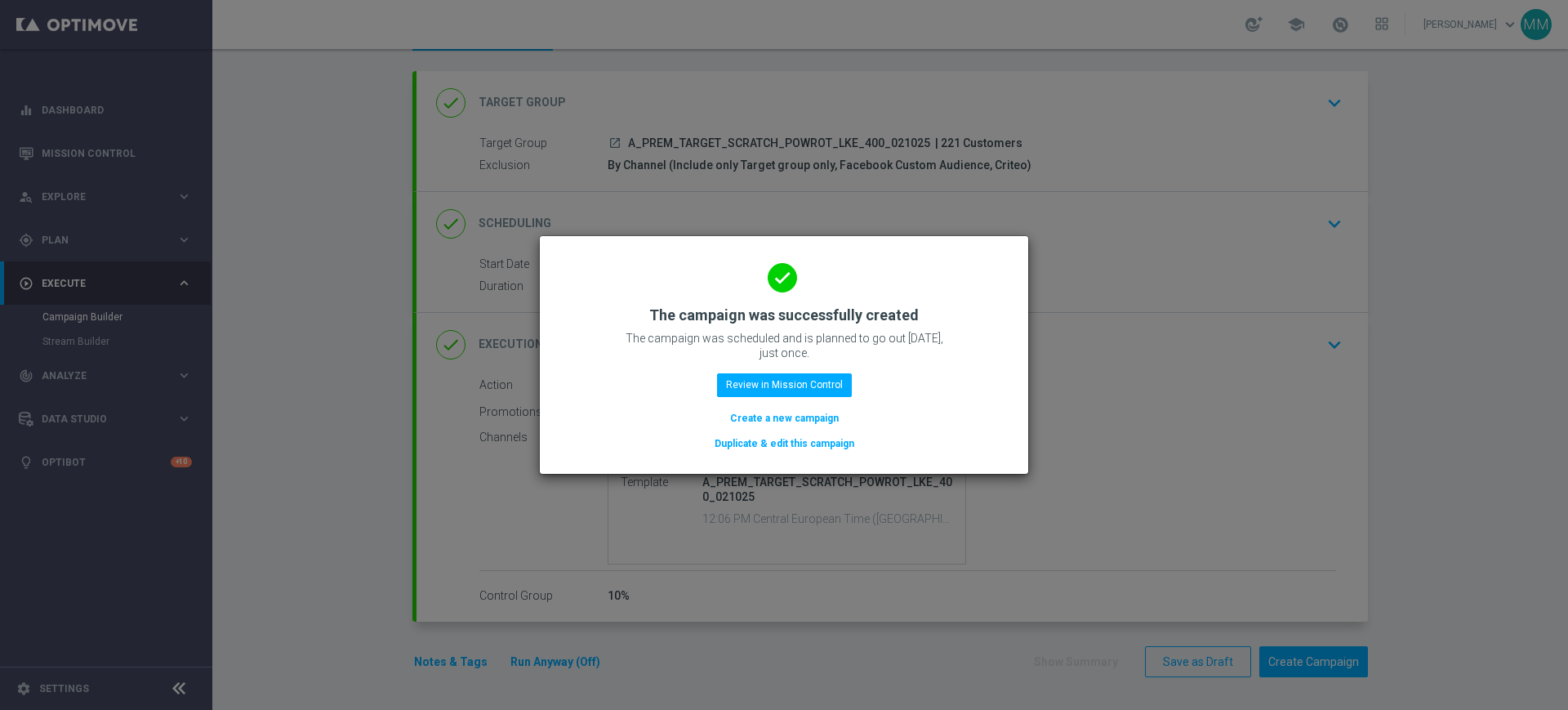
click at [780, 413] on button "Create a new campaign" at bounding box center [784, 418] width 112 height 18
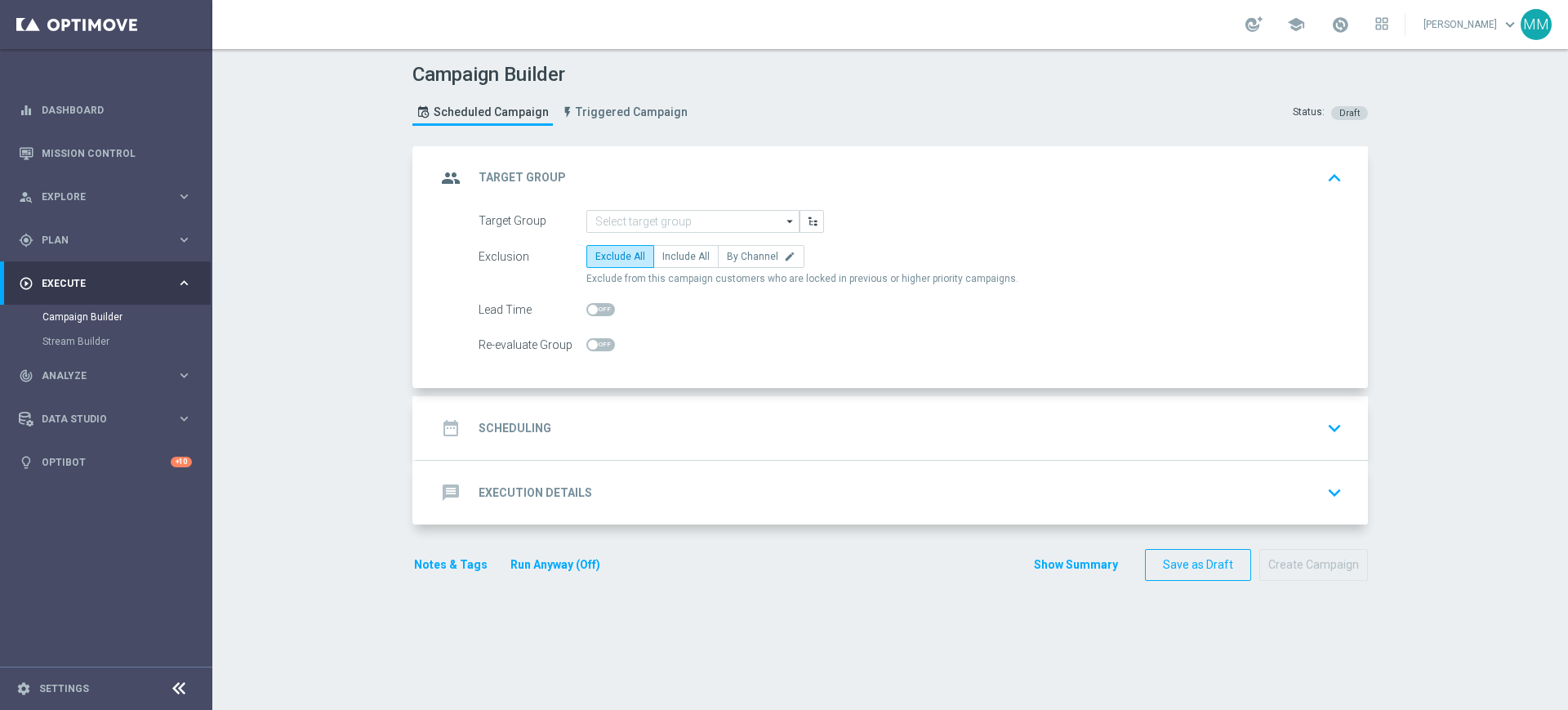
drag, startPoint x: 64, startPoint y: 238, endPoint x: 64, endPoint y: 266, distance: 28.0
click at [64, 238] on span "Plan" at bounding box center [109, 239] width 135 height 10
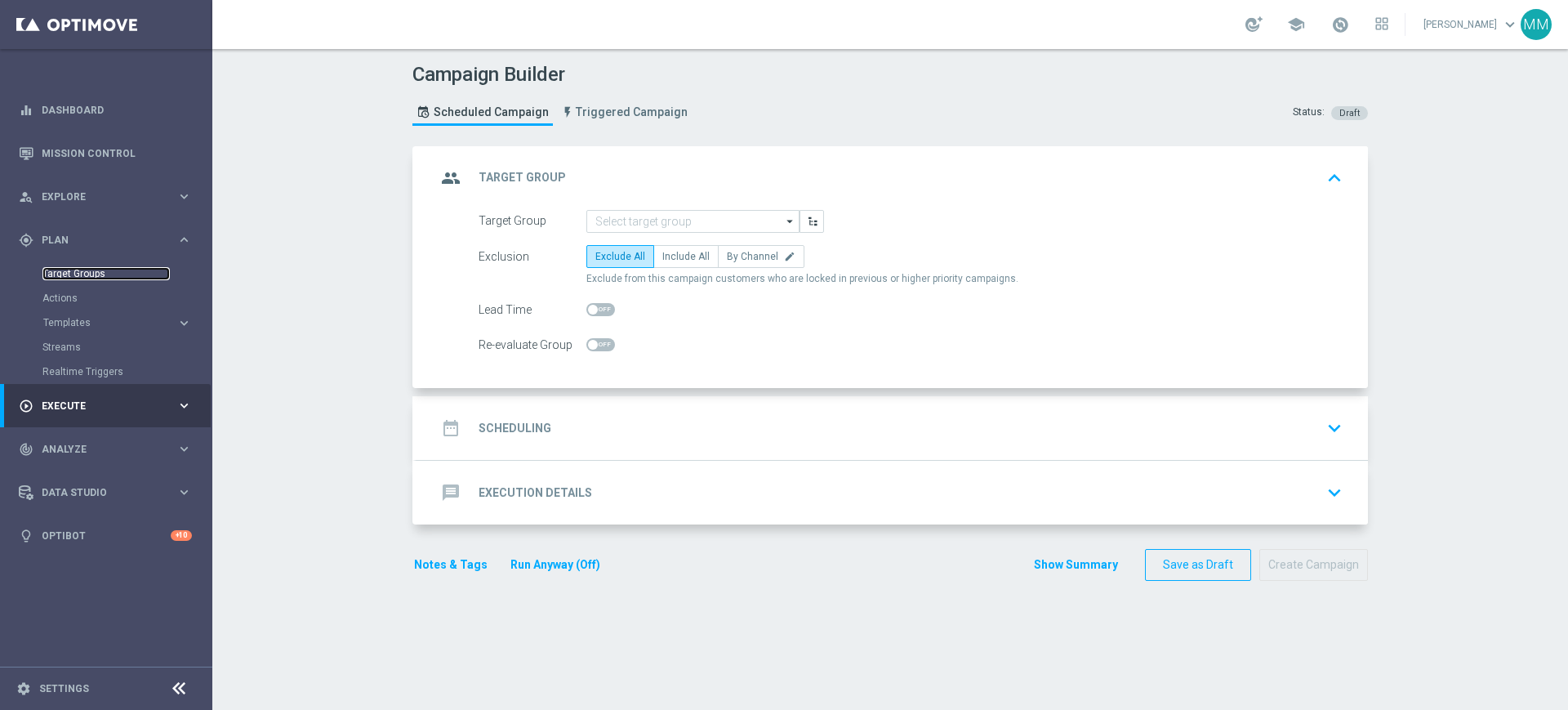
click at [63, 267] on link "Target Groups" at bounding box center [106, 273] width 127 height 13
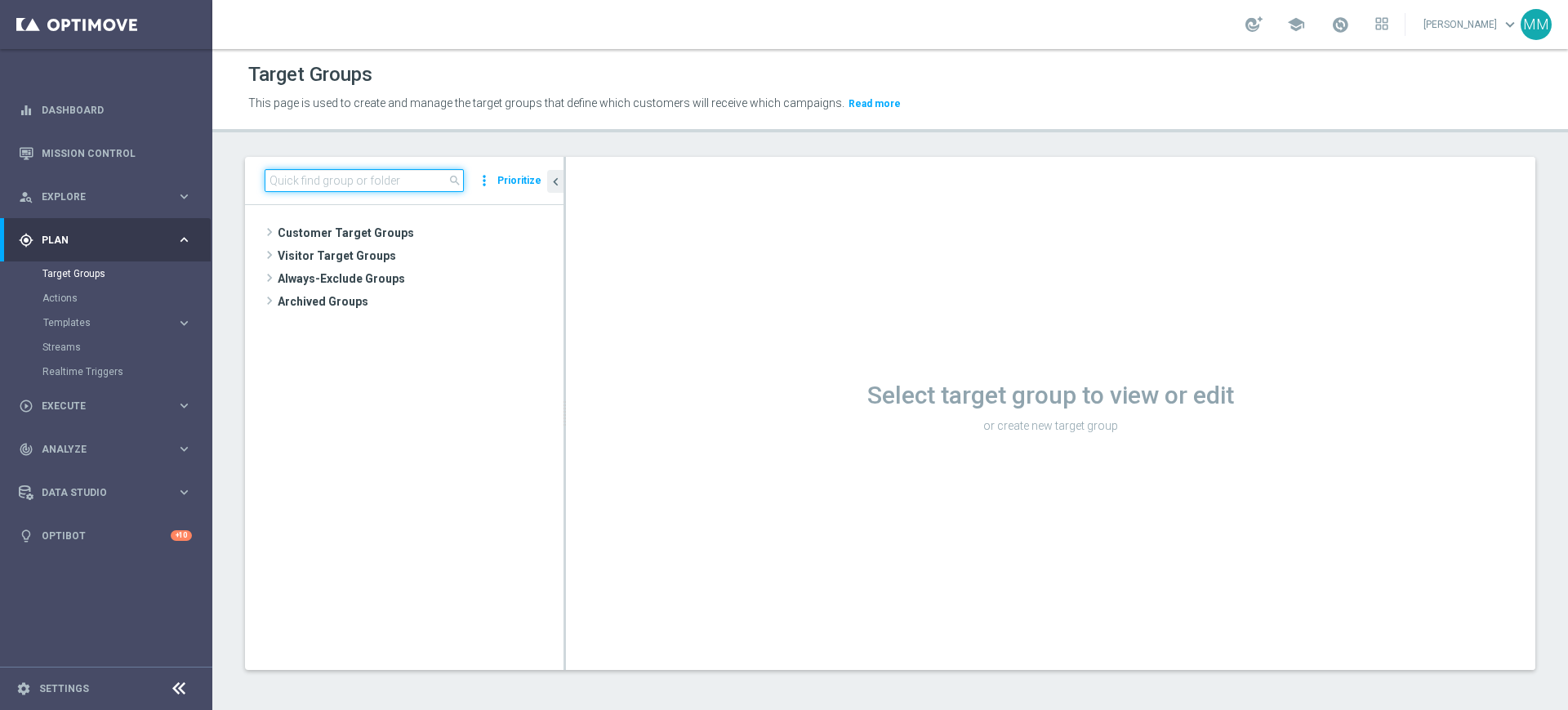
click at [397, 183] on input at bounding box center [365, 180] width 200 height 23
paste input "A_PREM_TARGET_SCRATCH_POWROT_LKE_400_021025"
type input "A_PREM_TARGET_SCRATCH_POWROT_LKE_400_021025"
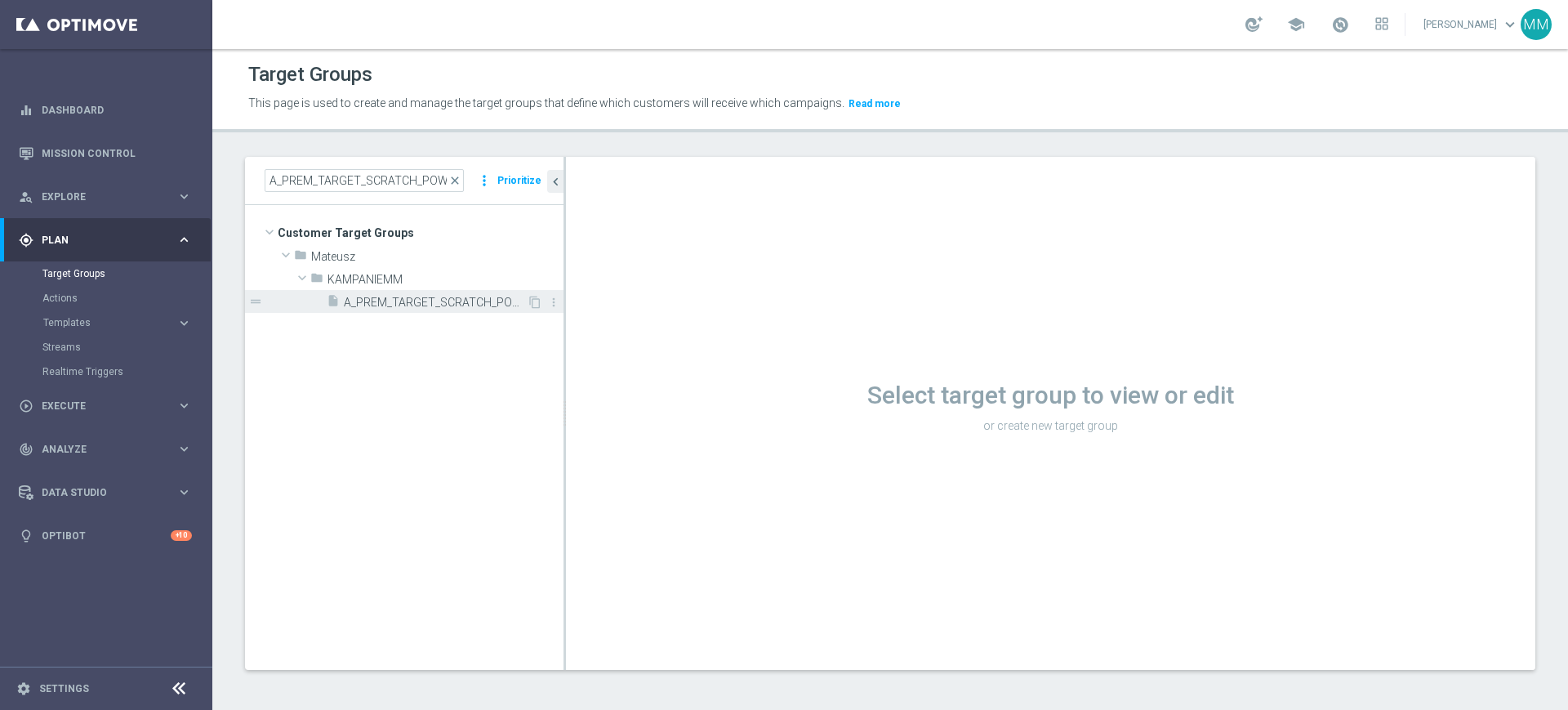
click at [392, 290] on div "insert_drive_file A_PREM_TARGET_SCRATCH_POWROT_LKE_400_021025" at bounding box center [426, 301] width 200 height 23
click at [533, 298] on icon "content_copy" at bounding box center [534, 302] width 13 height 13
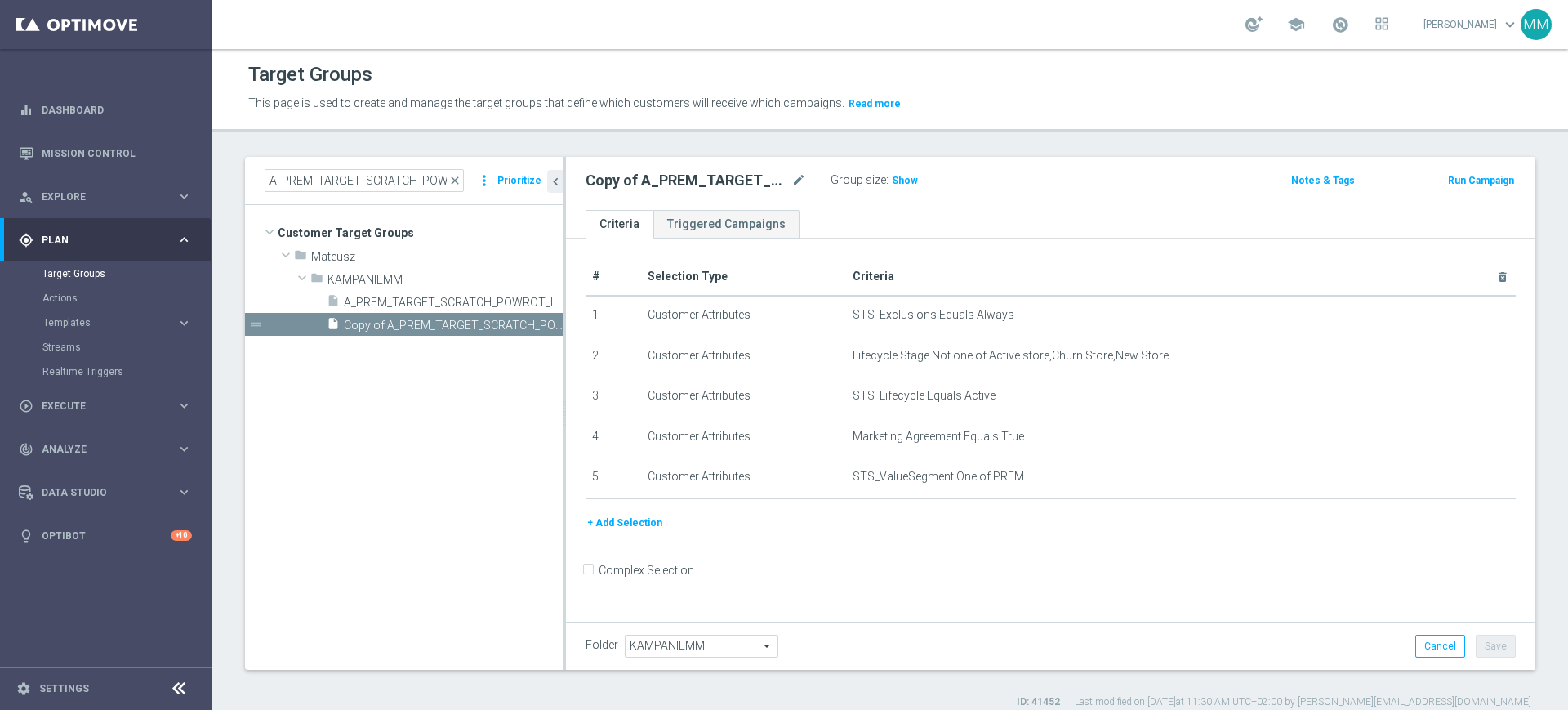
click at [808, 180] on div "Copy of A_PREM_TARGET_SCRATCH_POWROT_LKE_400_021025 mode_edit" at bounding box center [707, 180] width 245 height 23
click at [798, 180] on icon "mode_edit" at bounding box center [798, 180] width 15 height 19
type input "A_PEXTRA_TARGET_SCRATCH_POWROT_LKE_800_021025"
click at [848, 223] on ul "Criteria Triggered Campaigns" at bounding box center [1051, 224] width 969 height 28
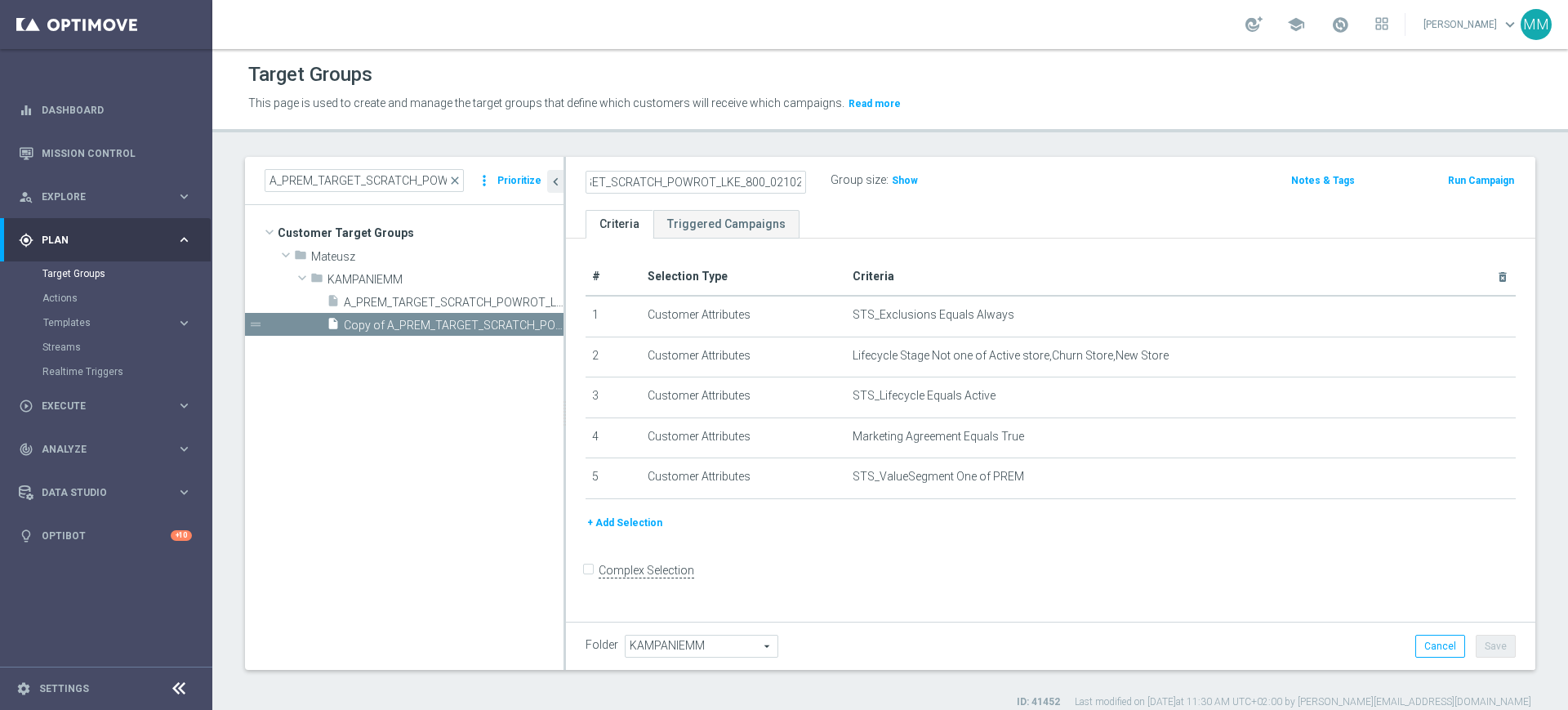
scroll to position [0, 0]
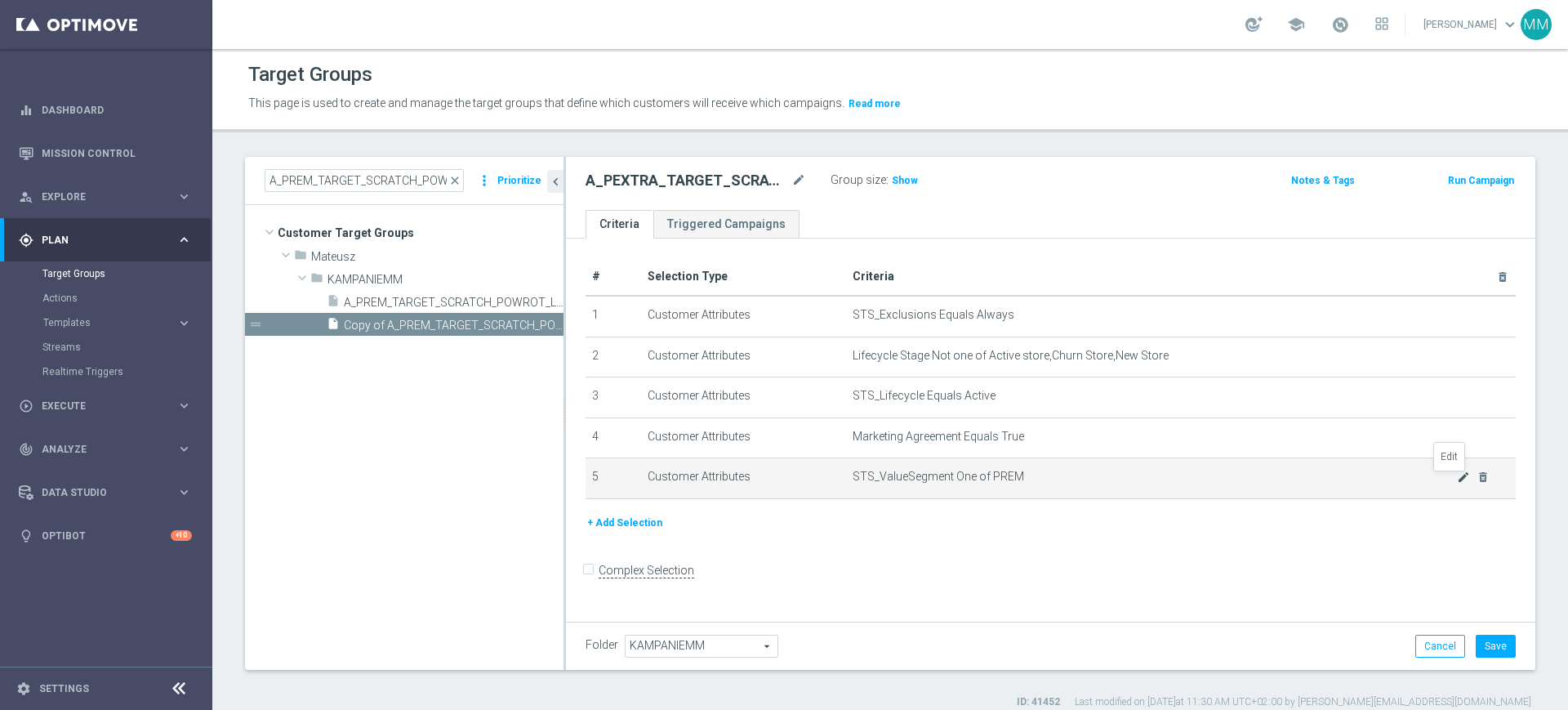
click at [1457, 482] on icon "mode_edit" at bounding box center [1463, 477] width 13 height 13
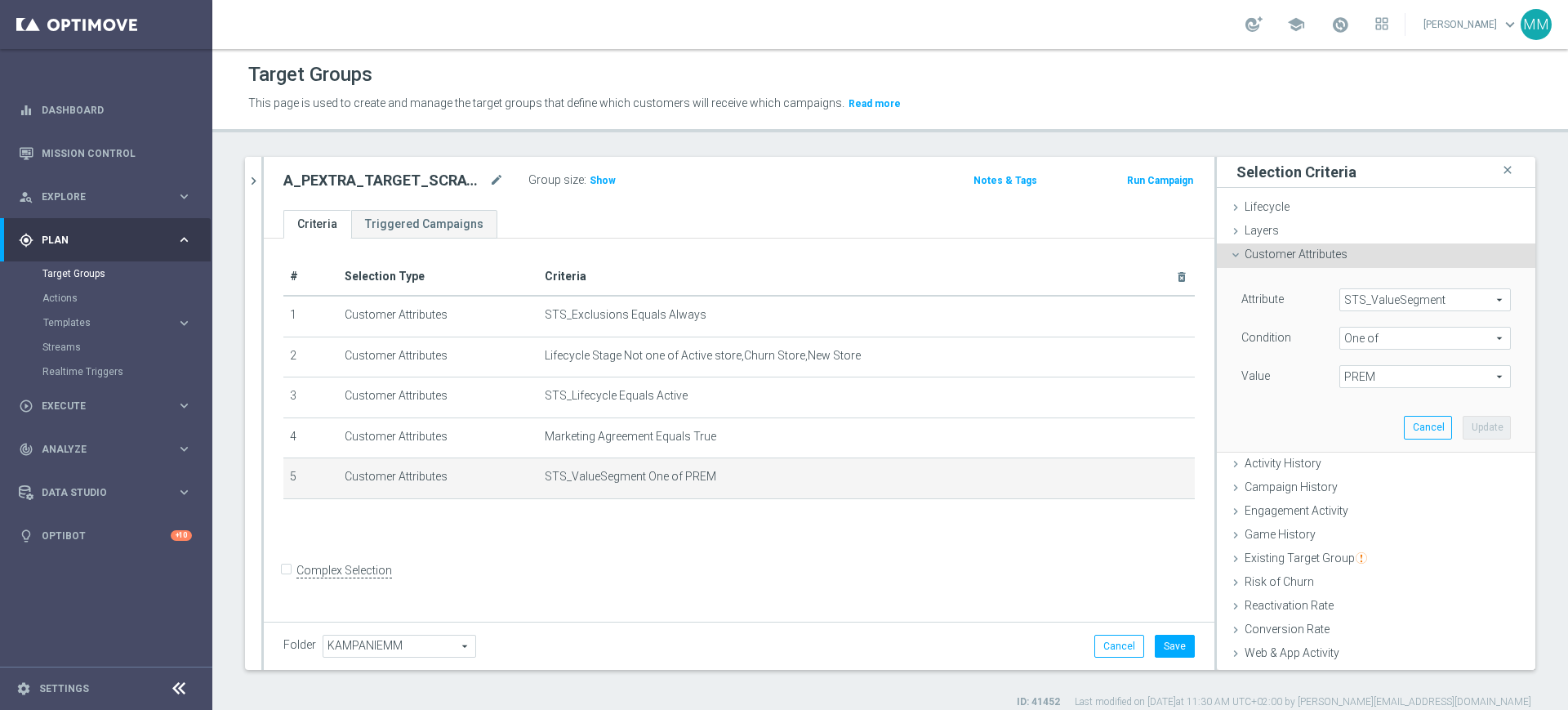
click at [1389, 386] on span "PREM" at bounding box center [1425, 376] width 170 height 21
click at [1372, 581] on label "PREM" at bounding box center [1436, 592] width 148 height 21
click at [1361, 587] on input "PREM" at bounding box center [1356, 593] width 11 height 11
checkbox input "false"
type input "Select"
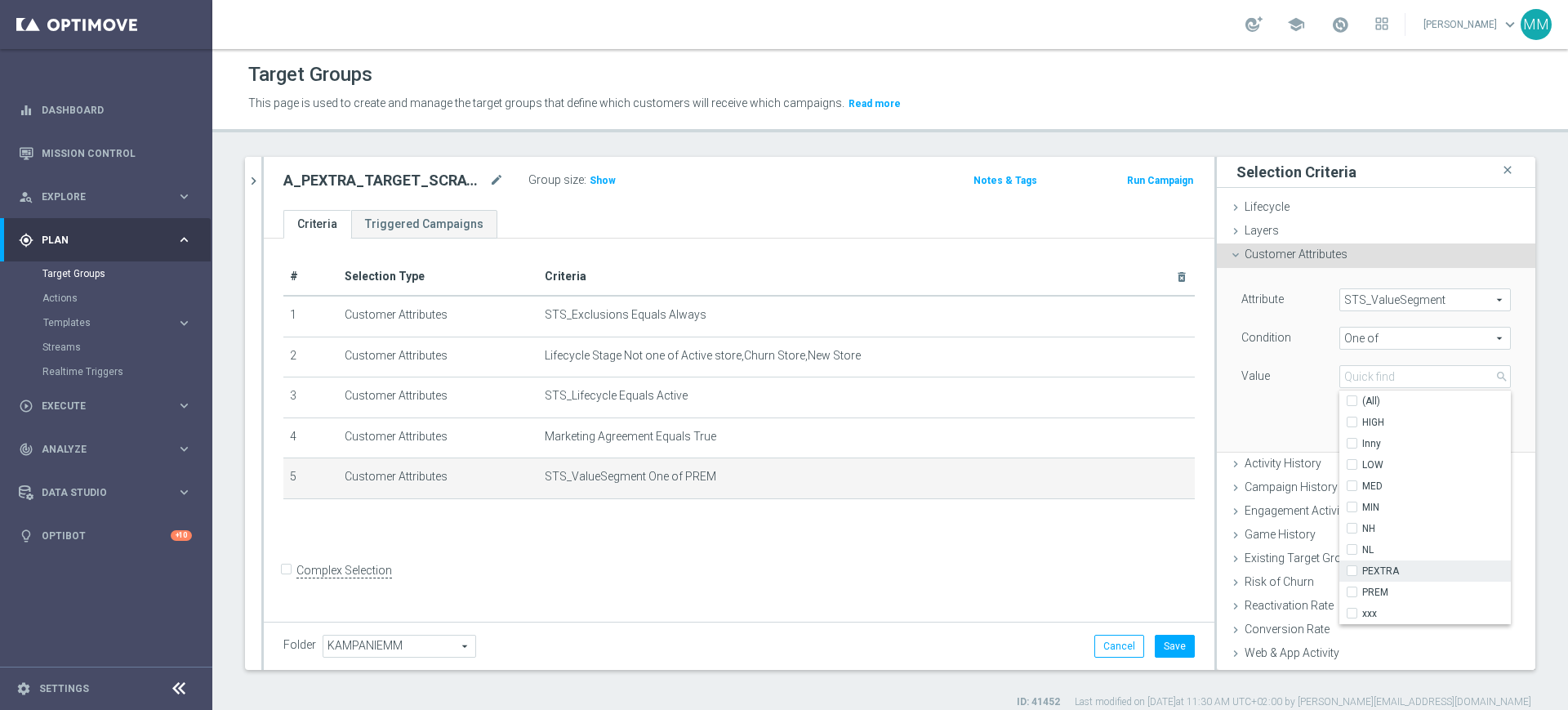
click at [1366, 567] on span "PEXTRA" at bounding box center [1436, 570] width 148 height 13
click at [1361, 567] on input "PEXTRA" at bounding box center [1356, 571] width 11 height 11
checkbox input "true"
type input "PEXTRA"
click at [1294, 411] on div "Attribute STS_ValueSegment STS_ValueSegment arrow_drop_down search Condition On…" at bounding box center [1376, 359] width 294 height 183
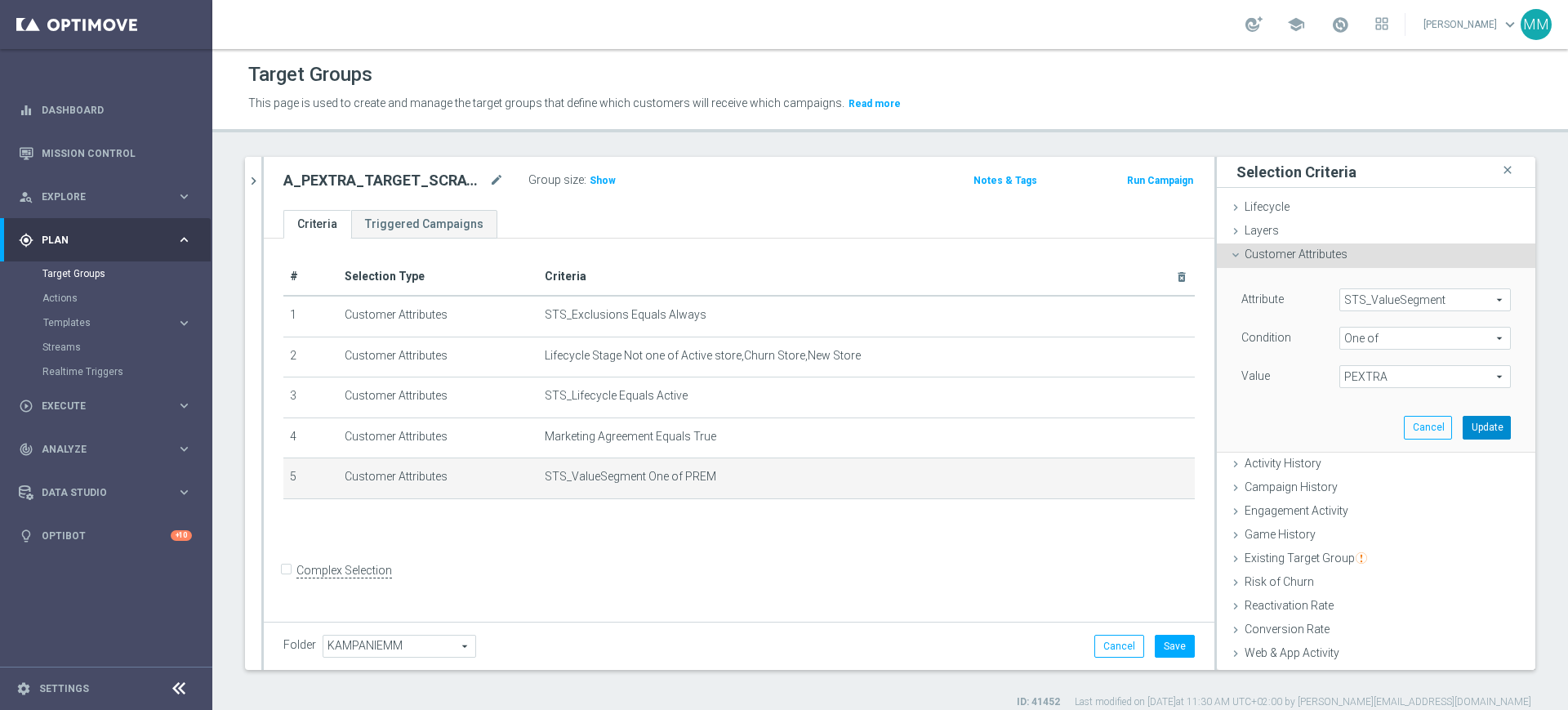
click at [1462, 434] on button "Update" at bounding box center [1486, 427] width 49 height 23
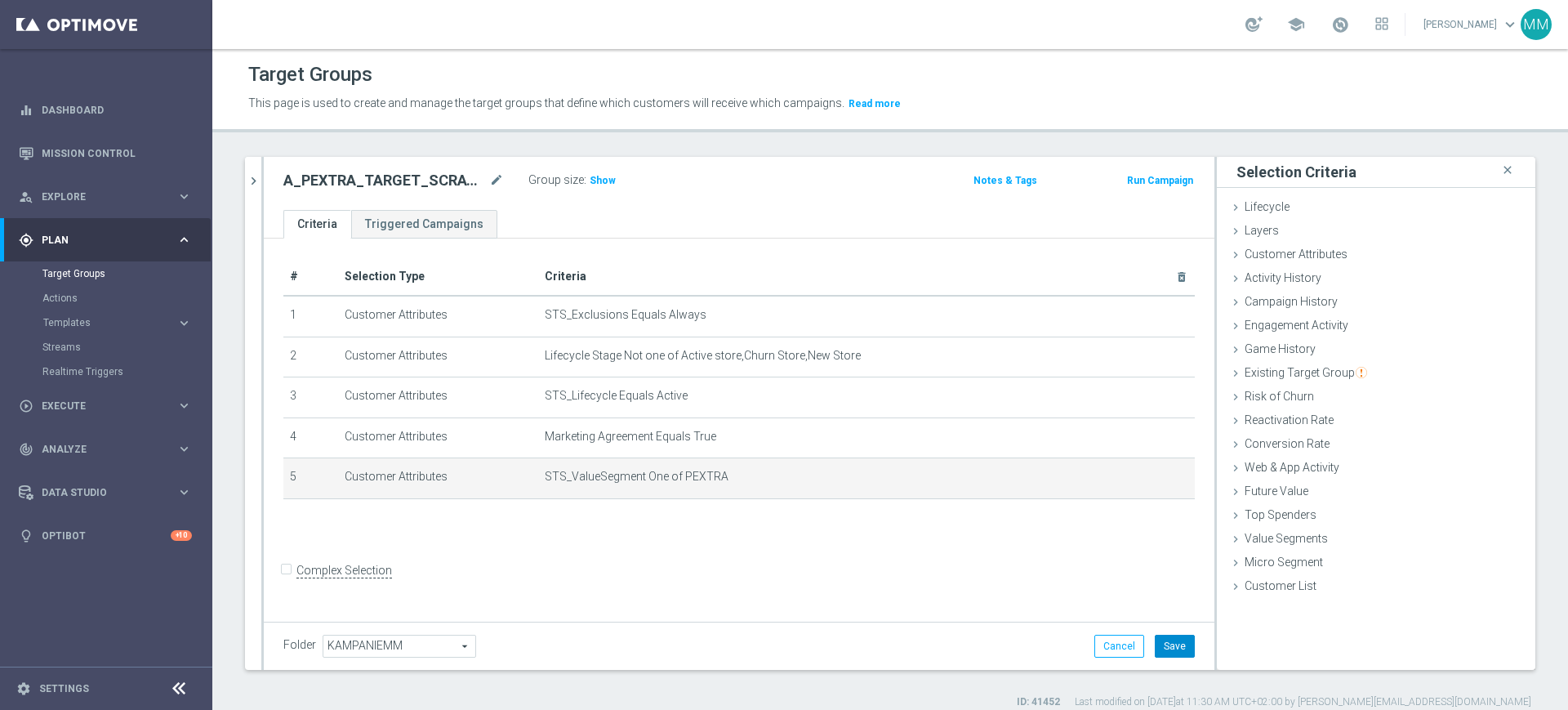
click at [1155, 651] on button "Save" at bounding box center [1174, 646] width 40 height 23
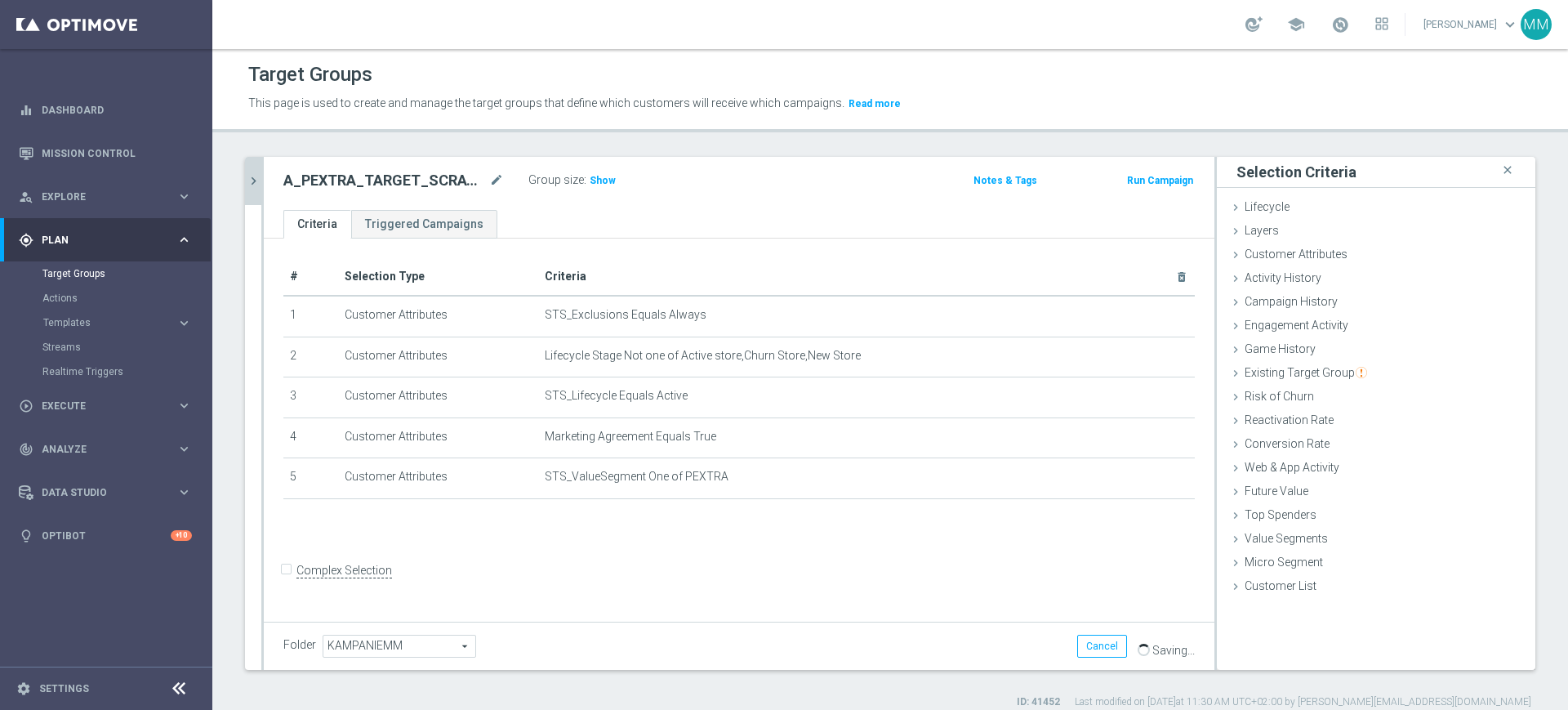
click at [258, 169] on button "chevron_right" at bounding box center [253, 181] width 16 height 49
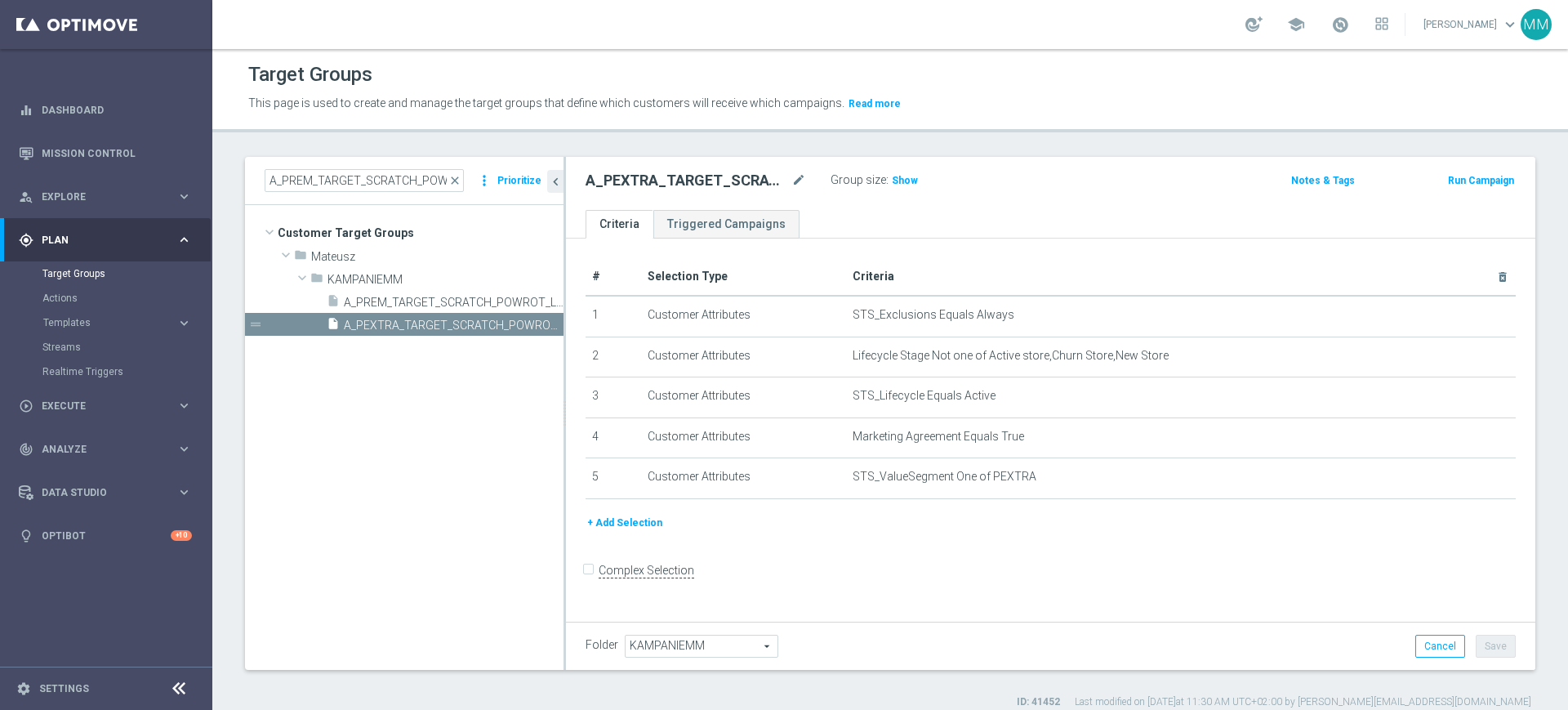
click at [668, 184] on h2 "A_PEXTRA_TARGET_SCRATCH_POWROT_LKE_800_021025" at bounding box center [686, 180] width 202 height 19
copy h2 "A_PEXTRA_TARGET_SCRATCH_POWROT_LKE_800_021025"
click at [645, 172] on h2 "A_PEXTRA_TARGET_SCRATCH_POWROT_LKE_800_021025" at bounding box center [686, 180] width 202 height 19
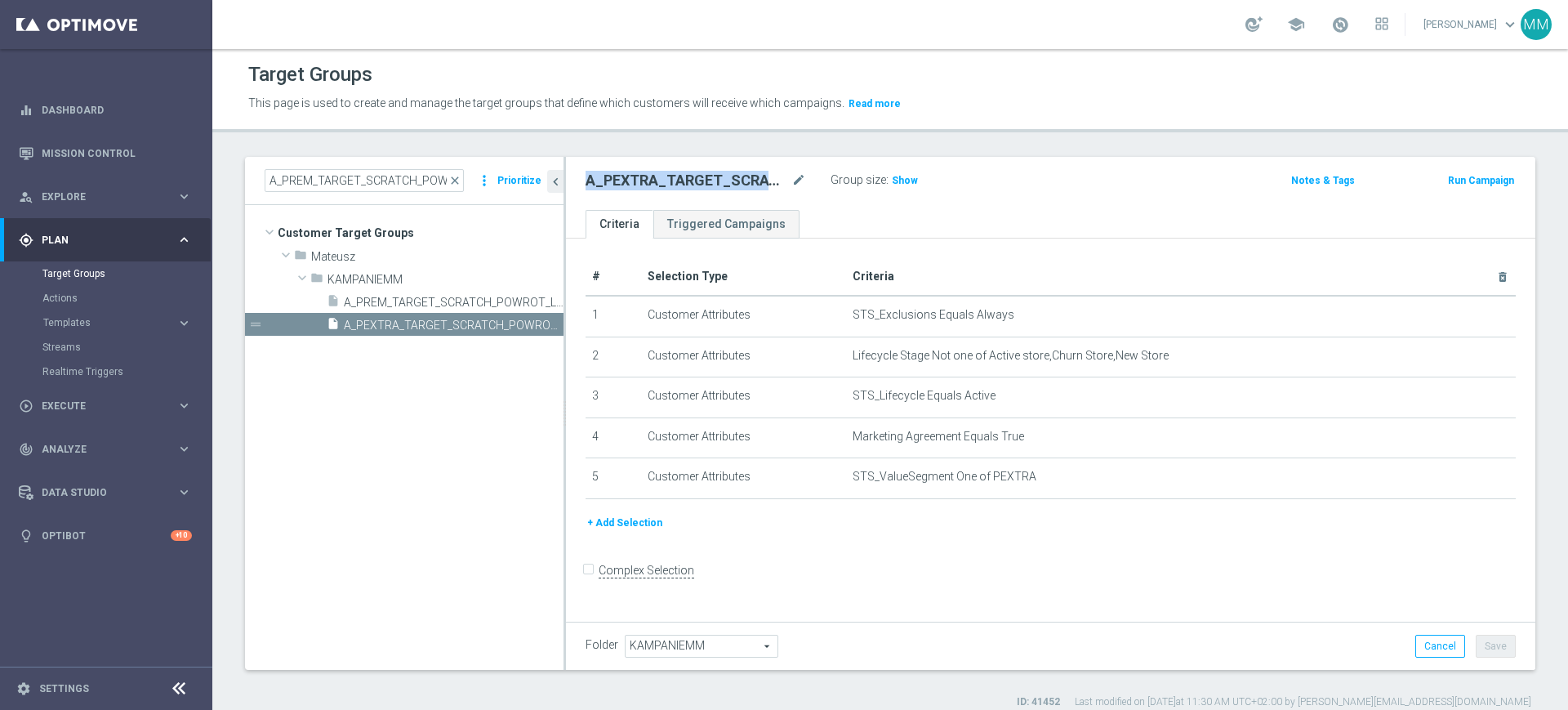
click at [645, 172] on h2 "A_PEXTRA_TARGET_SCRATCH_POWROT_LKE_800_021025" at bounding box center [686, 180] width 202 height 19
click at [890, 187] on h3 "Show" at bounding box center [904, 180] width 29 height 18
click at [710, 169] on div "A_PEXTRA_TARGET_SCRATCH_POWROT_LKE_800_021025 mode_edit" at bounding box center [707, 180] width 245 height 23
click at [708, 172] on h2 "A_PEXTRA_TARGET_SCRATCH_POWROT_LKE_800_021025" at bounding box center [686, 180] width 202 height 19
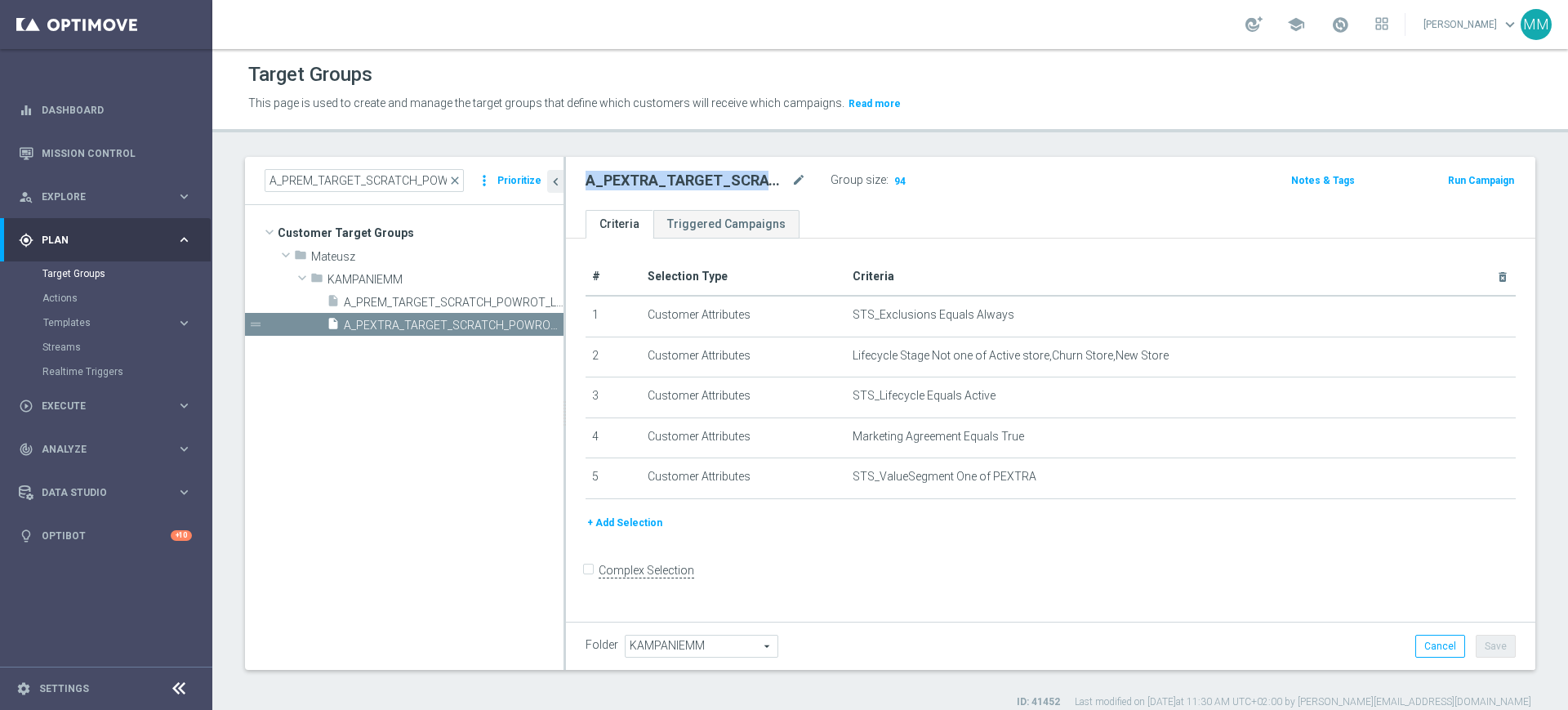
copy h2 "A_PEXTRA_TARGET_SCRATCH_POWROT_LKE_800_021025"
click at [863, 210] on ul "Criteria Triggered Campaigns" at bounding box center [1051, 224] width 969 height 28
click at [703, 179] on h2 "A_PEXTRA_TARGET_SCRATCH_POWROT_LKE_800_021025" at bounding box center [686, 180] width 202 height 19
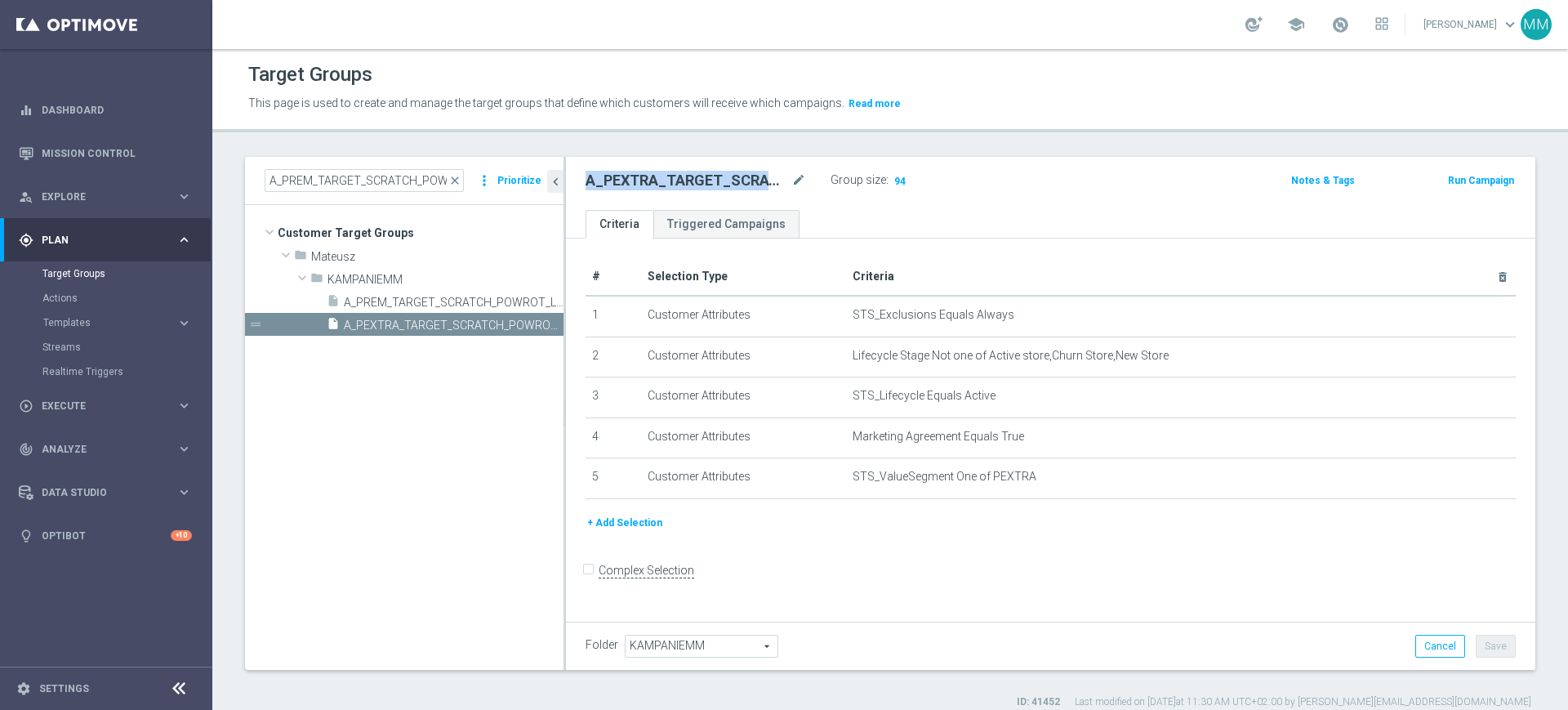
copy div "A_PEXTRA_TARGET_SCRATCH_POWROT_LKE_800_021025"
click at [1472, 185] on button "Run Campaign" at bounding box center [1481, 180] width 70 height 18
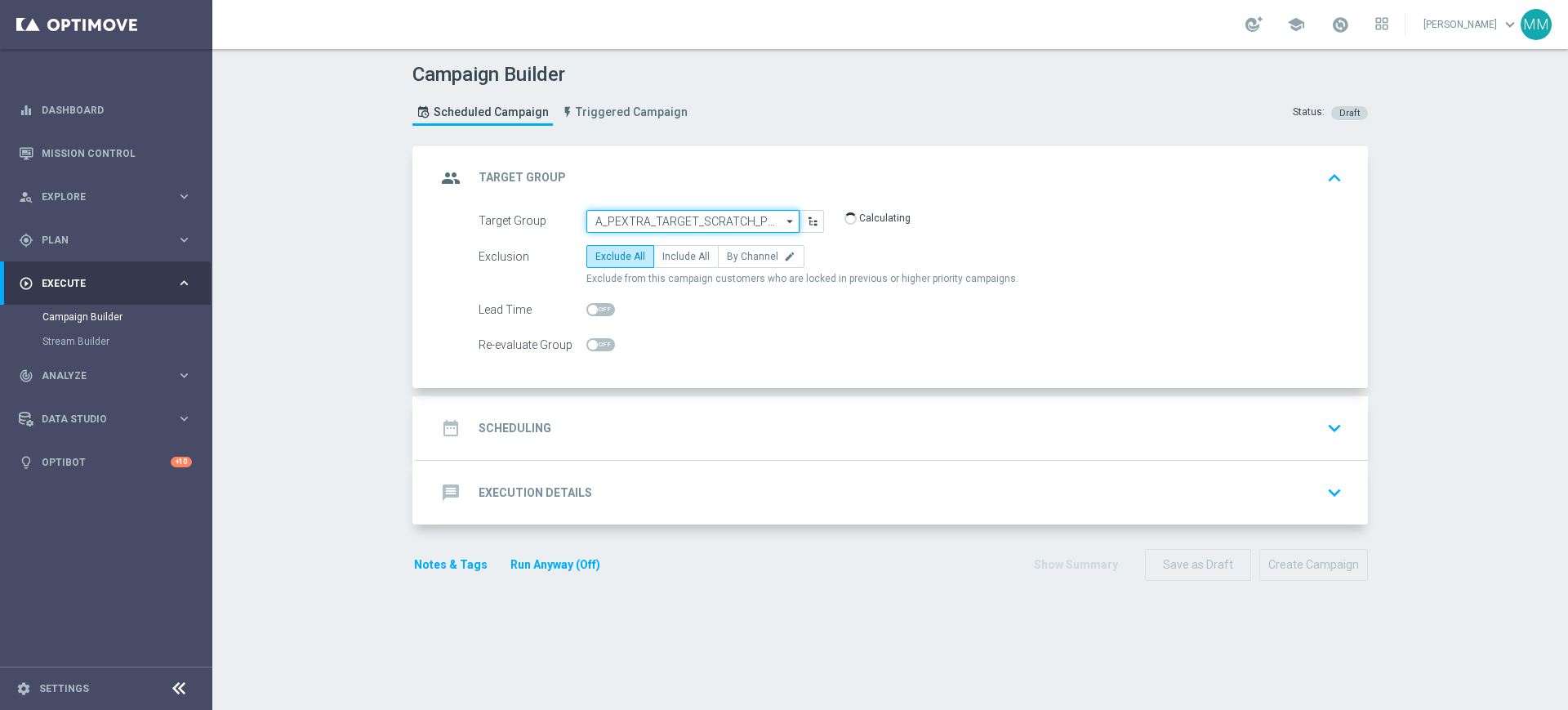
click at [671, 221] on input "A_PEXTRA_TARGET_SCRATCH_POWROT_LKE_800_021025" at bounding box center [692, 222] width 213 height 23
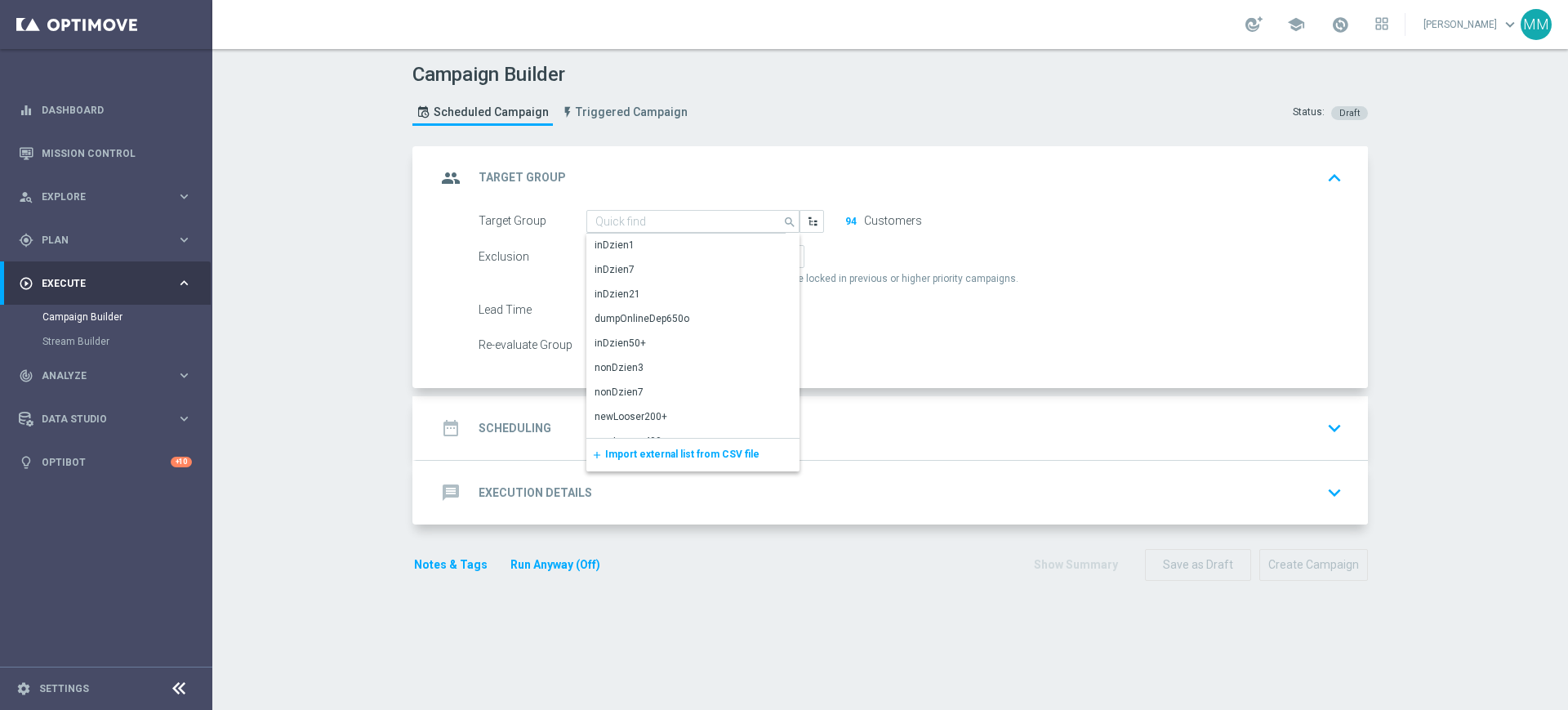
click at [772, 172] on div "group Target Group keyboard_arrow_up" at bounding box center [892, 178] width 912 height 31
type input "A_PEXTRA_TARGET_SCRATCH_POWROT_LKE_800_021025"
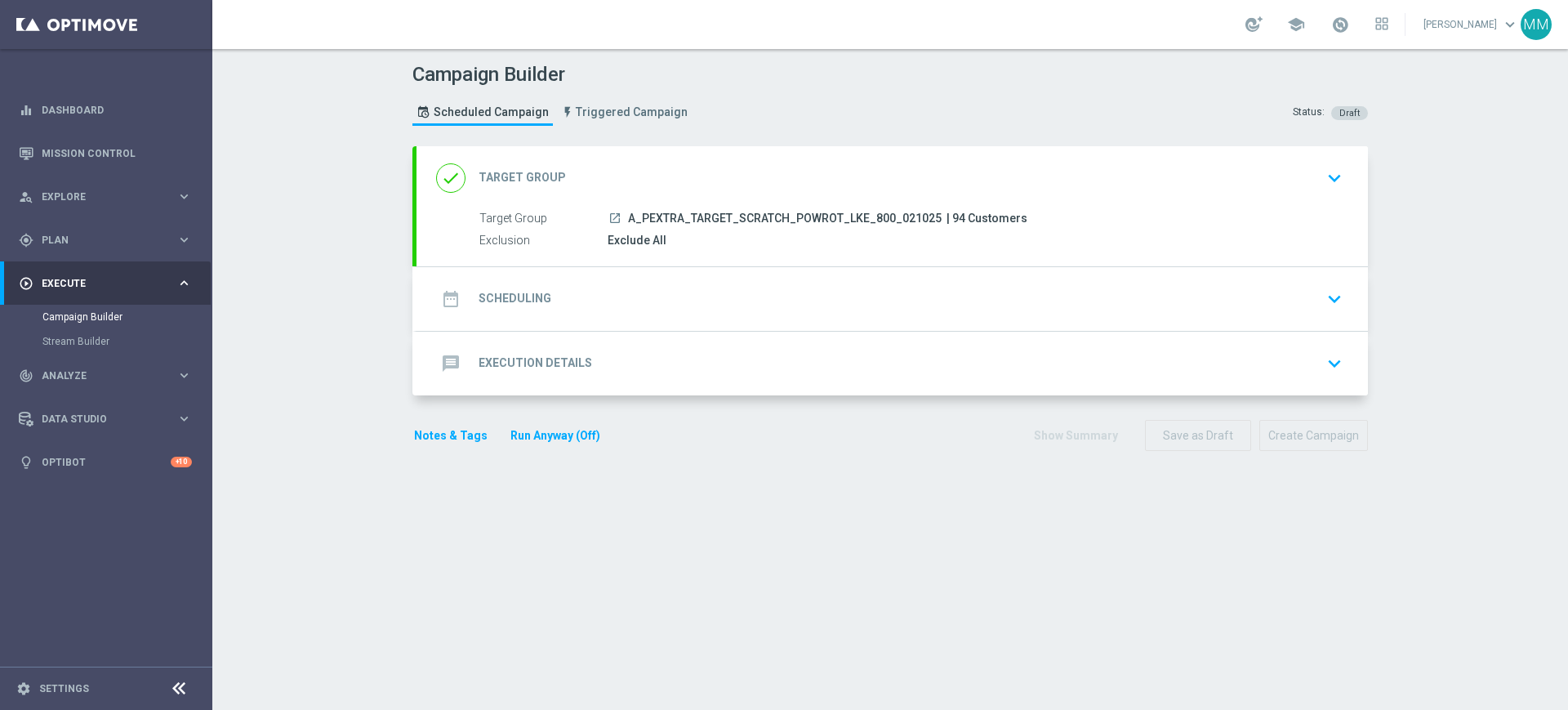
click at [708, 185] on div "done Target Group keyboard_arrow_down" at bounding box center [892, 178] width 912 height 31
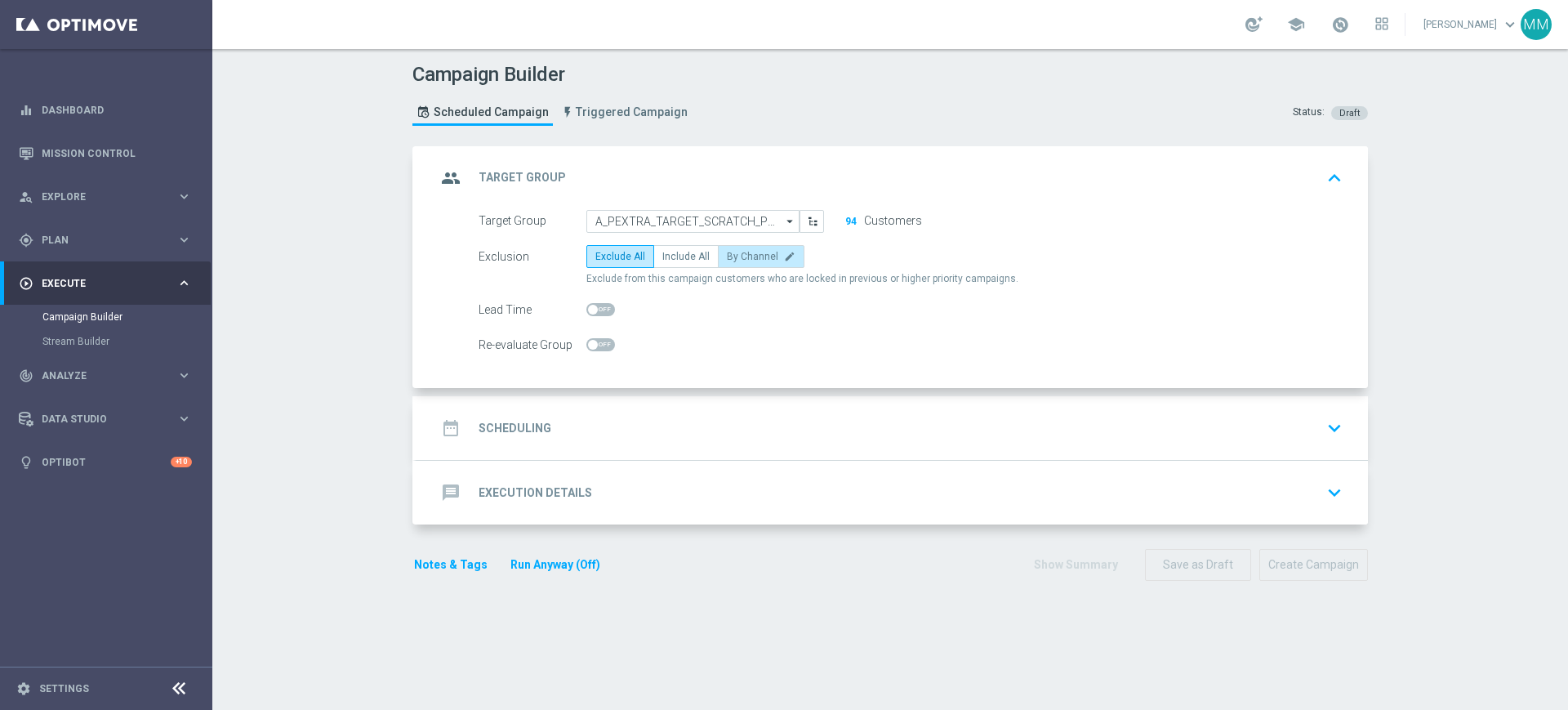
click at [718, 261] on label "By Channel edit" at bounding box center [761, 256] width 87 height 23
click at [727, 261] on input "By Channel edit" at bounding box center [732, 260] width 11 height 11
radio input "true"
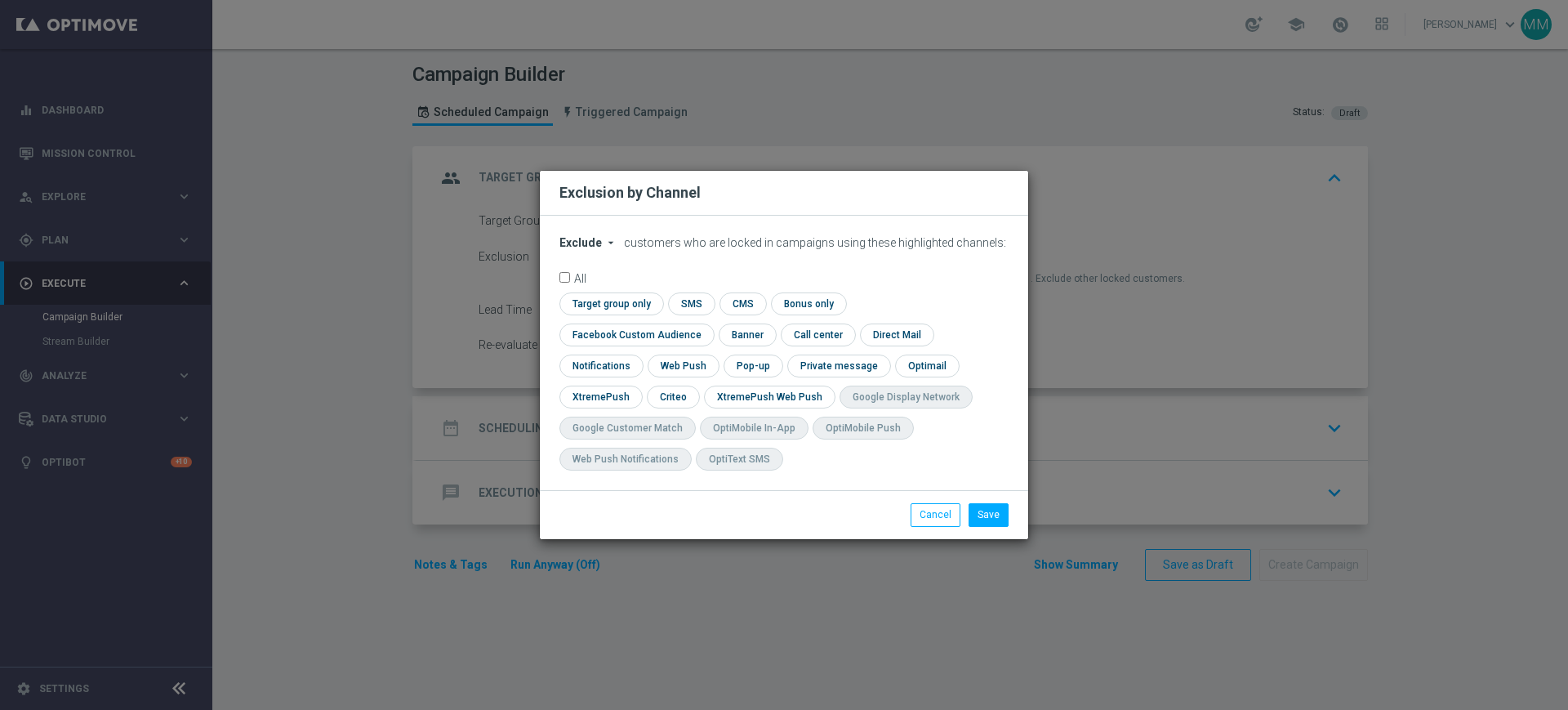
click at [591, 249] on span "Exclude" at bounding box center [580, 242] width 42 height 13
click at [0, 0] on span "Include" at bounding box center [0, 0] width 0 height 0
click at [612, 314] on input "checkbox" at bounding box center [608, 303] width 100 height 22
checkbox input "true"
click at [638, 348] on div "check Target group only check SMS check CMS check Bonus only check Facebook Cus…" at bounding box center [783, 385] width 449 height 186
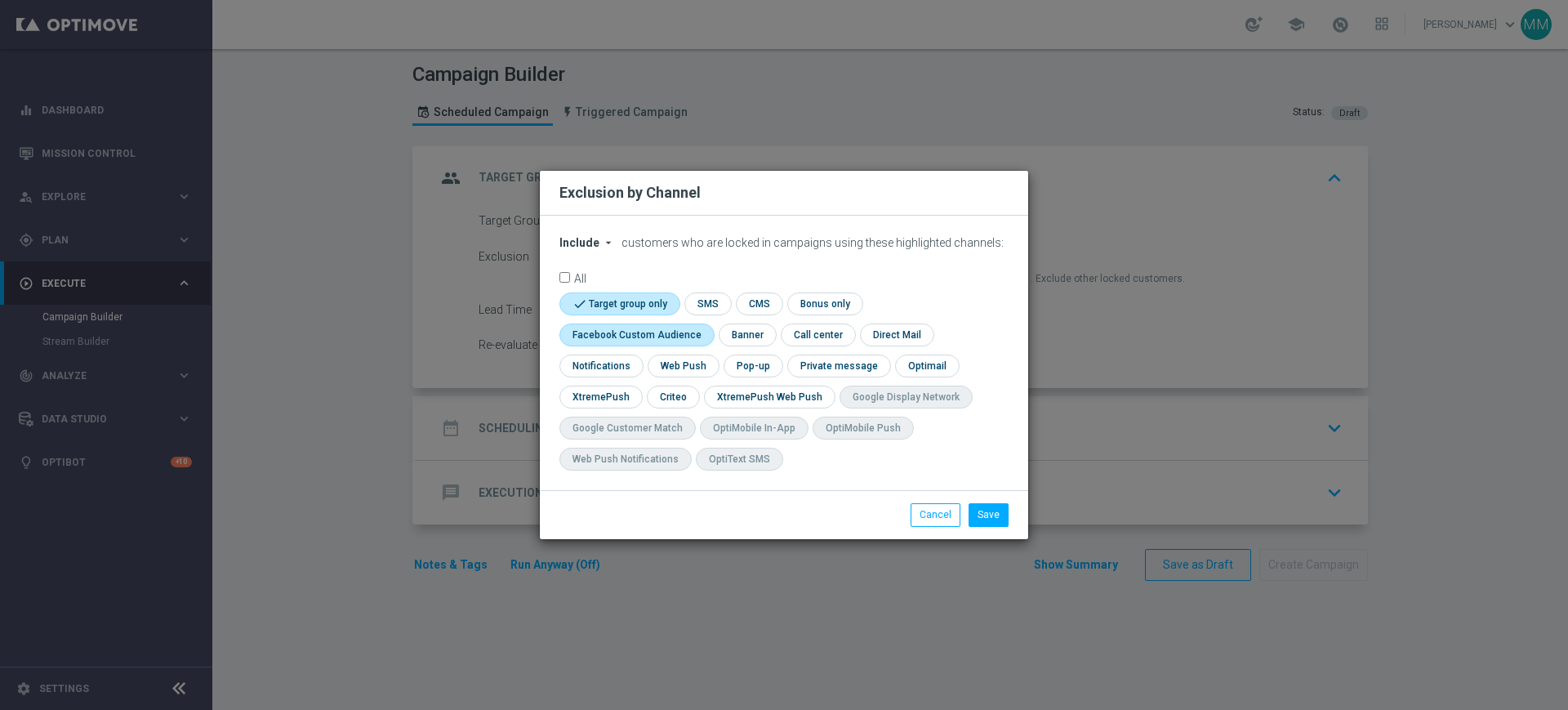
click at [643, 342] on input "checkbox" at bounding box center [632, 334] width 147 height 22
checkbox input "true"
click at [663, 390] on input "checkbox" at bounding box center [671, 396] width 50 height 22
checkbox input "true"
click at [995, 512] on button "Save" at bounding box center [988, 515] width 40 height 23
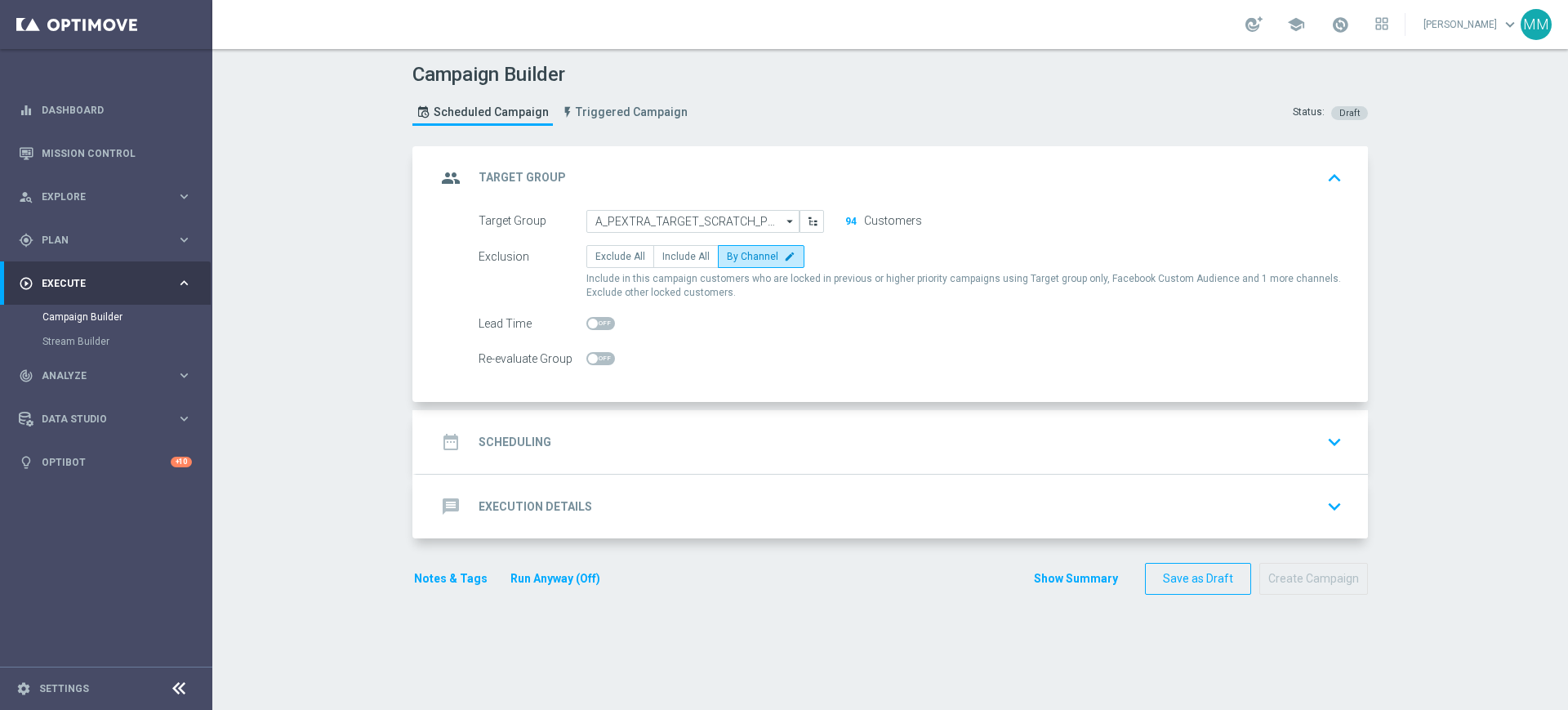
click at [603, 420] on div "date_range Scheduling keyboard_arrow_down" at bounding box center [892, 442] width 951 height 64
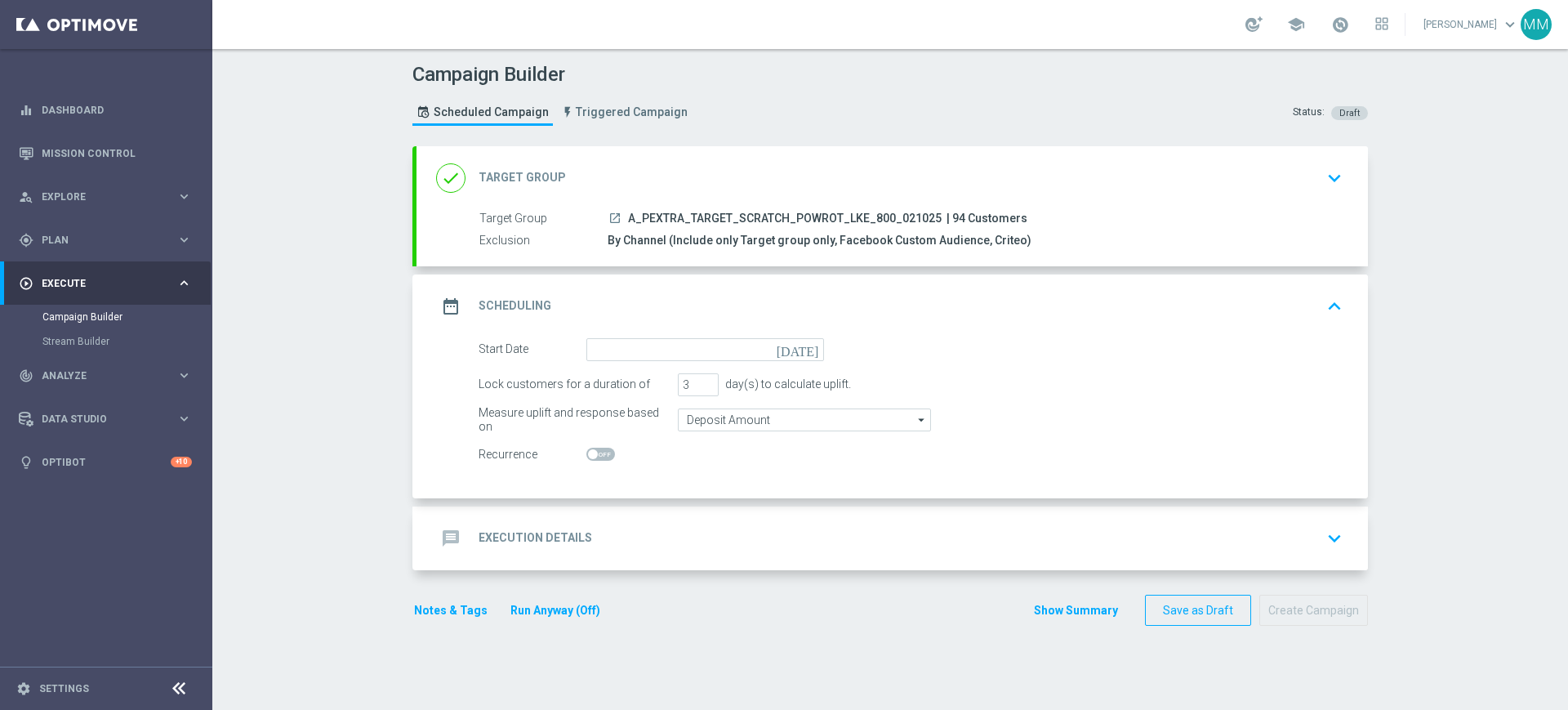
click at [633, 361] on form "Start Date today Lock customers for a duration of 3 day(s) to calculate uplift.…" at bounding box center [910, 402] width 863 height 128
click at [636, 352] on input at bounding box center [705, 350] width 237 height 23
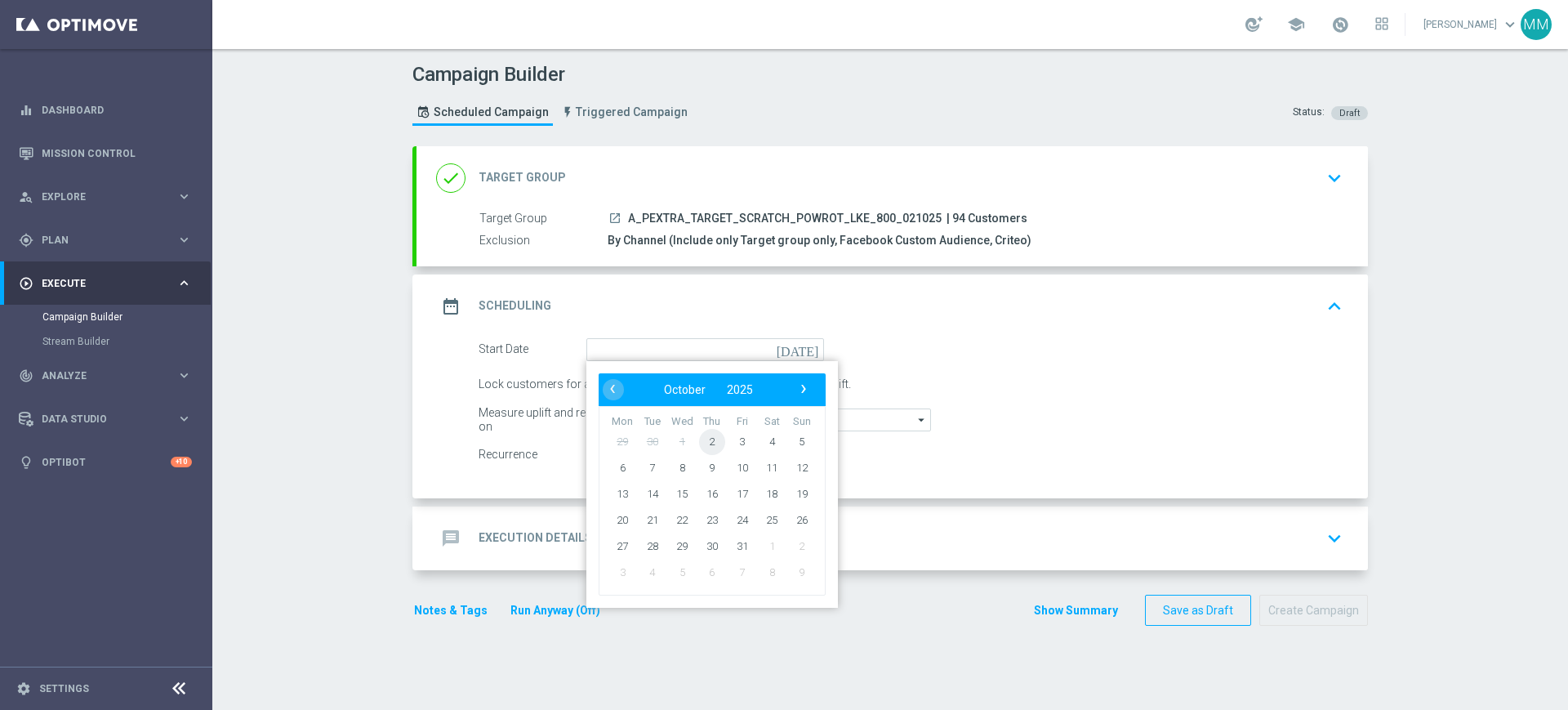
click at [703, 442] on span "2" at bounding box center [712, 442] width 26 height 26
type input "02 Oct 2025"
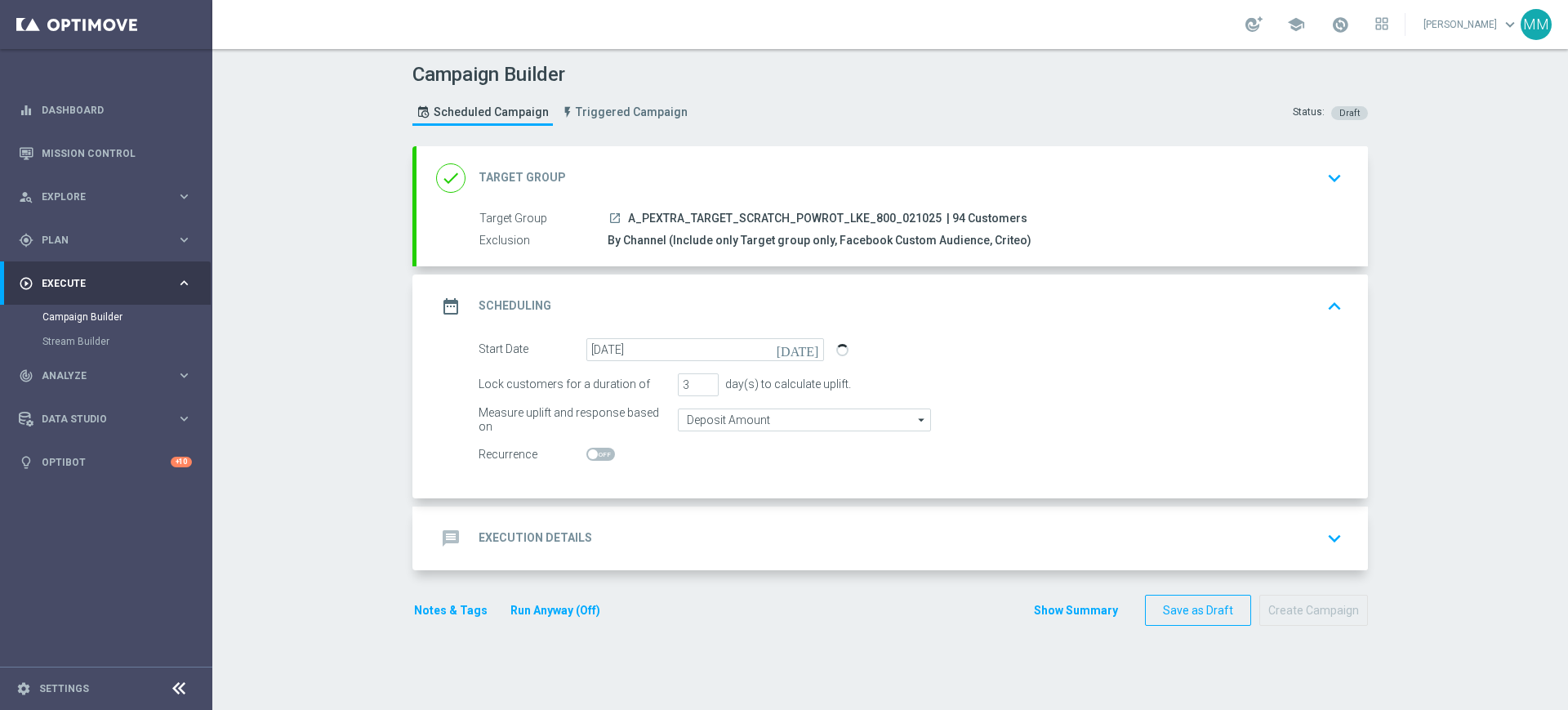
click at [702, 406] on form "Start Date 02 Oct 2025 today Lock customers for a duration of 3 day(s) to calcu…" at bounding box center [910, 402] width 863 height 128
click at [652, 526] on div "message Execution Details keyboard_arrow_down" at bounding box center [892, 538] width 912 height 31
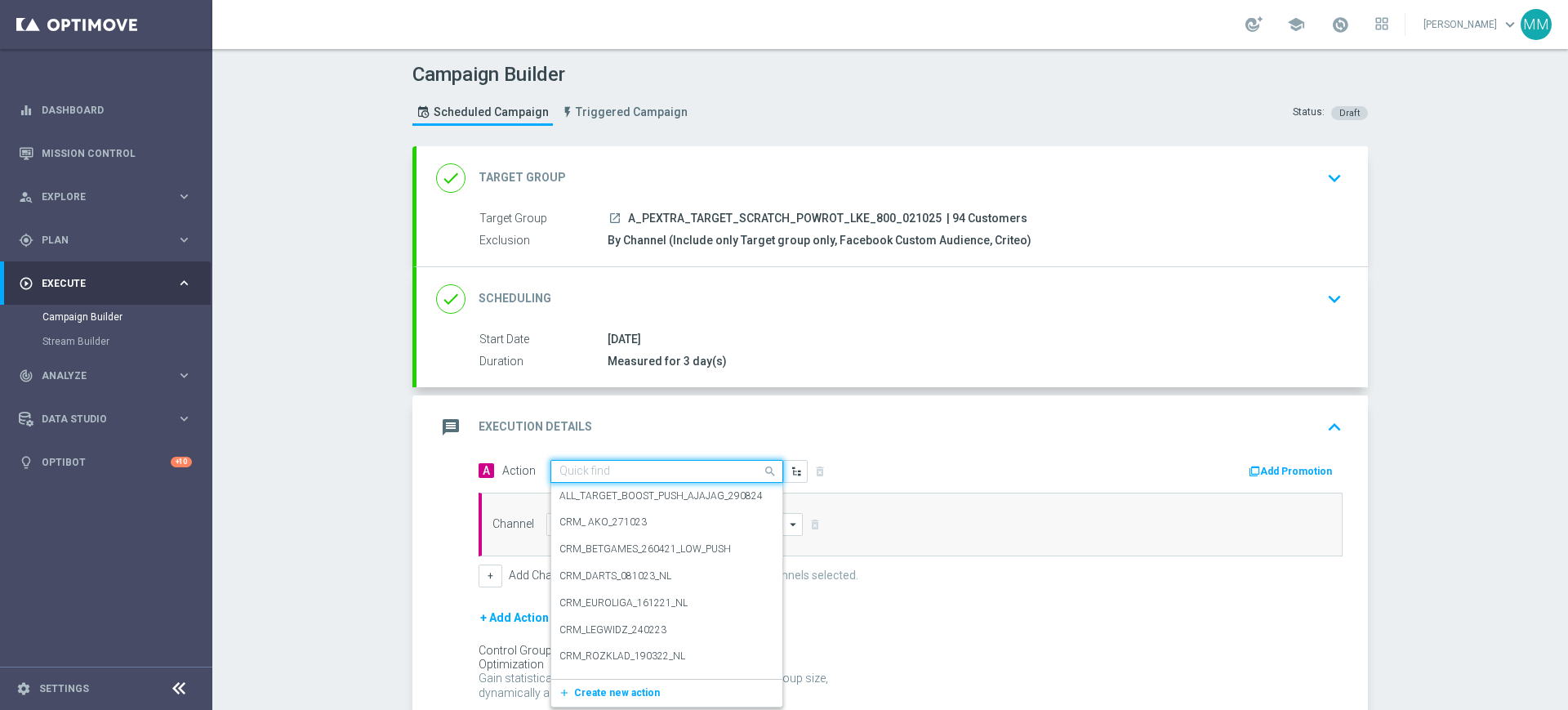
click at [635, 470] on input "text" at bounding box center [650, 472] width 182 height 14
click at [614, 687] on span "Create new action" at bounding box center [616, 692] width 86 height 11
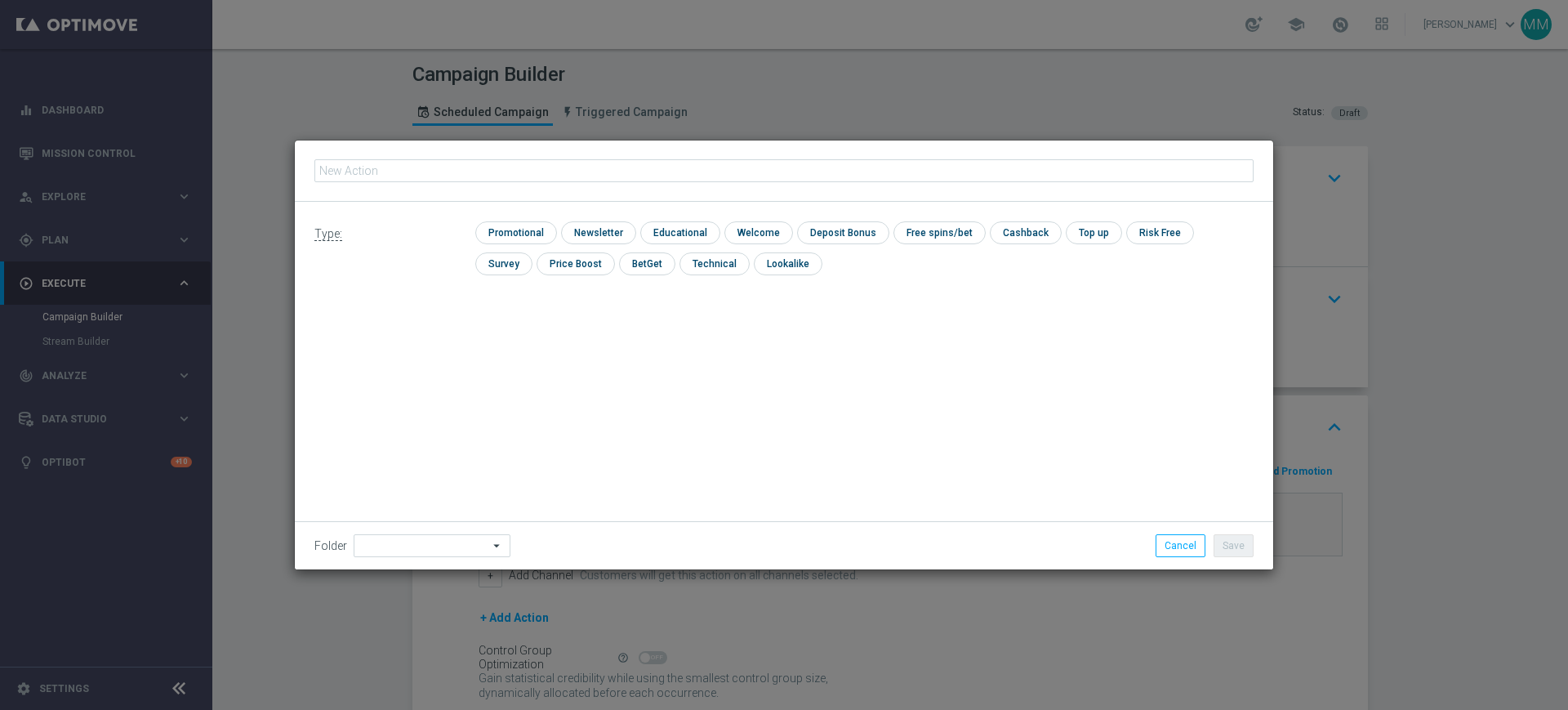
type input "A_PEXTRA_TARGET_SCRATCH_POWROT_LKE_800_021025"
click at [523, 223] on input "checkbox" at bounding box center [514, 232] width 78 height 22
checkbox input "true"
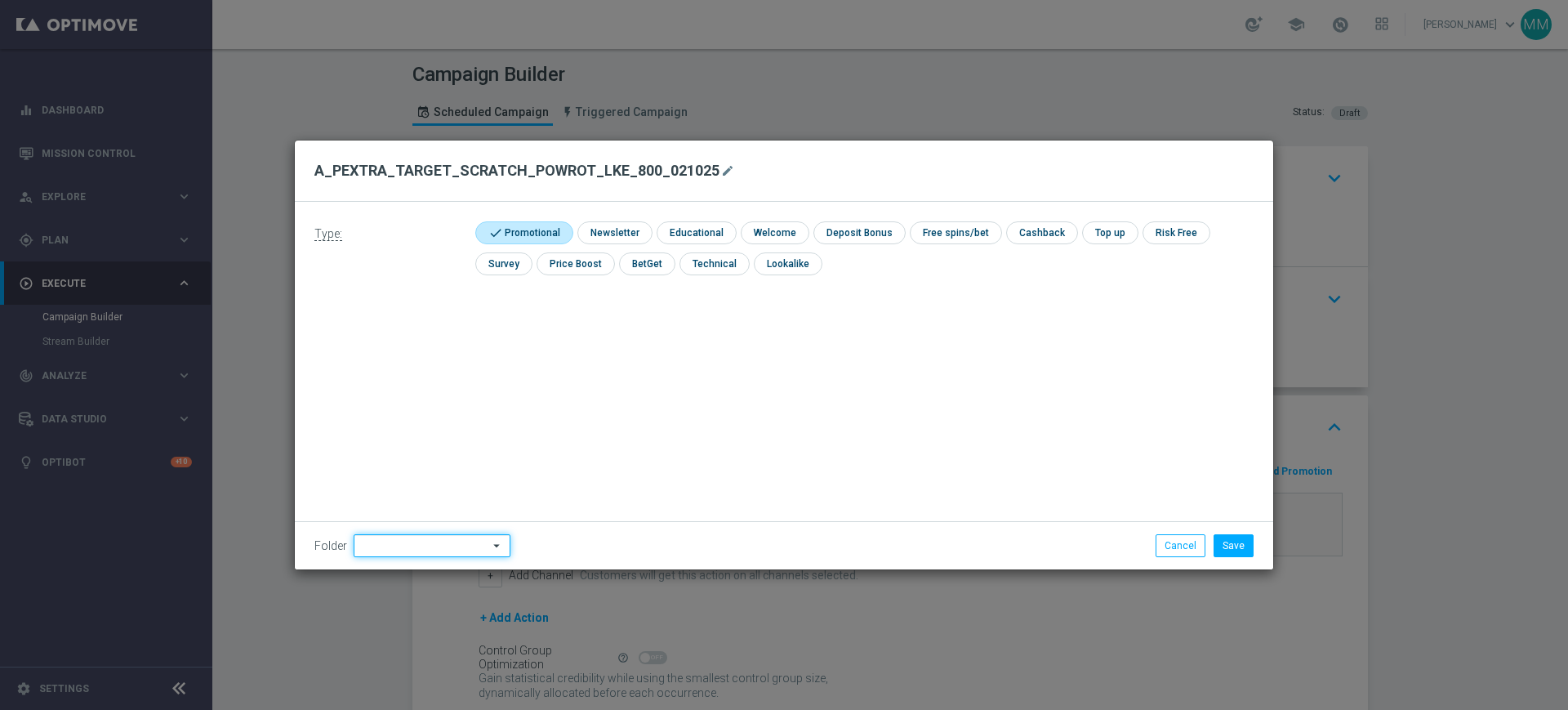
click at [463, 543] on input at bounding box center [432, 546] width 157 height 23
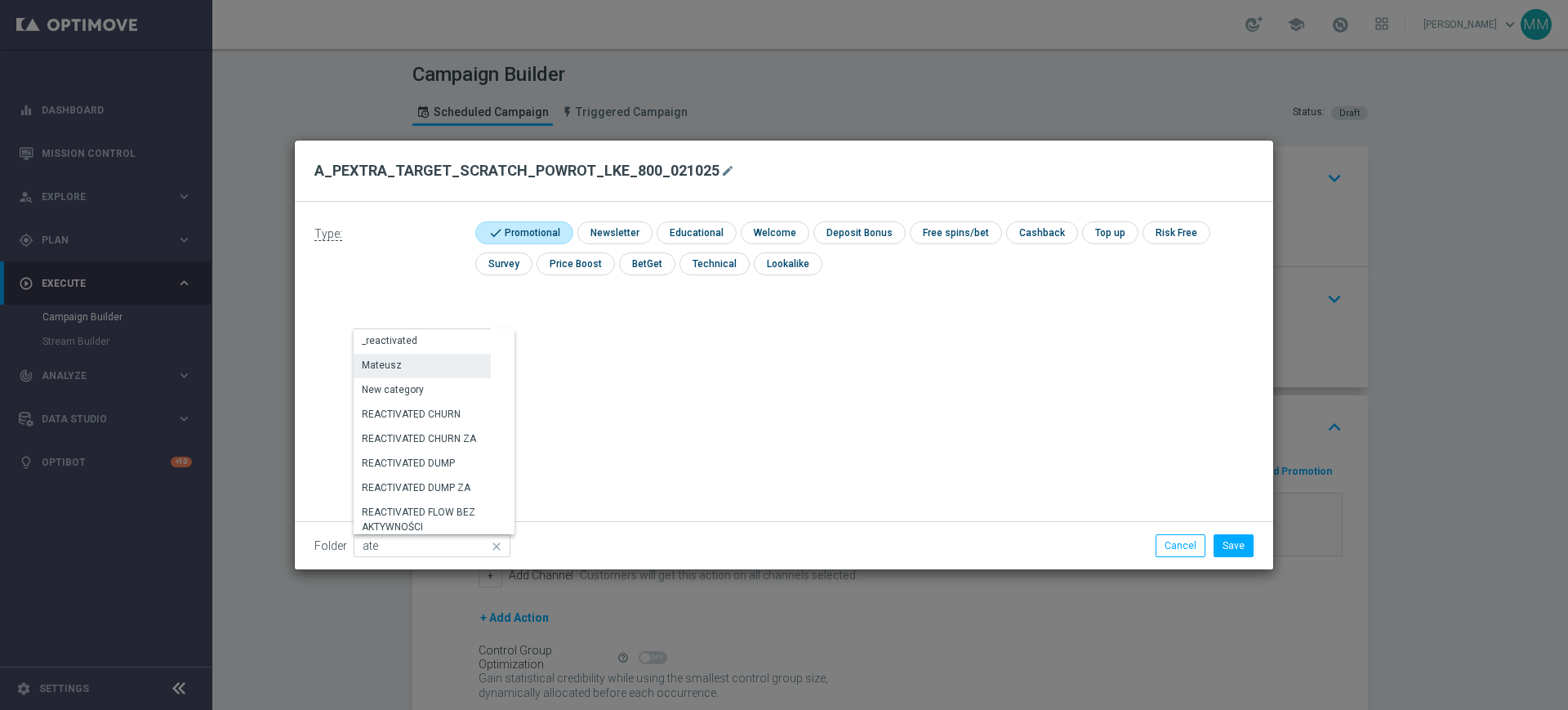
click at [447, 365] on div "Mateusz" at bounding box center [421, 365] width 137 height 23
type input "Mateusz"
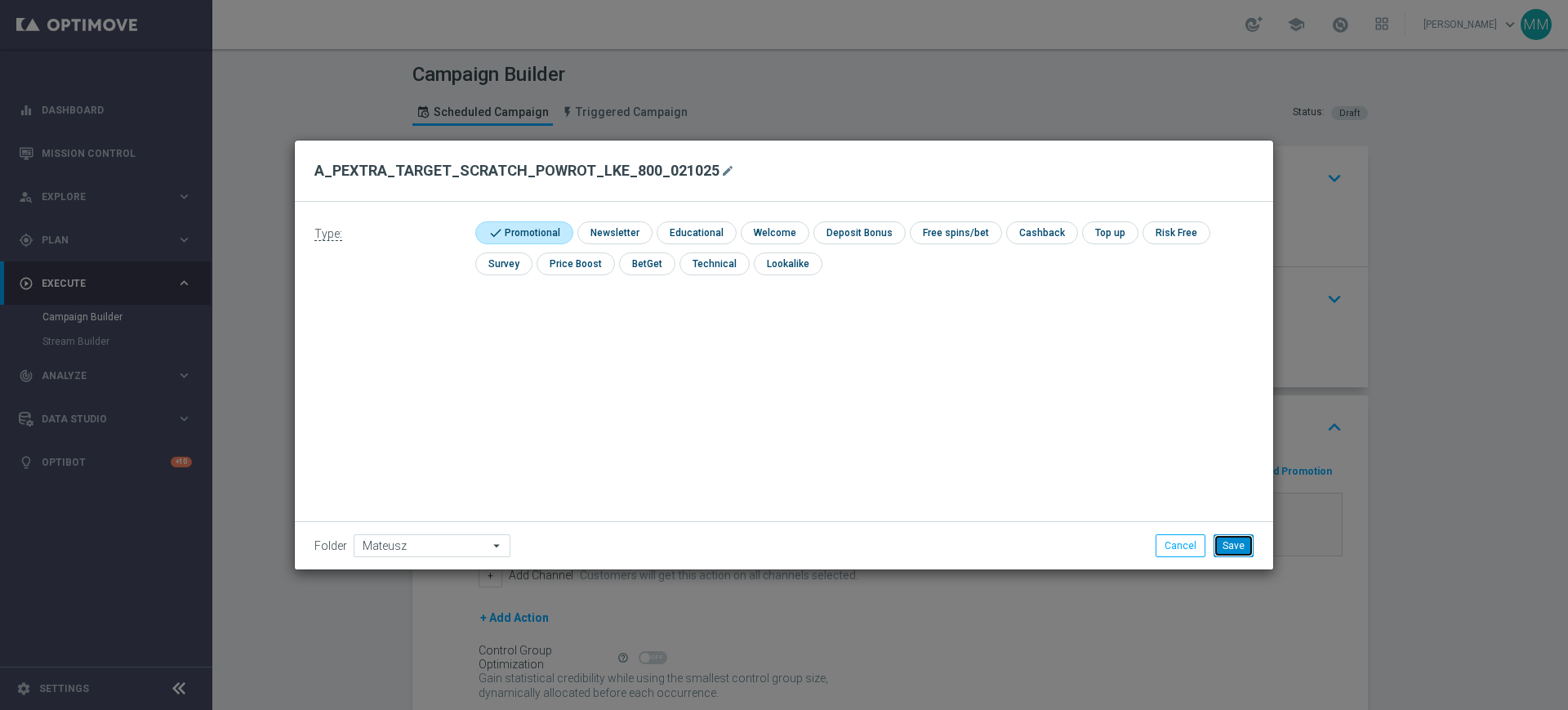
click at [1242, 547] on button "Save" at bounding box center [1233, 546] width 40 height 23
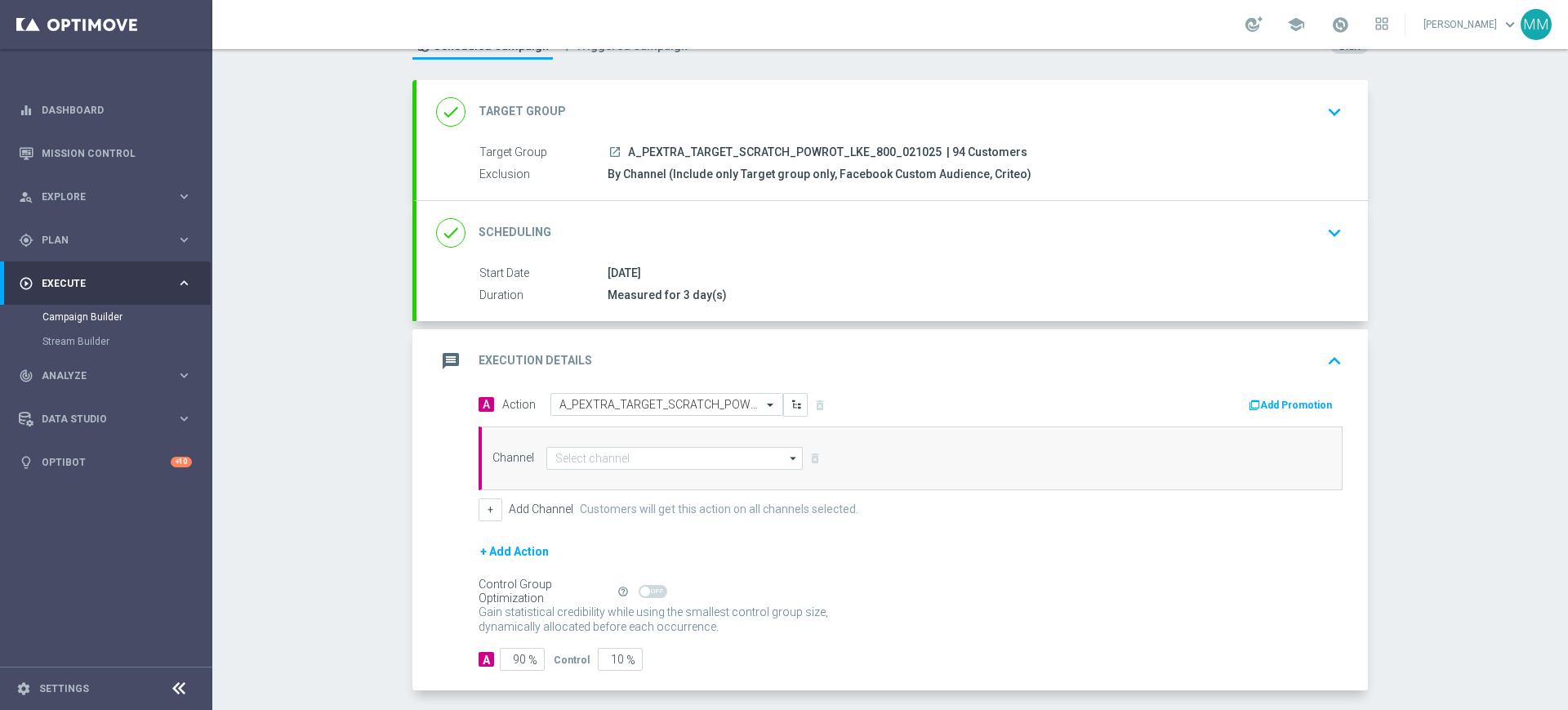
scroll to position [102, 0]
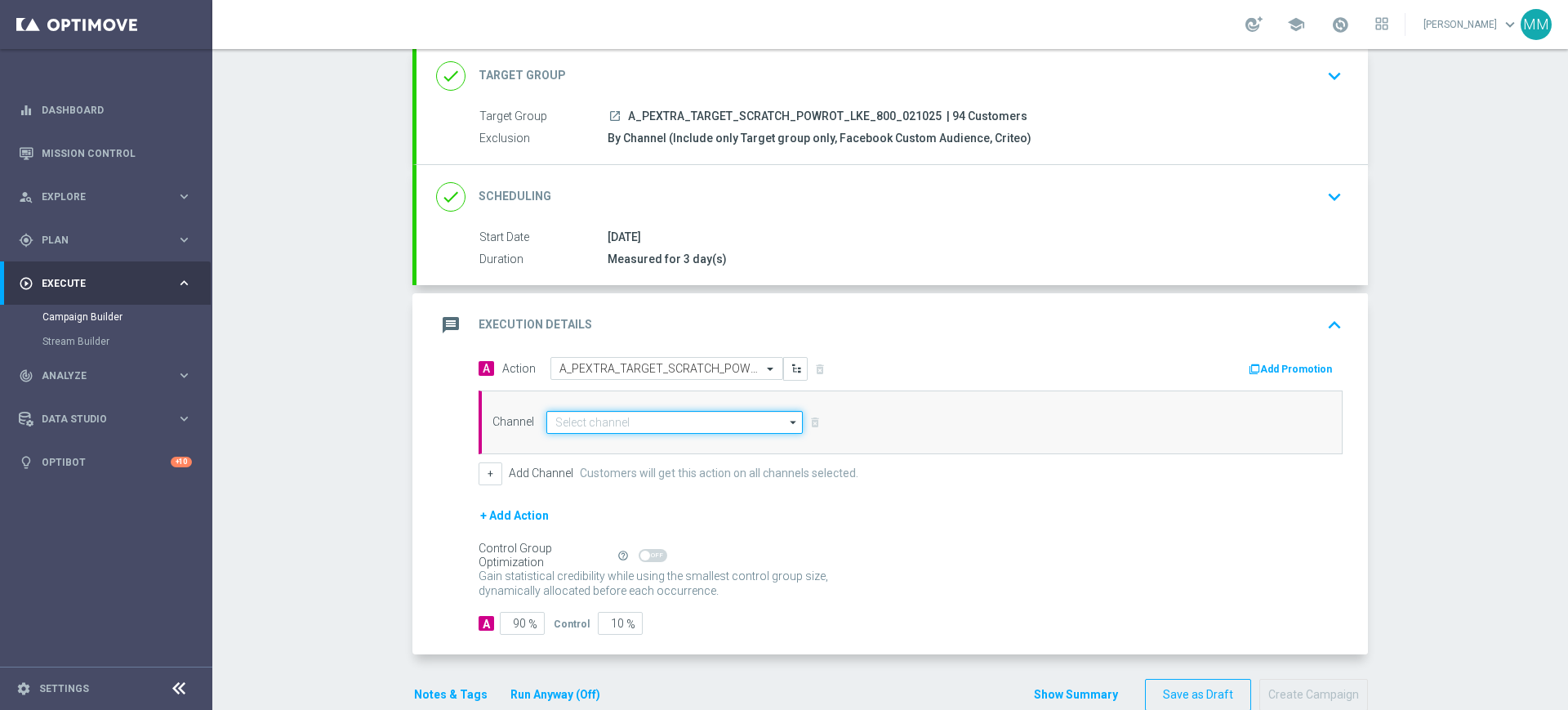
click at [645, 422] on input at bounding box center [675, 422] width 256 height 23
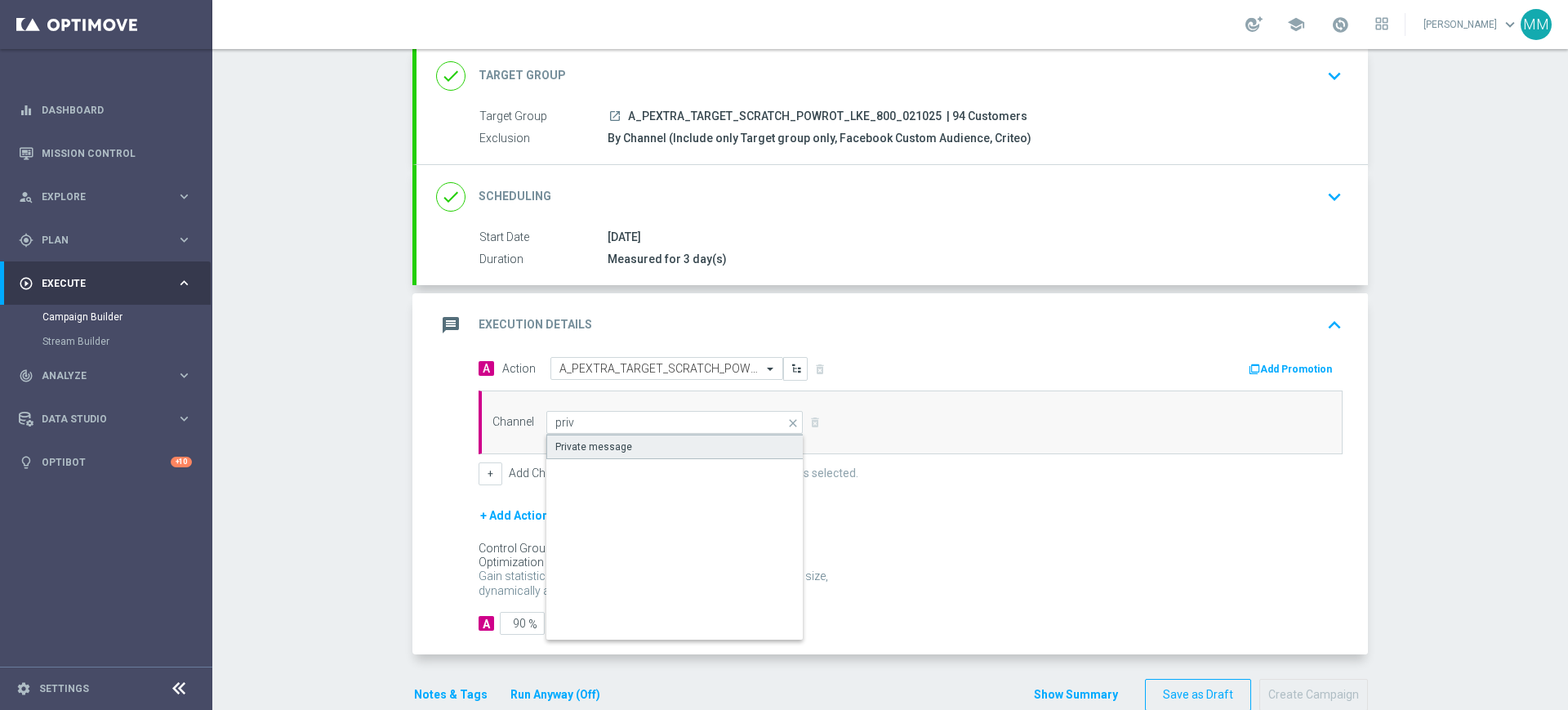
click at [660, 441] on div "Private message" at bounding box center [675, 447] width 257 height 25
type input "Private message"
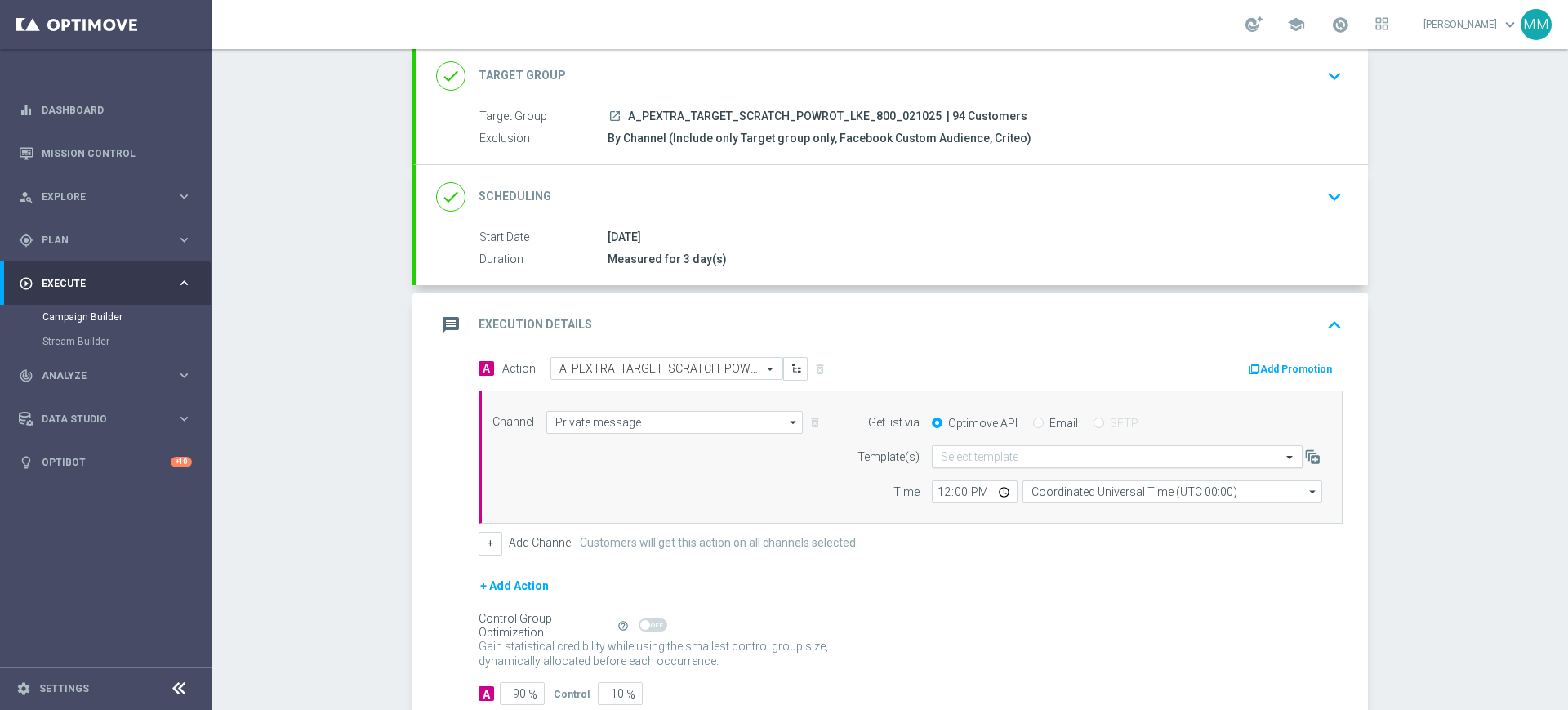
click at [961, 466] on div "Select template" at bounding box center [1117, 457] width 371 height 23
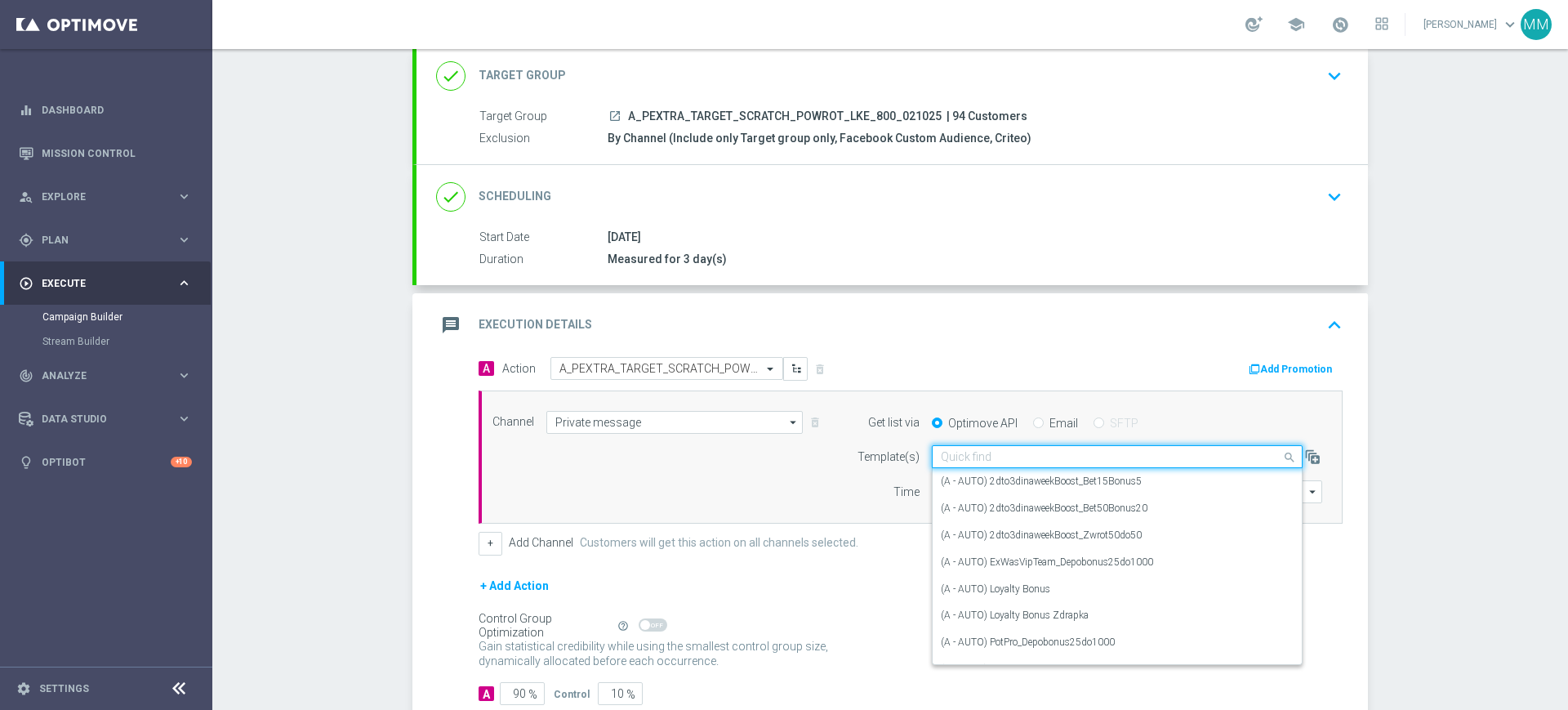
paste input "A_PEXTRA_TARGET_SCRATCH_POWROT_LKE_800_021025"
type input "A_PEXTRA_TARGET_SCRATCH_POWROT_LKE_800_021025"
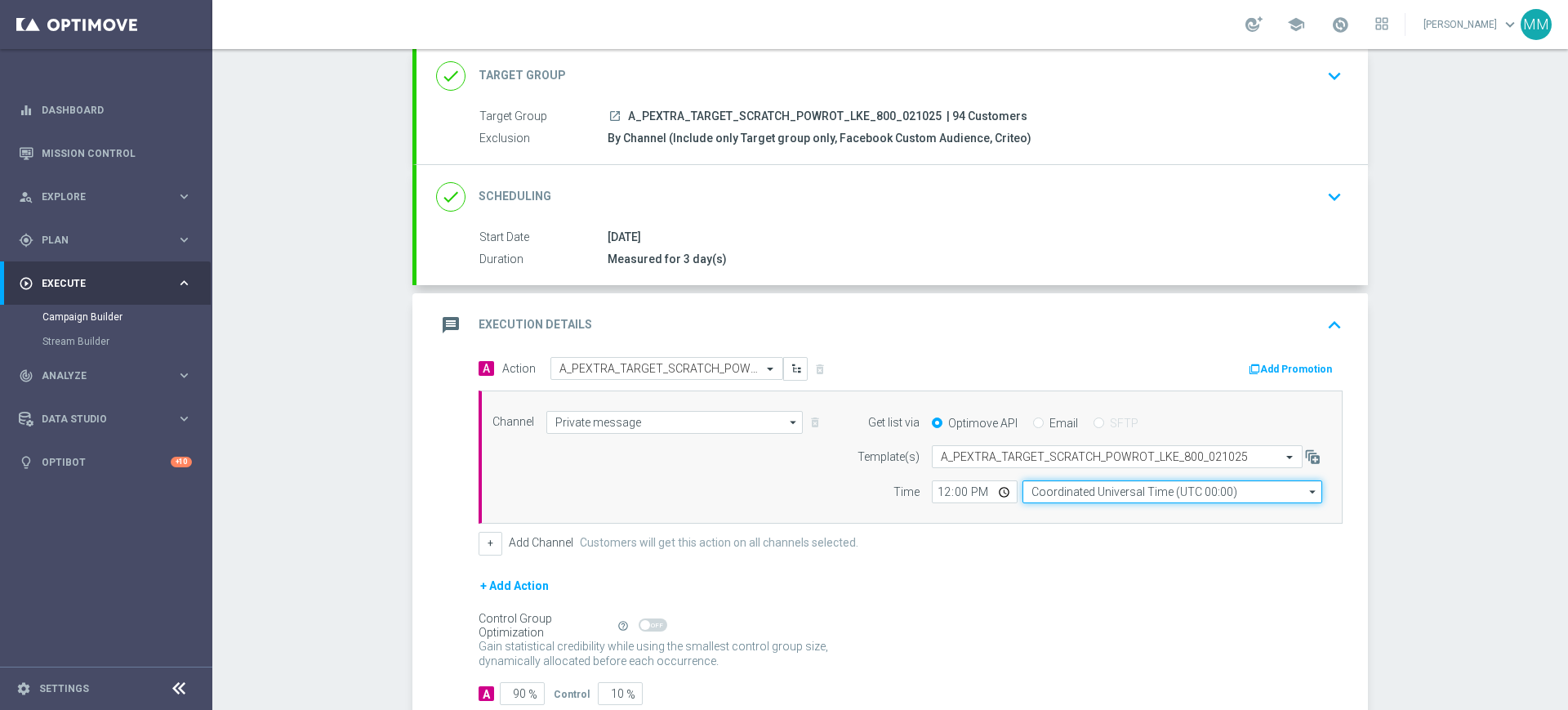
click at [1049, 490] on input "Coordinated Universal Time (UTC 00:00)" at bounding box center [1172, 492] width 299 height 23
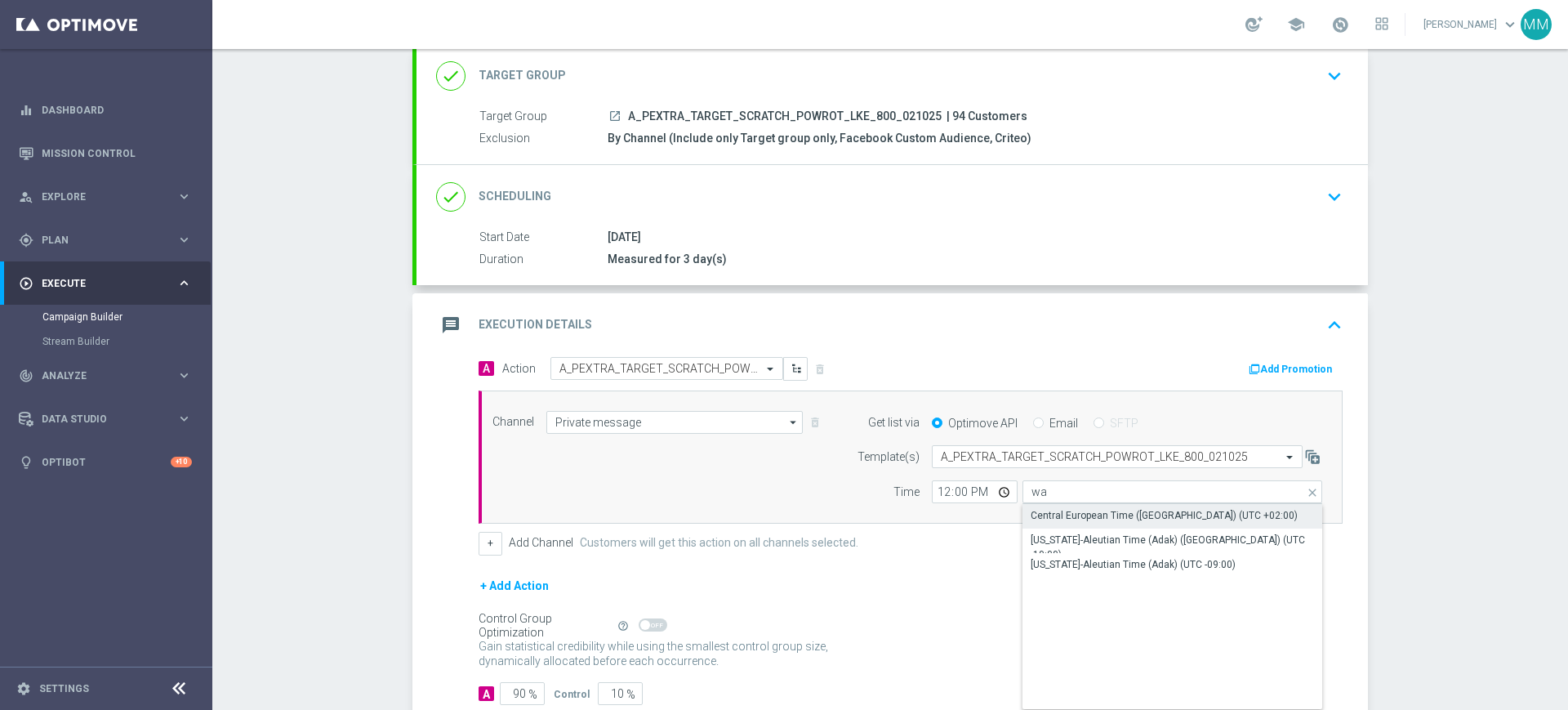
click at [1051, 512] on div "Central European Time (Warsaw) (UTC +02:00)" at bounding box center [1164, 515] width 267 height 15
type input "Central European Time (Warsaw) (UTC +02:00)"
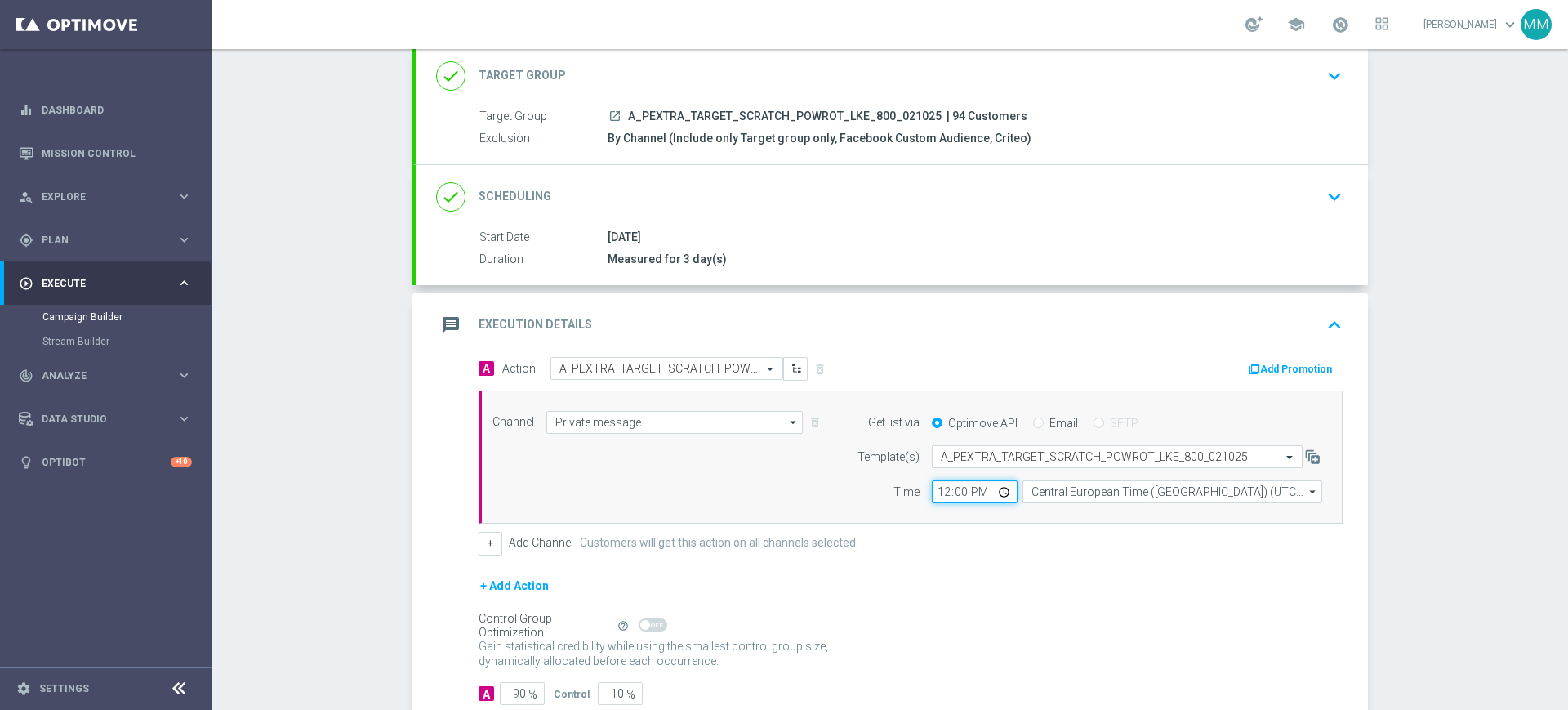
click at [933, 495] on input "12:00" at bounding box center [974, 492] width 86 height 23
type input "12:06"
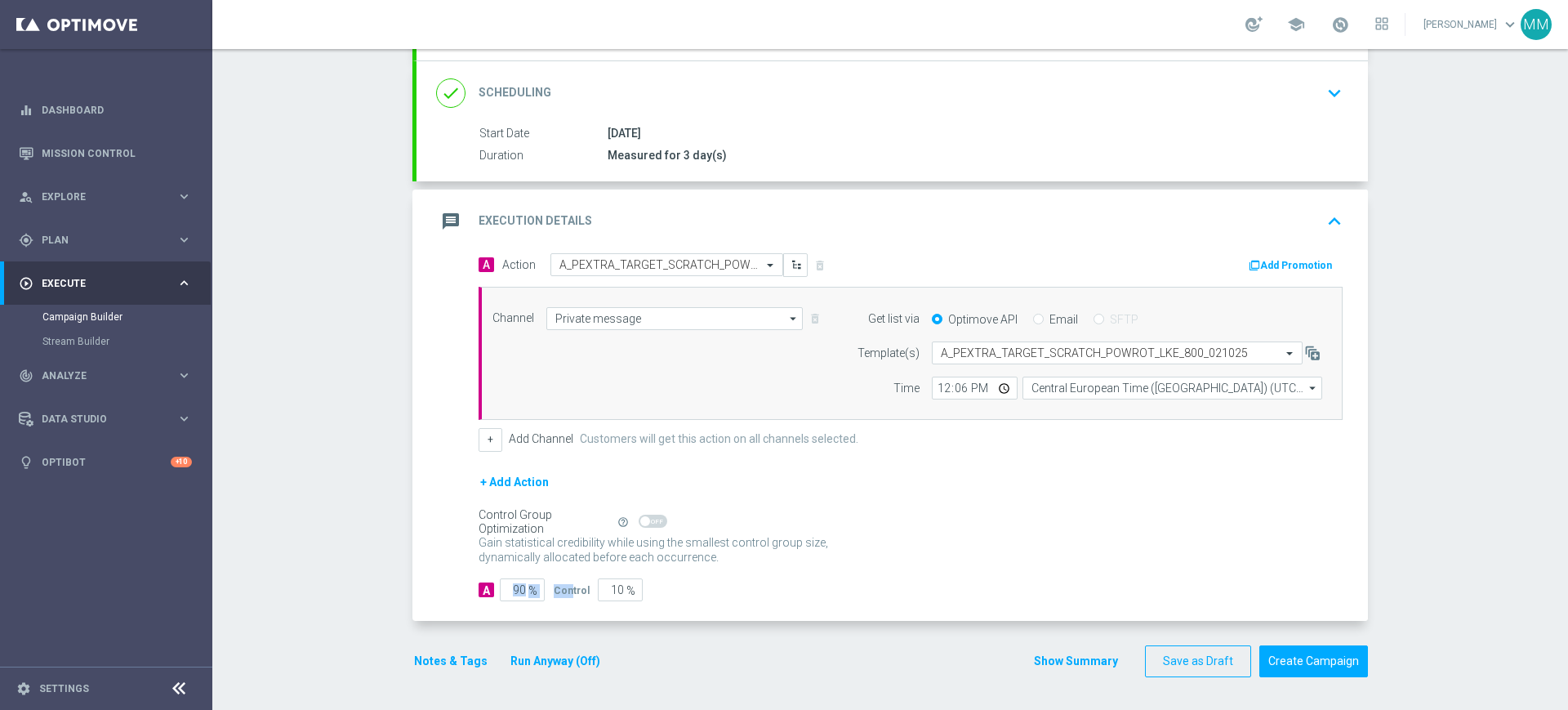
drag, startPoint x: 488, startPoint y: 588, endPoint x: 563, endPoint y: 590, distance: 75.0
click at [563, 590] on div "A 90 % Control 10 %" at bounding box center [910, 590] width 863 height 23
click at [460, 668] on button "Notes & Tags" at bounding box center [450, 661] width 77 height 20
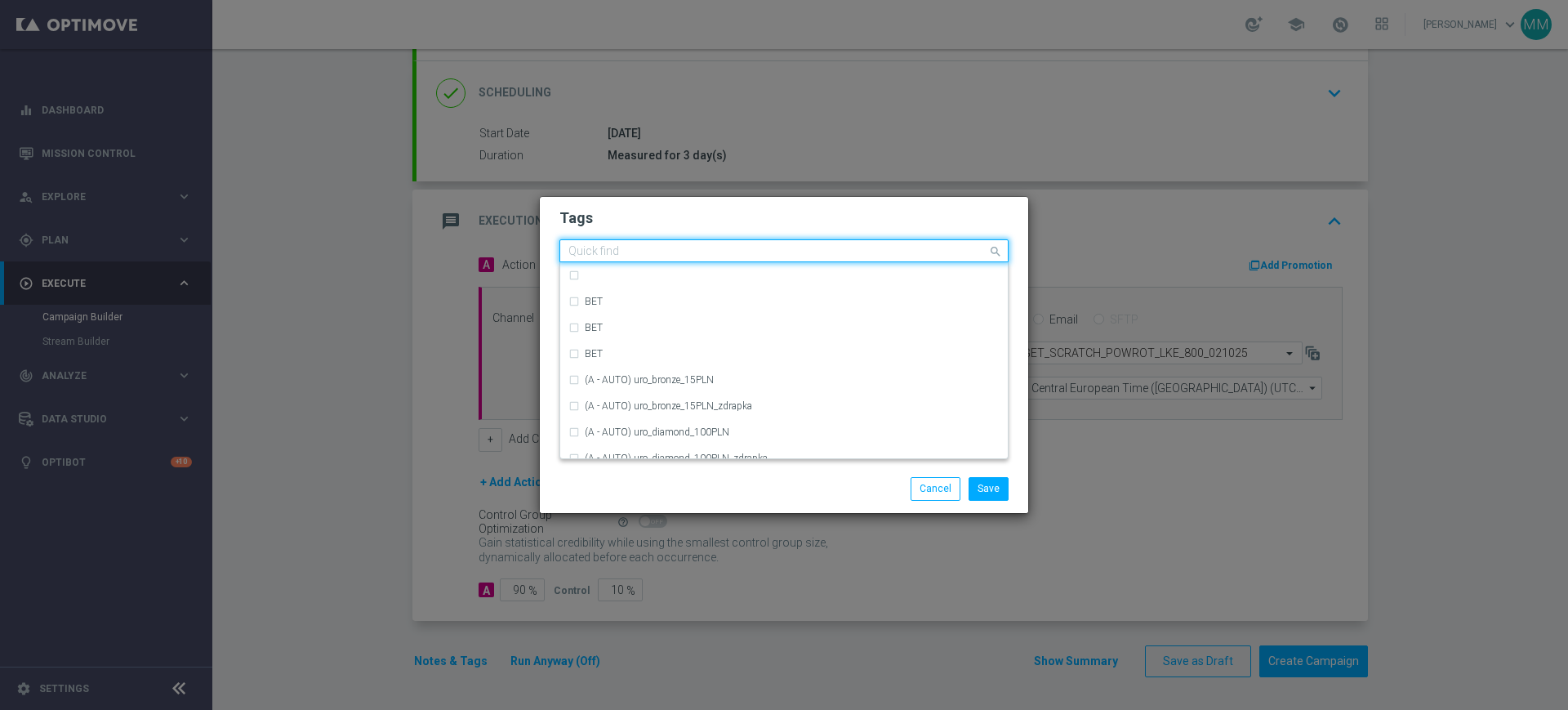
click at [662, 261] on div "Quick find" at bounding box center [783, 251] width 449 height 23
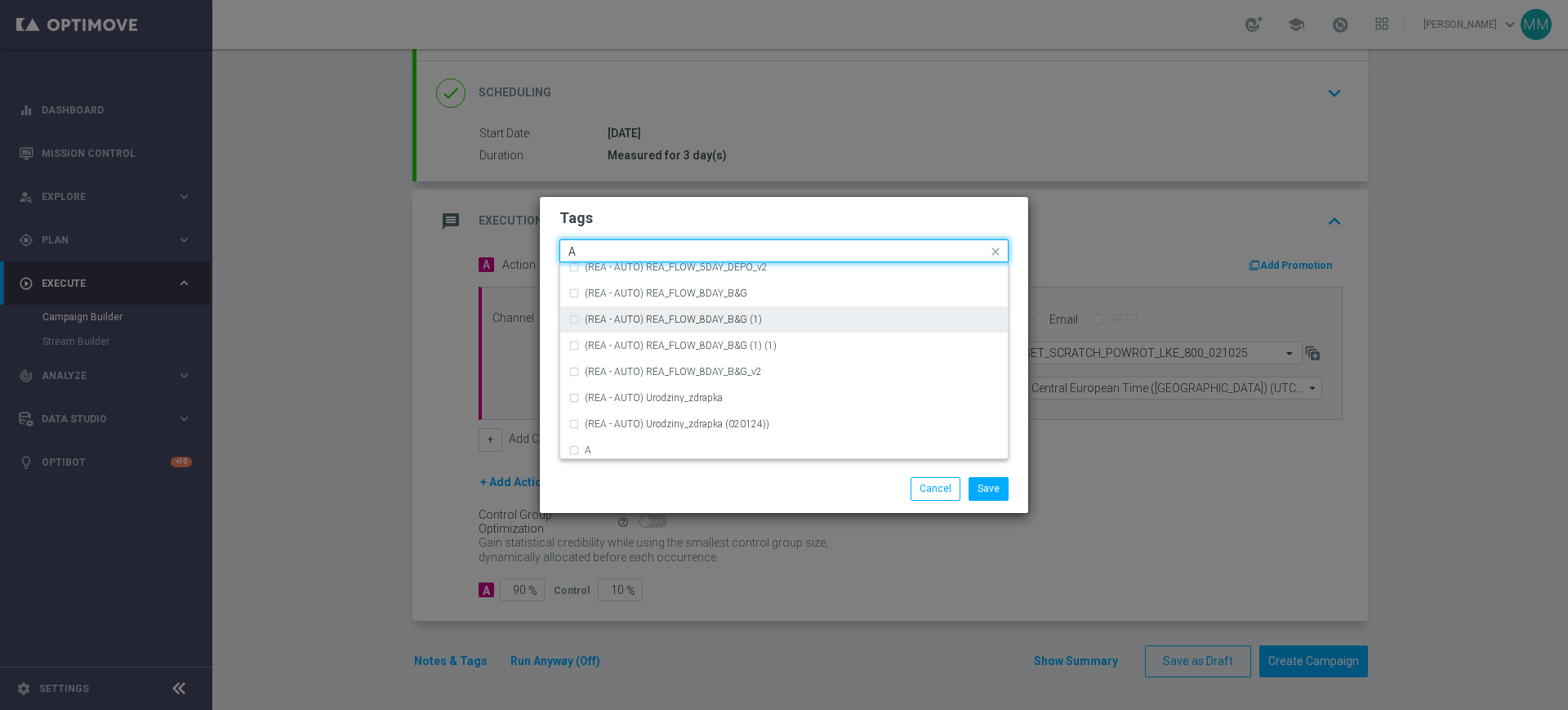
scroll to position [1939, 0]
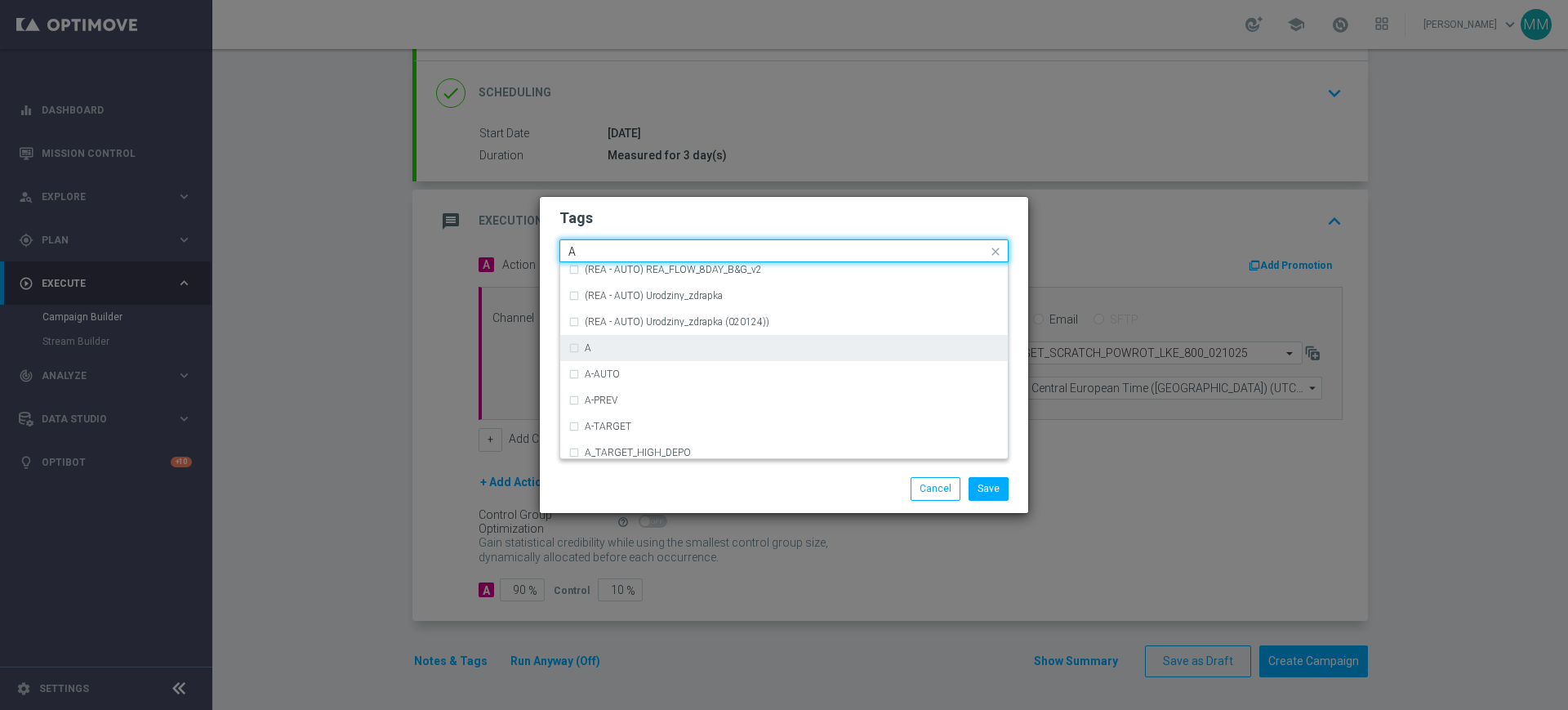
click at [628, 340] on div "A" at bounding box center [784, 348] width 431 height 26
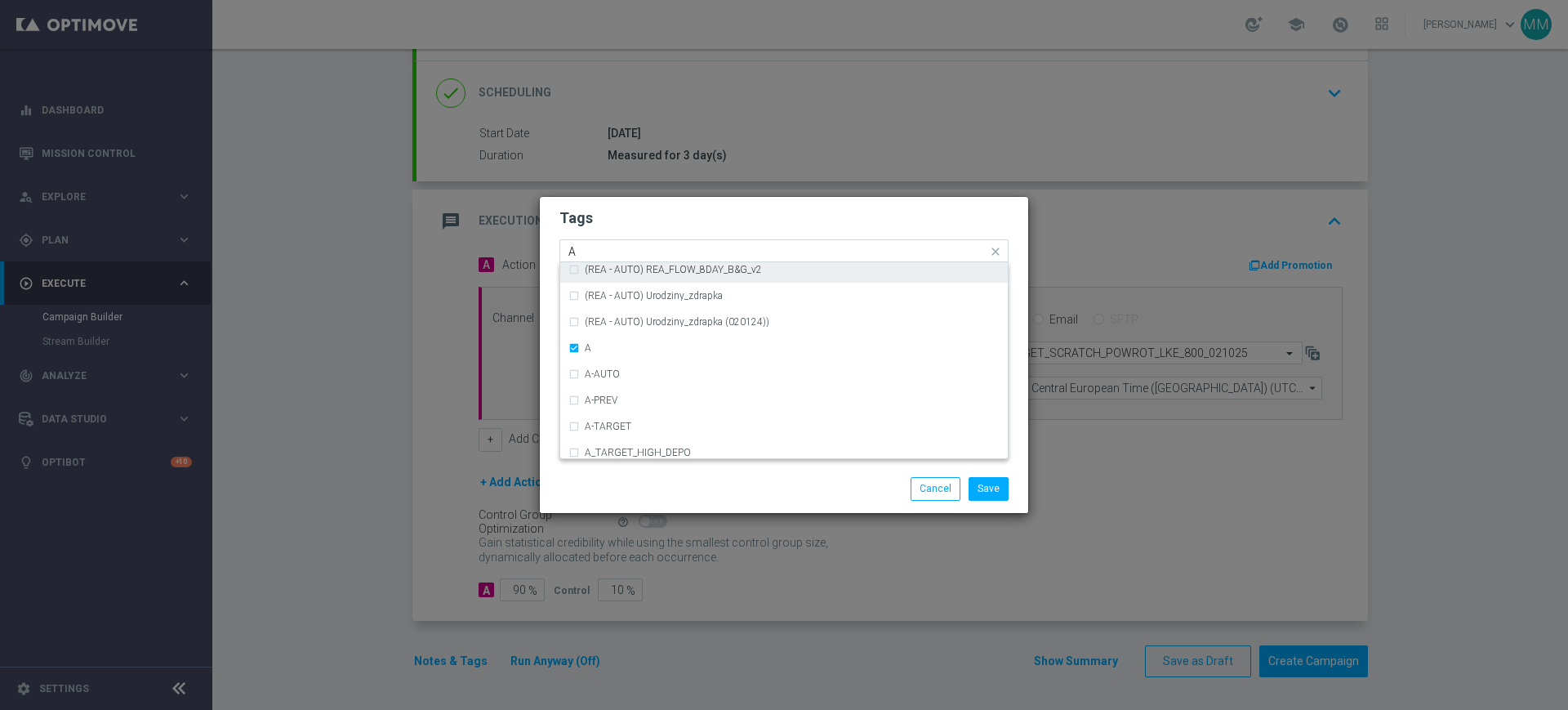
click at [623, 249] on input "A" at bounding box center [778, 252] width 418 height 14
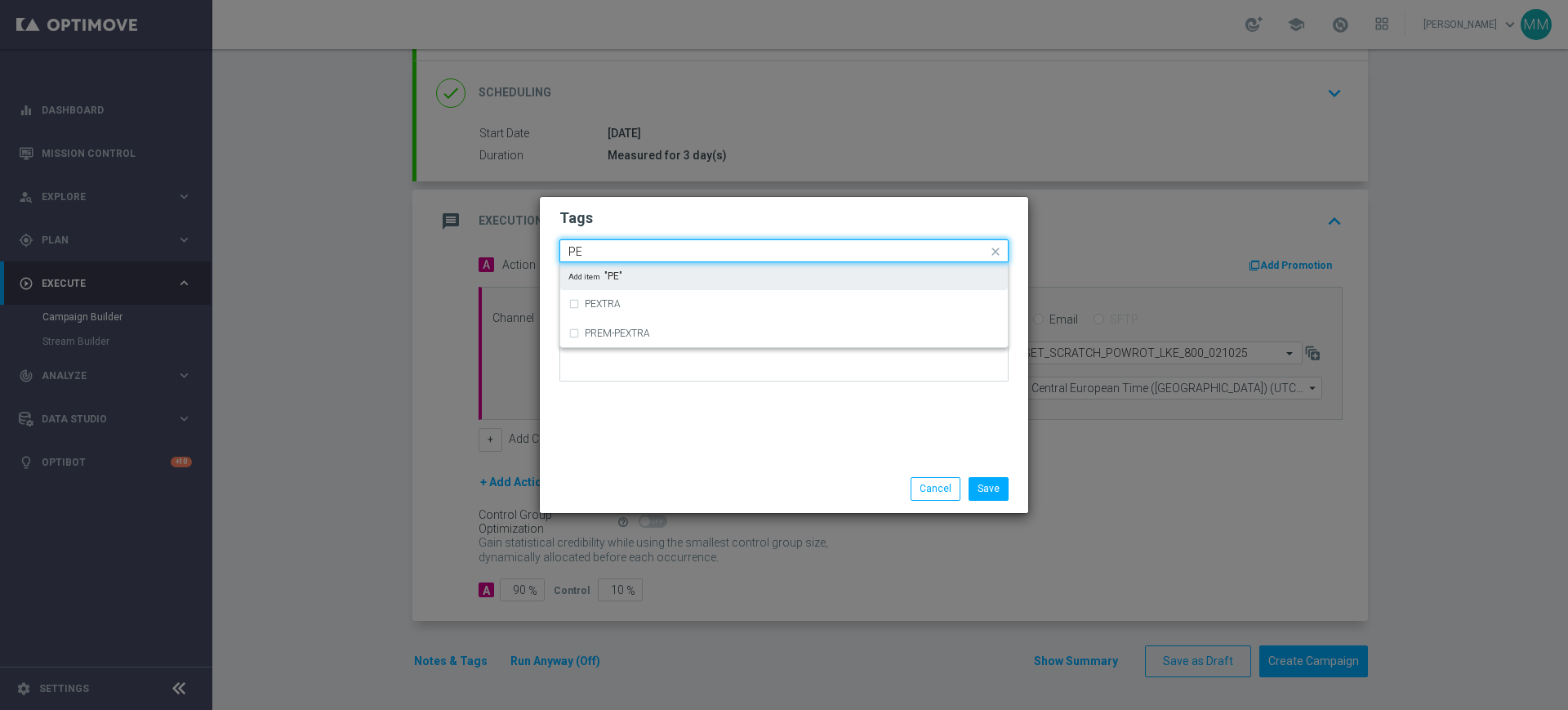
scroll to position [0, 0]
click at [636, 271] on div "PEXTRA" at bounding box center [792, 275] width 415 height 10
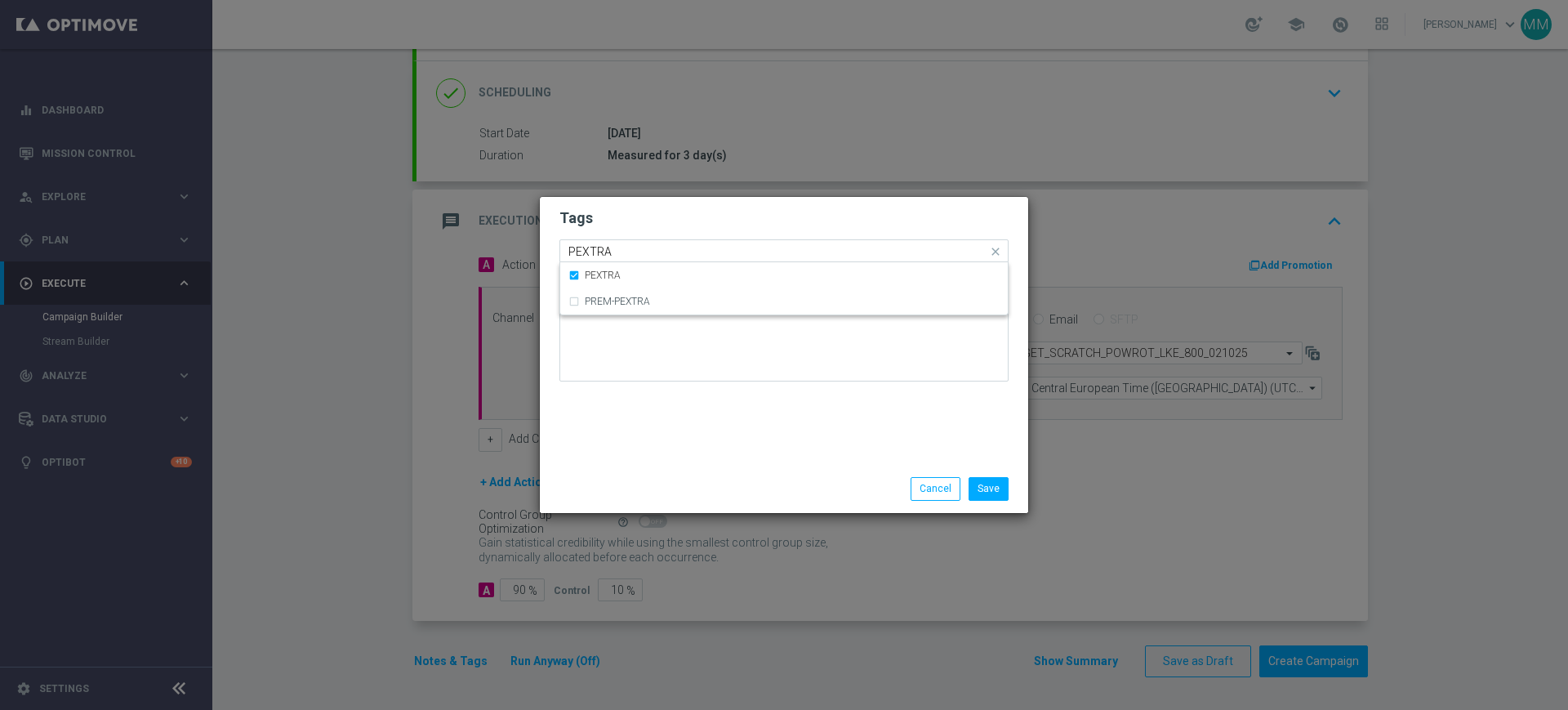
click at [636, 251] on input "PEXTRA" at bounding box center [778, 252] width 418 height 14
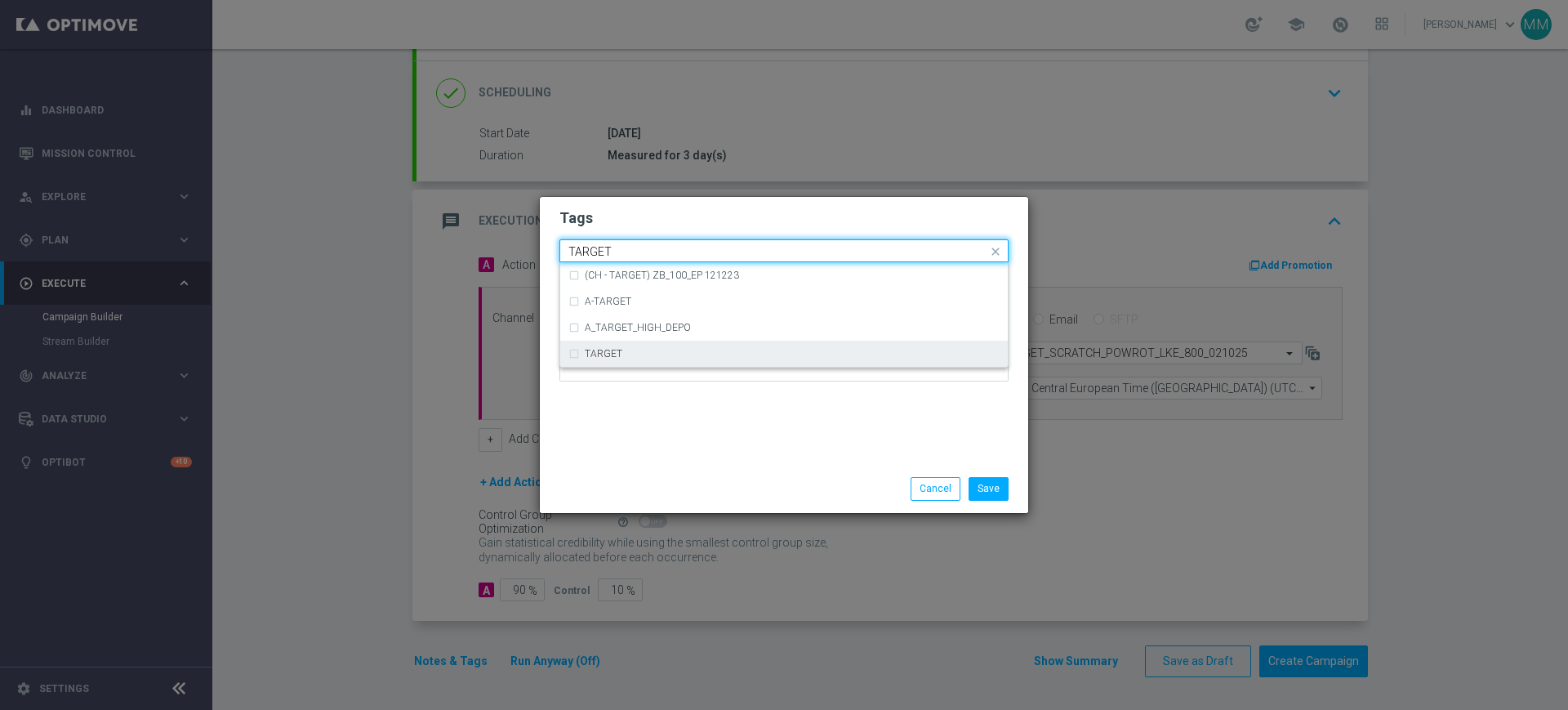
click at [635, 359] on div "TARGET" at bounding box center [784, 354] width 431 height 26
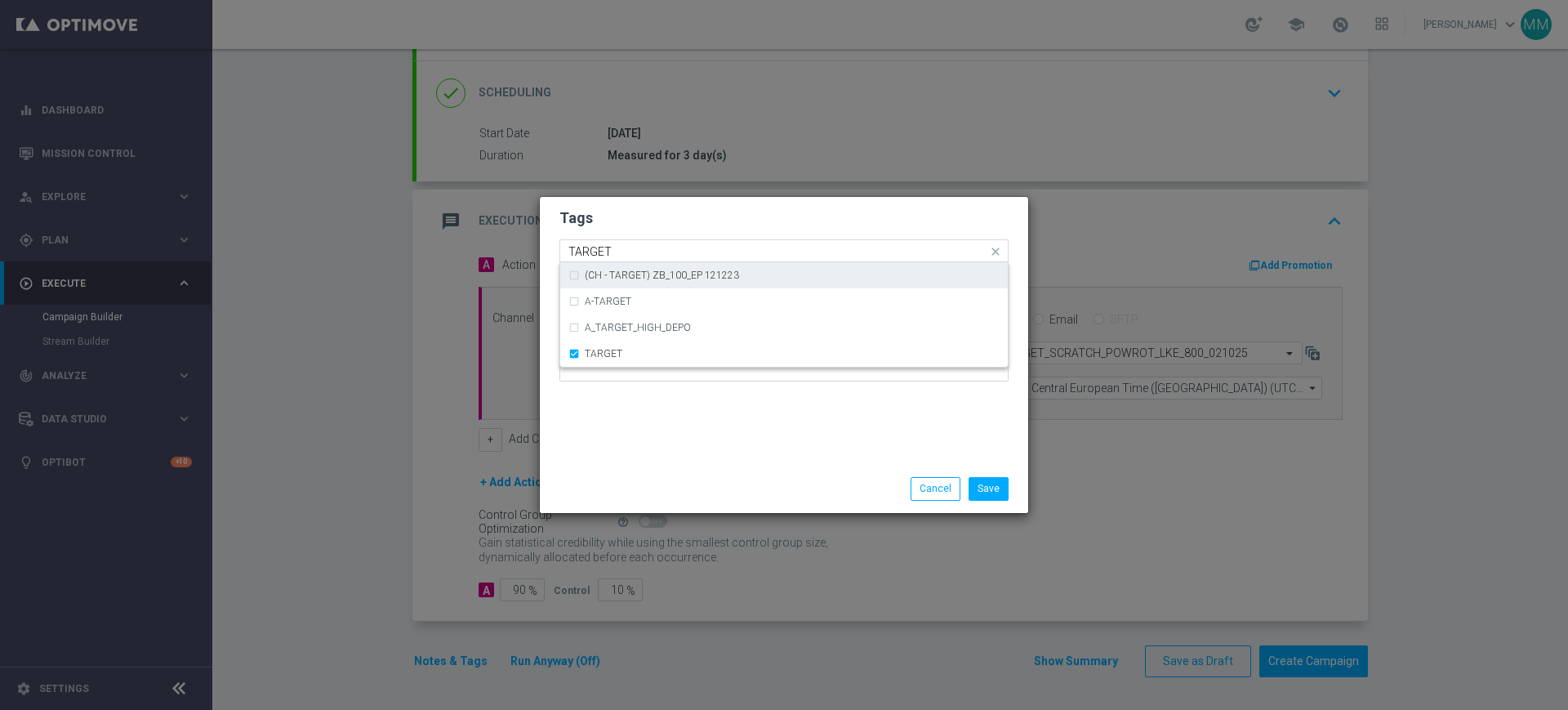
click at [637, 245] on input "TARGET" at bounding box center [778, 252] width 418 height 14
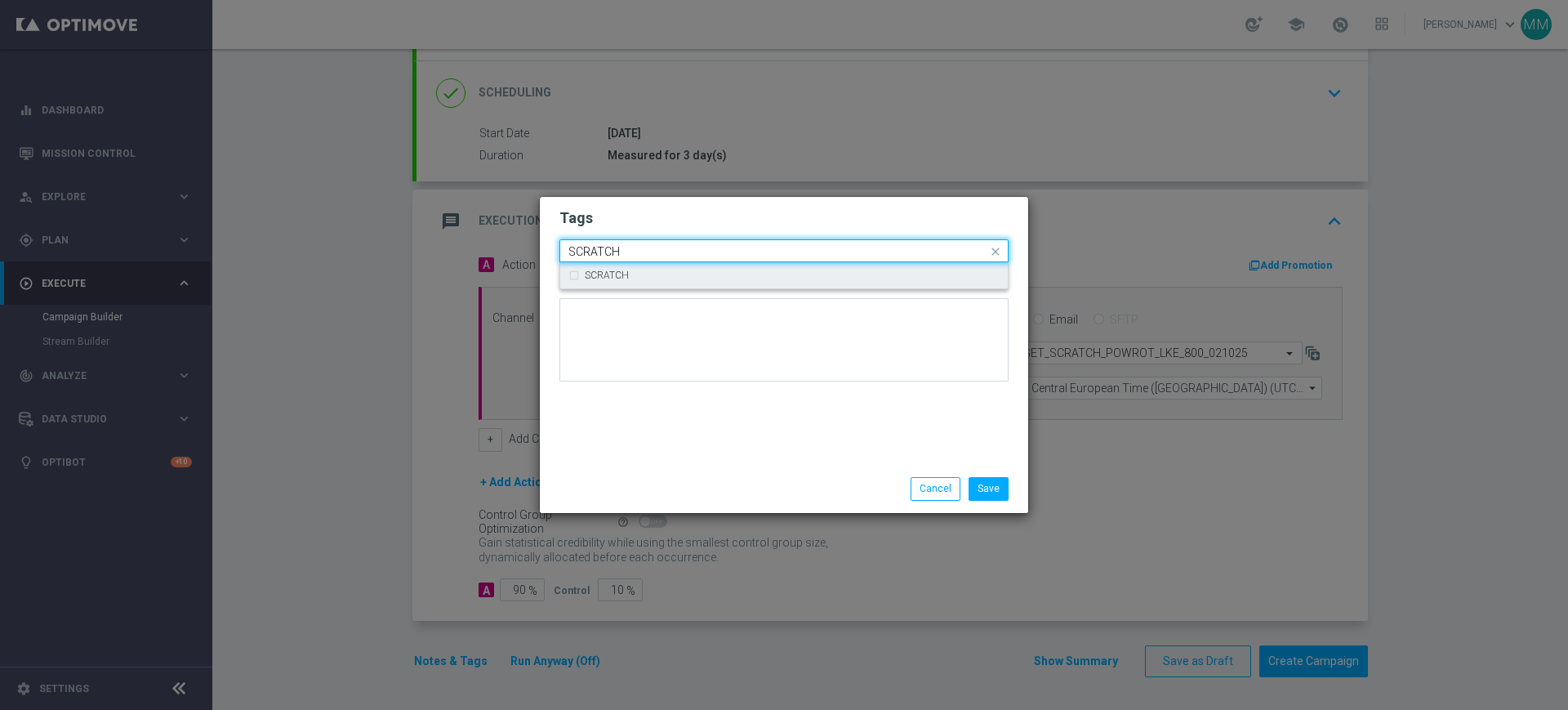
click at [829, 266] on div "SCRATCH" at bounding box center [784, 276] width 431 height 26
type input "SCRATCH"
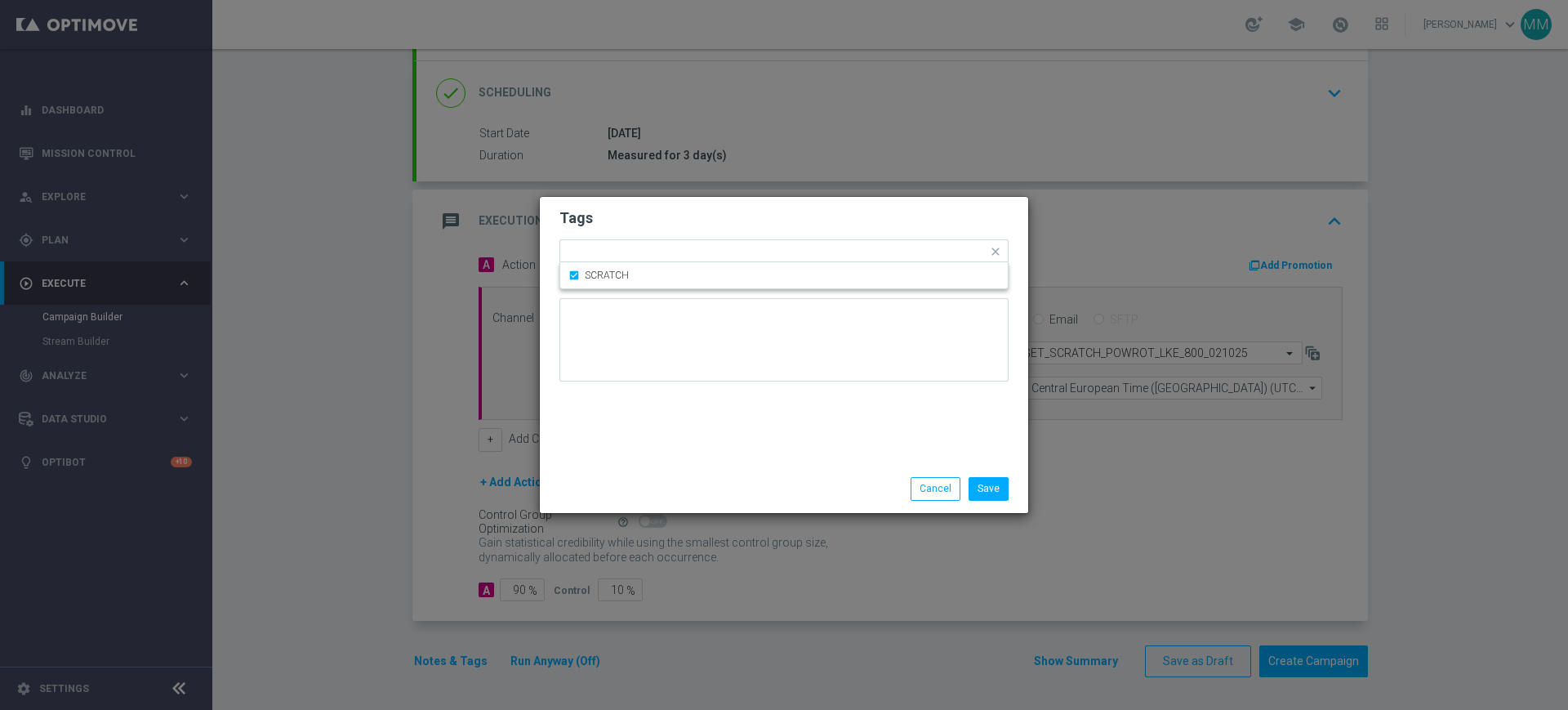
drag, startPoint x: 817, startPoint y: 219, endPoint x: 859, endPoint y: 266, distance: 63.0
click at [816, 218] on h2 "Tags" at bounding box center [783, 218] width 449 height 19
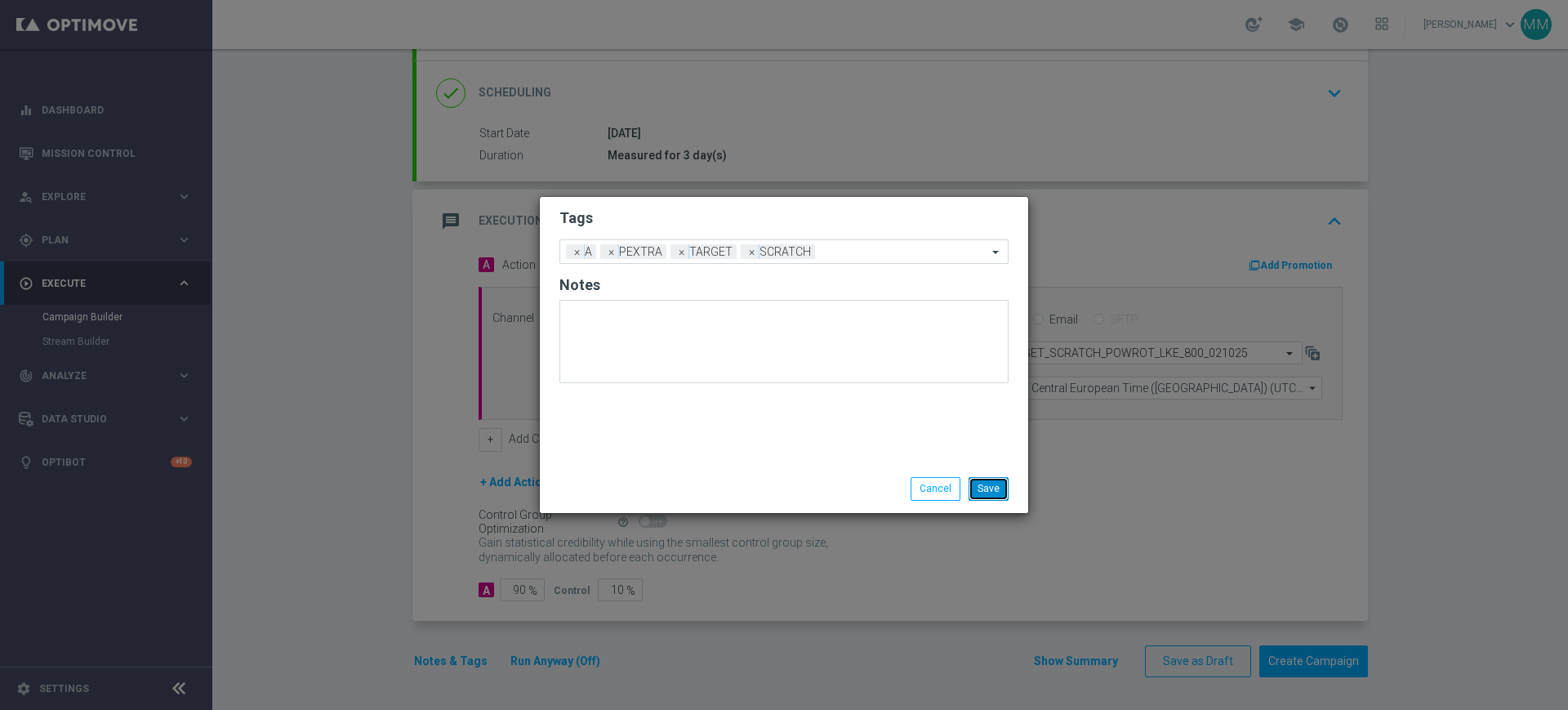
click at [982, 493] on button "Save" at bounding box center [988, 488] width 40 height 23
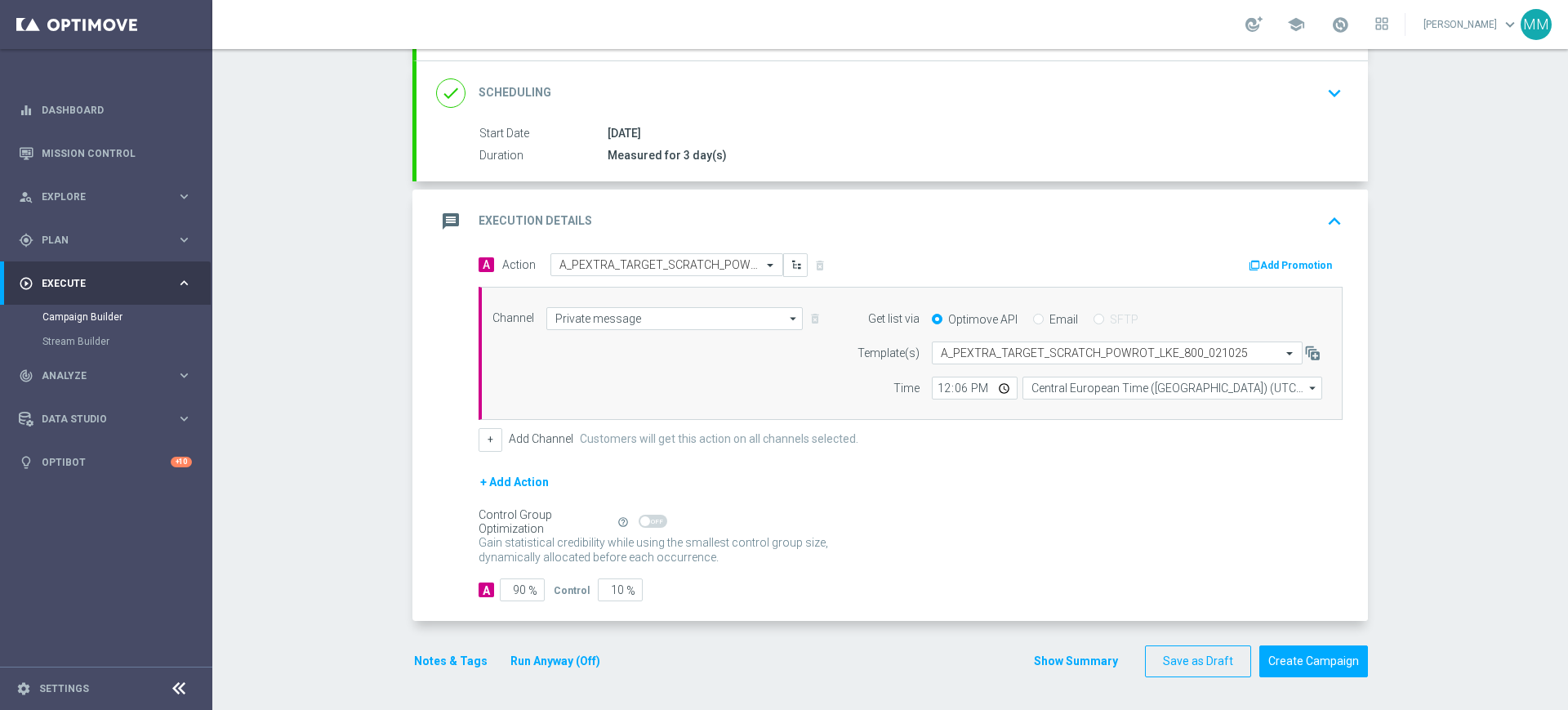
click at [1293, 258] on button "Add Promotion" at bounding box center [1292, 265] width 91 height 18
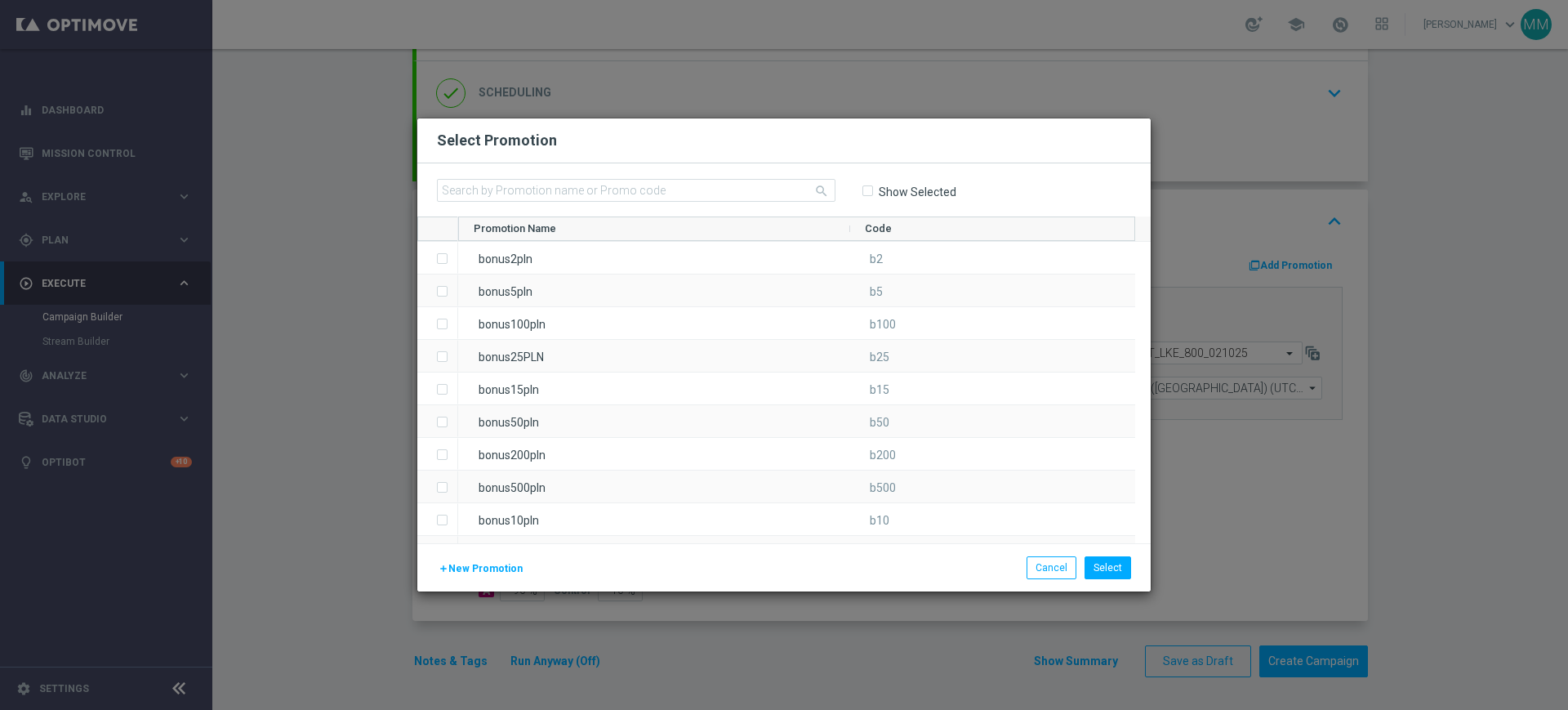
click at [483, 576] on button "add New Promotion" at bounding box center [480, 568] width 87 height 18
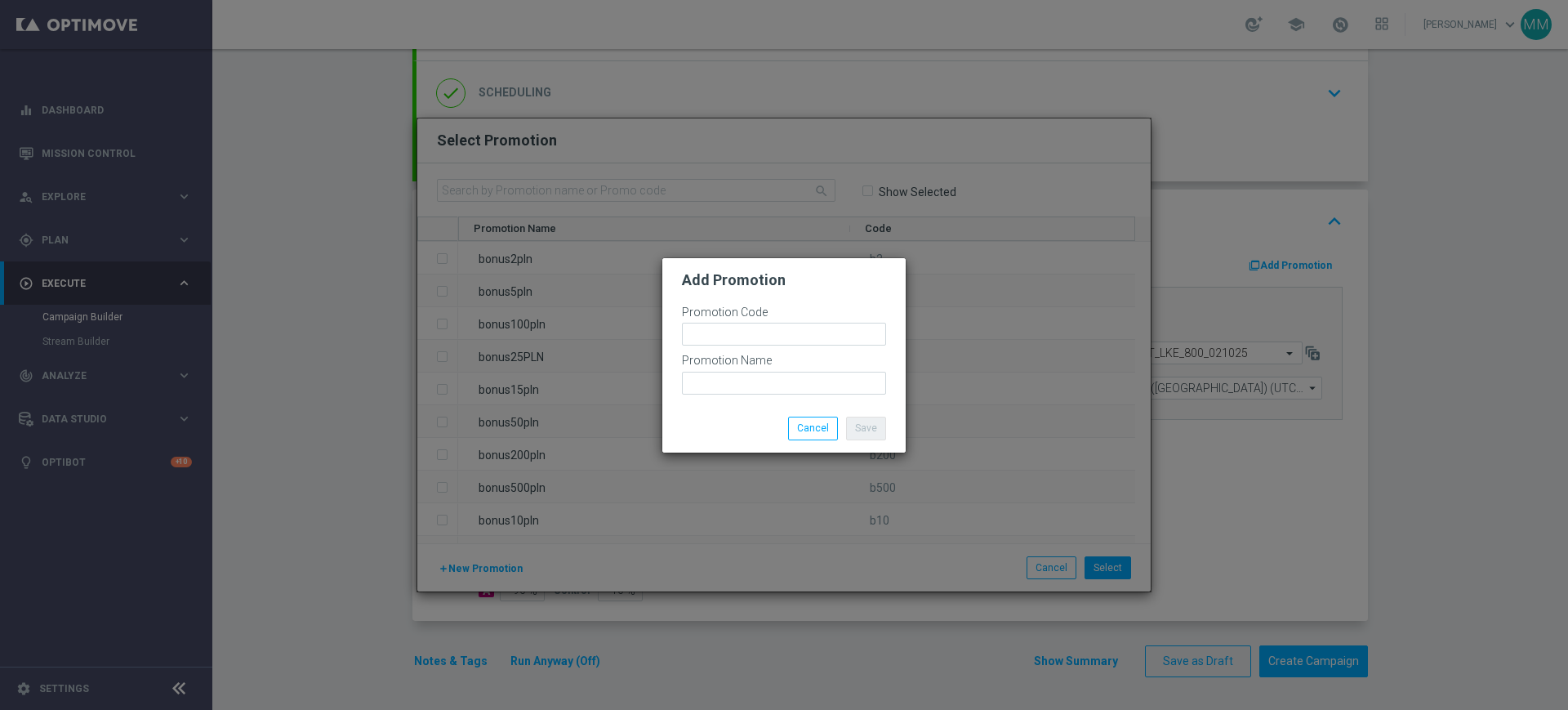
click at [753, 321] on div "Promotion Code" at bounding box center [783, 329] width 204 height 49
click at [757, 325] on input "text" at bounding box center [783, 334] width 204 height 23
click at [788, 327] on input "bonusapi_z-" at bounding box center [783, 334] width 204 height 23
paste input "186113"
type input "bonusapi_z-186113"
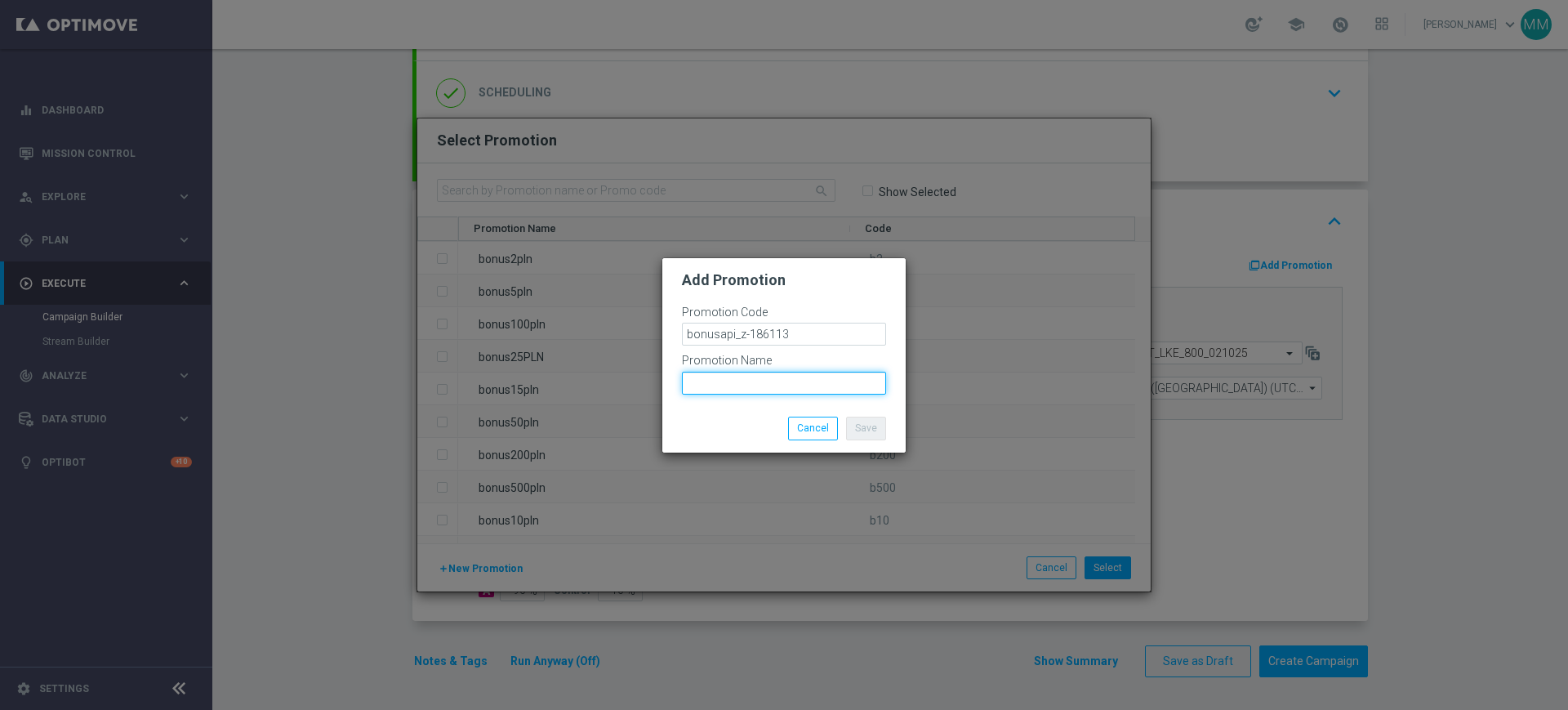
click at [794, 379] on input "text" at bounding box center [783, 383] width 204 height 23
paste input "bonusapi_z-186113"
type input "bonusapi_z-186113"
click at [867, 426] on button "Save" at bounding box center [865, 428] width 40 height 23
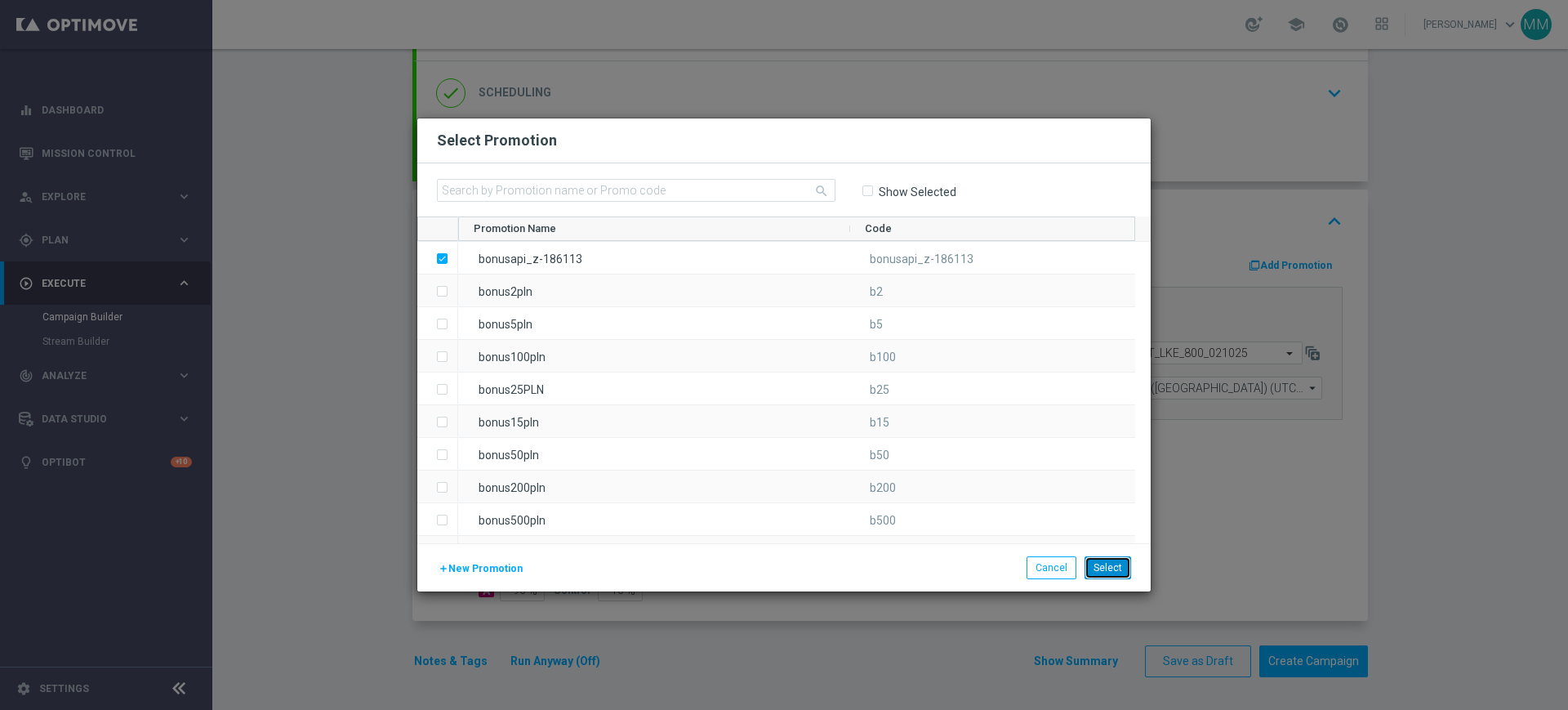
click at [1094, 564] on button "Select" at bounding box center [1107, 568] width 47 height 23
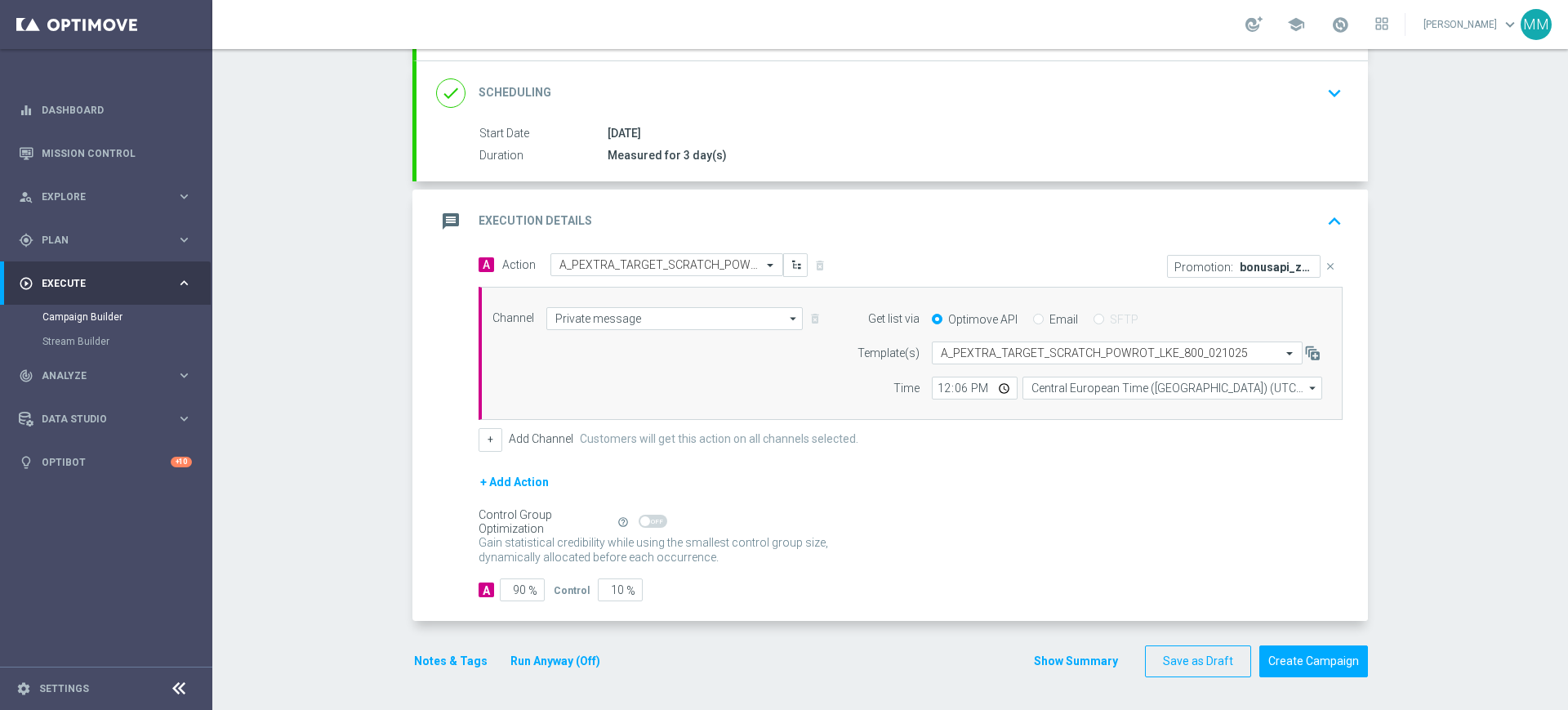
click at [916, 223] on div "message Execution Details keyboard_arrow_up" at bounding box center [892, 221] width 912 height 31
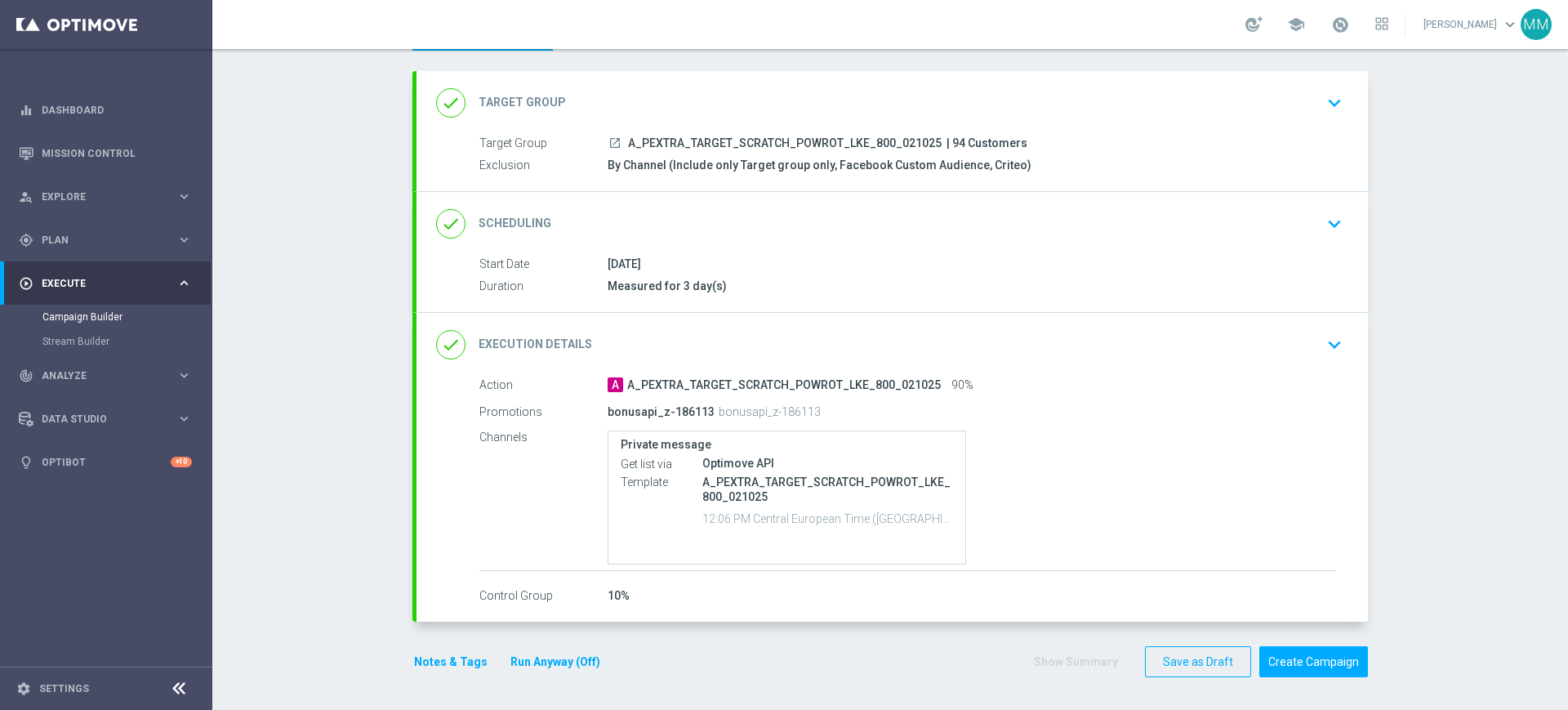
scroll to position [75, 0]
click at [422, 668] on button "Notes & Tags" at bounding box center [450, 661] width 77 height 20
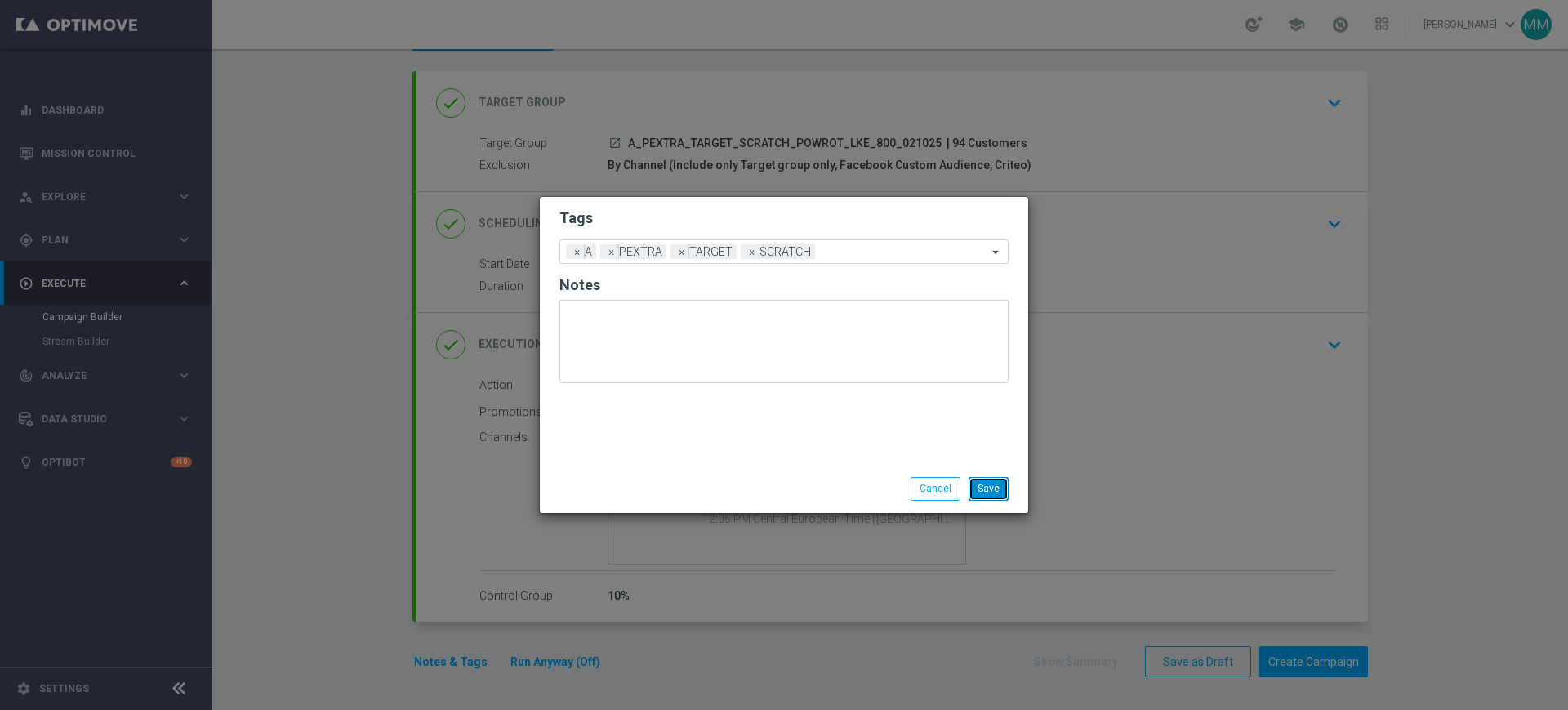
click at [998, 481] on button "Save" at bounding box center [988, 488] width 40 height 23
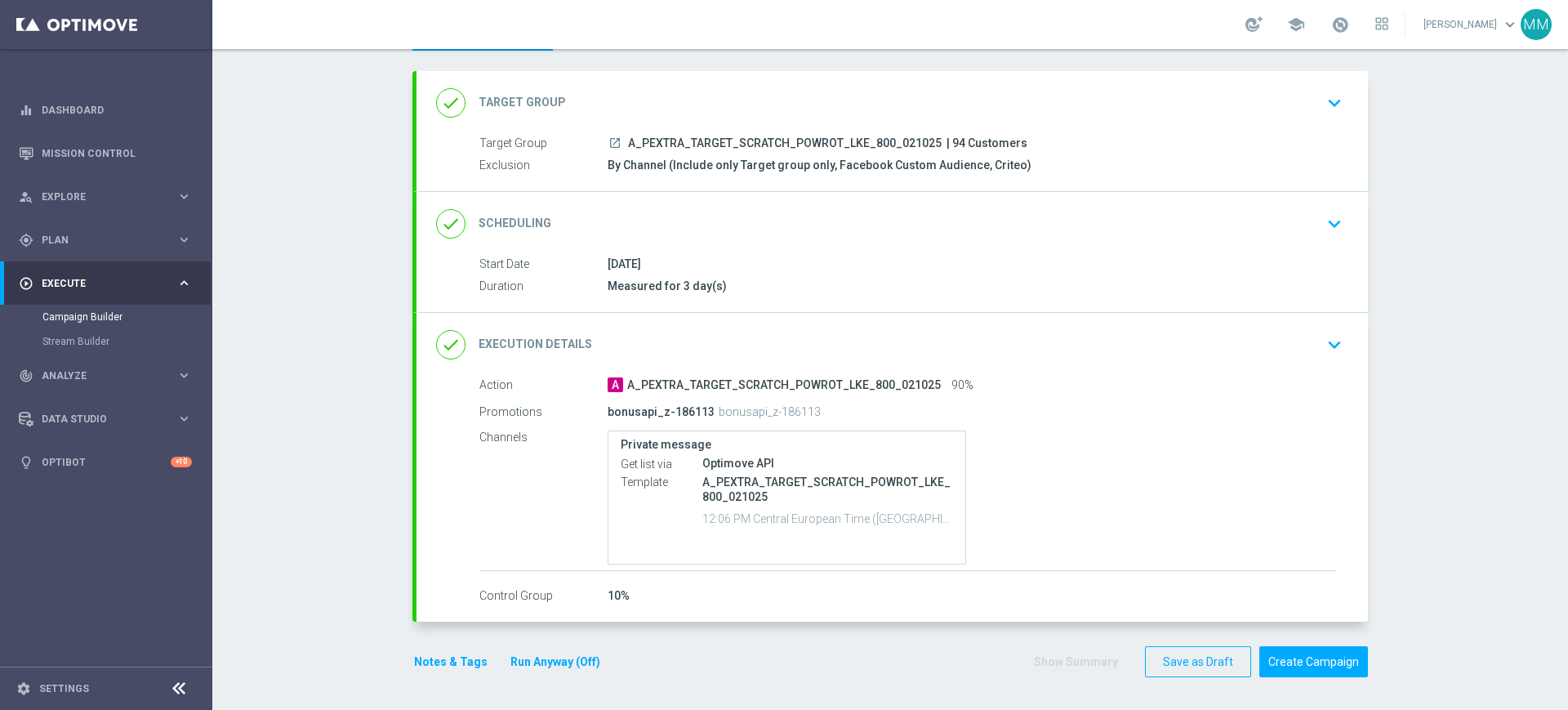
click at [843, 233] on div "done Scheduling keyboard_arrow_down" at bounding box center [892, 223] width 912 height 31
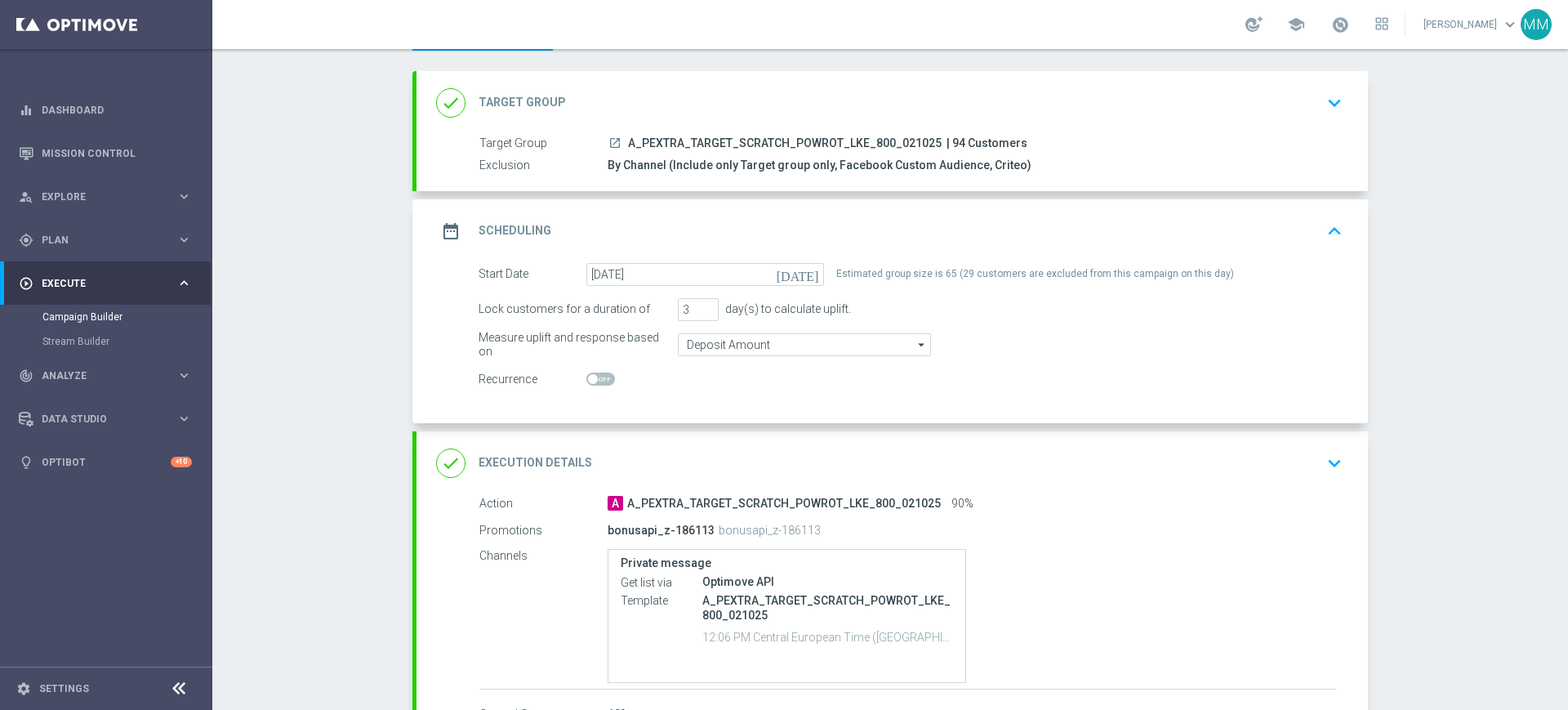
click at [830, 231] on div "date_range Scheduling keyboard_arrow_up" at bounding box center [892, 230] width 912 height 31
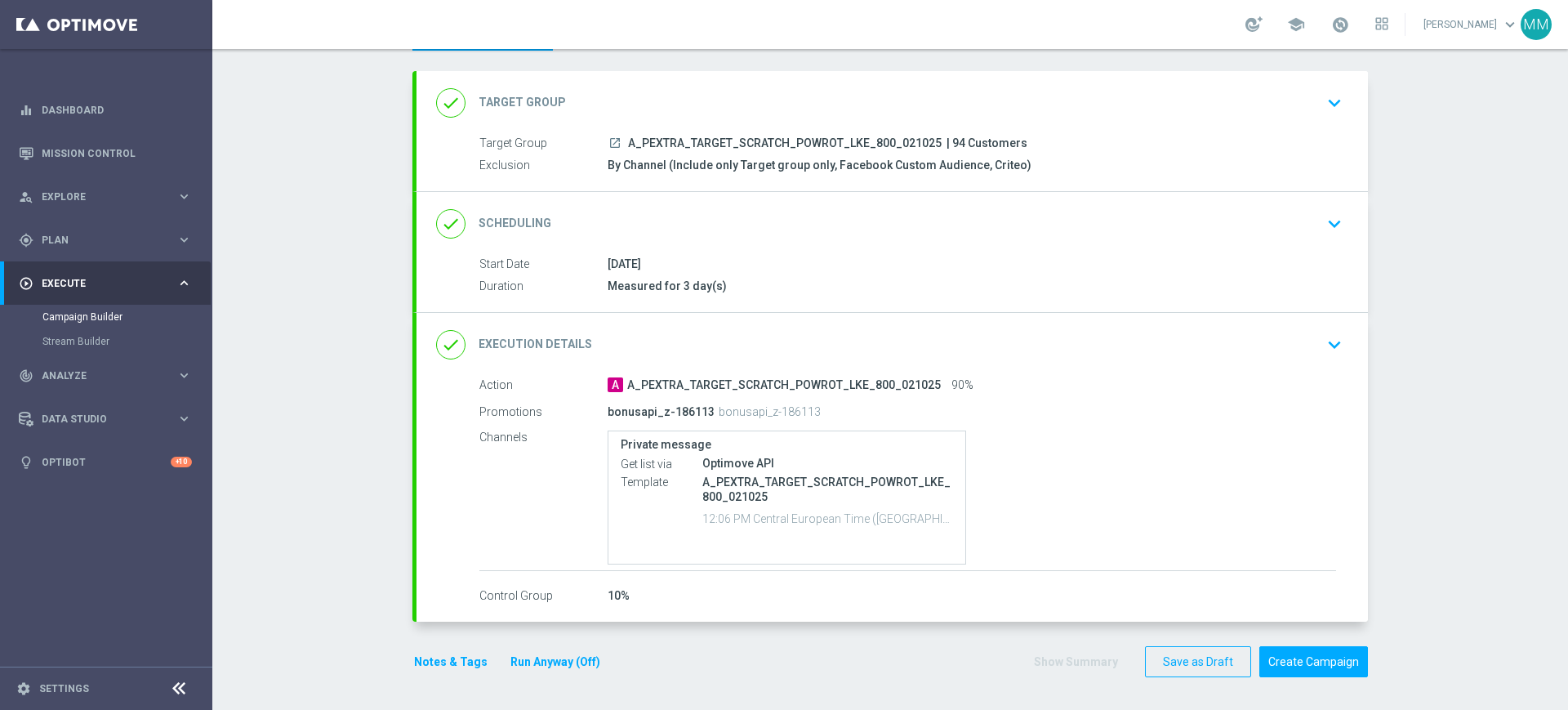
click at [664, 94] on div "done Target Group keyboard_arrow_down" at bounding box center [892, 102] width 912 height 31
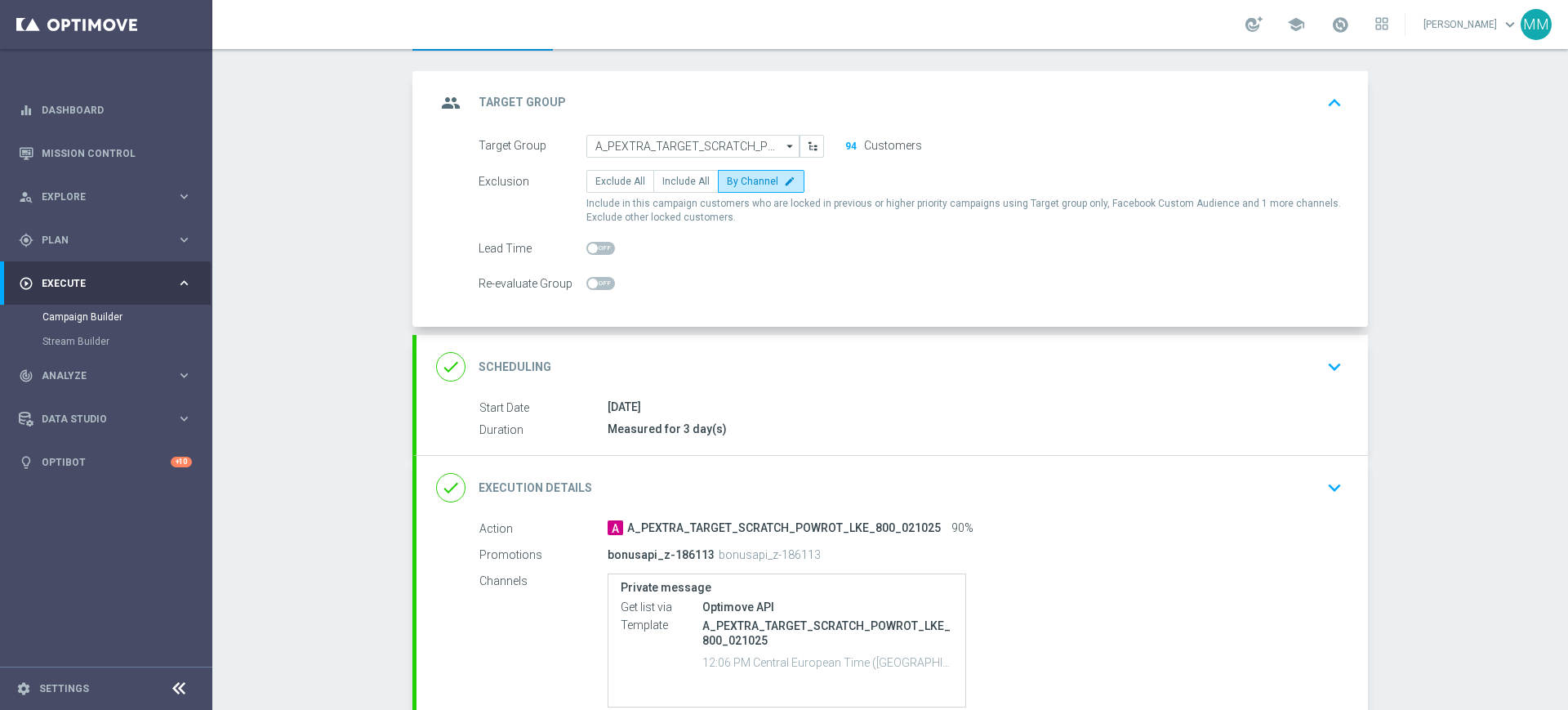
click at [716, 87] on div "group Target Group keyboard_arrow_up" at bounding box center [892, 102] width 912 height 31
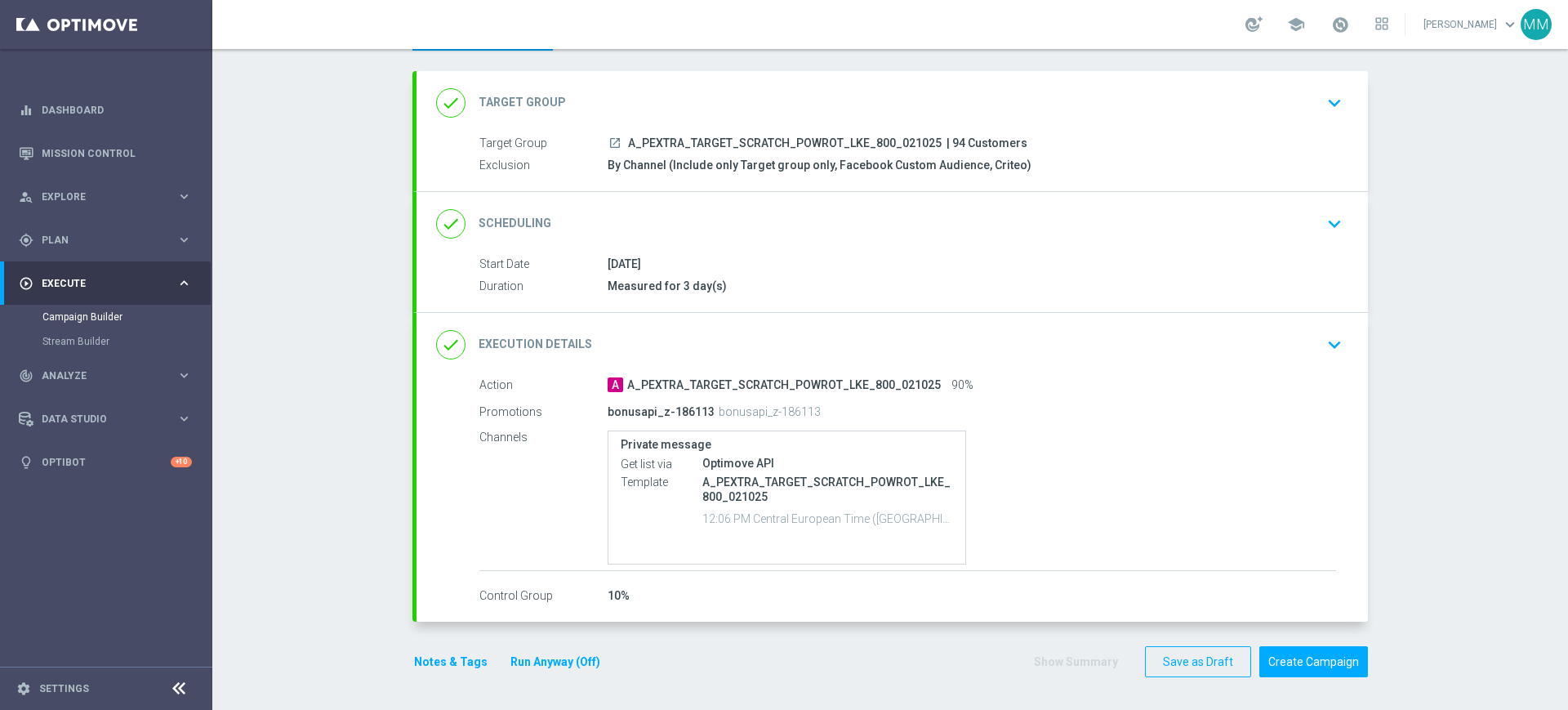
click at [419, 670] on button "Notes & Tags" at bounding box center [450, 661] width 77 height 20
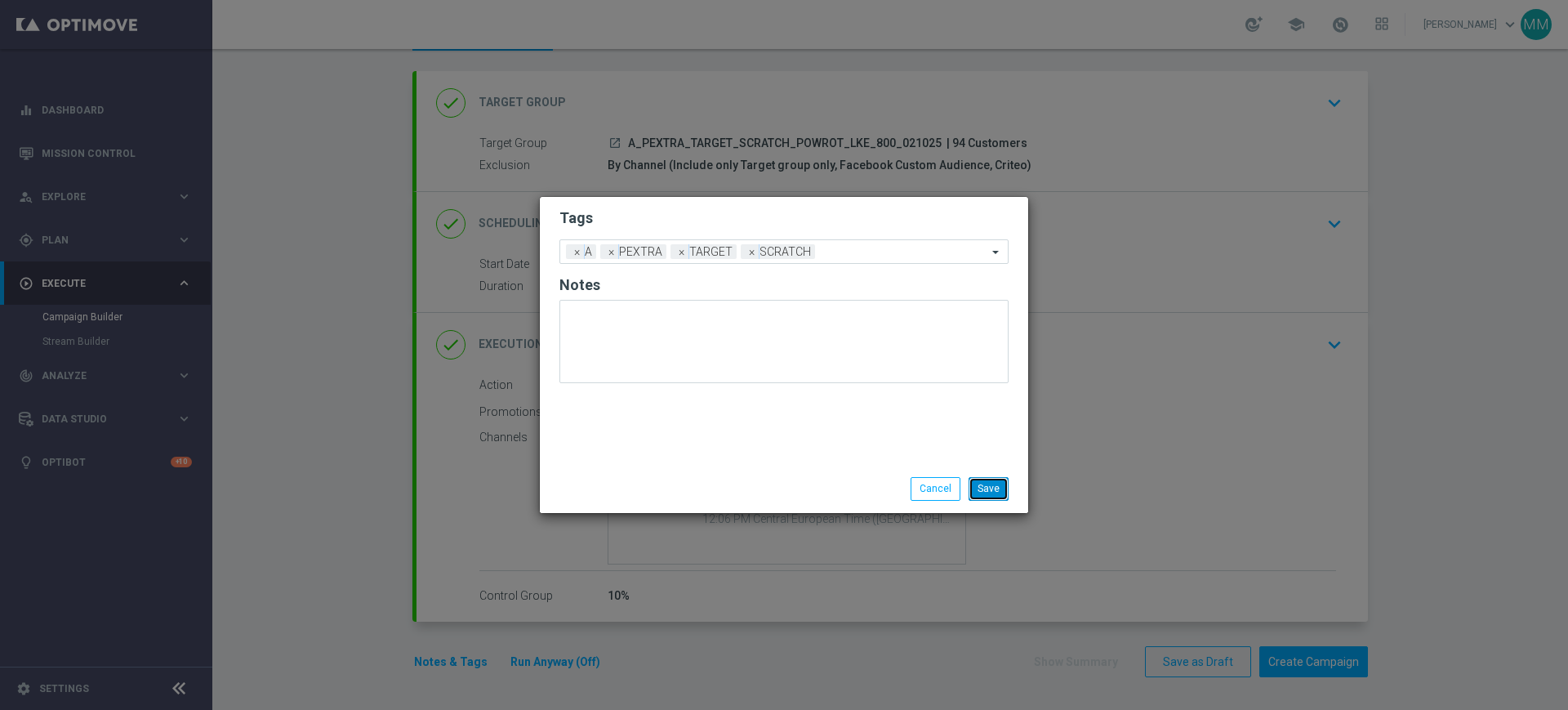
click at [986, 485] on button "Save" at bounding box center [988, 488] width 40 height 23
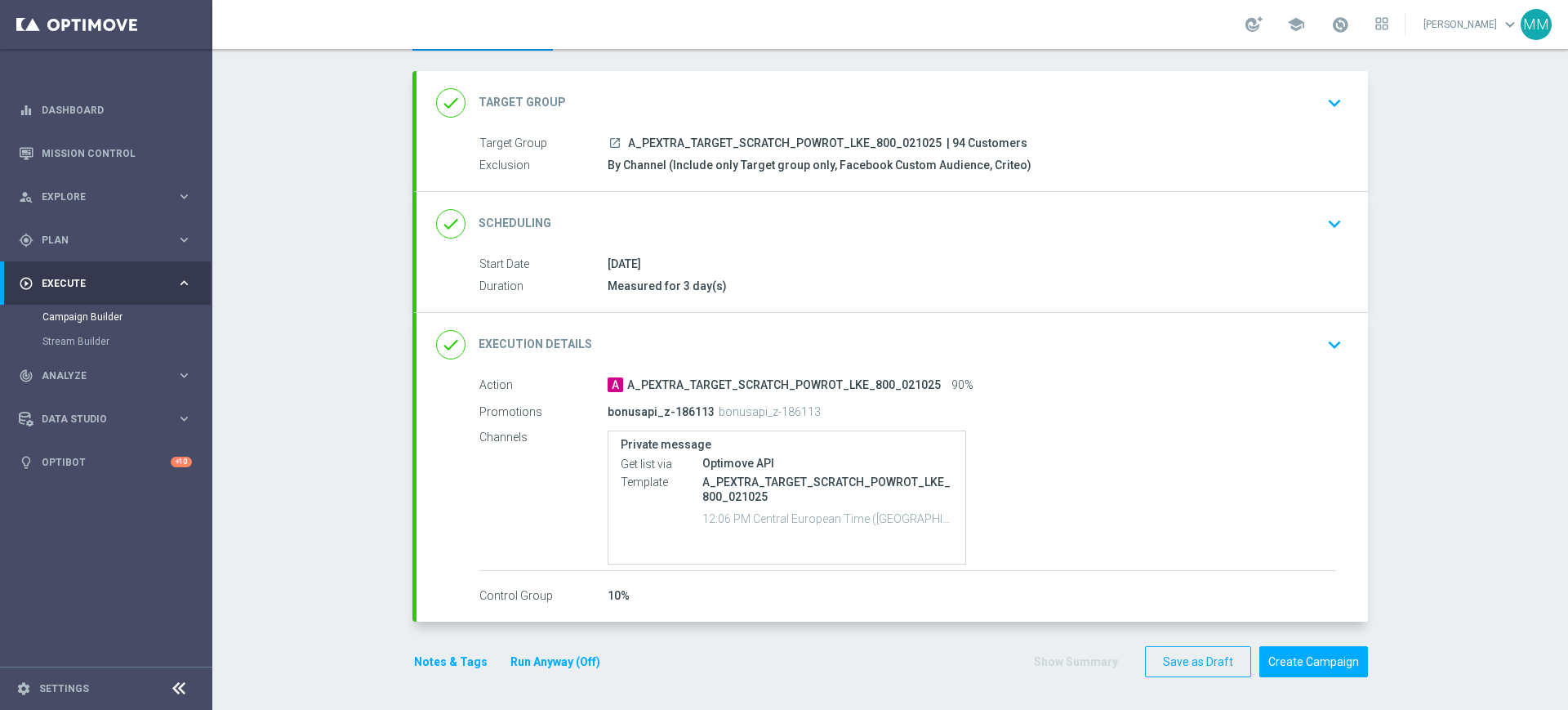
click at [963, 226] on div "done Scheduling keyboard_arrow_down" at bounding box center [892, 223] width 912 height 31
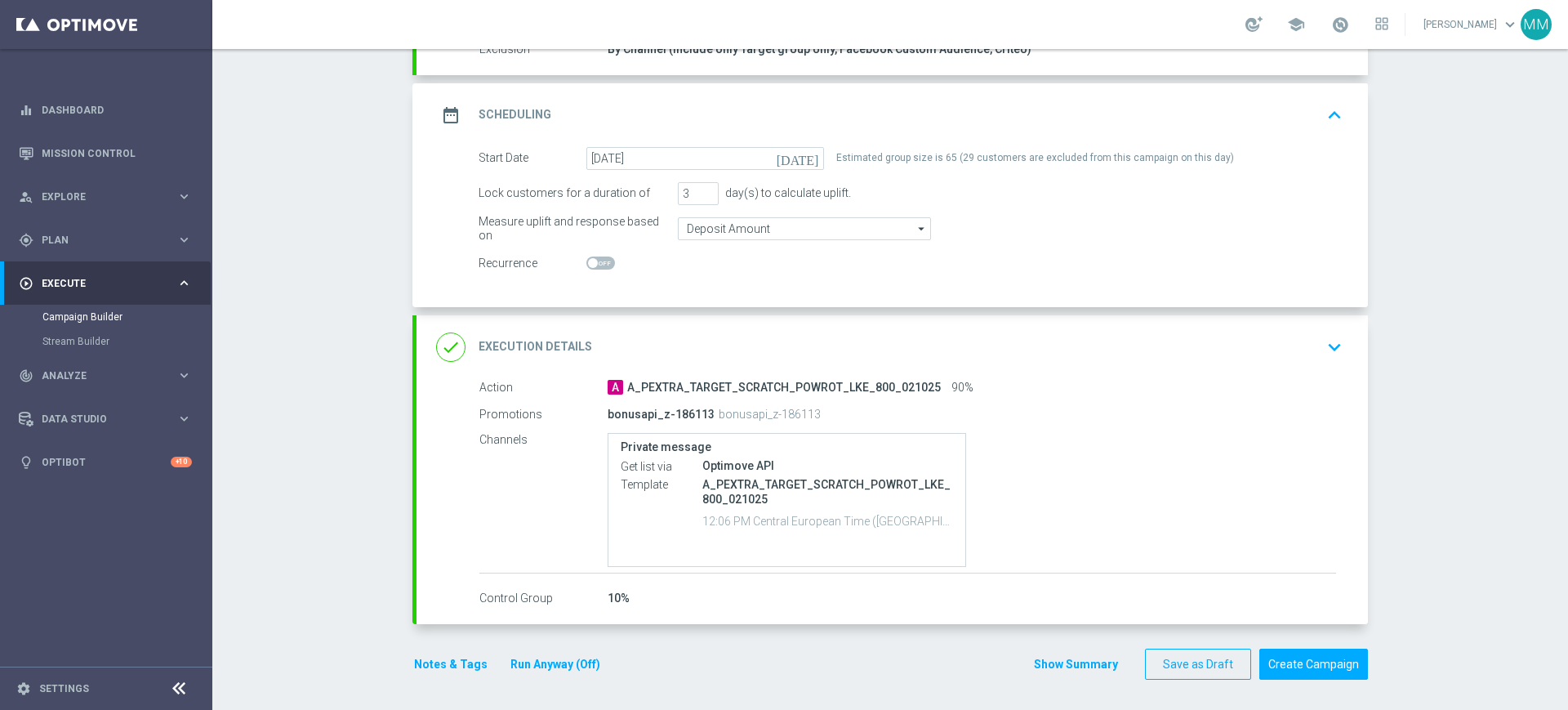
scroll to position [193, 0]
click at [434, 657] on button "Notes & Tags" at bounding box center [450, 661] width 77 height 20
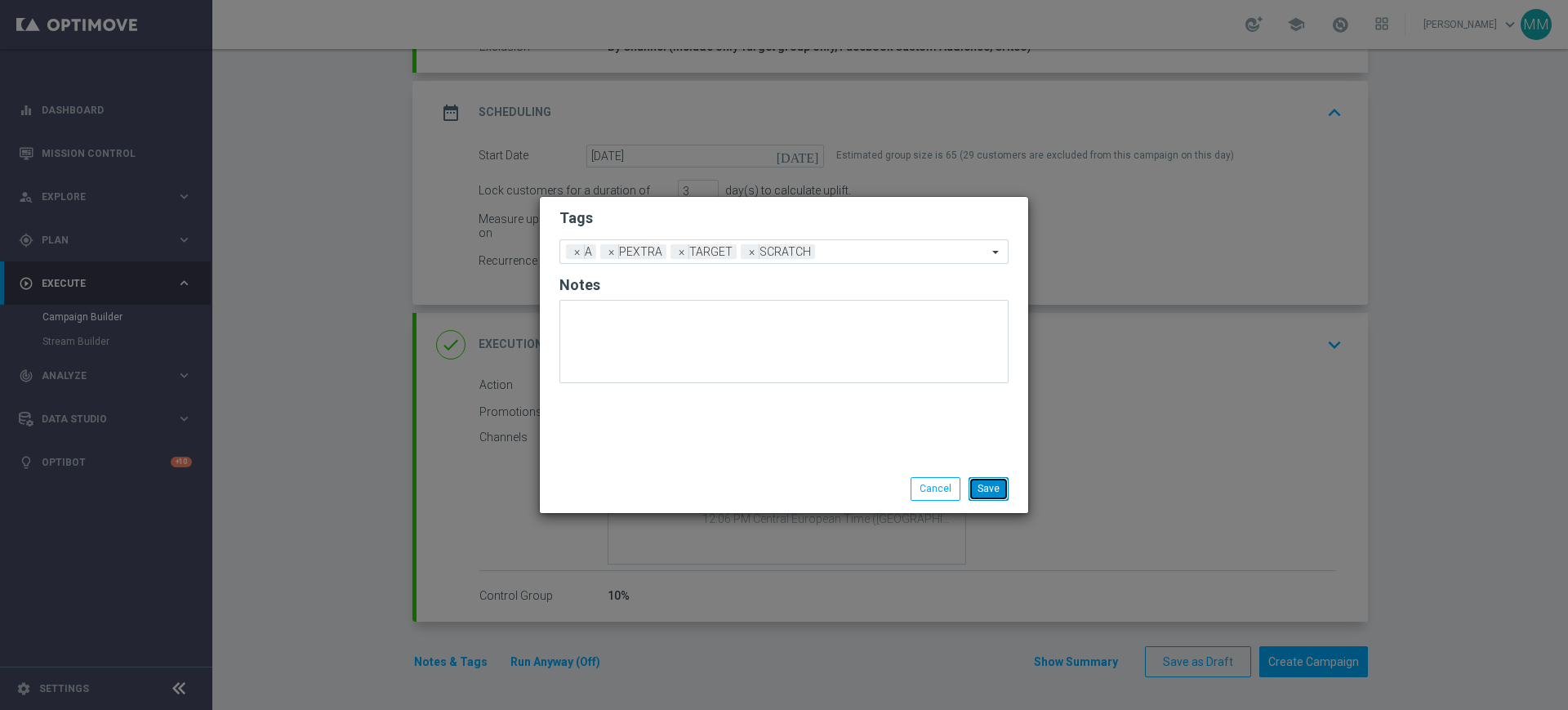
click at [976, 483] on button "Save" at bounding box center [988, 488] width 40 height 23
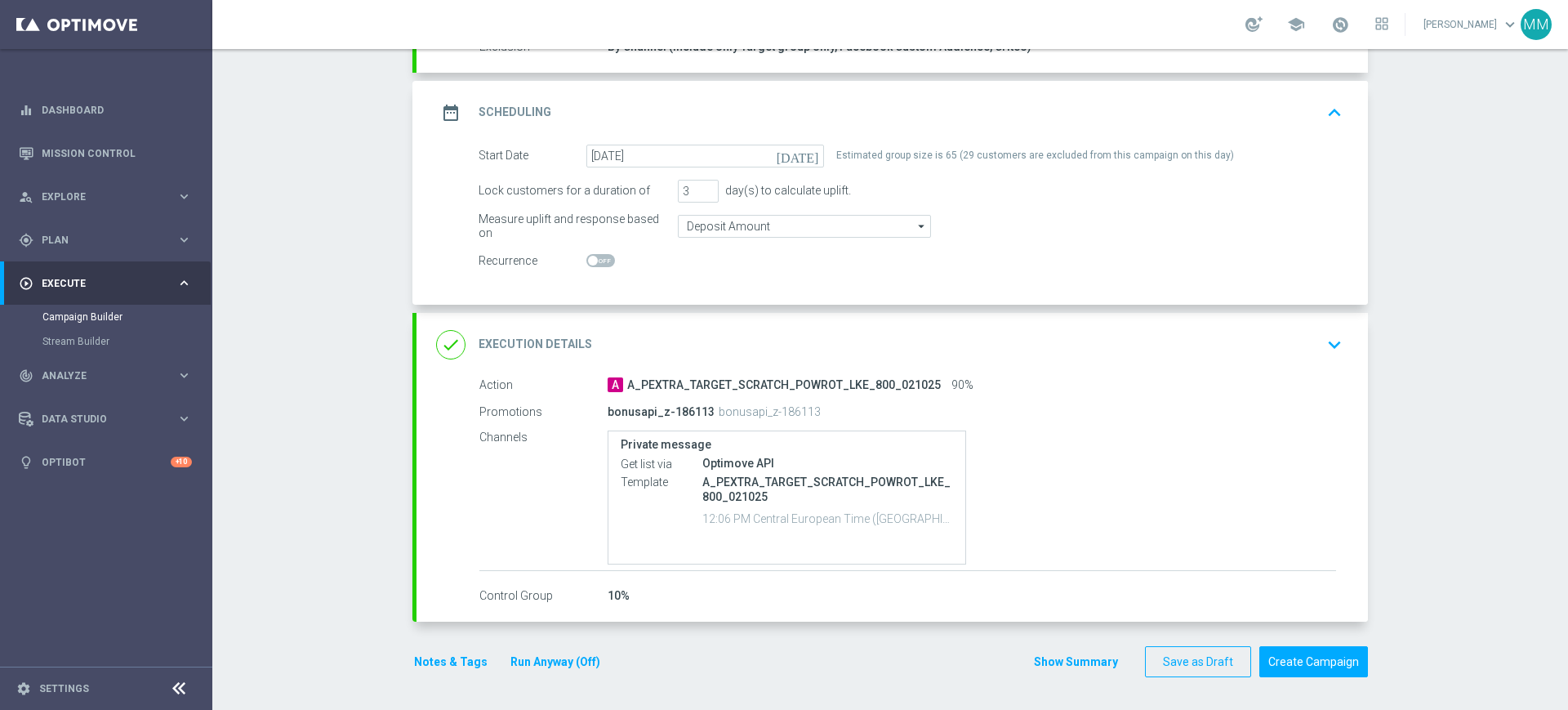
click at [903, 370] on div "done Execution Details keyboard_arrow_down" at bounding box center [892, 344] width 951 height 64
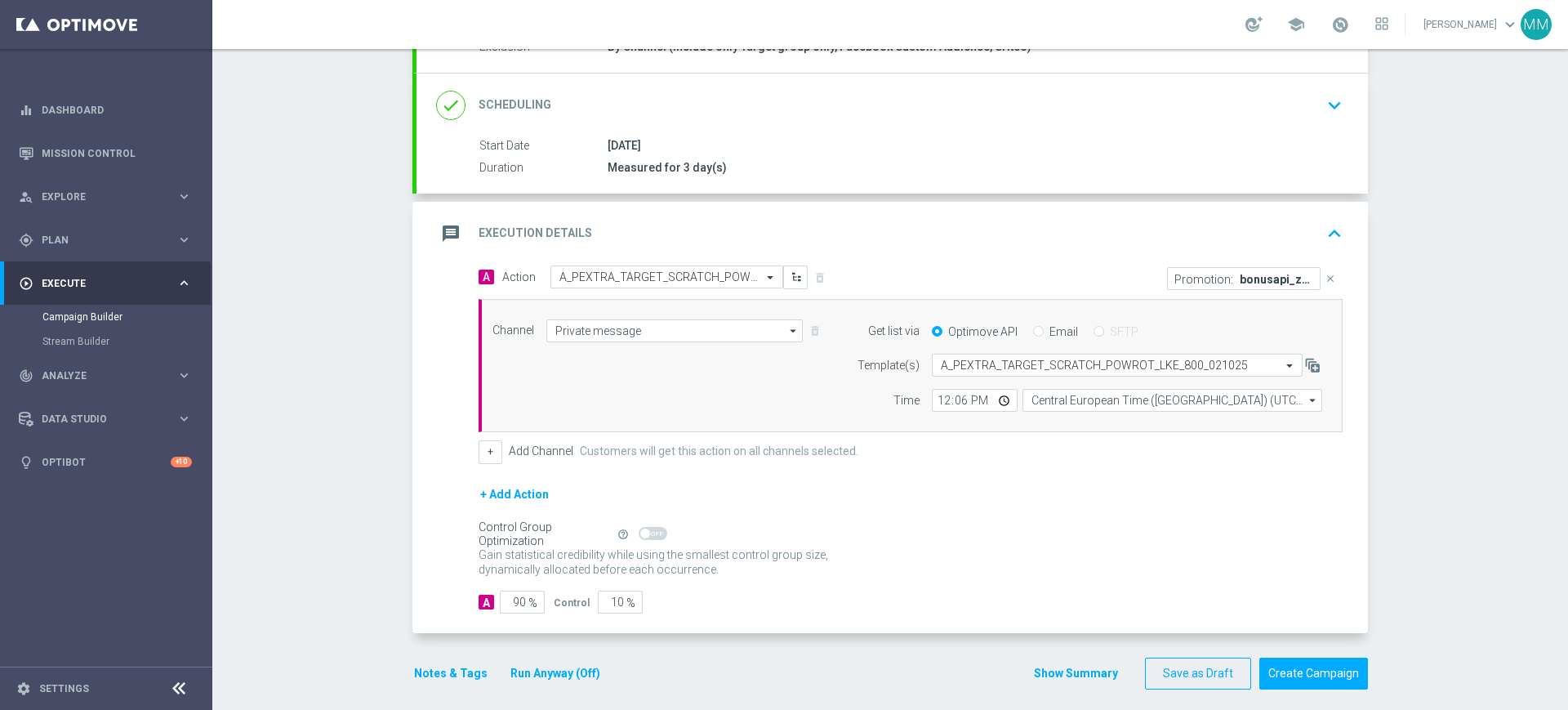
click at [863, 237] on div "message Execution Details keyboard_arrow_up" at bounding box center [892, 233] width 912 height 31
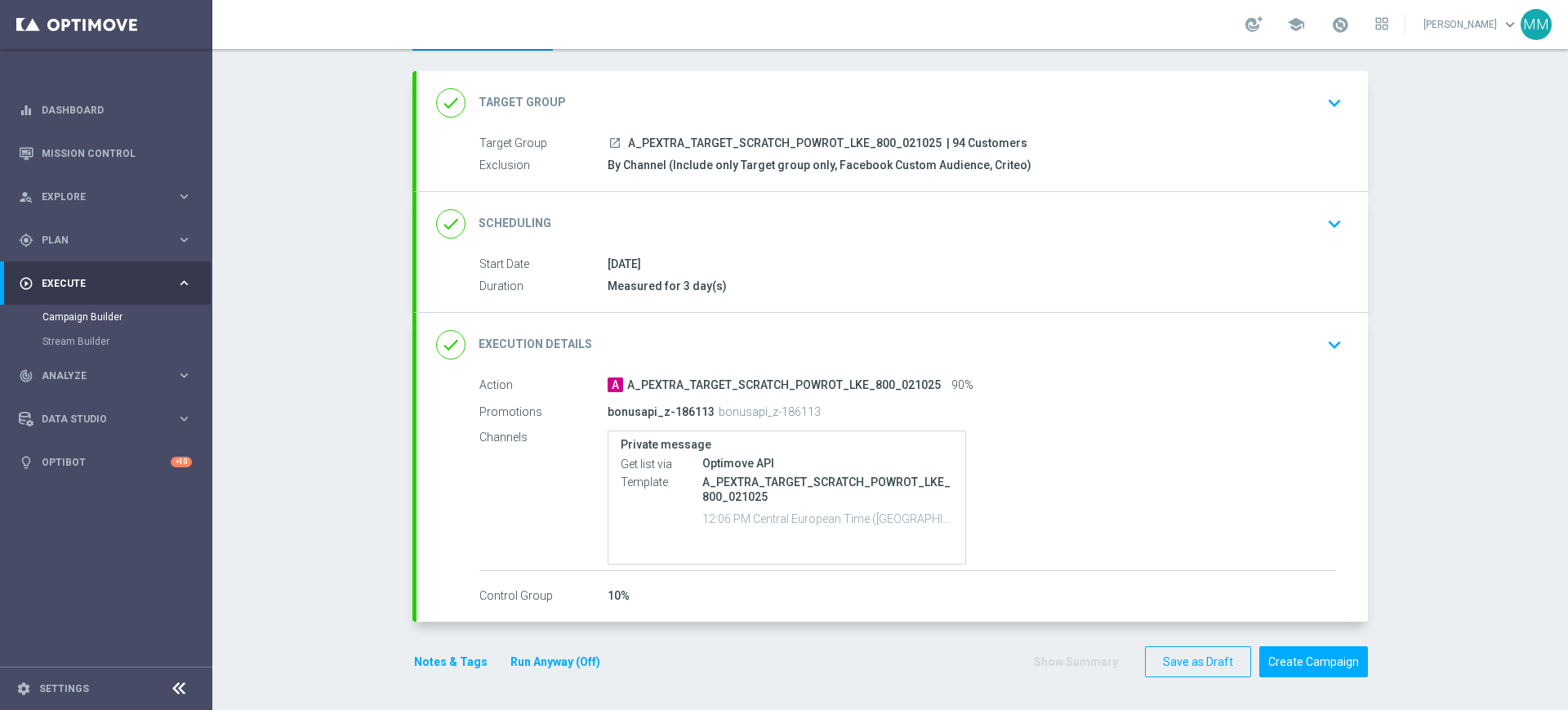
scroll to position [75, 0]
click at [1319, 651] on button "Create Campaign" at bounding box center [1313, 661] width 109 height 32
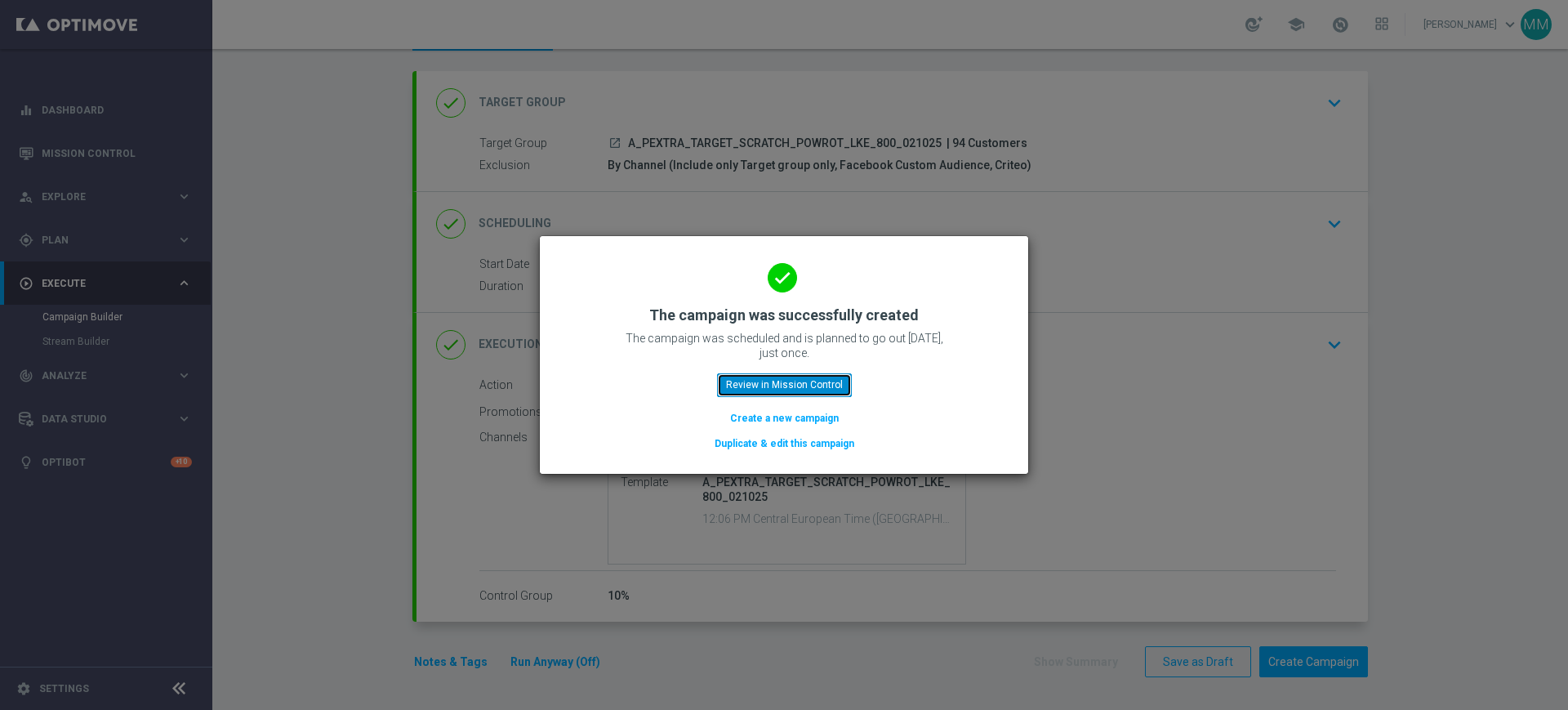
click at [804, 385] on button "Review in Mission Control" at bounding box center [784, 385] width 135 height 23
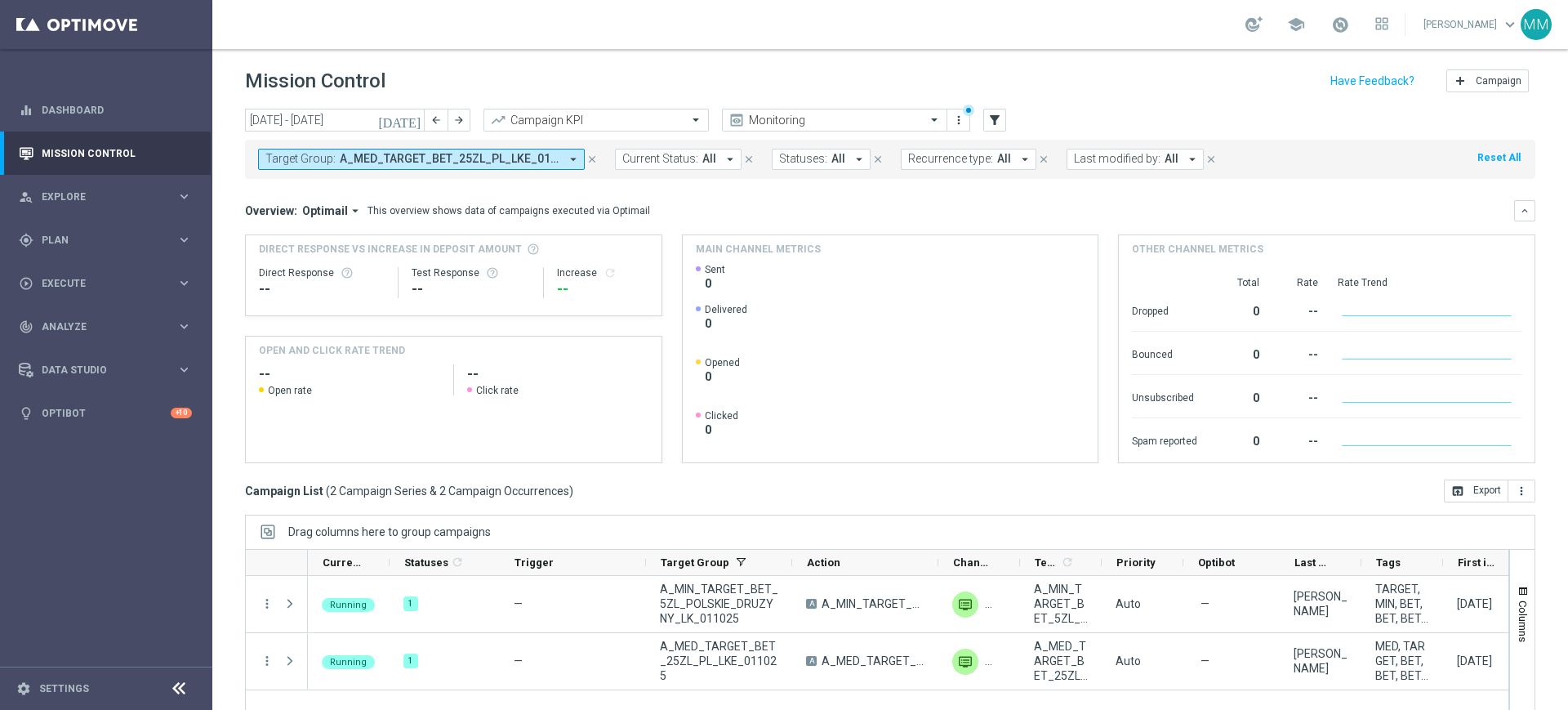
click at [416, 168] on button "Target Group: A_MED_TARGET_BET_25ZL_PL_LKE_011025, A_MIN_TARGET_BET_5ZL_POLSKIE…" at bounding box center [421, 159] width 327 height 21
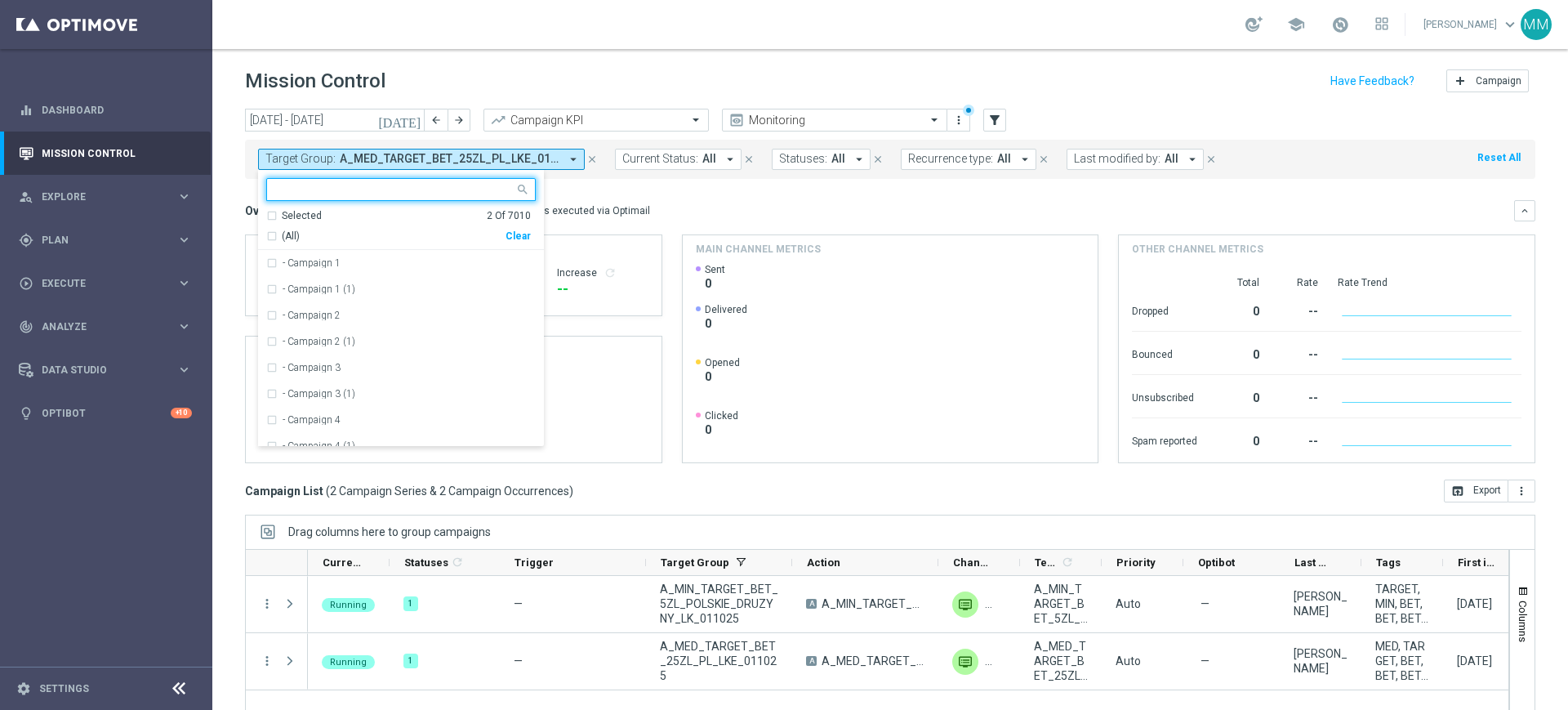
click at [0, 0] on div "Clear" at bounding box center [0, 0] width 0 height 0
click at [473, 191] on input "text" at bounding box center [395, 190] width 239 height 14
paste input "A_PREM_TARGET_SCRATCH_POWROT_LM_400_160925"
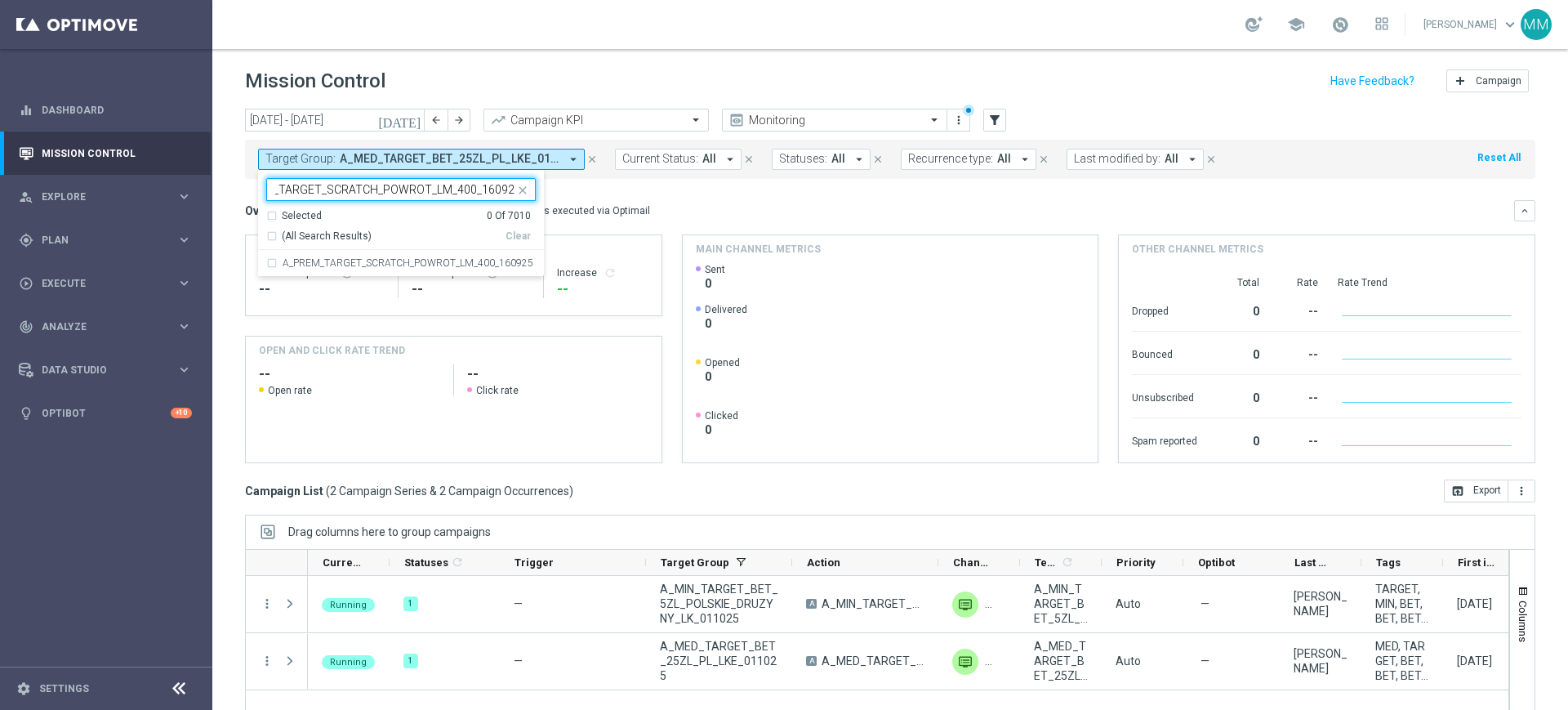
type input "A_PREM_TARGET_SCRATCH_POWROT_LM_400_160925"
click at [584, 198] on mini-dashboard "Overview: Optimail arrow_drop_down This overview shows data of campaigns execut…" at bounding box center [889, 329] width 1290 height 300
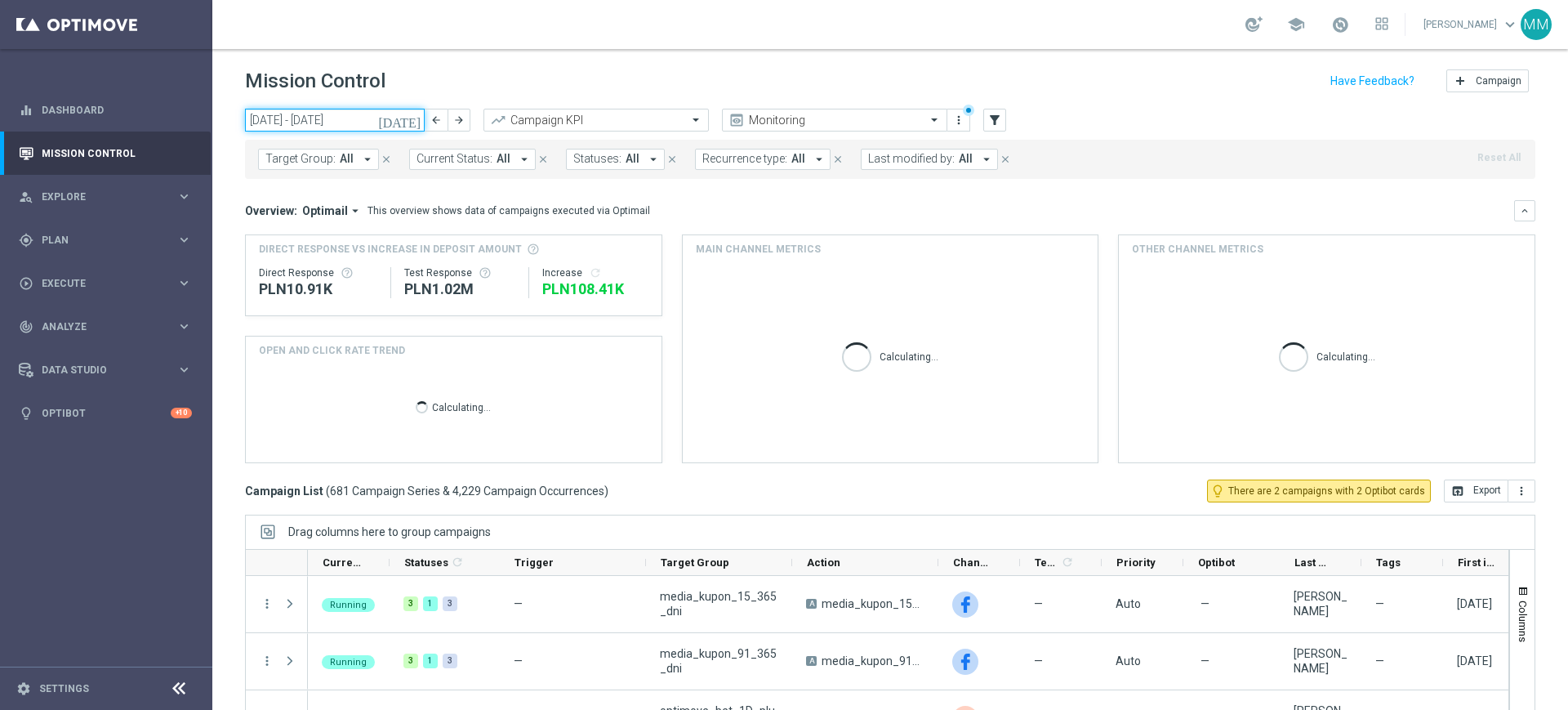
click at [365, 125] on input "[DATE] - [DATE]" at bounding box center [334, 120] width 179 height 23
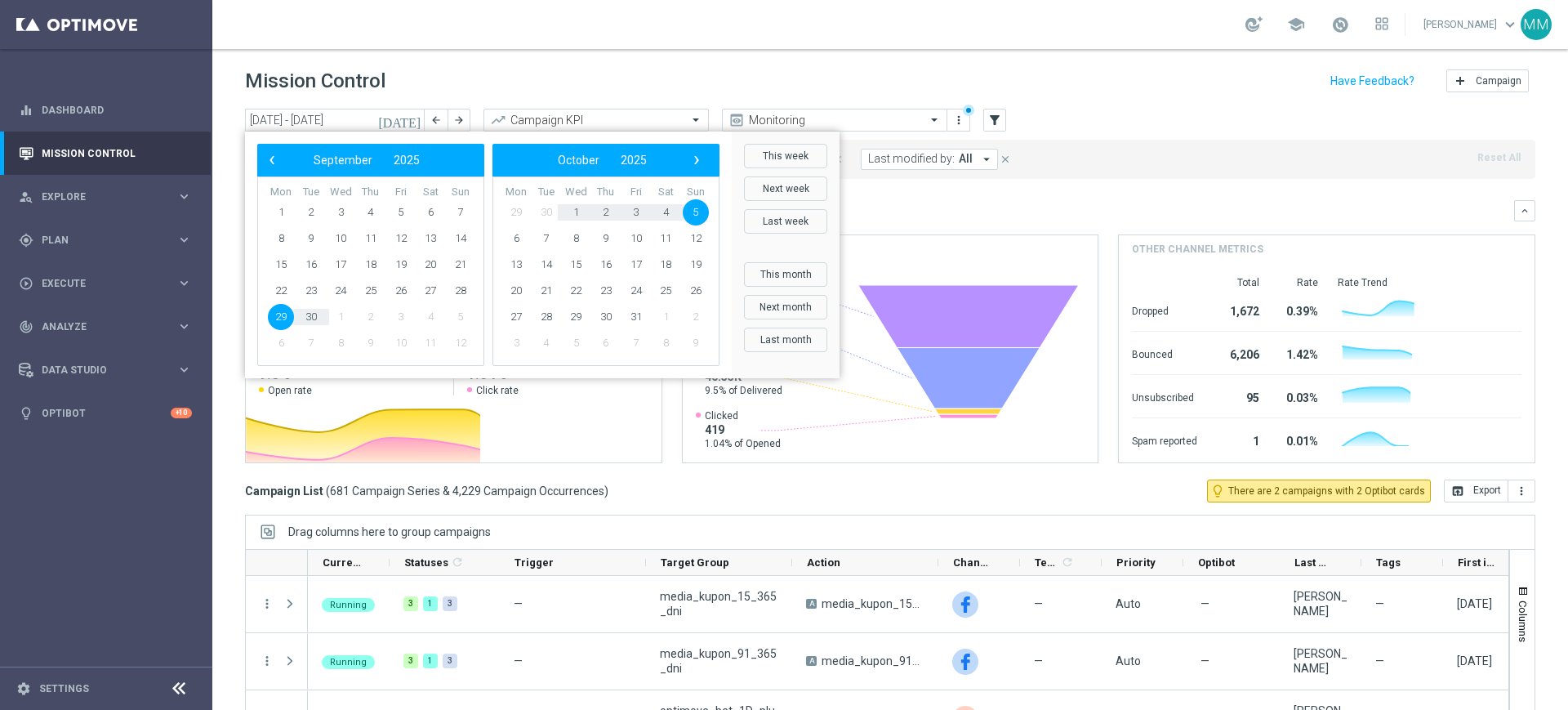
click at [226, 167] on div "[DATE] [DATE] - [DATE] arrow_back arrow_forward Campaign KPI trending_up Monito…" at bounding box center [889, 402] width 1355 height 586
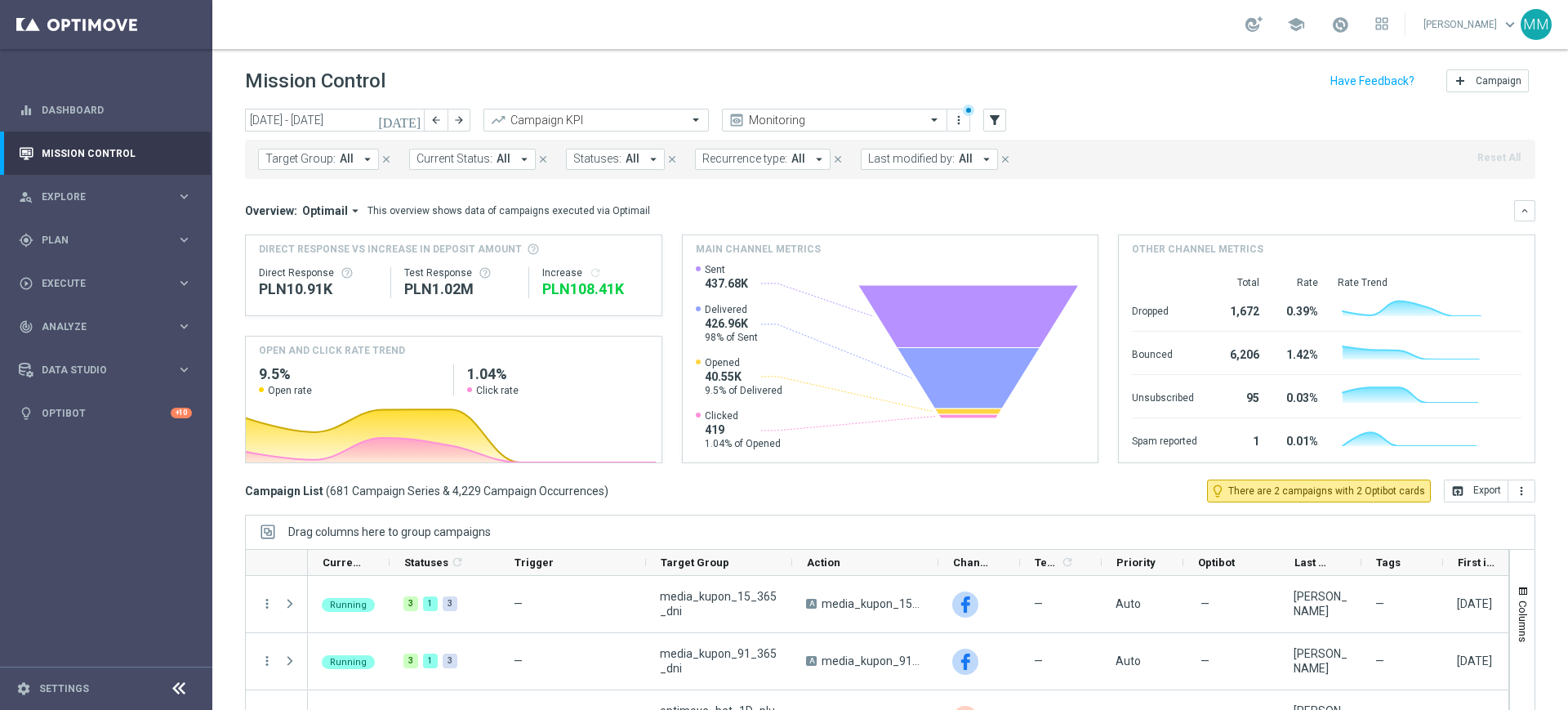
click at [275, 156] on span "Target Group:" at bounding box center [301, 159] width 71 height 14
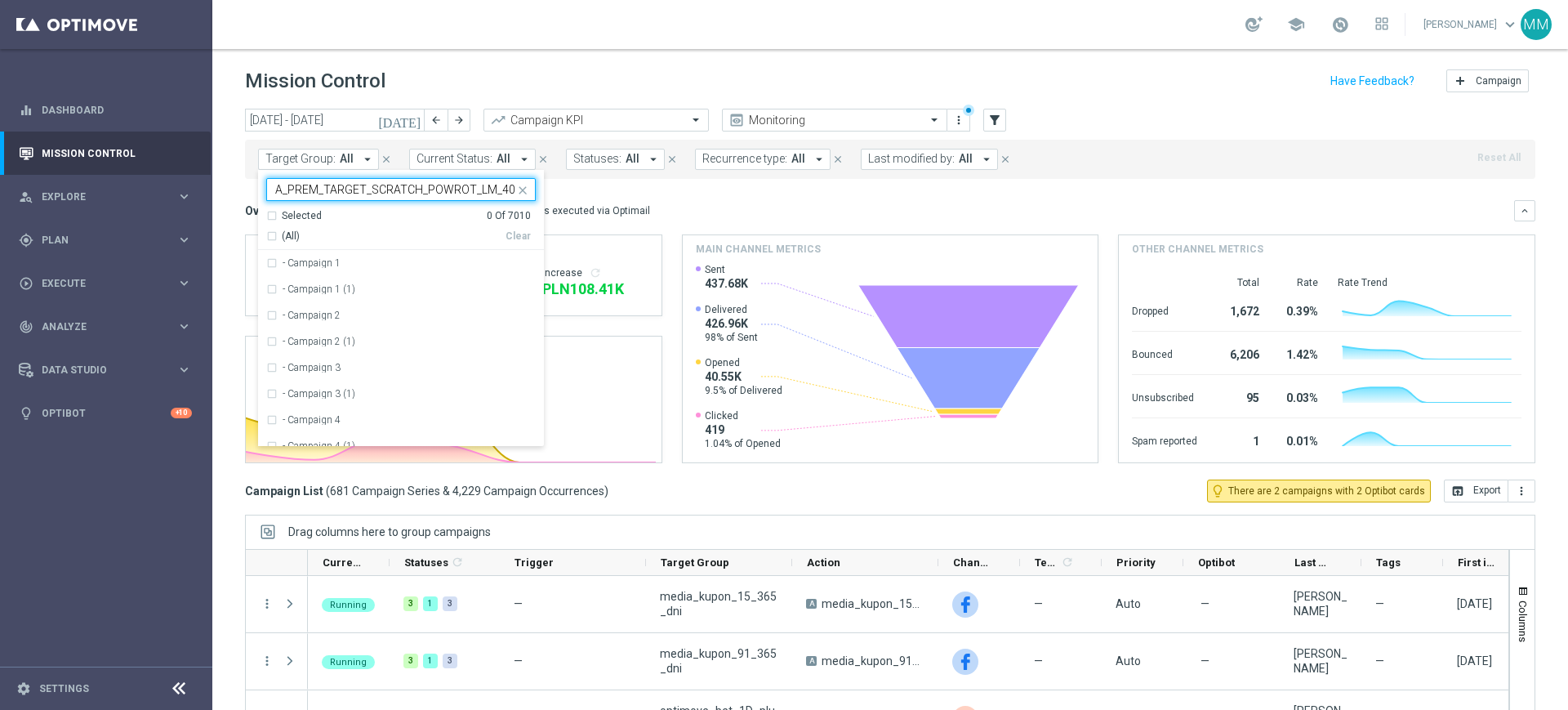
scroll to position [0, 45]
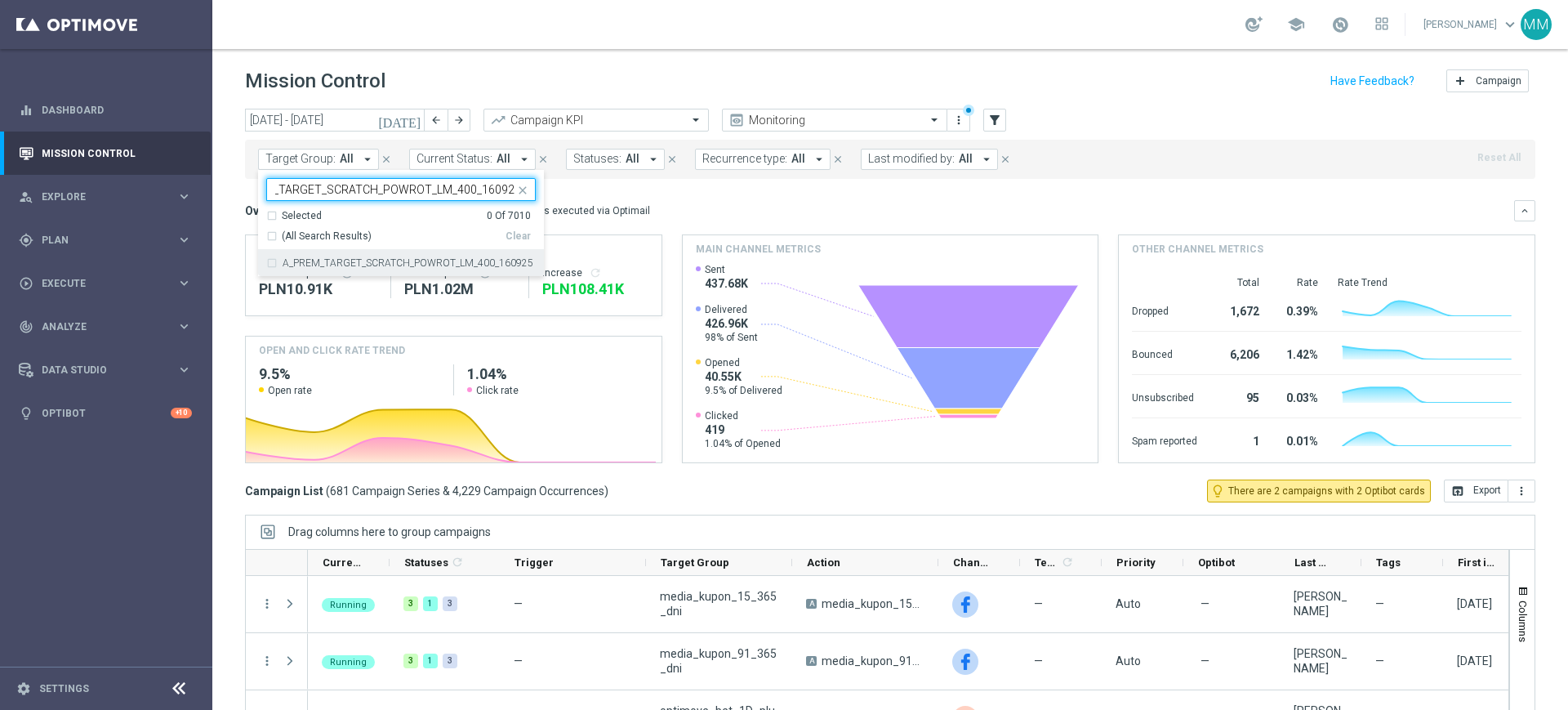
drag, startPoint x: 322, startPoint y: 259, endPoint x: 348, endPoint y: 250, distance: 27.5
click at [322, 260] on label "A_PREM_TARGET_SCRATCH_POWROT_LM_400_160925" at bounding box center [408, 262] width 251 height 10
type input "A_PREM_TARGET_SCRATCH_POWROT_LM_400_160925"
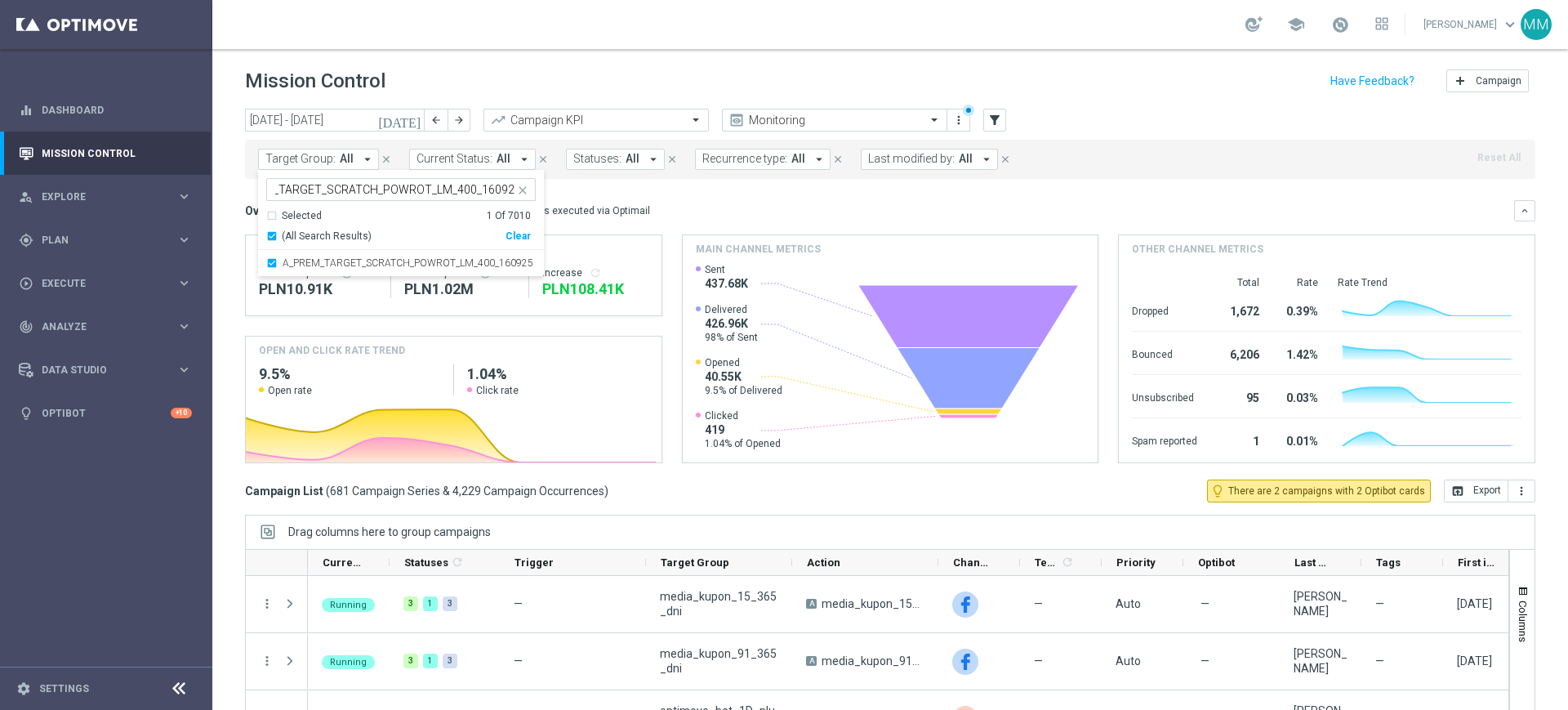
scroll to position [0, 0]
click at [586, 219] on div "Overview: Optimail arrow_drop_down This overview shows data of campaigns execut…" at bounding box center [889, 211] width 1290 height 21
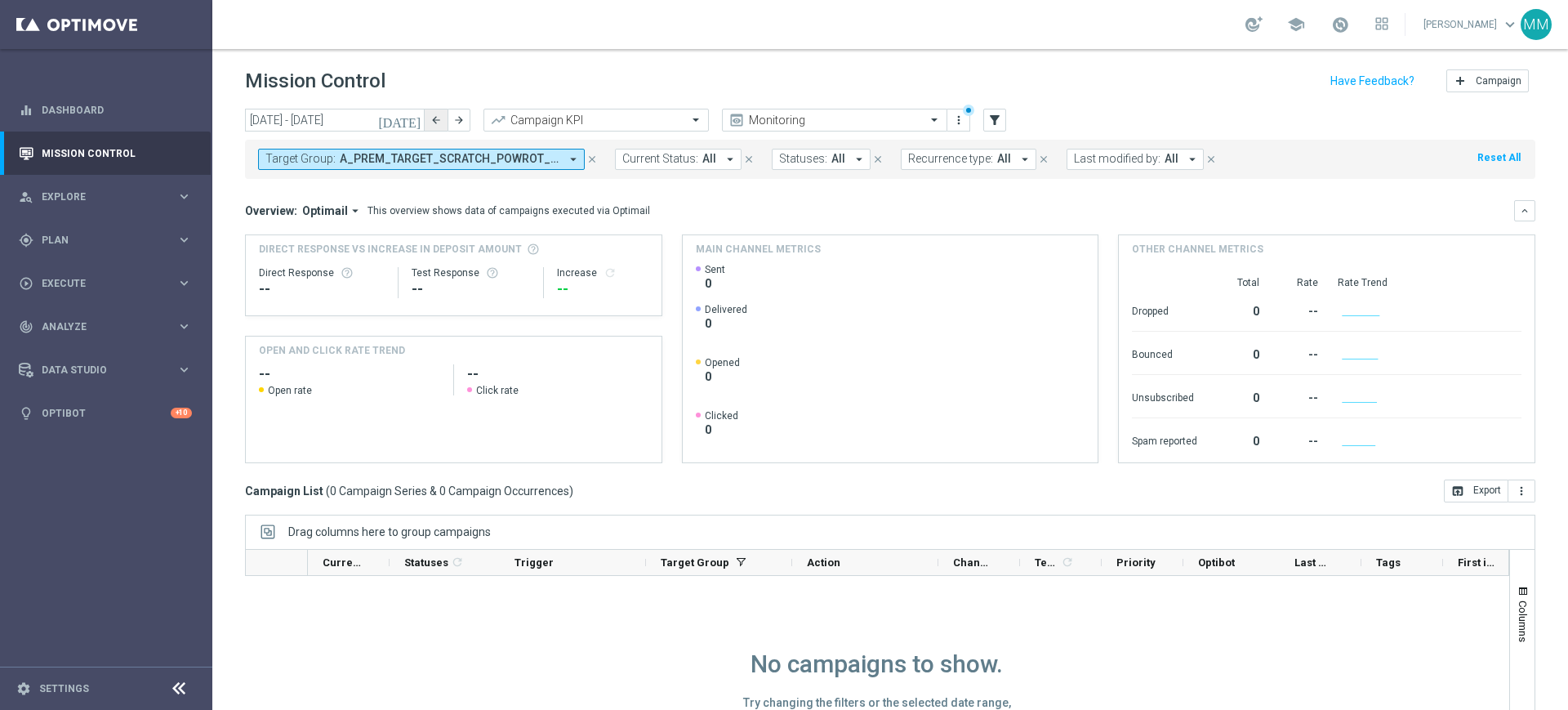
click at [438, 127] on button "arrow_back" at bounding box center [436, 120] width 23 height 23
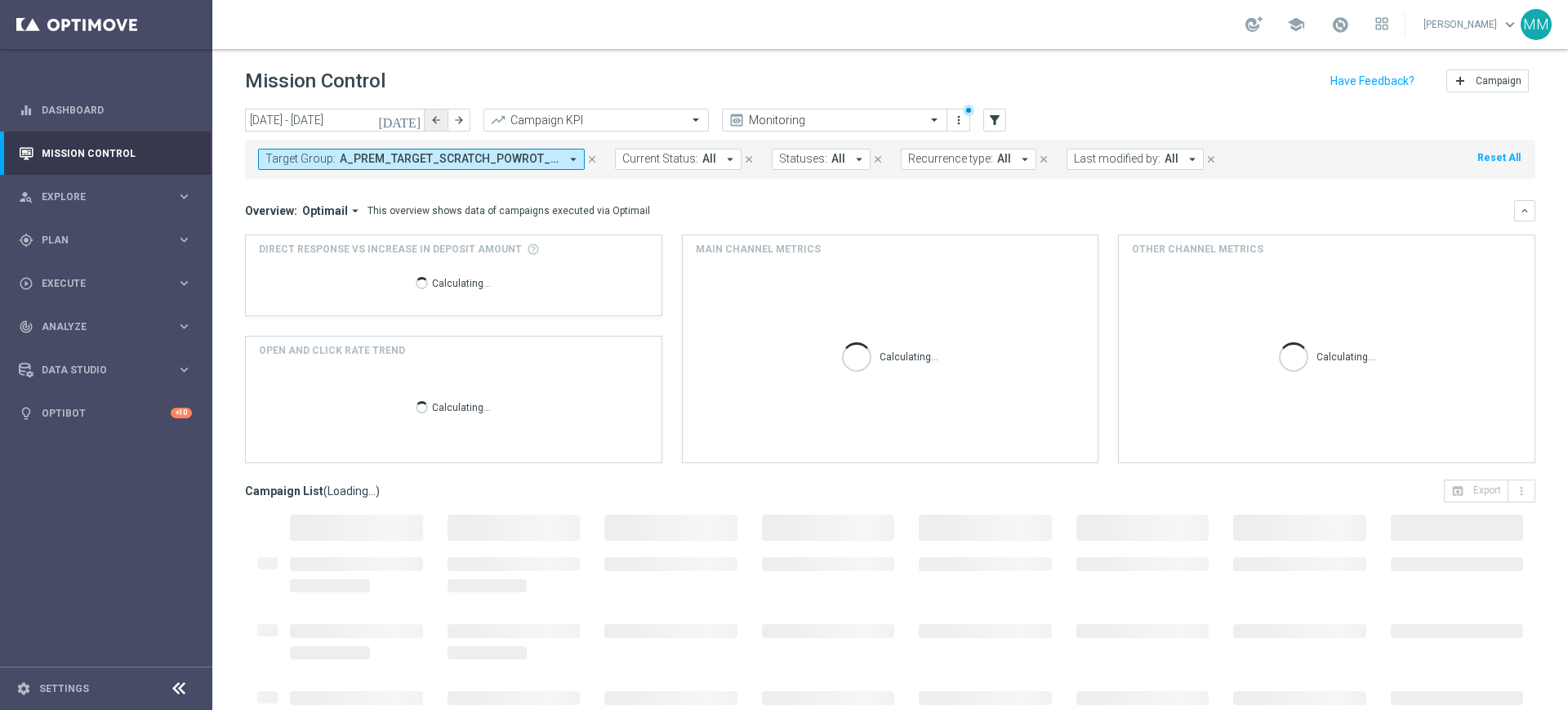
click at [438, 127] on button "arrow_back" at bounding box center [436, 120] width 23 height 23
type input "[DATE] - [DATE]"
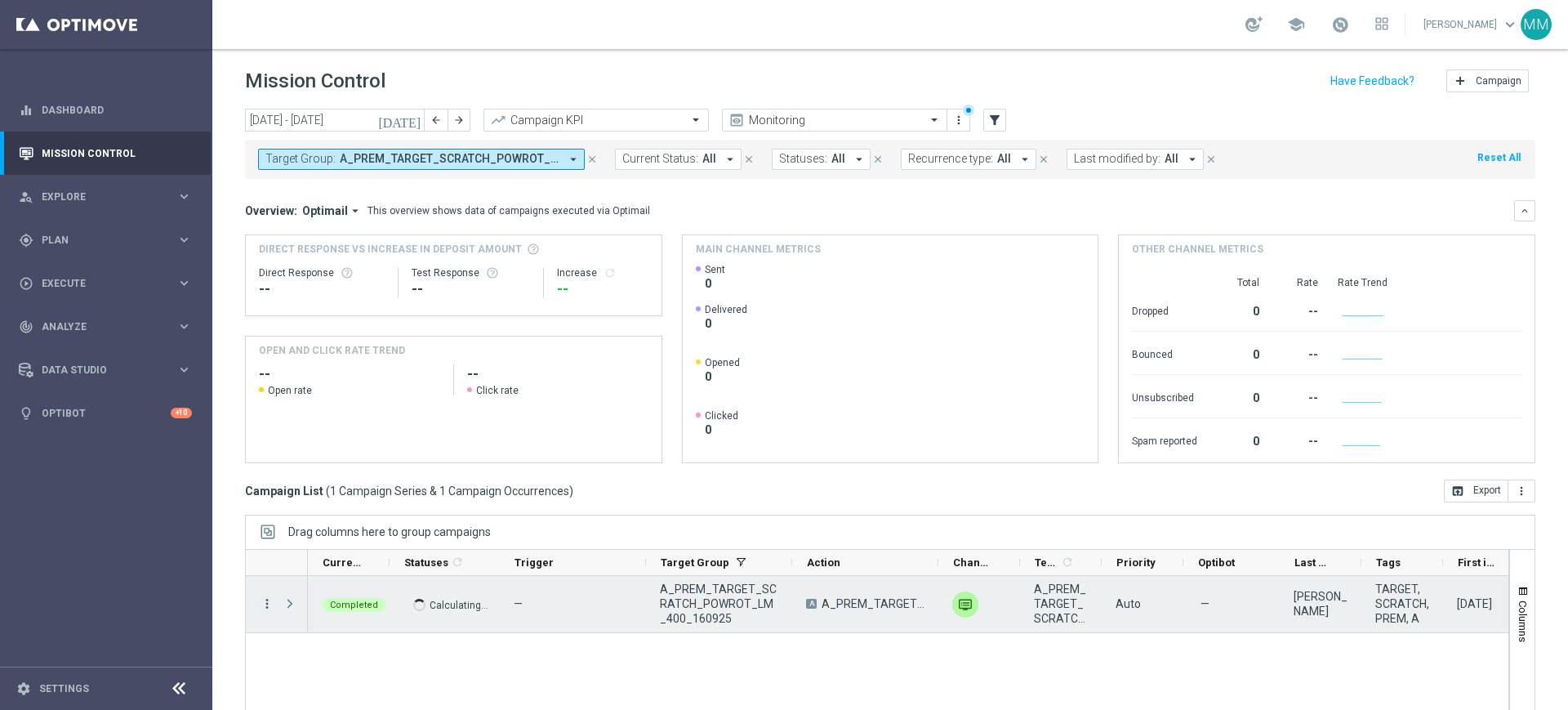
click at [268, 602] on icon "more_vert" at bounding box center [267, 603] width 15 height 15
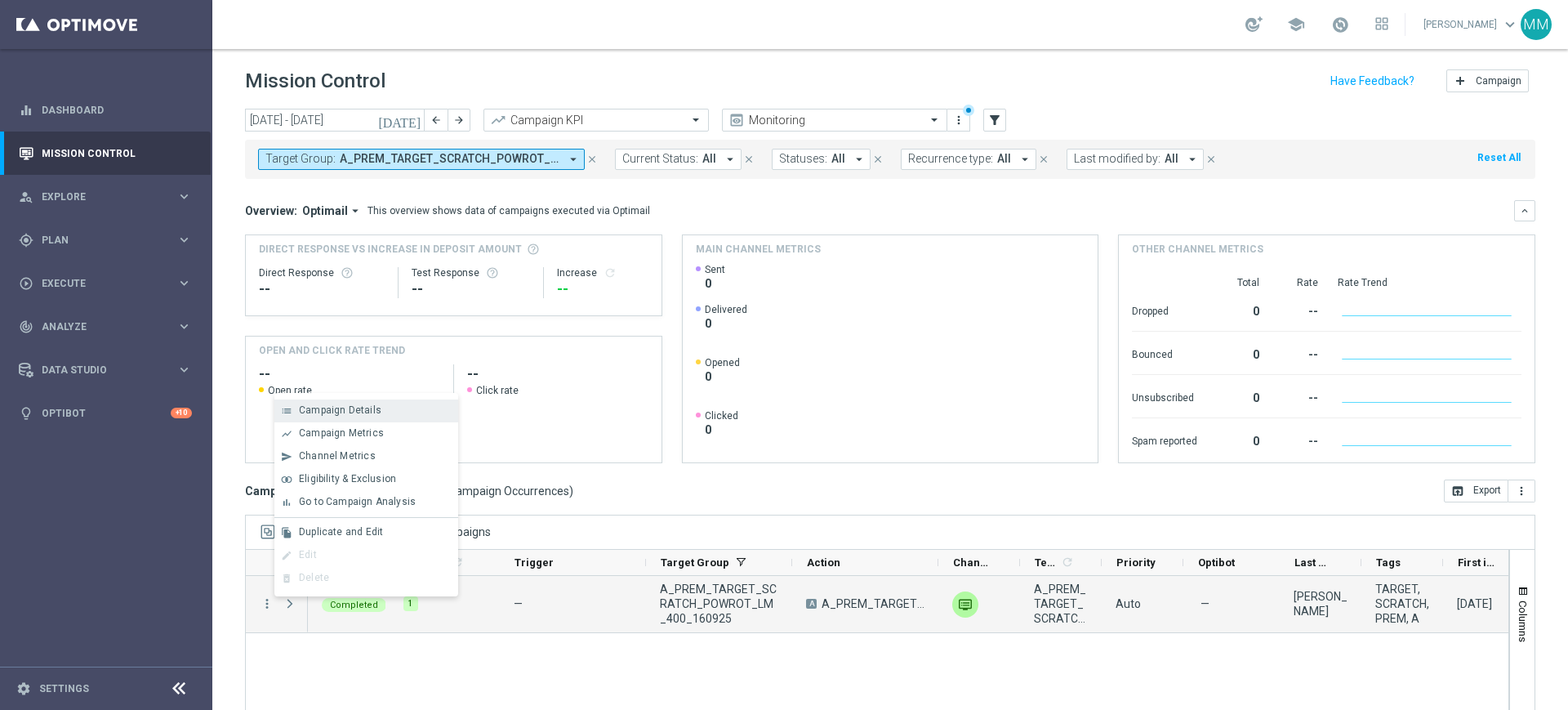
click at [376, 399] on div "list Campaign Details" at bounding box center [366, 411] width 184 height 23
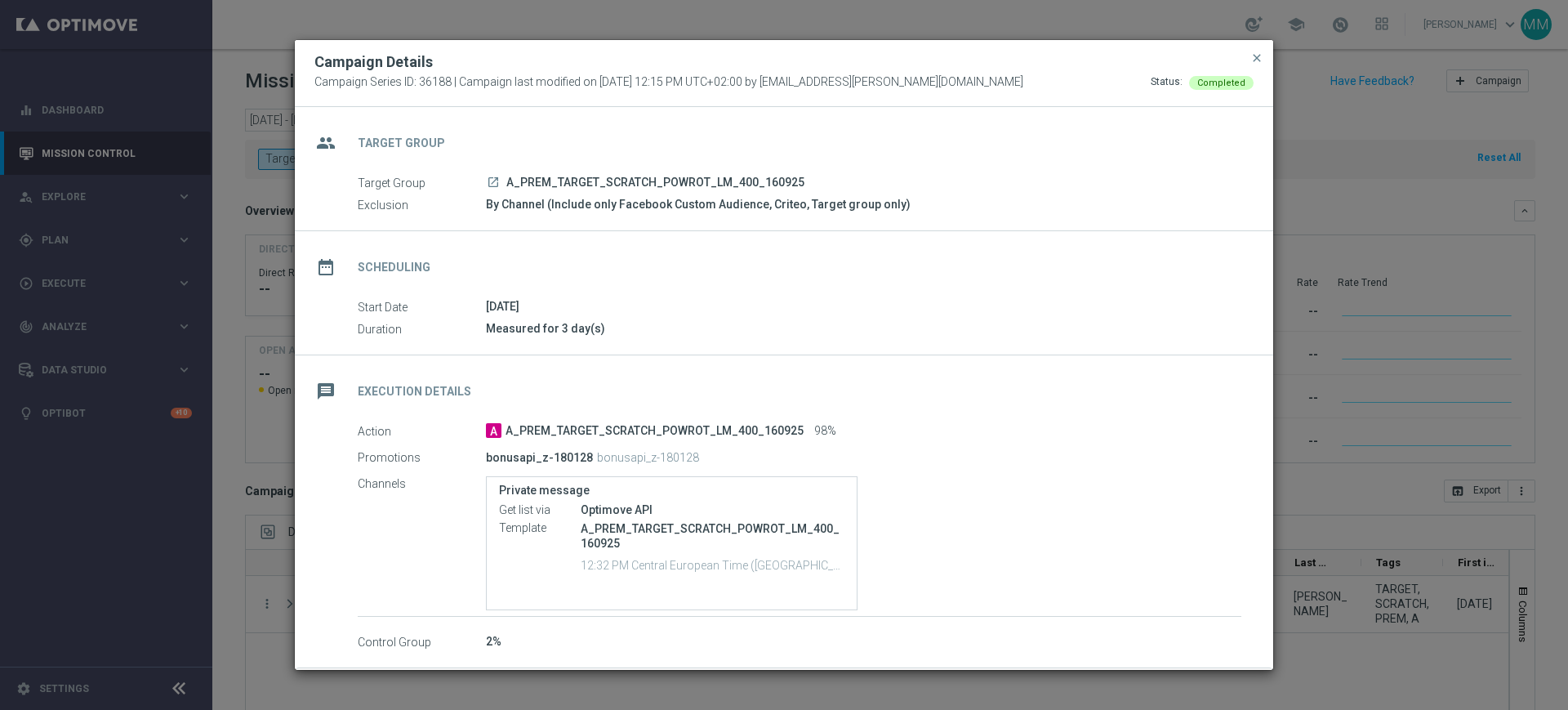
drag, startPoint x: 800, startPoint y: 183, endPoint x: 510, endPoint y: 183, distance: 290.0
click at [510, 183] on div "launch A_PREM_TARGET_SCRATCH_POWROT_LM_400_160925" at bounding box center [863, 182] width 755 height 16
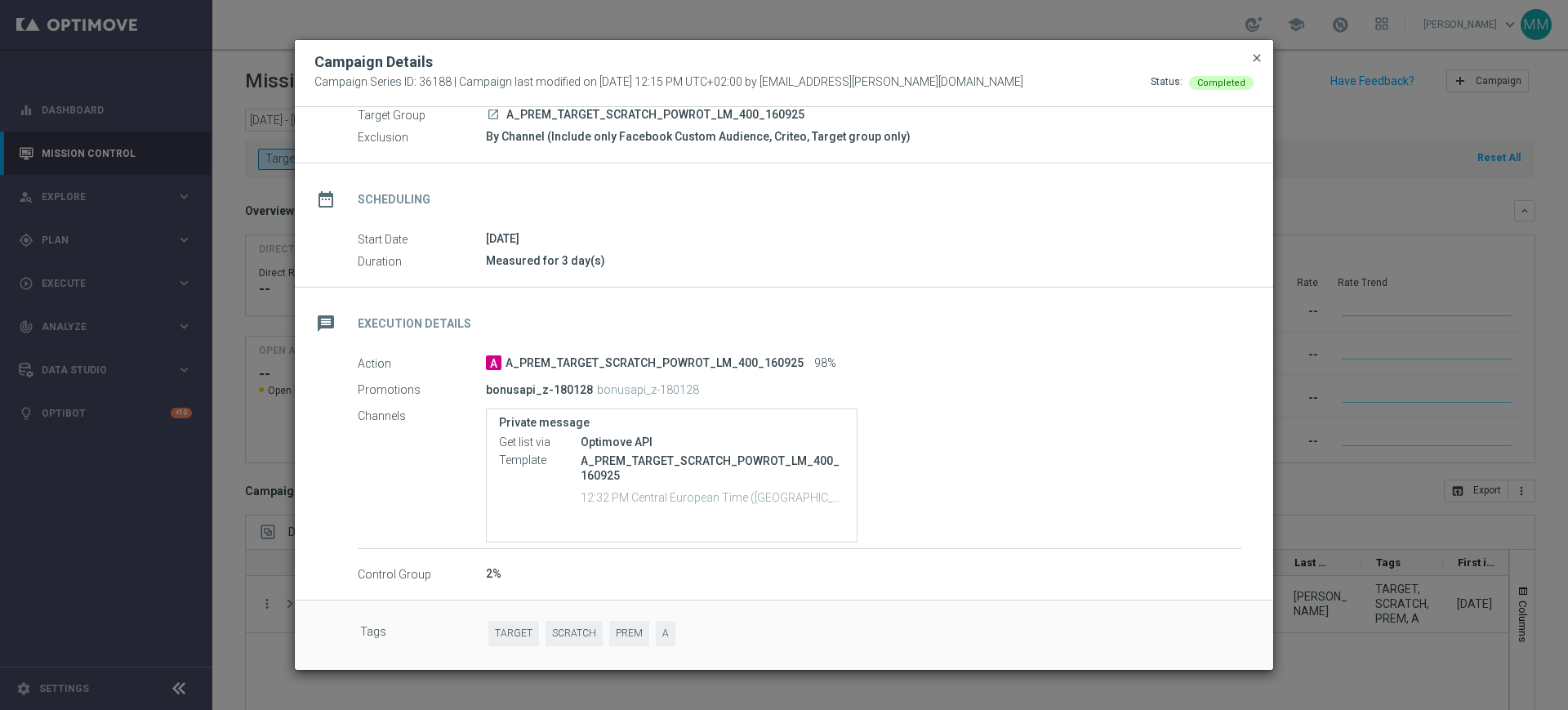
click at [1257, 60] on span "close" at bounding box center [1256, 57] width 13 height 13
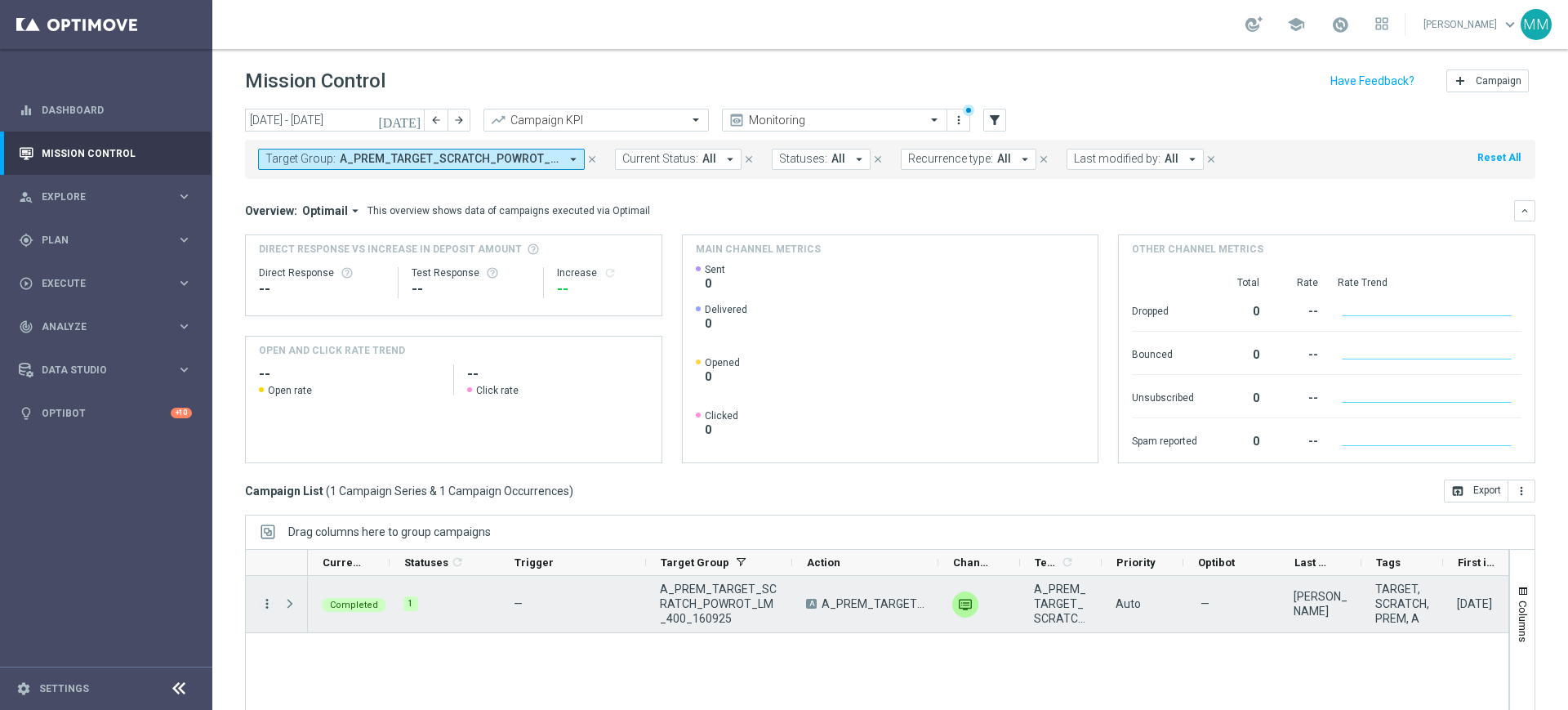
click at [273, 601] on icon "more_vert" at bounding box center [267, 603] width 15 height 15
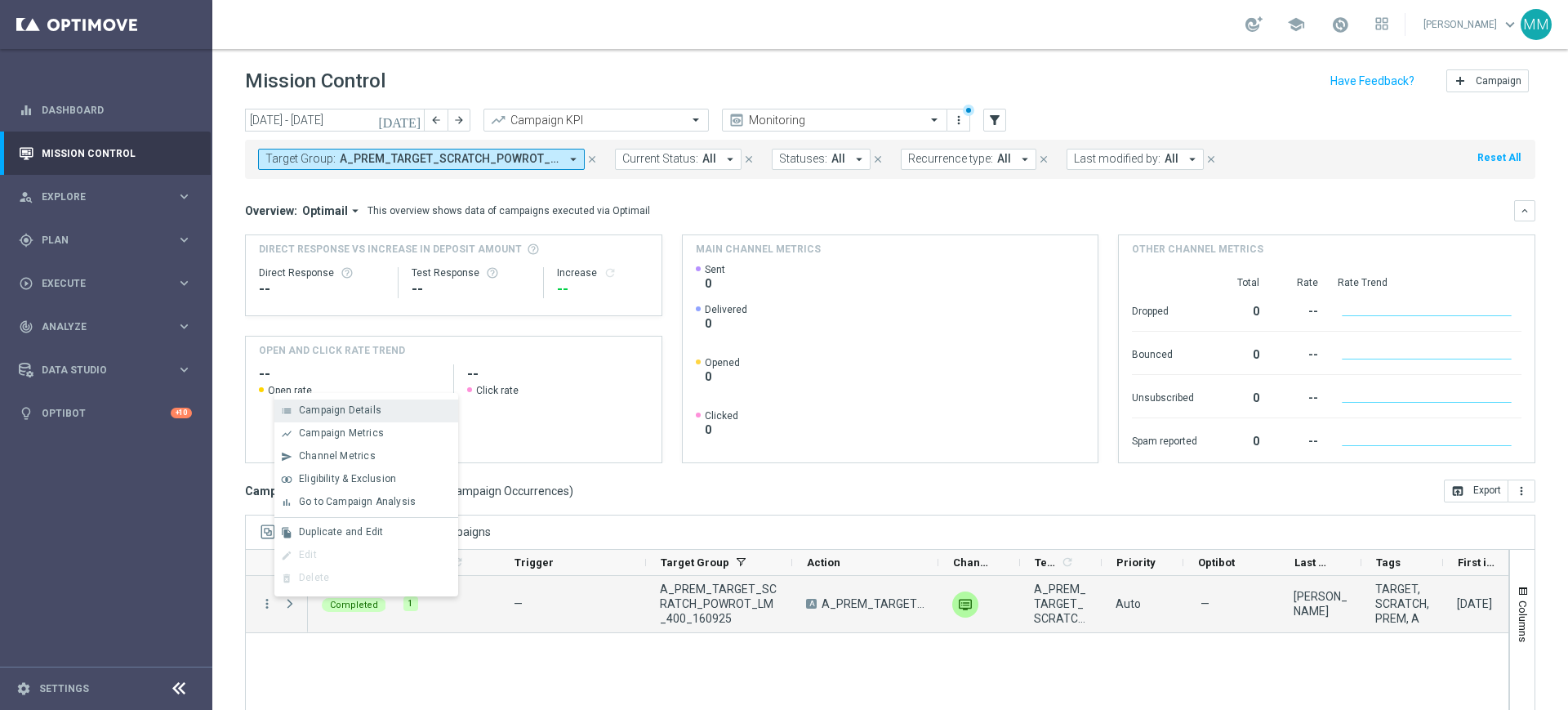
click at [369, 412] on span "Campaign Details" at bounding box center [339, 410] width 82 height 11
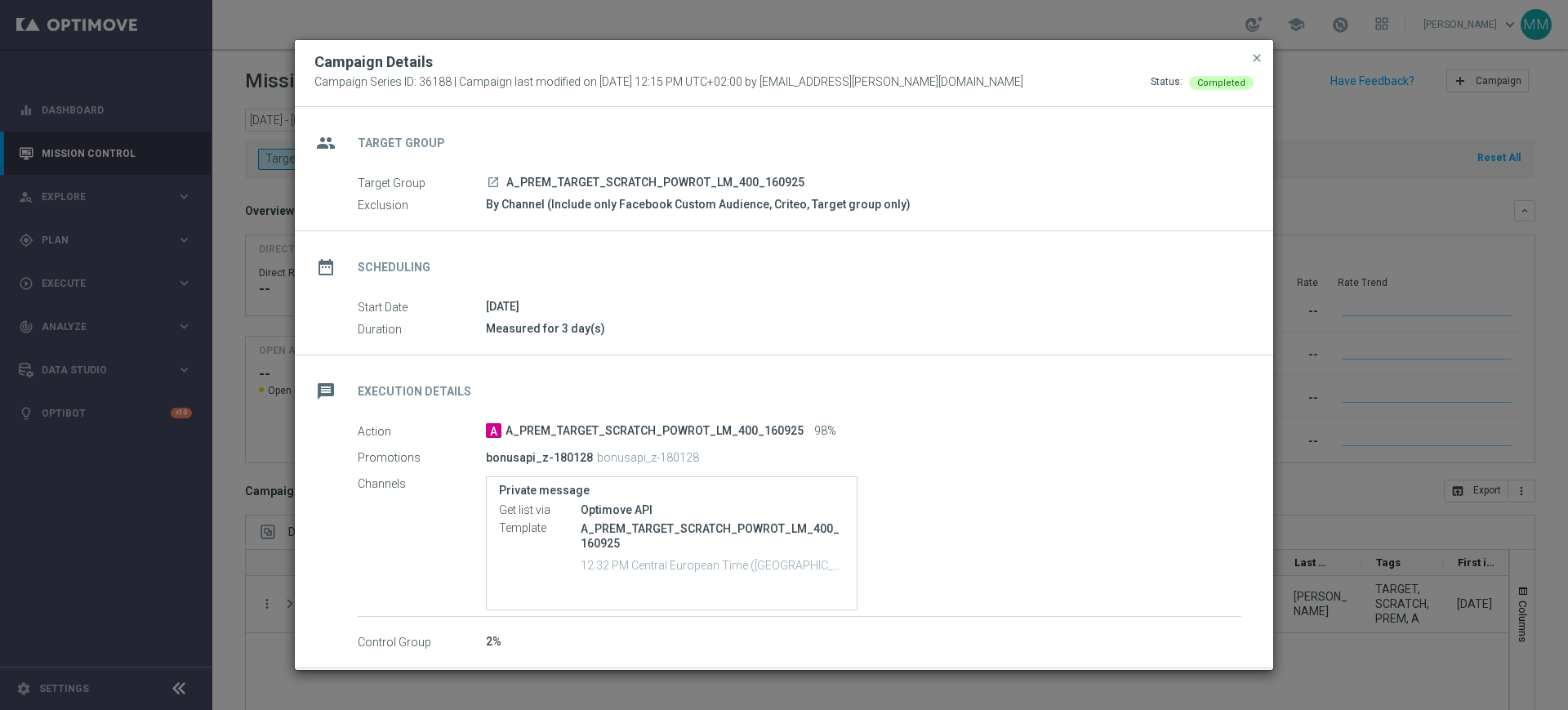
click at [248, 285] on modal-container "Campaign Details Campaign Series ID: 36188 | Campaign last modified on [DATE] 1…" at bounding box center [784, 355] width 1568 height 710
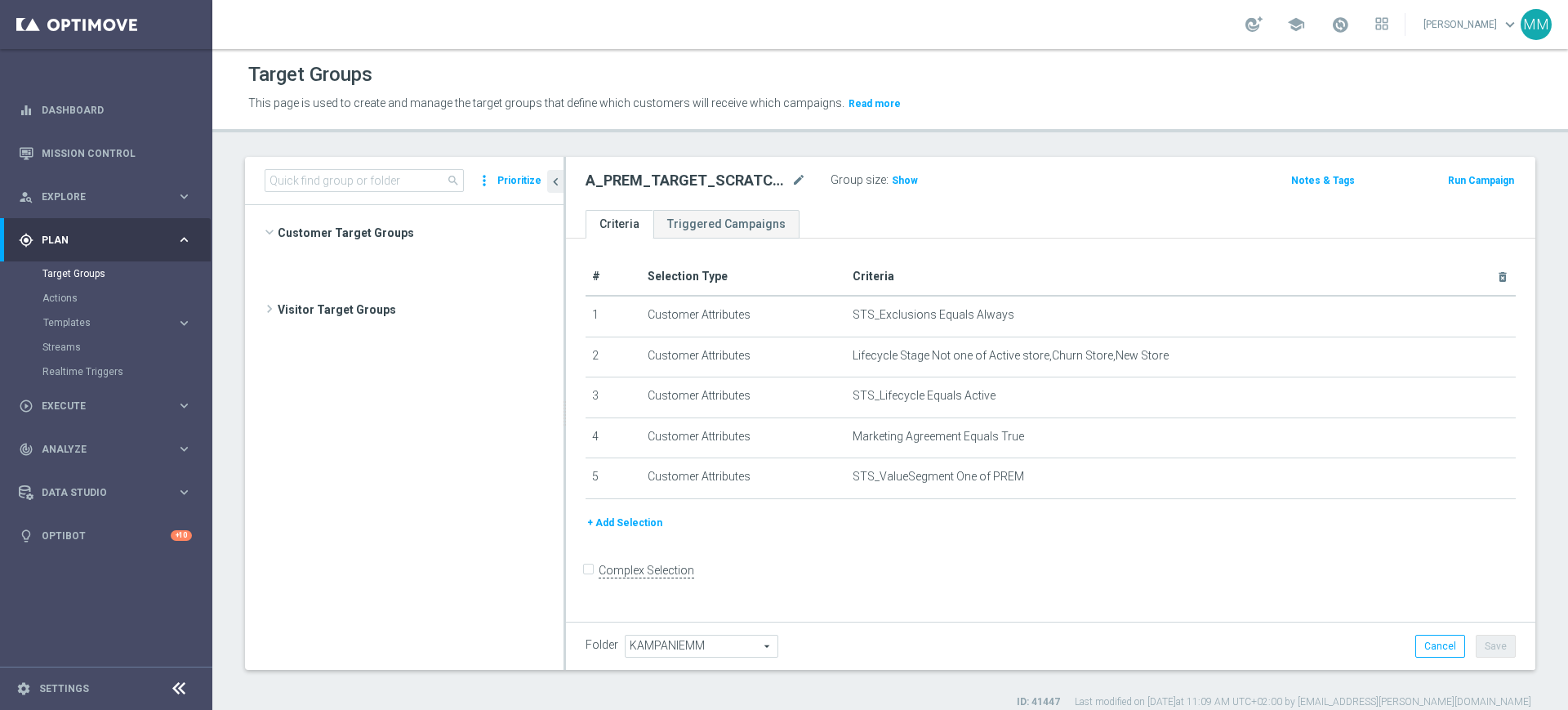
scroll to position [3272, 0]
